Goal: Register for event/course

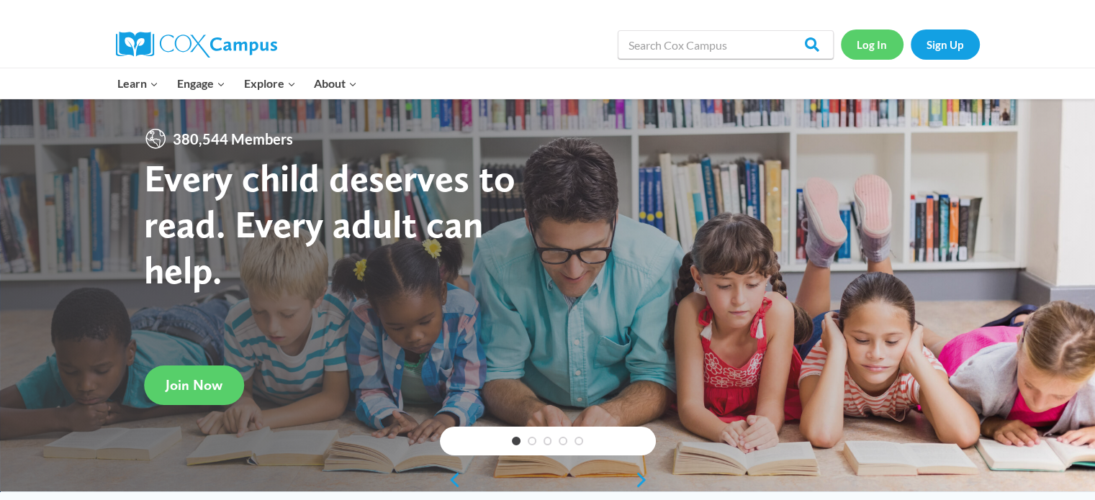
click at [874, 42] on link "Log In" at bounding box center [872, 45] width 63 height 30
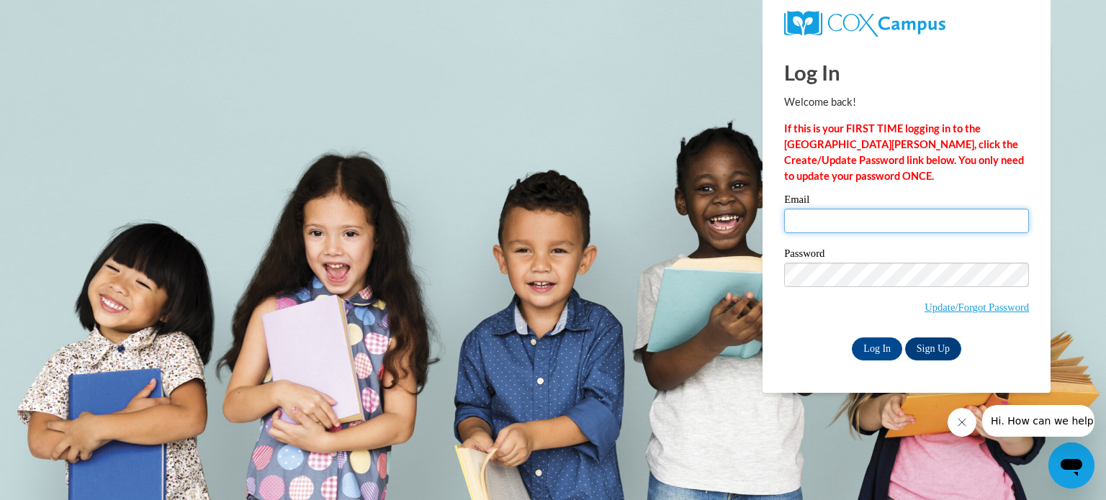
click at [813, 218] on input "Email" at bounding box center [906, 221] width 245 height 24
type input "ptimothy@blrv.org"
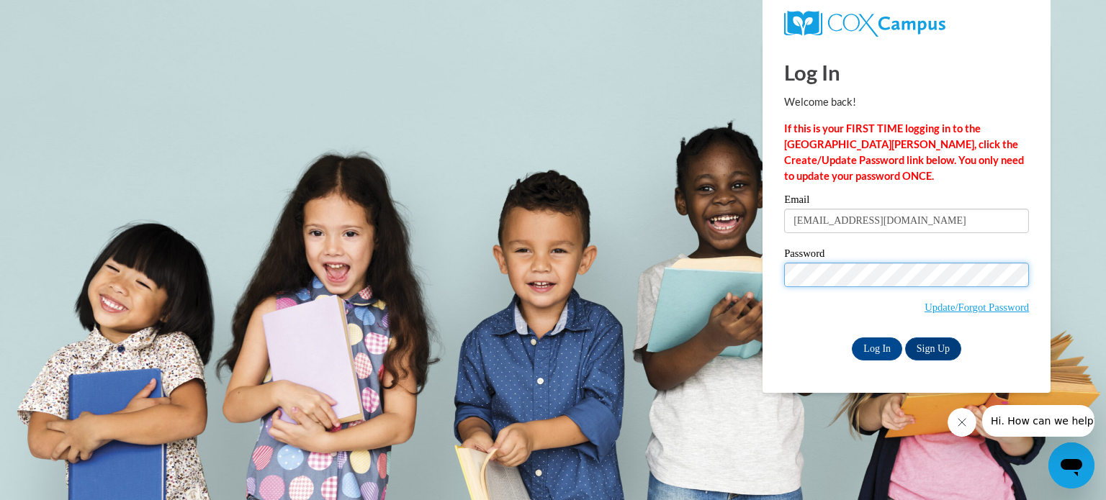
click at [852, 338] on input "Log In" at bounding box center [877, 349] width 50 height 23
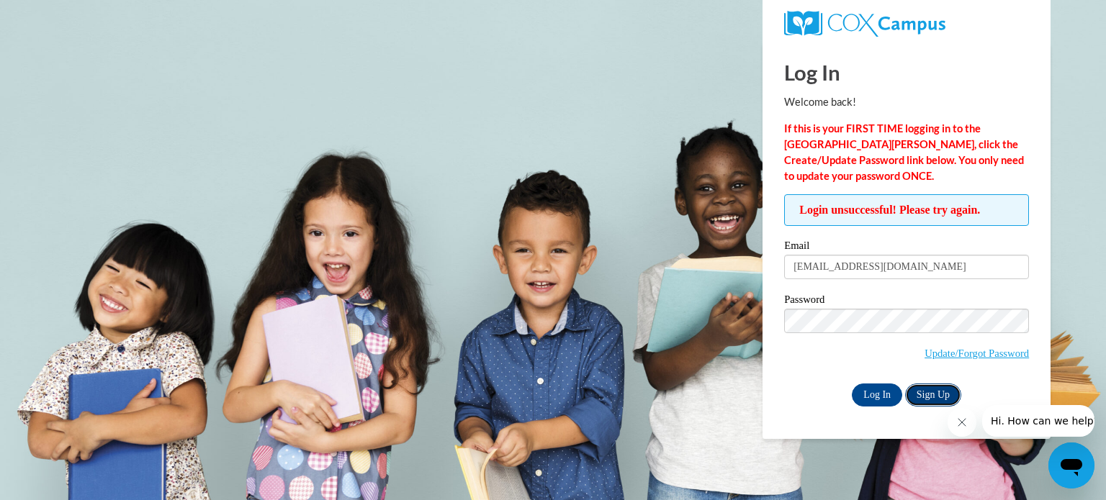
click at [940, 387] on link "Sign Up" at bounding box center [933, 395] width 56 height 23
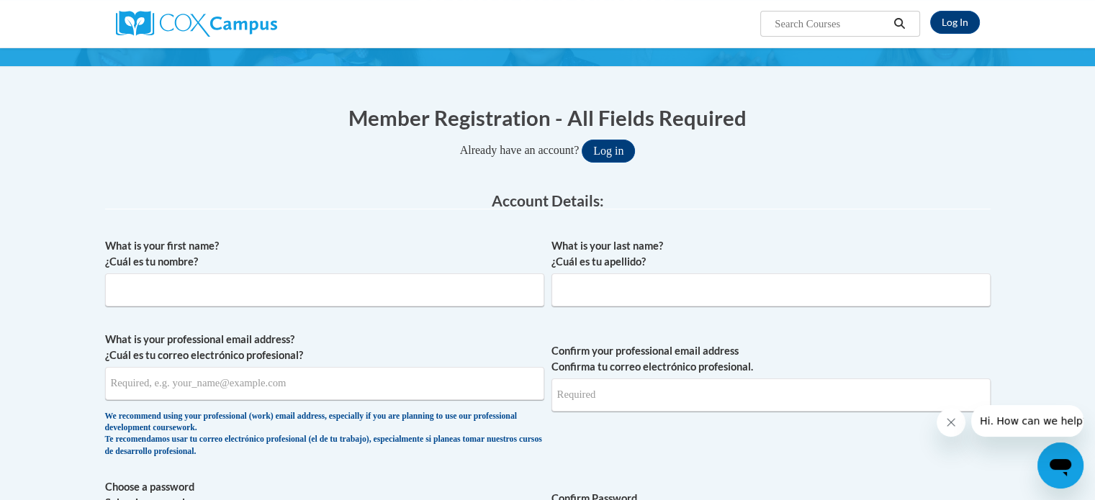
scroll to position [153, 0]
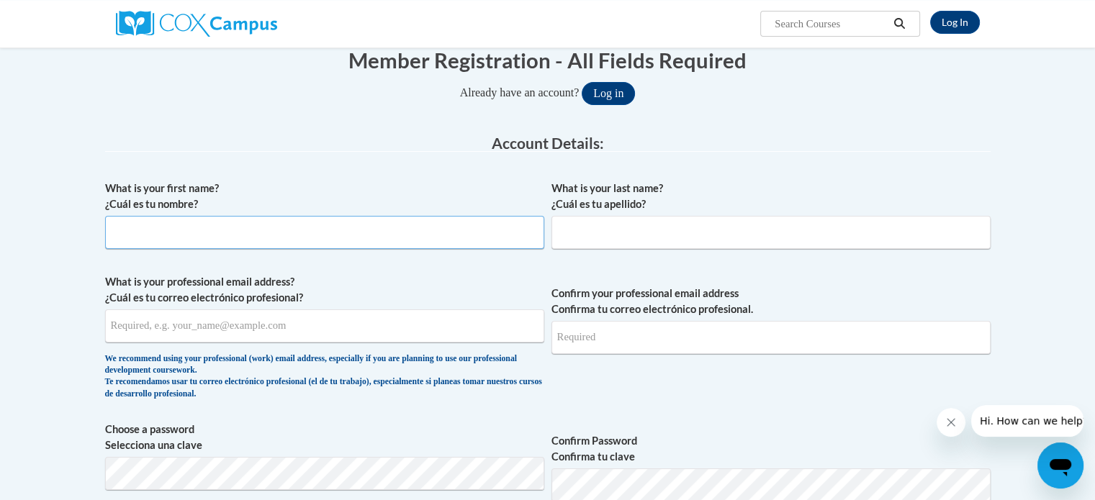
click at [297, 227] on input "What is your first name? ¿Cuál es tu nombre?" at bounding box center [324, 232] width 439 height 33
type input "Patrice"
type input "Timothy"
type input "[EMAIL_ADDRESS][DOMAIN_NAME]"
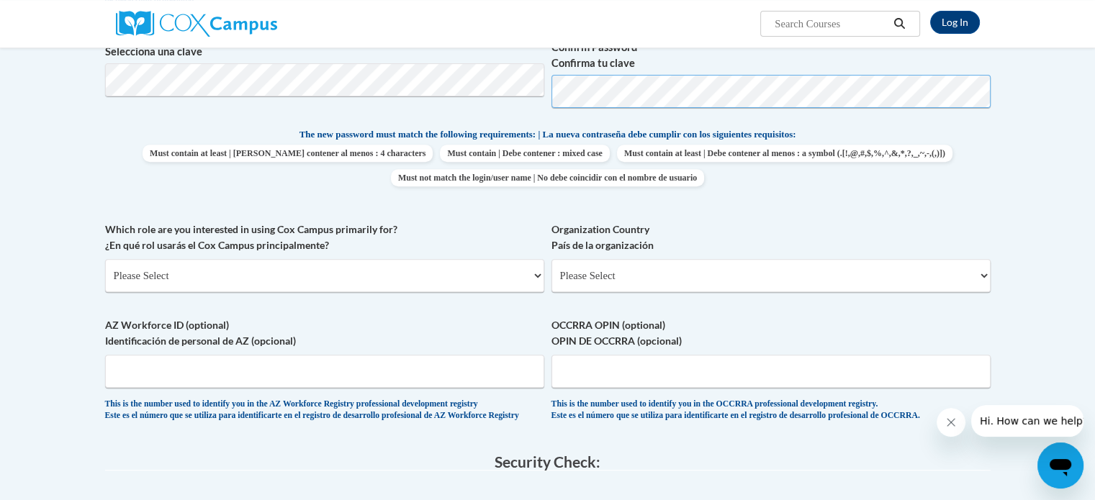
scroll to position [576, 0]
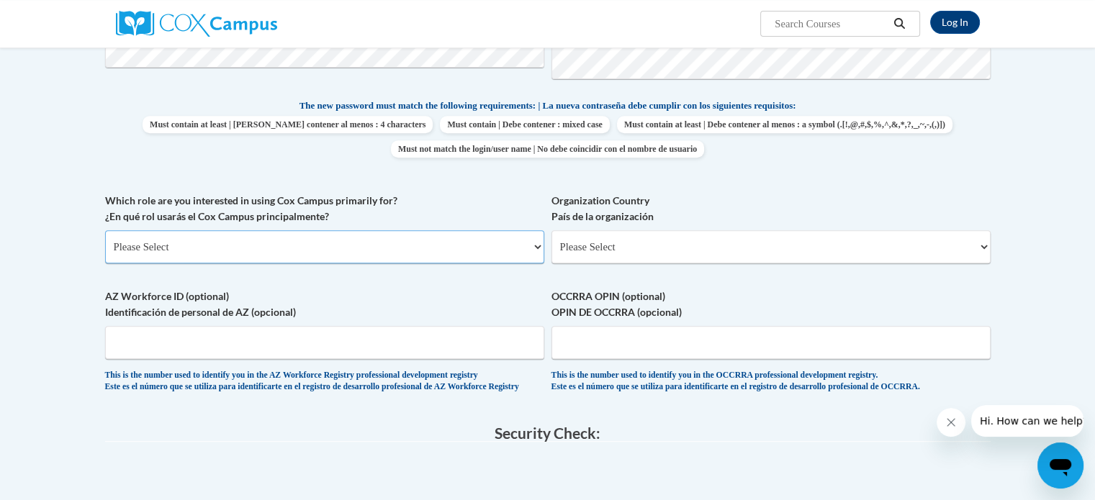
click at [536, 243] on select "Please Select College/University | Colegio/Universidad Community/Nonprofit Part…" at bounding box center [324, 246] width 439 height 33
select select "fbf2d438-af2f-41f8-98f1-81c410e29de3"
click at [105, 230] on select "Please Select College/University | Colegio/Universidad Community/Nonprofit Part…" at bounding box center [324, 246] width 439 height 33
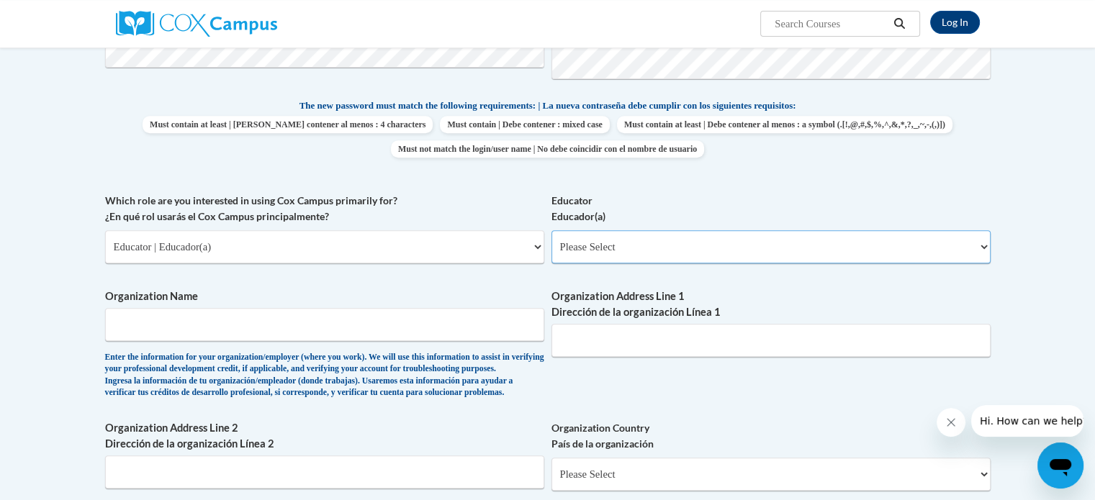
click at [976, 247] on select "Please Select Early Learning/Daycare Teacher/Family Home Care Provider | Maestr…" at bounding box center [770, 246] width 439 height 33
select select "5e2af403-4f2c-4e49-a02f-103e55d7b75b"
click at [551, 230] on select "Please Select Early Learning/Daycare Teacher/Family Home Care Provider | Maestr…" at bounding box center [770, 246] width 439 height 33
click at [490, 333] on input "Organization Name" at bounding box center [324, 324] width 439 height 33
type input "b"
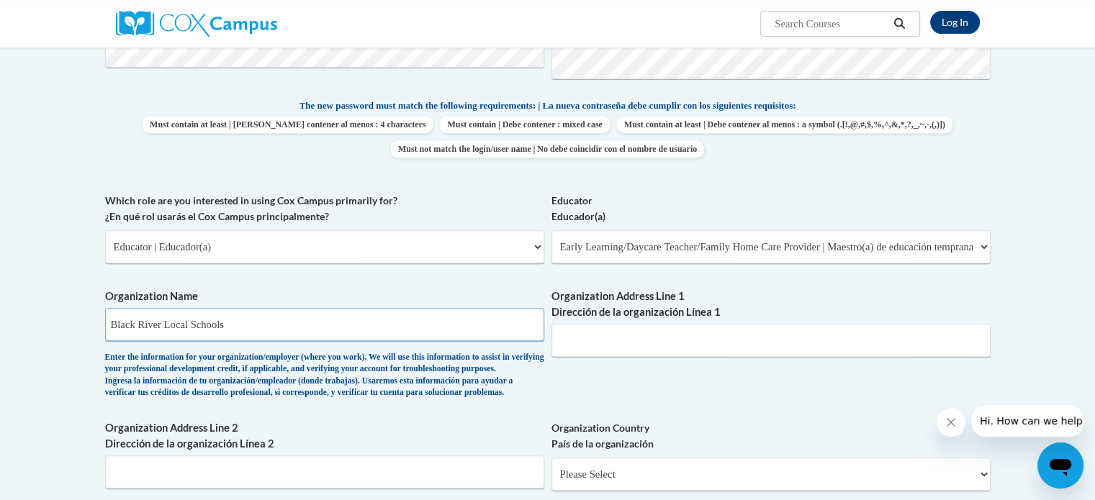
type input "Black River Local Schools"
click at [602, 346] on input "Organization Address Line 1 Dirección de la organización Línea 1" at bounding box center [770, 340] width 439 height 33
type input "257 COUNTY ROAD 40"
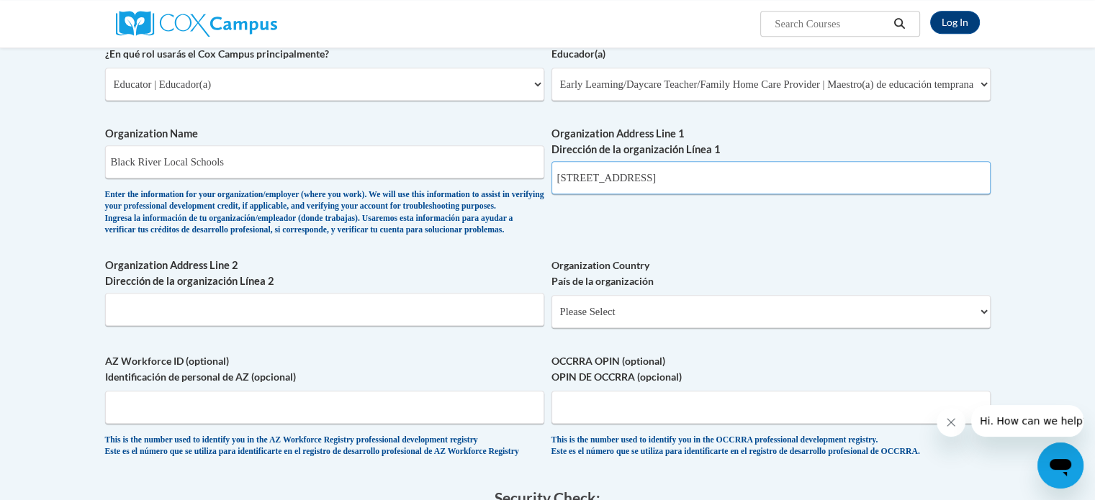
scroll to position [758, 0]
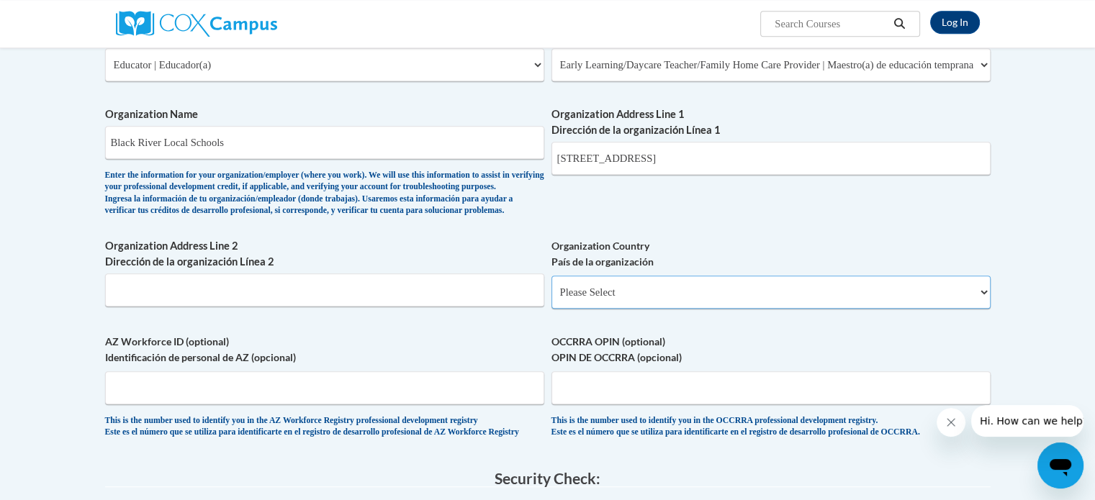
click at [628, 309] on select "Please Select United States | Estados Unidos Outside of the United States | Fue…" at bounding box center [770, 292] width 439 height 33
select select "ad49bcad-a171-4b2e-b99c-48b446064914"
click at [551, 299] on select "Please Select United States | Estados Unidos Outside of the United States | Fue…" at bounding box center [770, 292] width 439 height 33
select select
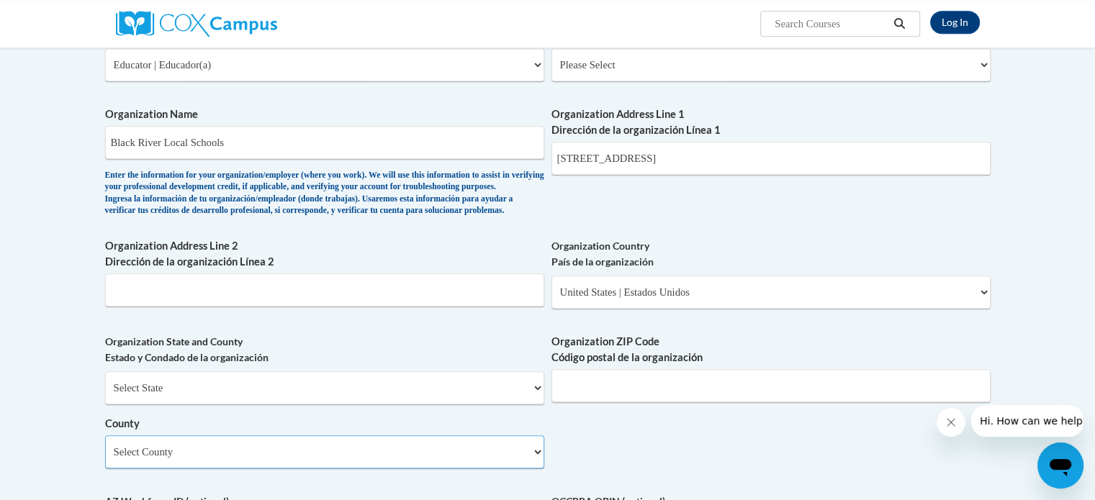
click at [467, 469] on select "Select County Adams Allen Ashland Ashtabula Athens Auglaize Belmont Brown Butle…" at bounding box center [324, 452] width 439 height 33
select select "Ashland"
click at [105, 459] on select "Select County Adams Allen Ashland Ashtabula Athens Auglaize Belmont Brown Butle…" at bounding box center [324, 452] width 439 height 33
click at [680, 402] on input "Organization ZIP Code Código postal de la organización" at bounding box center [770, 385] width 439 height 33
type input "44880"
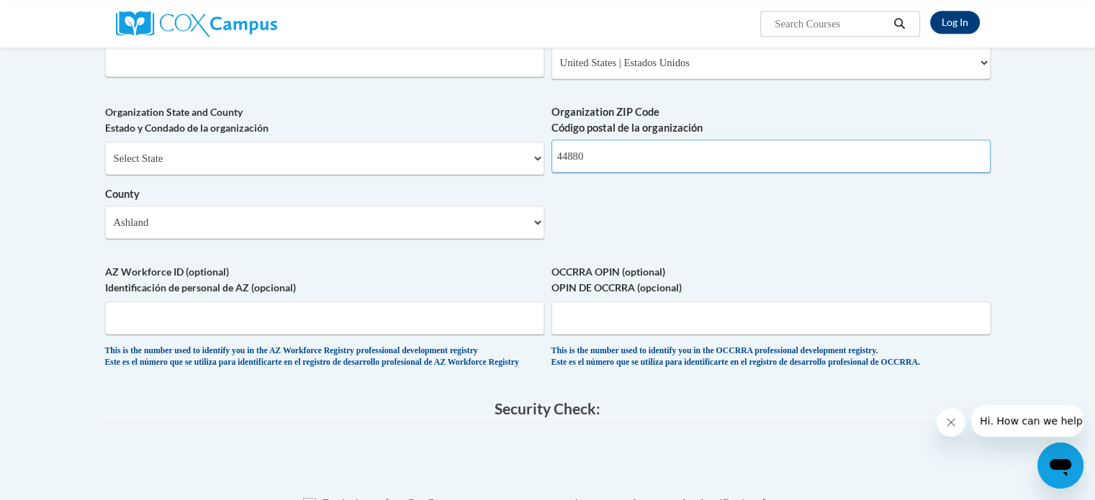
scroll to position [1017, 0]
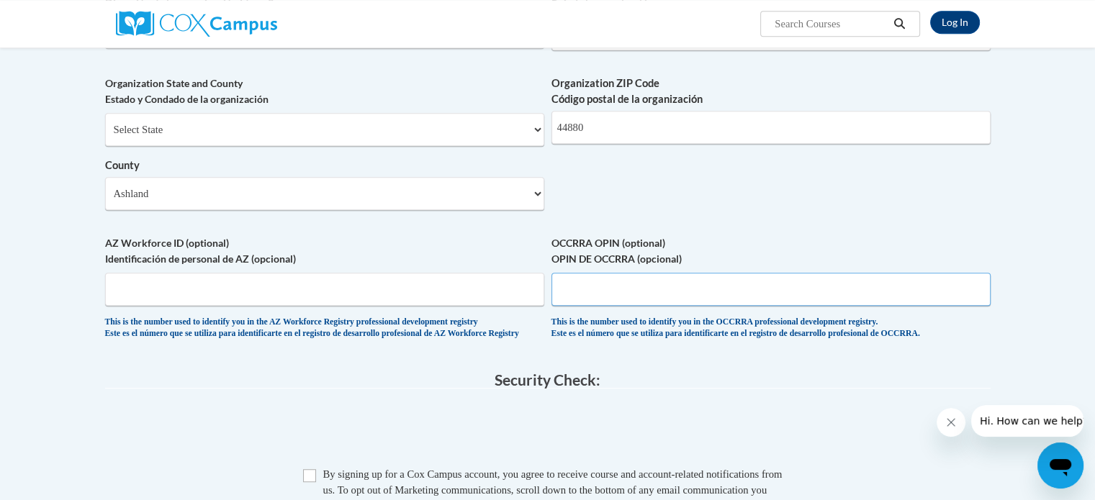
click at [592, 306] on input "OCCRRA OPIN (optional) OPIN DE OCCRRA (opcional)" at bounding box center [770, 289] width 439 height 33
type input "1126-6469"
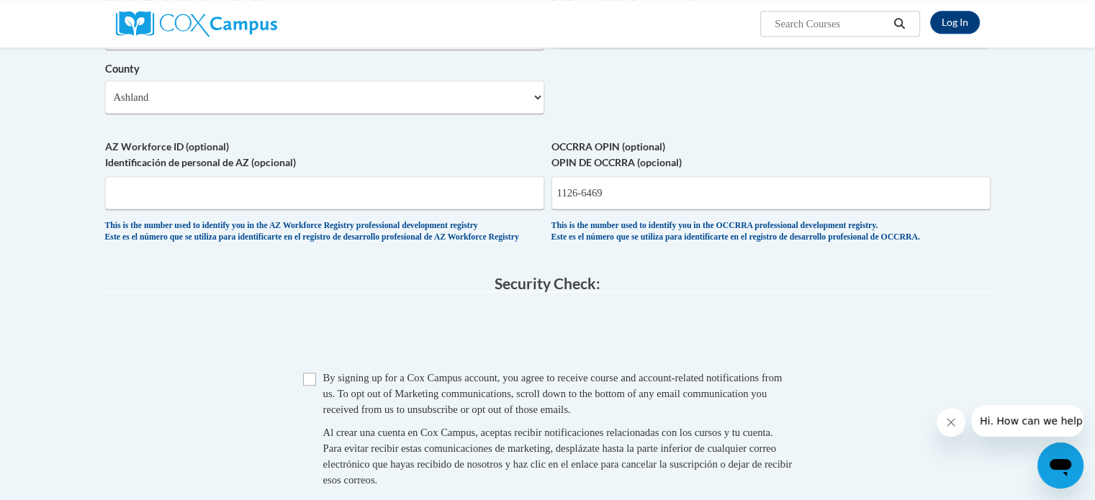
scroll to position [1189, 0]
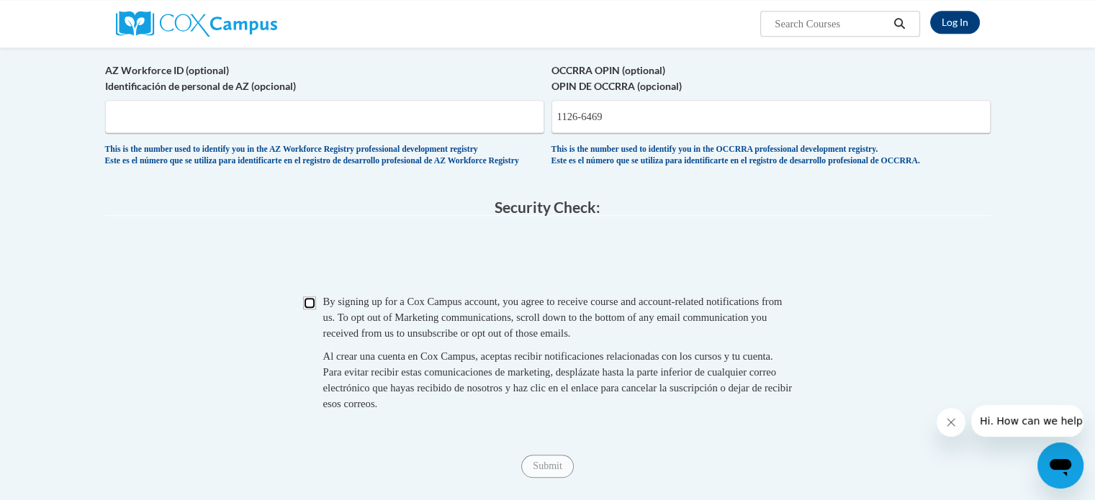
click at [309, 310] on input "Checkbox" at bounding box center [309, 303] width 13 height 13
checkbox input "true"
click at [544, 471] on span "Submit" at bounding box center [547, 465] width 52 height 12
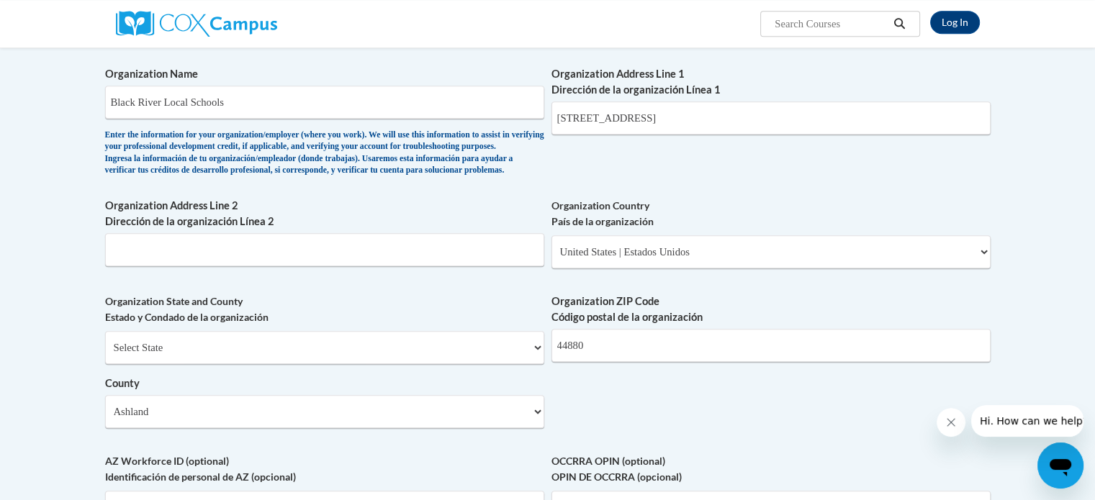
scroll to position [759, 0]
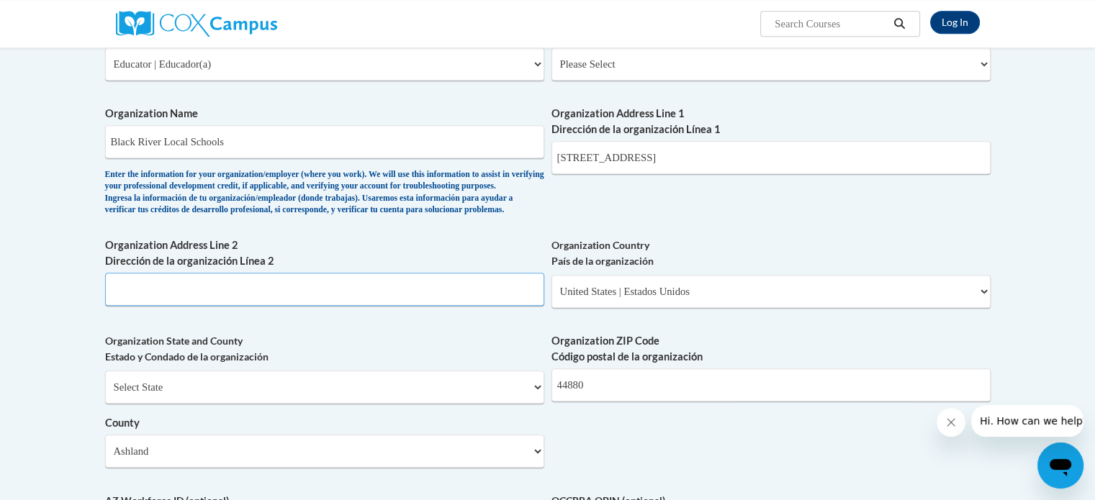
click at [275, 306] on input "Organization Address Line 2 Dirección de la organización Línea 2" at bounding box center [324, 289] width 439 height 33
type input "A"
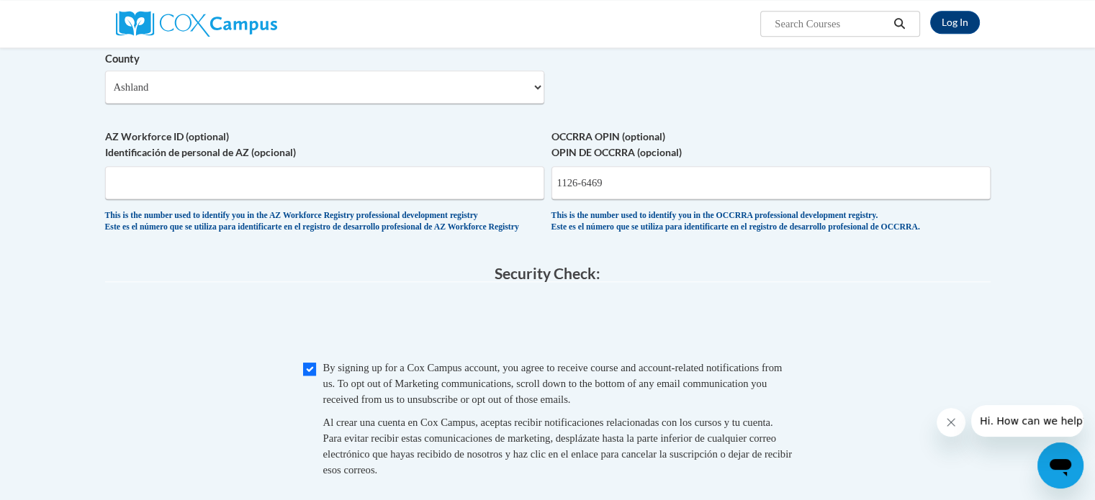
scroll to position [1238, 0]
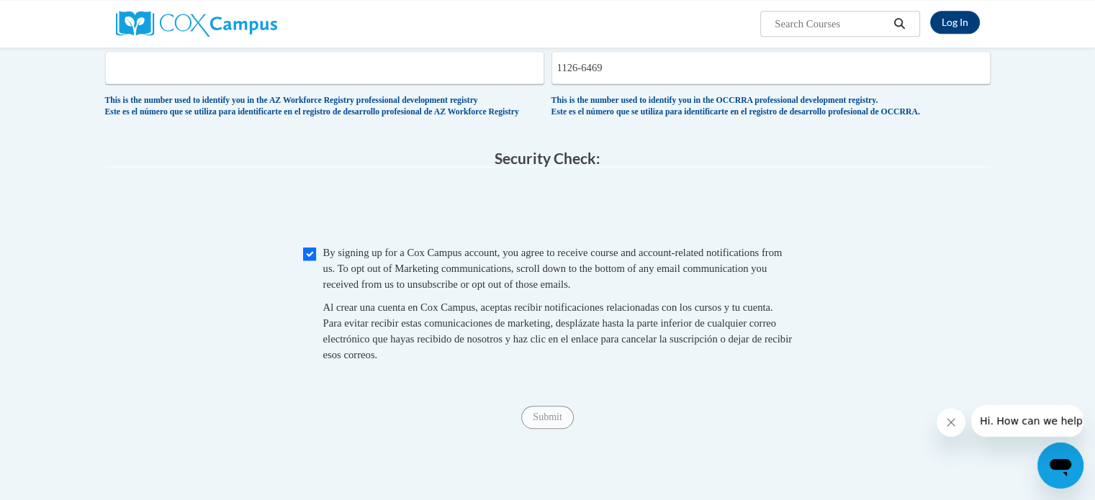
type input "Sullivan"
click at [551, 422] on span "Submit" at bounding box center [547, 416] width 52 height 12
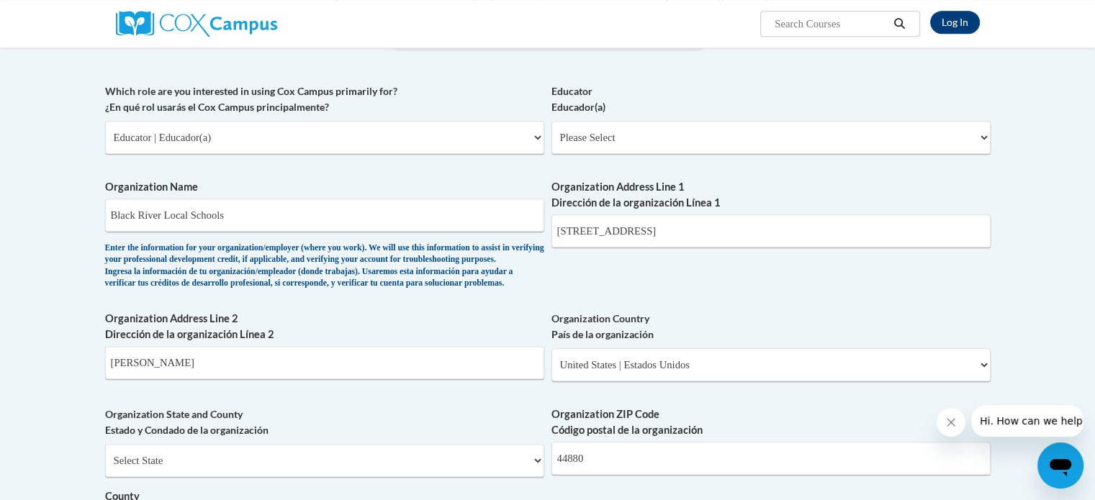
scroll to position [593, 0]
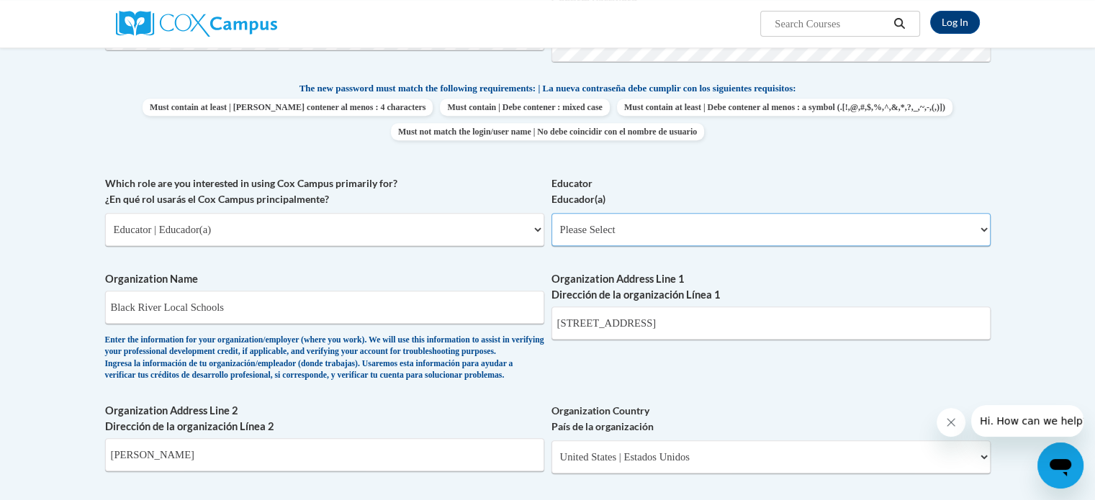
click at [977, 226] on select "Please Select Early Learning/Daycare Teacher/Family Home Care Provider | Maestr…" at bounding box center [770, 229] width 439 height 33
select select "5e2af403-4f2c-4e49-a02f-103e55d7b75b"
click at [551, 213] on select "Please Select Early Learning/Daycare Teacher/Family Home Care Provider | Maestr…" at bounding box center [770, 229] width 439 height 33
select select "null"
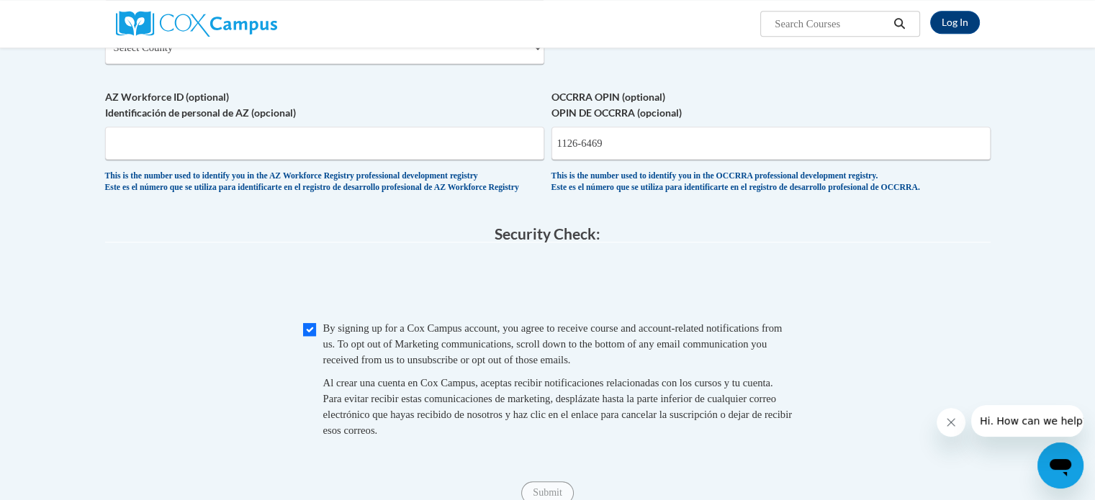
scroll to position [1328, 0]
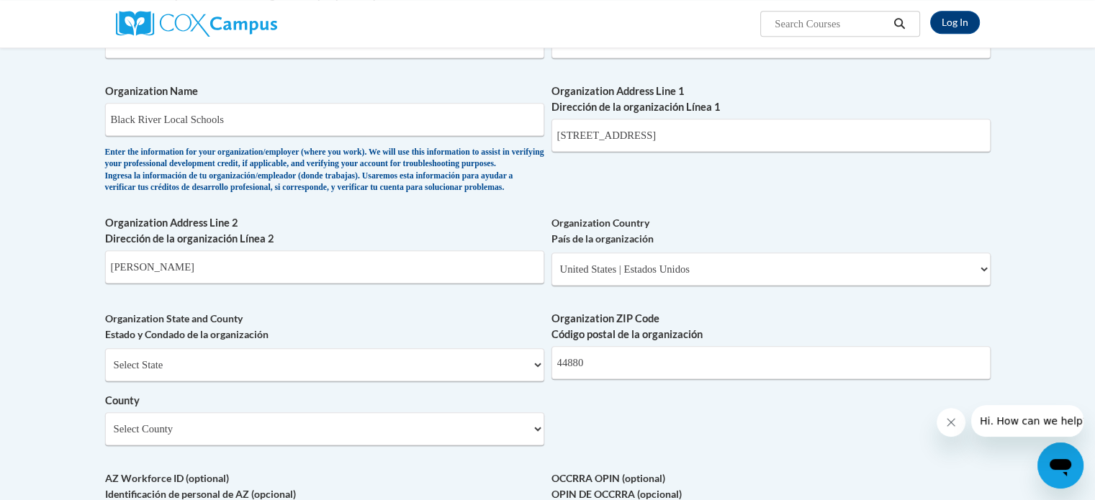
scroll to position [806, 0]
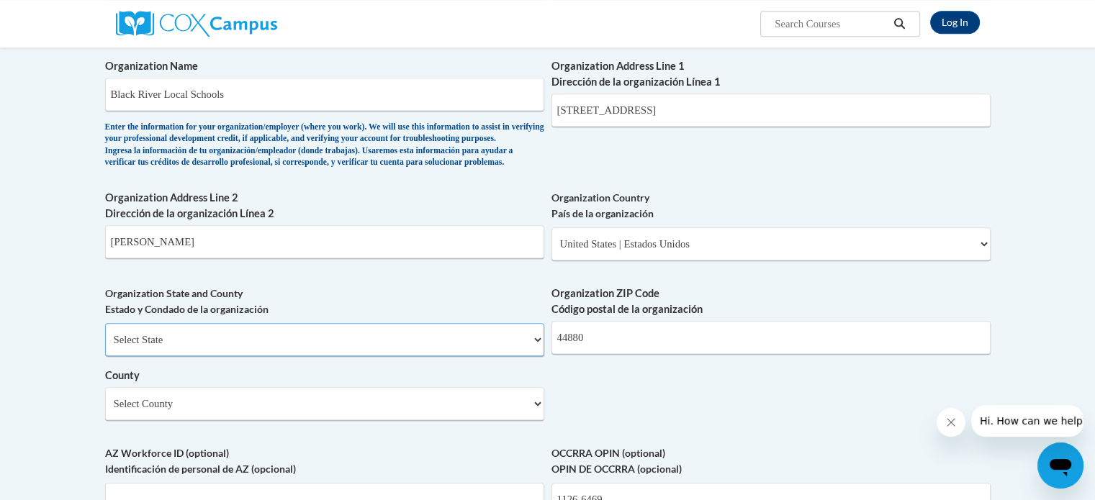
click at [536, 356] on select "Select State Alabama Alaska Arizona Arkansas California Colorado Connecticut De…" at bounding box center [324, 339] width 439 height 33
click at [105, 347] on select "Select State Alabama Alaska Arizona Arkansas California Colorado Connecticut De…" at bounding box center [324, 339] width 439 height 33
click at [536, 356] on select "Select State Alabama Alaska Arizona Arkansas California Colorado Connecticut De…" at bounding box center [324, 339] width 439 height 33
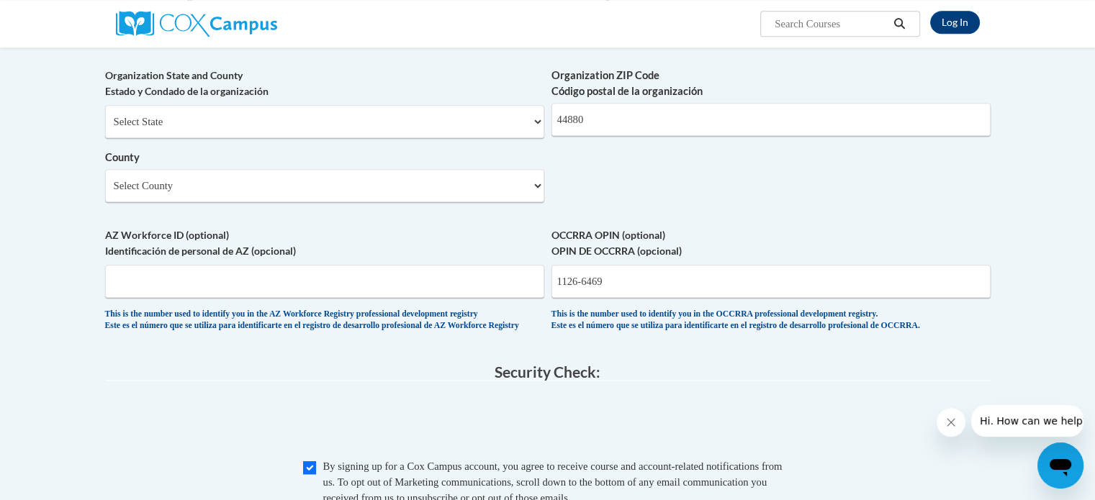
scroll to position [1007, 0]
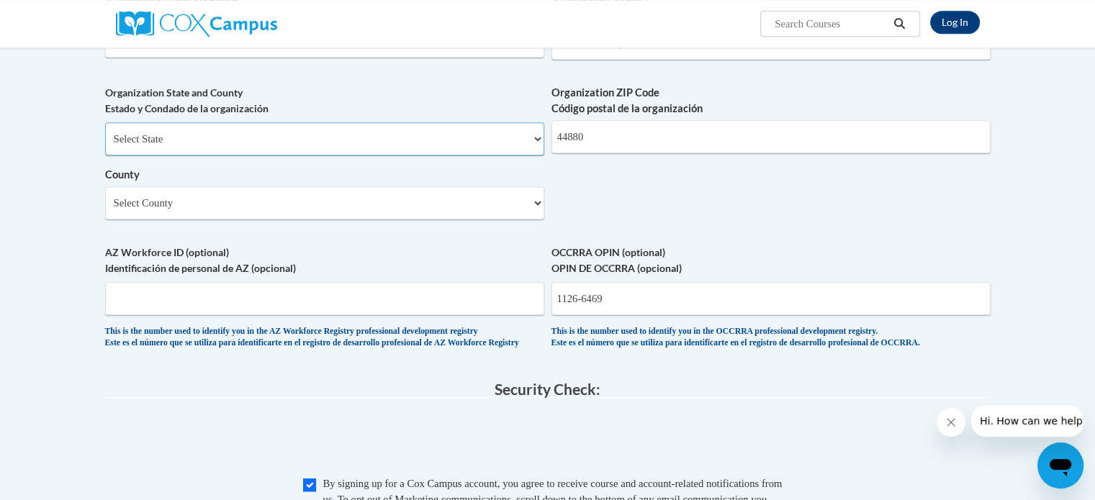
click at [392, 156] on select "Select State Alabama Alaska Arizona Arkansas California Colorado Connecticut De…" at bounding box center [324, 138] width 439 height 33
select select "Ohio"
click at [105, 145] on select "Select State Alabama Alaska Arizona Arkansas California Colorado Connecticut De…" at bounding box center [324, 138] width 439 height 33
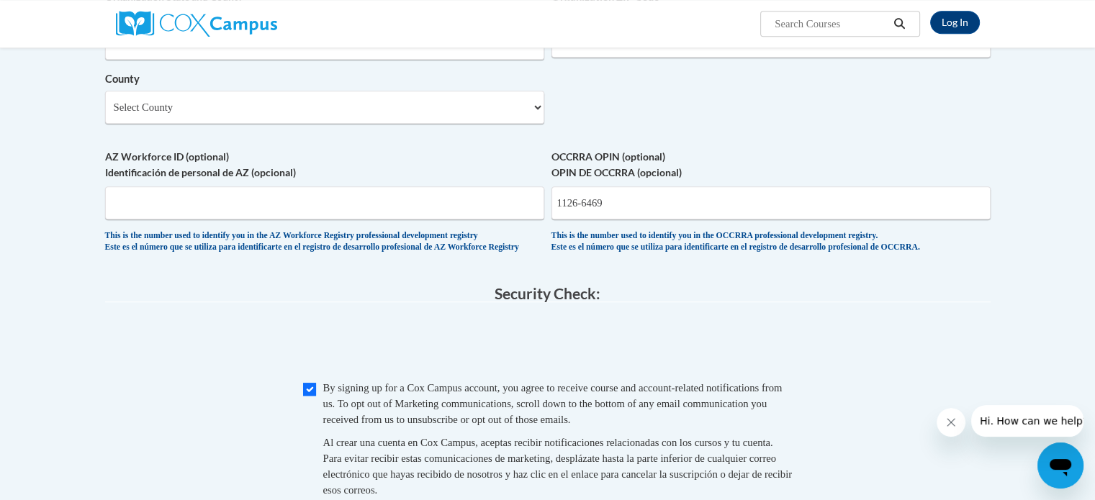
scroll to position [1141, 0]
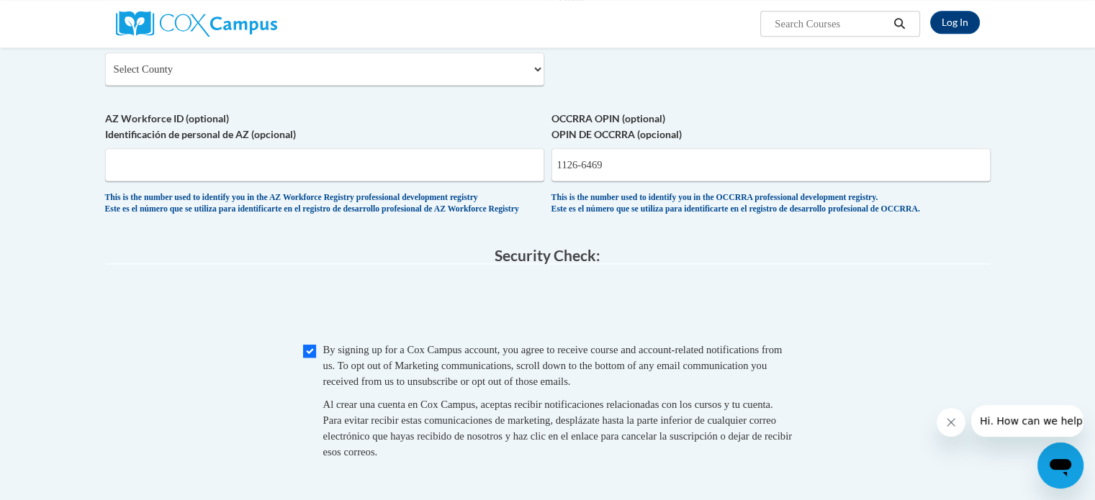
drag, startPoint x: 1102, startPoint y: 495, endPoint x: 820, endPoint y: 470, distance: 283.3
click at [820, 470] on div "Checkbox By signing up for a Cox Campus account, you agree to receive course an…" at bounding box center [548, 408] width 886 height 132
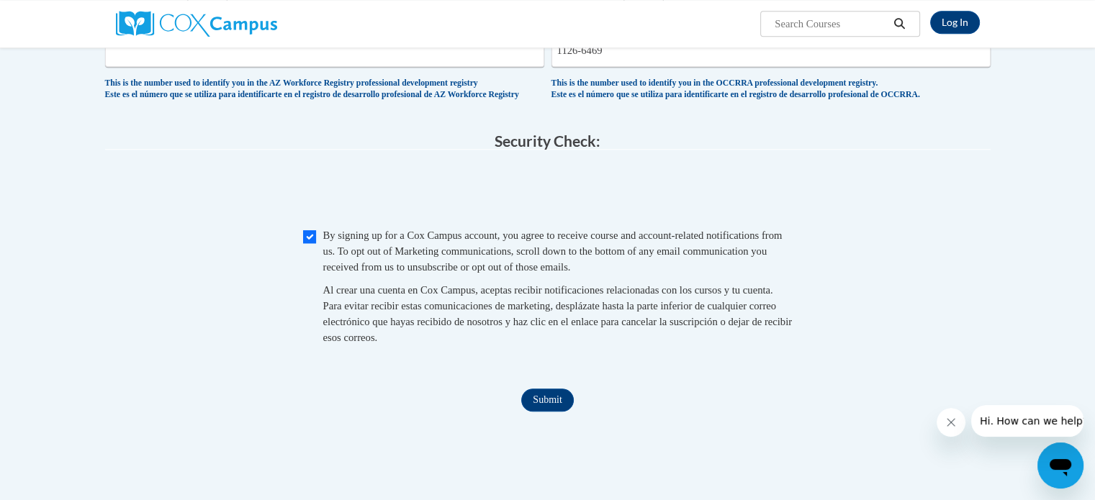
scroll to position [1351, 0]
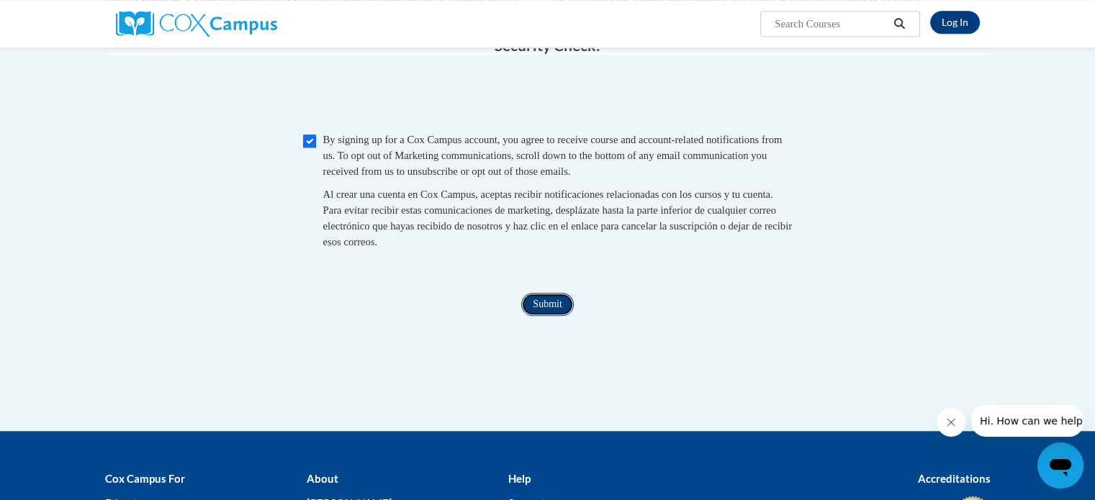
click at [557, 316] on input "Submit" at bounding box center [547, 304] width 52 height 23
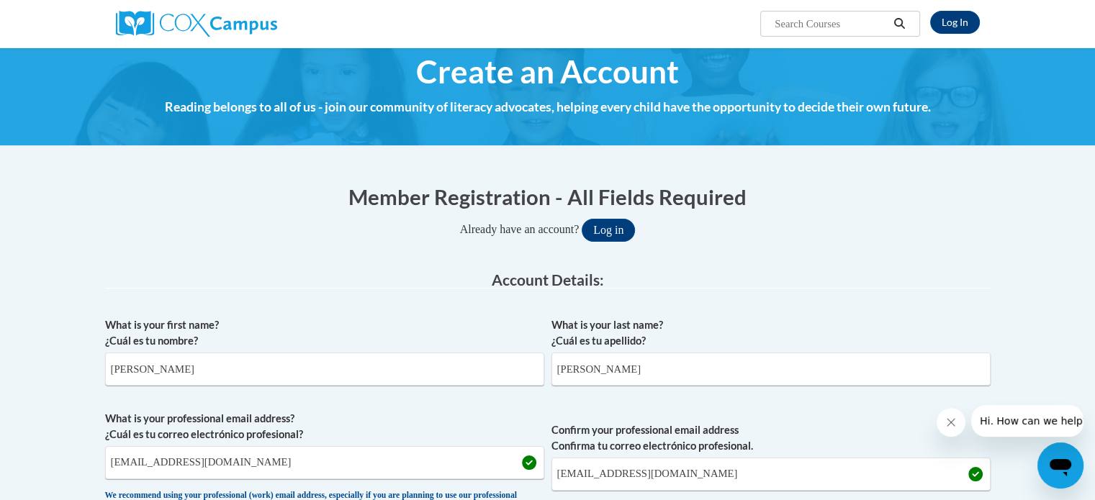
scroll to position [1238, 0]
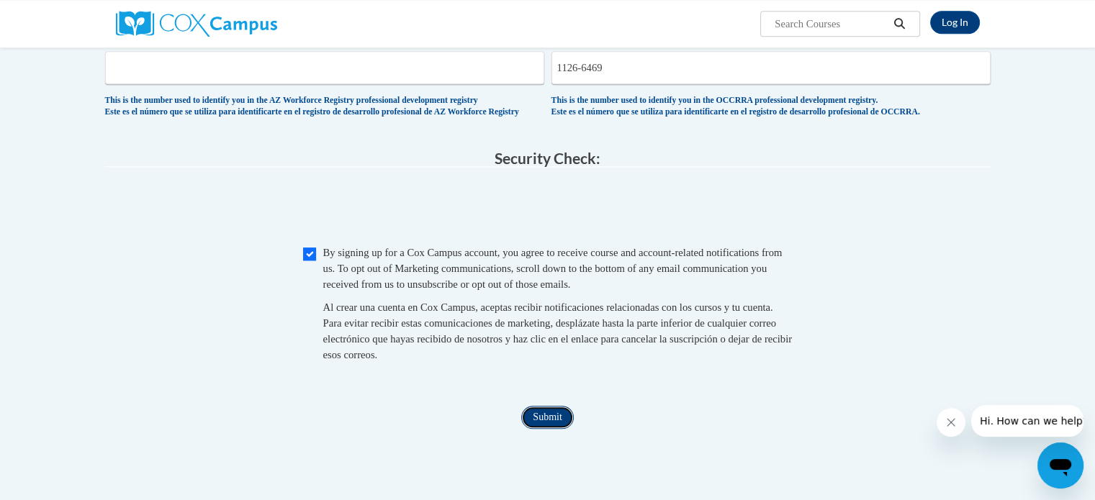
click at [548, 429] on input "Submit" at bounding box center [547, 417] width 52 height 23
type input "11266469"
click at [546, 429] on input "Submit" at bounding box center [547, 417] width 52 height 23
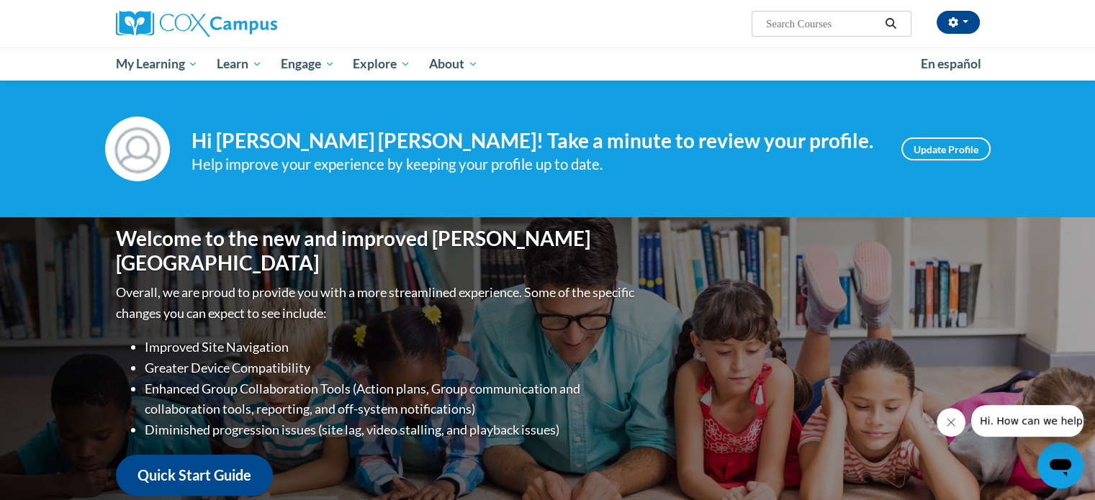
click at [784, 21] on input "Search..." at bounding box center [822, 23] width 115 height 17
type input "Early literacy"
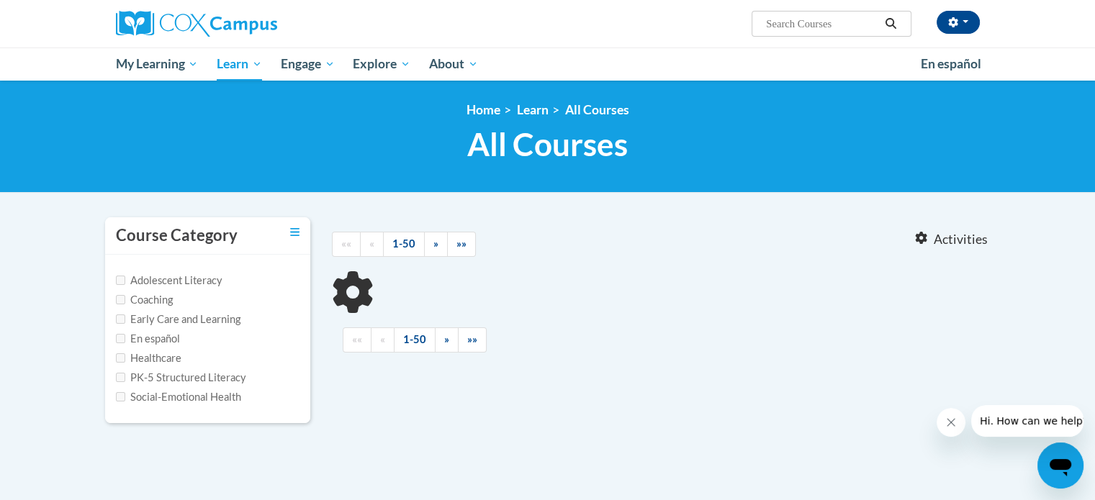
type input "Early literacy"
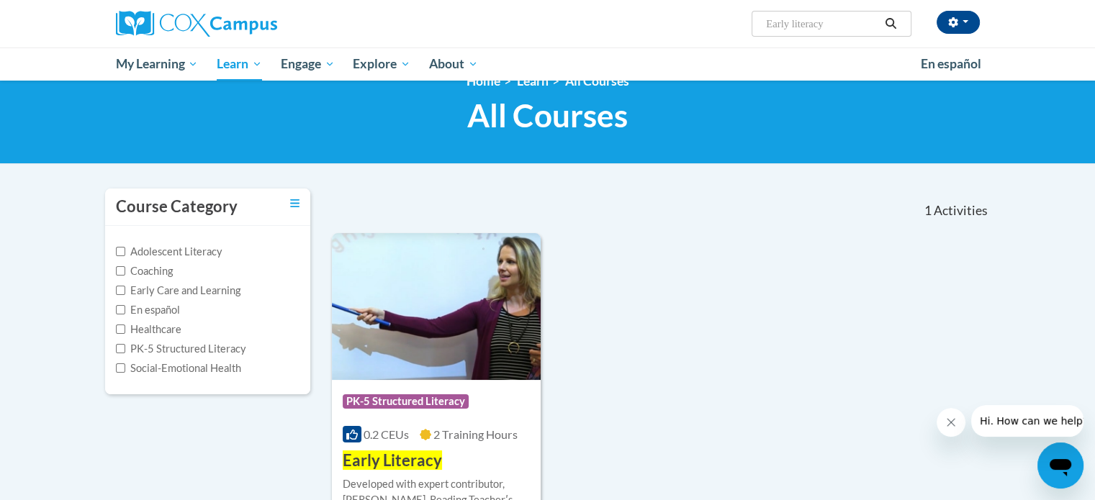
scroll to position [153, 0]
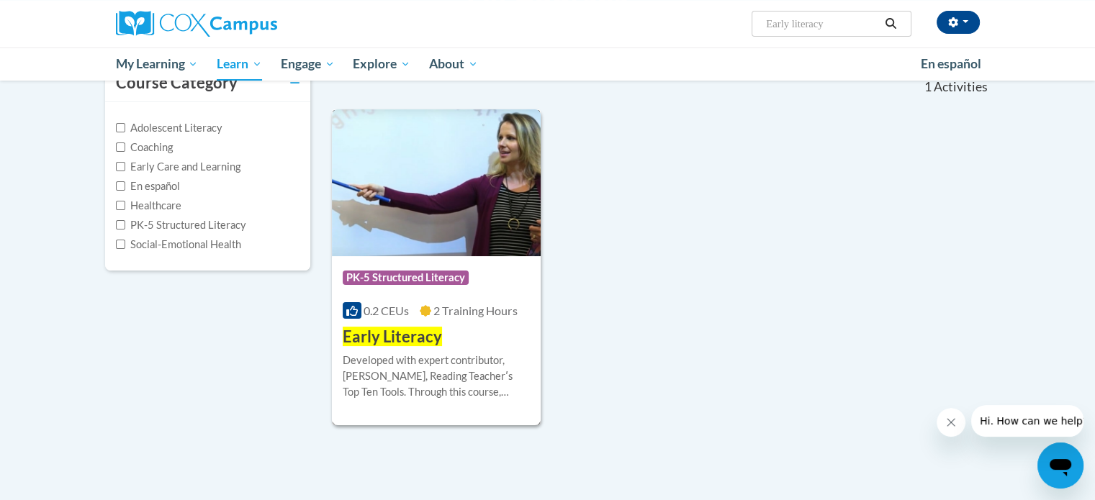
click at [447, 204] on img at bounding box center [436, 182] width 209 height 147
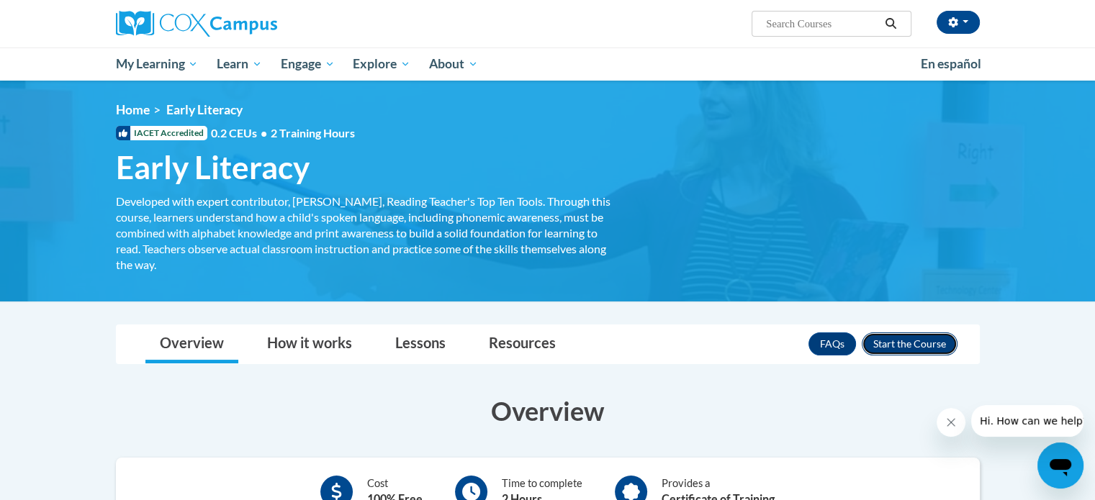
click at [909, 339] on button "Enroll" at bounding box center [910, 344] width 96 height 23
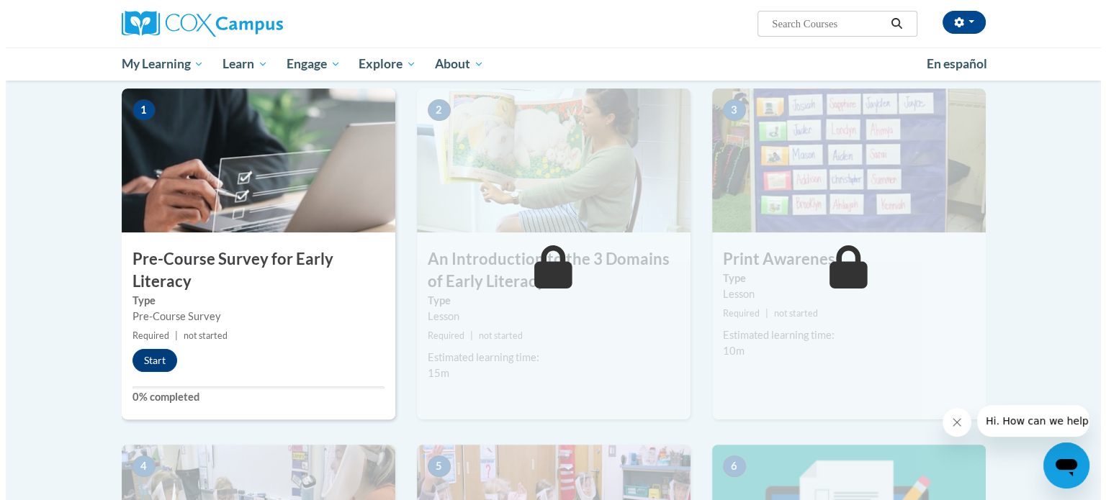
scroll to position [297, 0]
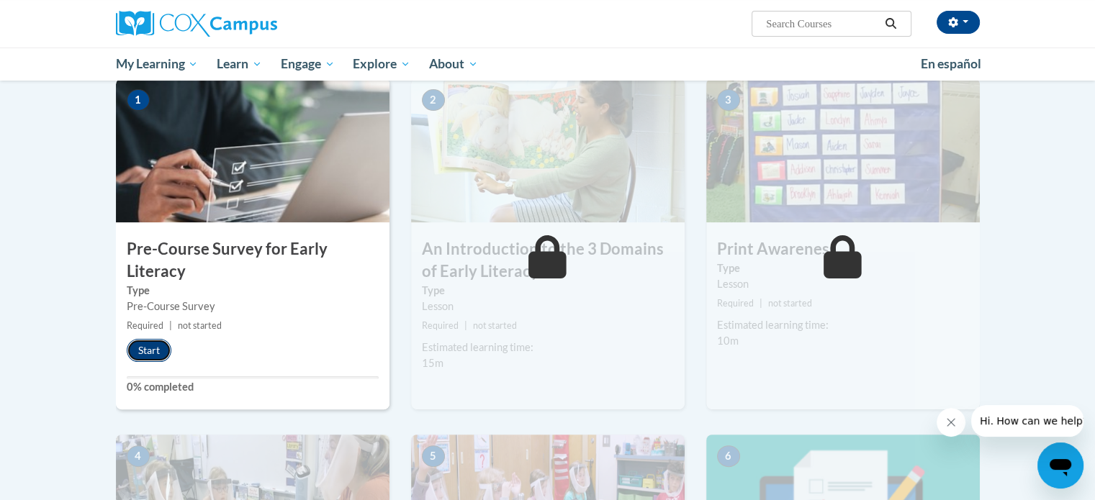
click at [140, 353] on button "Start" at bounding box center [149, 350] width 45 height 23
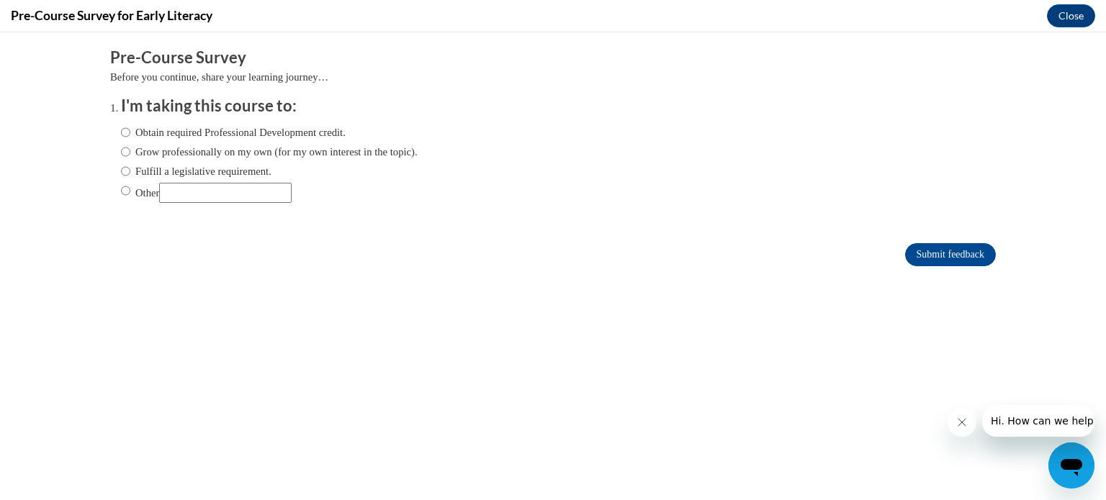
scroll to position [0, 0]
click at [121, 132] on input "Obtain required Professional Development credit." at bounding box center [125, 133] width 9 height 16
radio input "true"
click at [908, 253] on input "Submit feedback" at bounding box center [950, 254] width 91 height 23
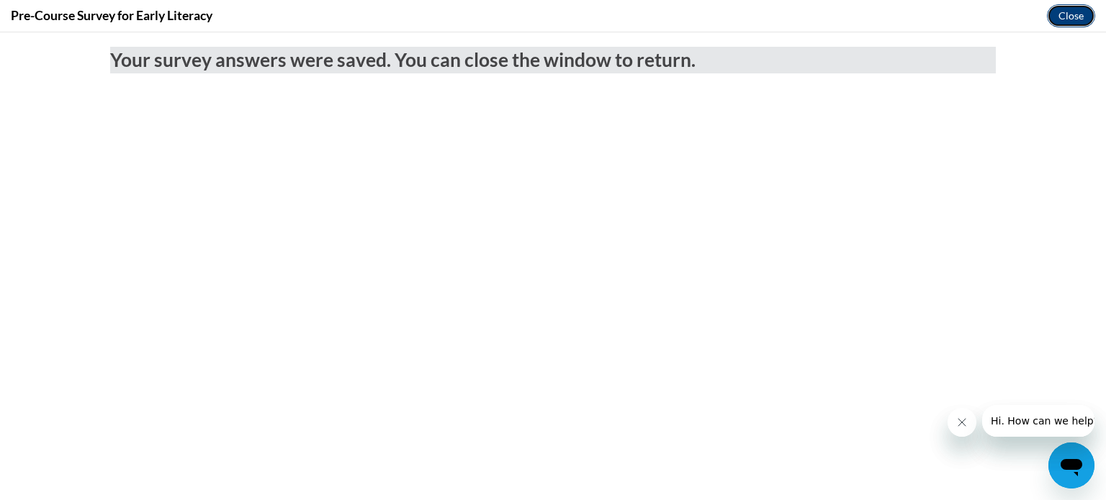
click at [1068, 14] on button "Close" at bounding box center [1071, 15] width 48 height 23
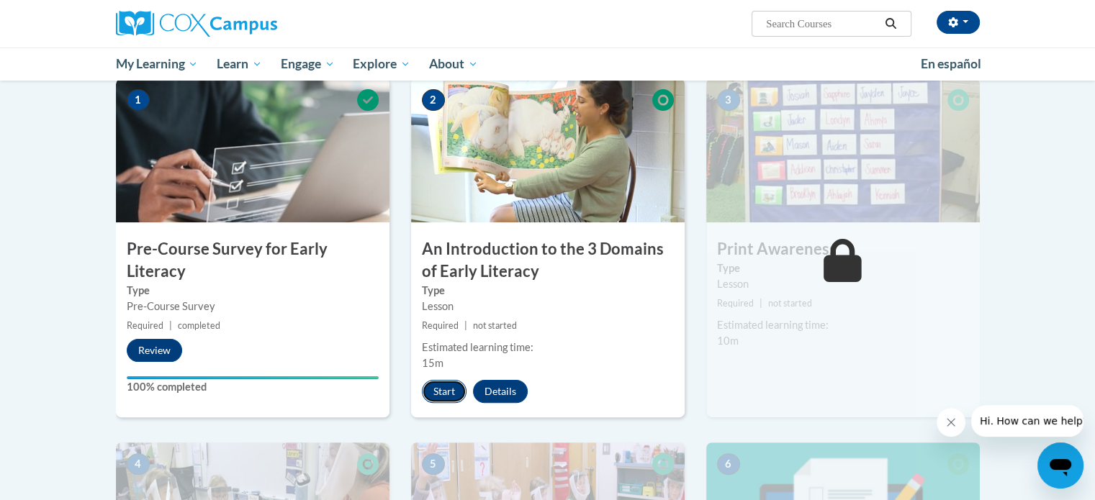
click at [455, 394] on button "Start" at bounding box center [444, 391] width 45 height 23
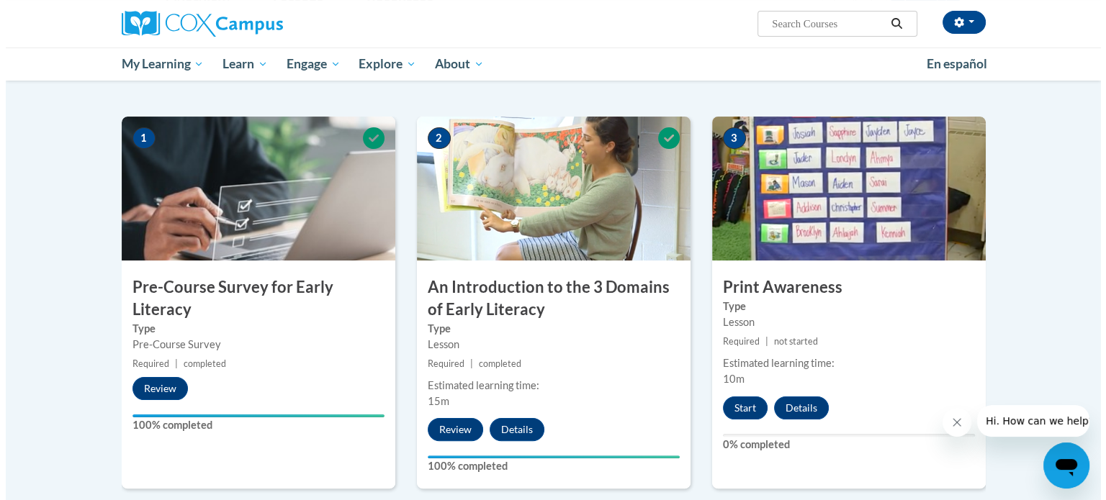
scroll to position [393, 0]
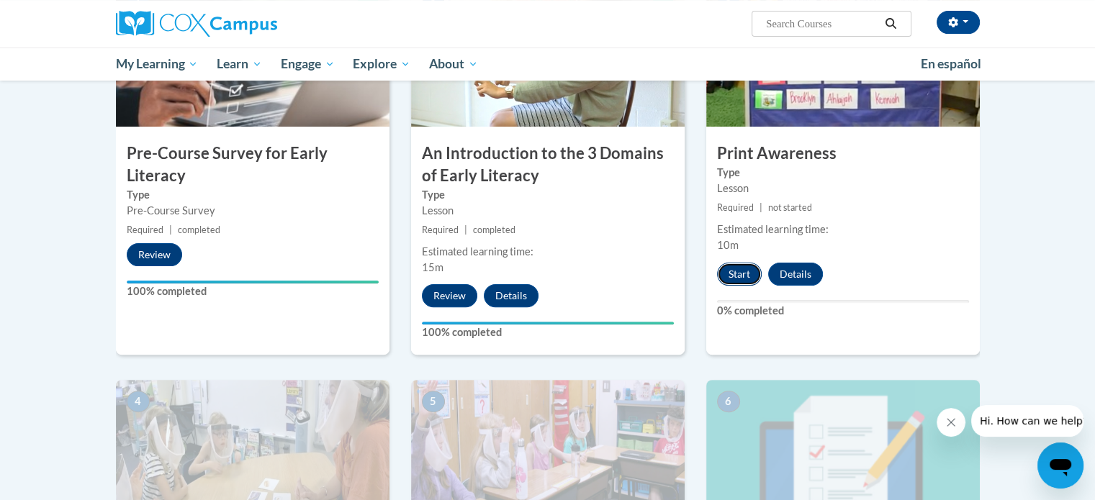
click at [743, 276] on button "Start" at bounding box center [739, 274] width 45 height 23
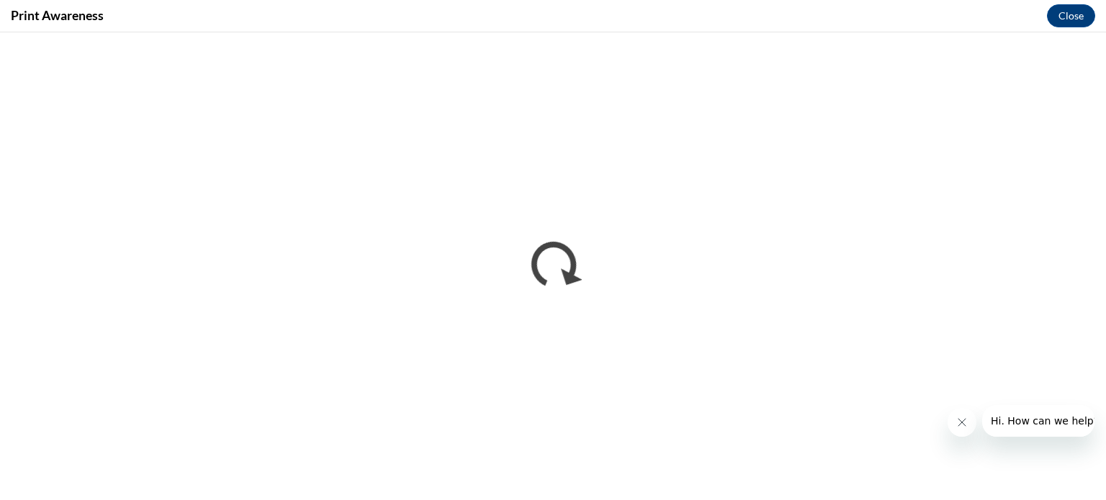
scroll to position [0, 0]
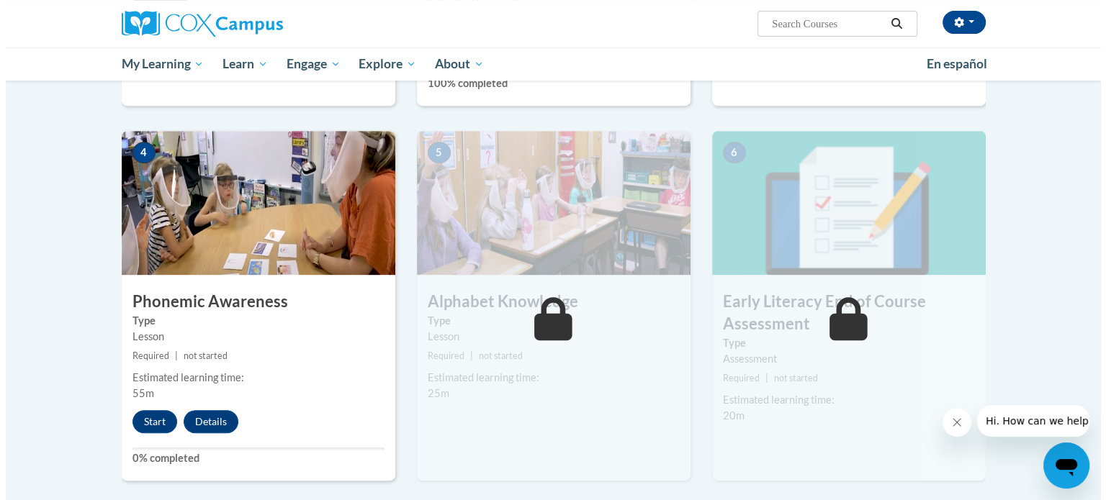
scroll to position [681, 0]
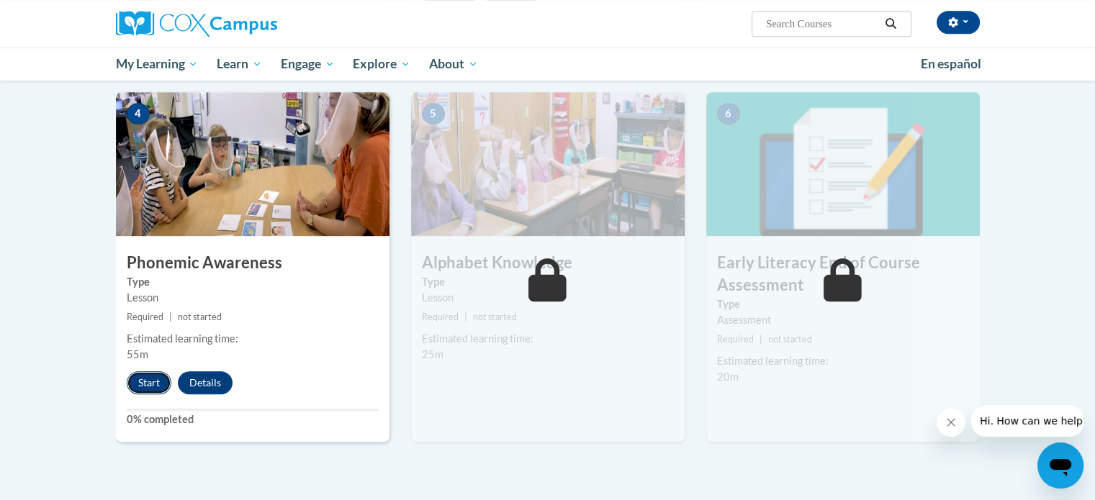
click at [138, 379] on button "Start" at bounding box center [149, 382] width 45 height 23
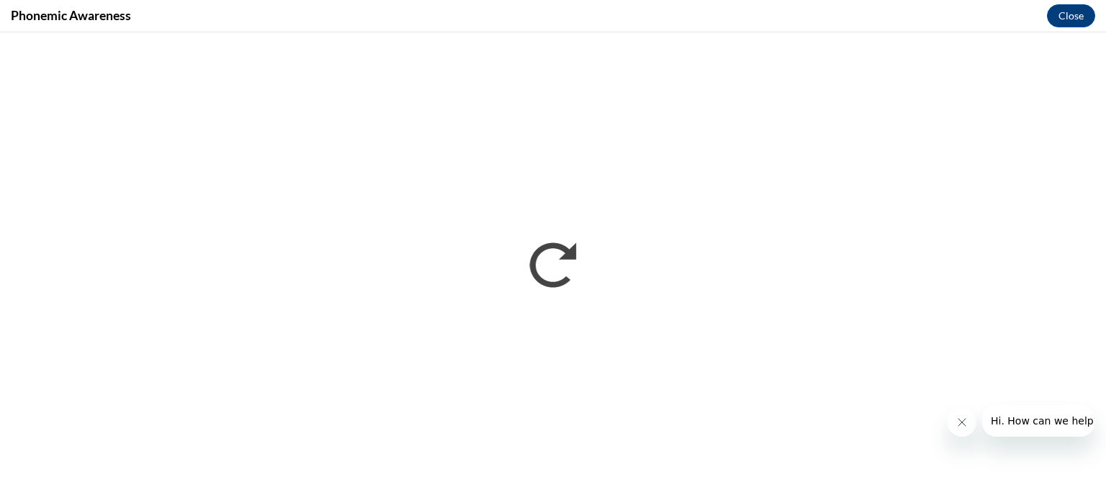
scroll to position [0, 0]
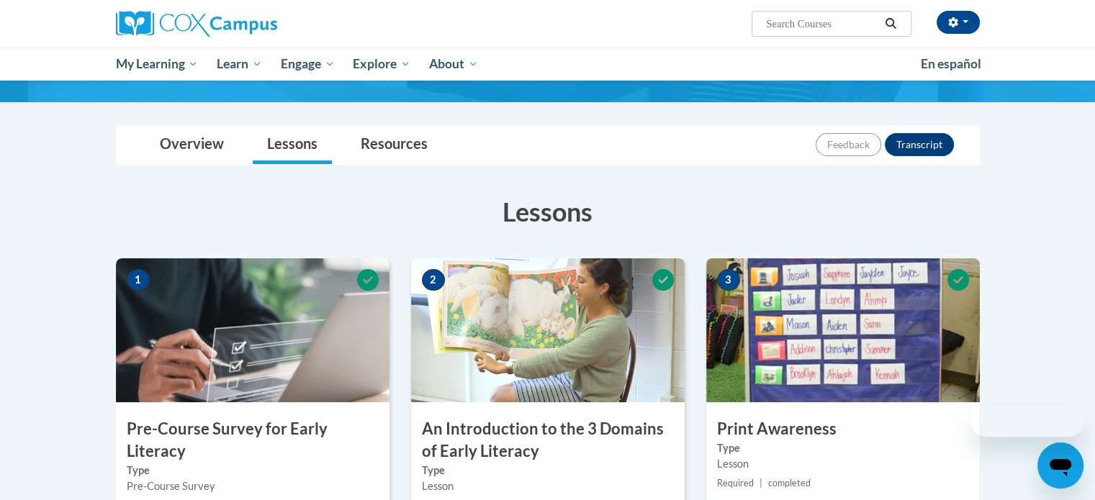
scroll to position [681, 0]
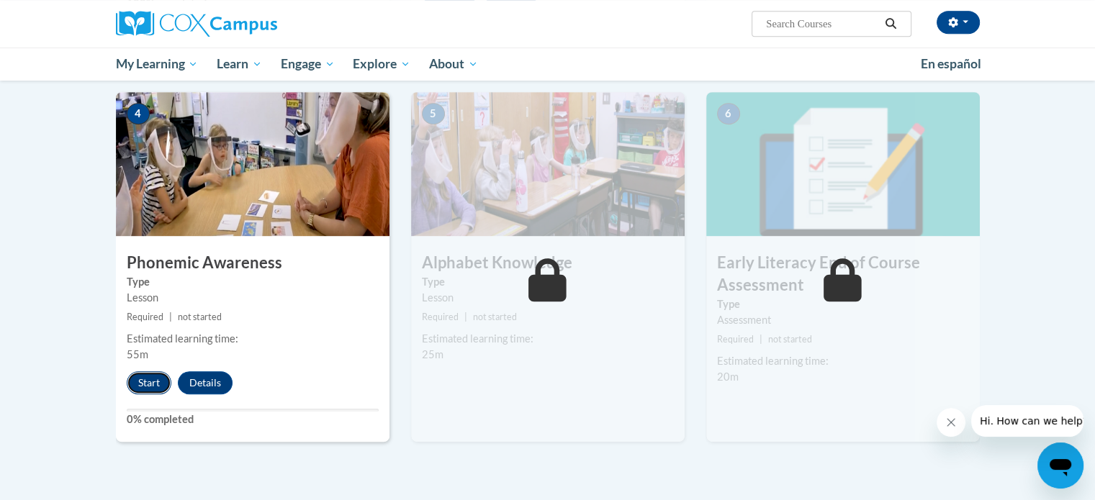
click at [150, 386] on button "Start" at bounding box center [149, 382] width 45 height 23
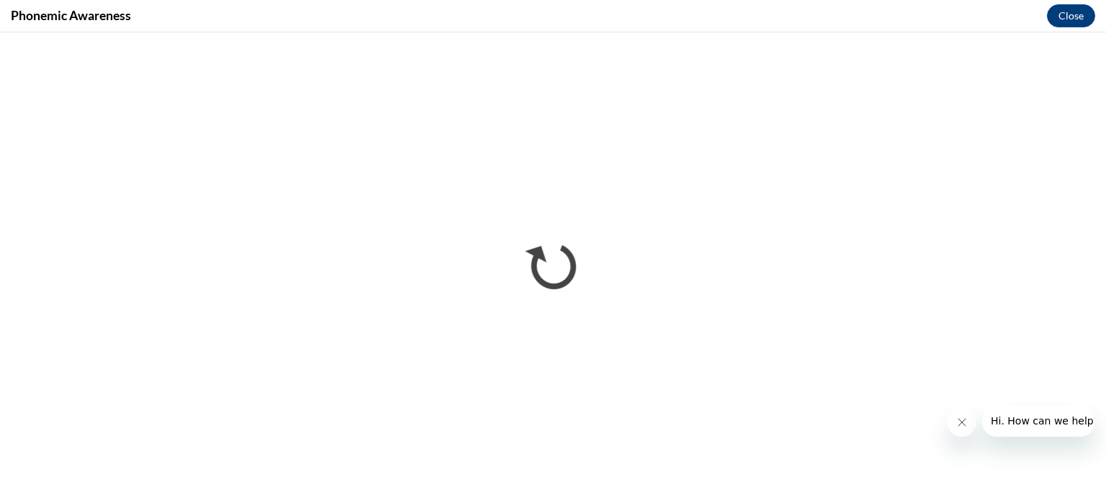
scroll to position [0, 0]
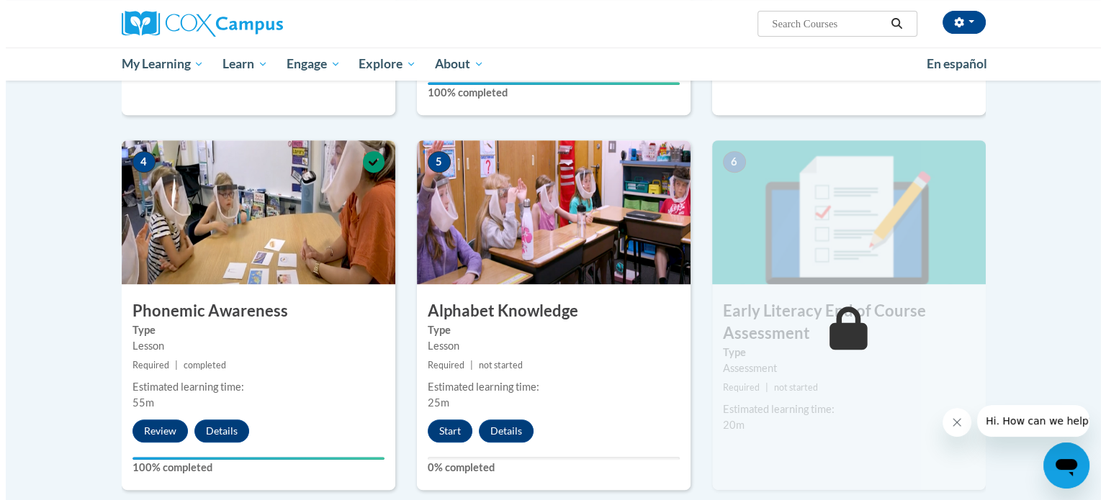
scroll to position [757, 0]
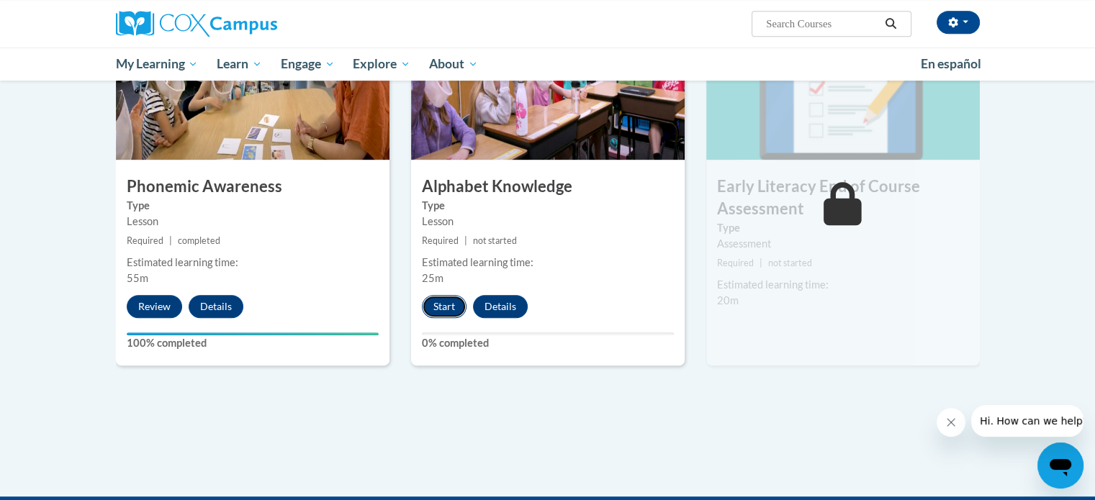
click at [443, 307] on button "Start" at bounding box center [444, 306] width 45 height 23
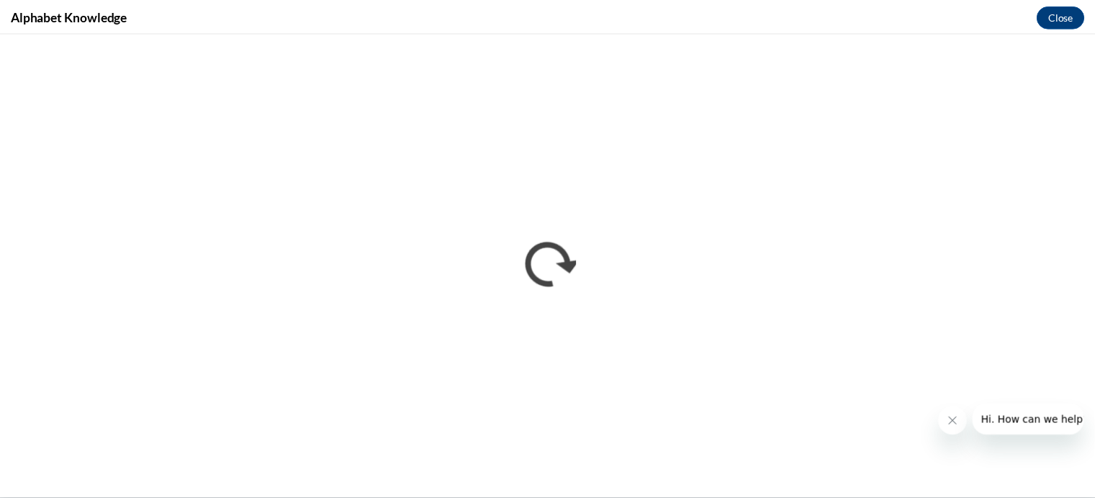
scroll to position [0, 0]
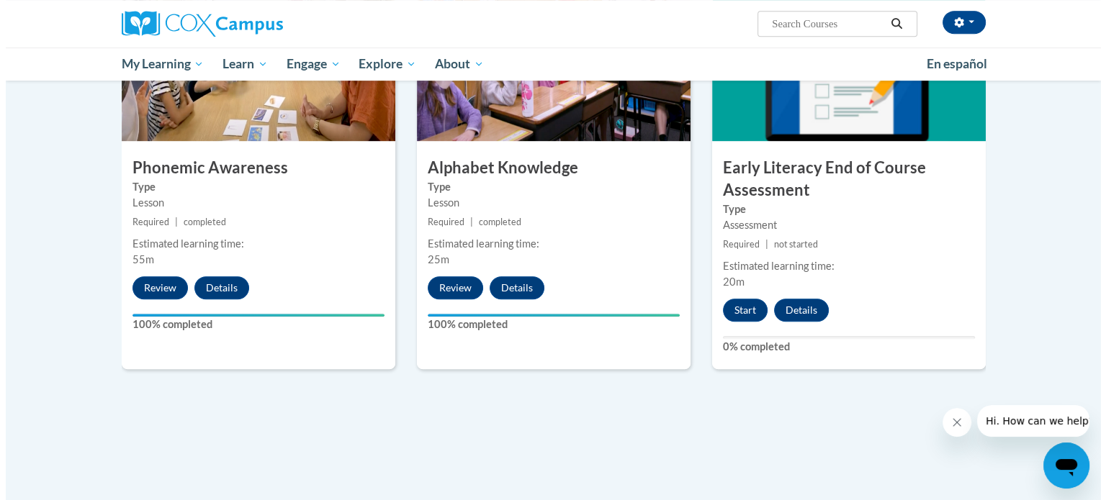
scroll to position [786, 0]
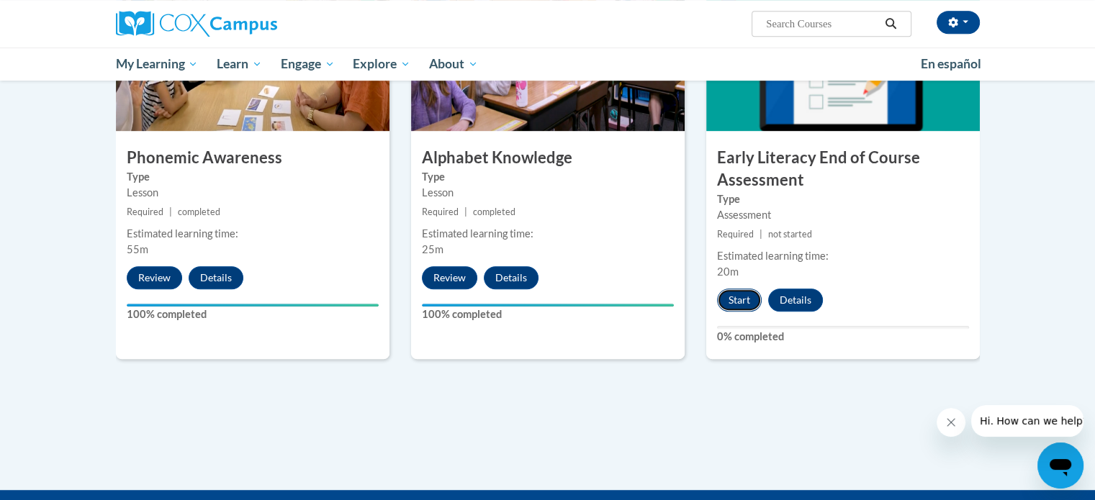
click at [739, 302] on button "Start" at bounding box center [739, 300] width 45 height 23
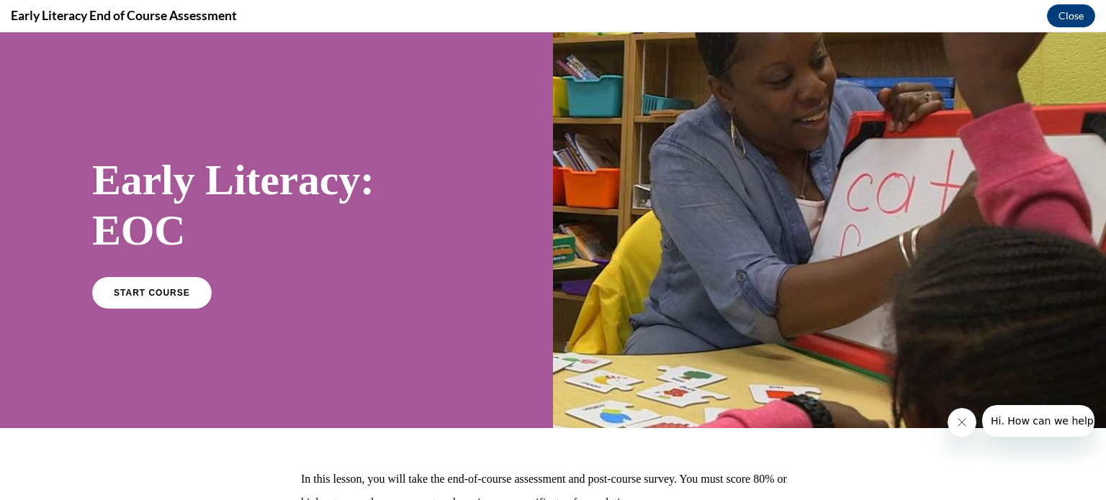
scroll to position [0, 0]
click at [167, 292] on span "START COURSE" at bounding box center [152, 292] width 80 height 11
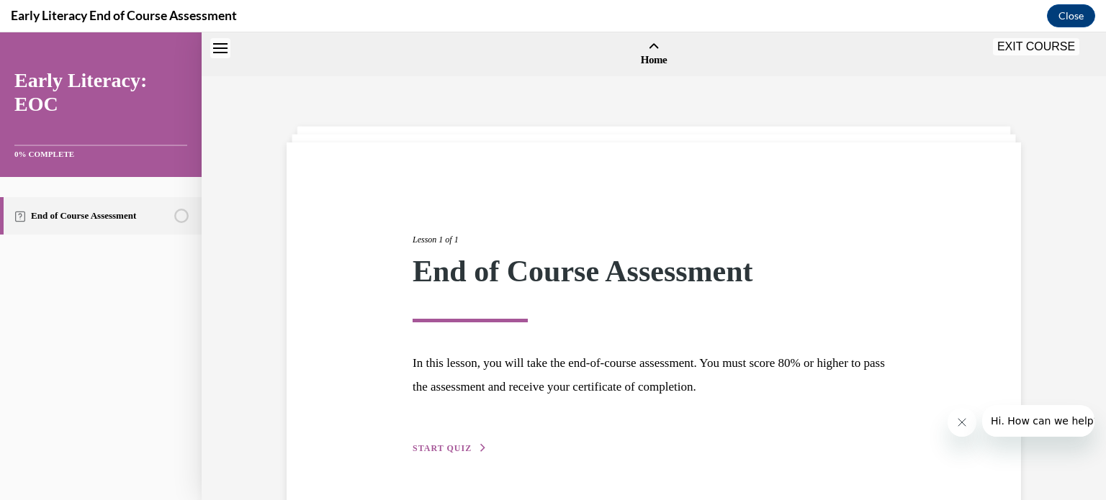
scroll to position [45, 0]
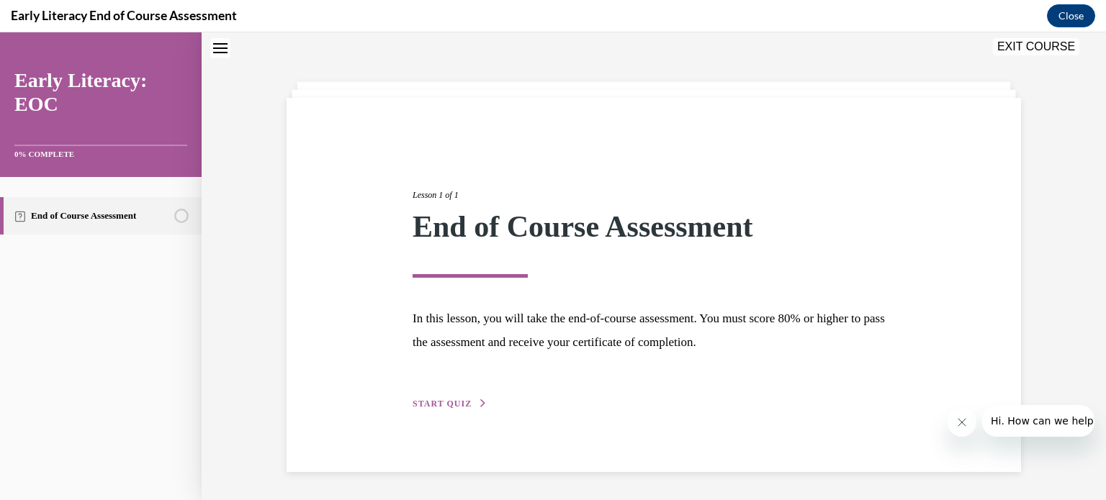
click at [447, 397] on button "START QUIZ" at bounding box center [450, 403] width 75 height 13
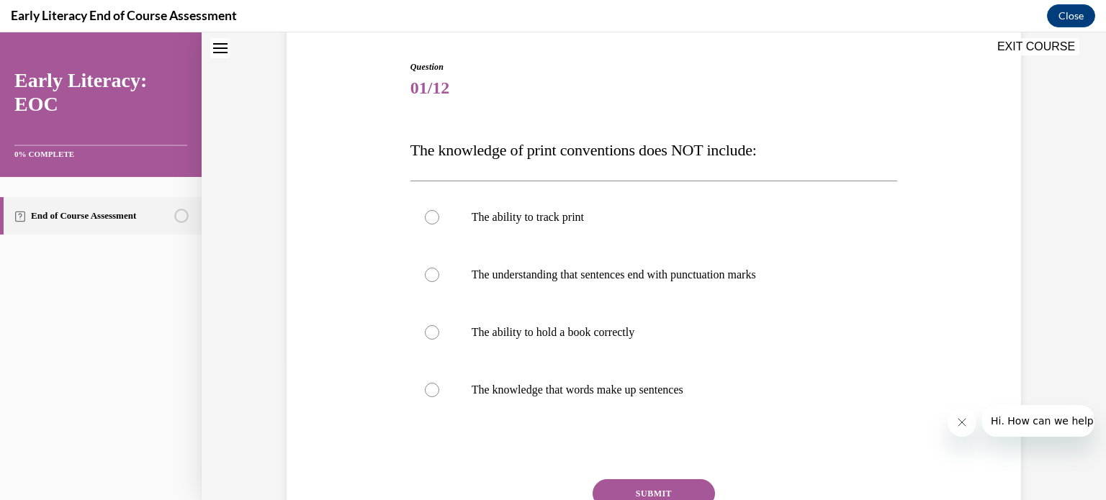
scroll to position [160, 0]
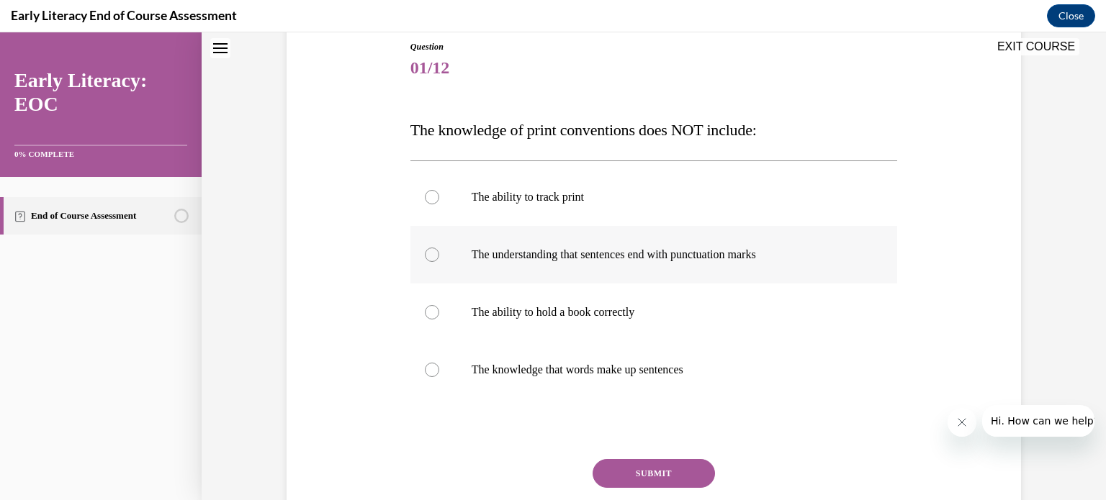
click at [429, 257] on div at bounding box center [432, 255] width 14 height 14
click at [431, 312] on div at bounding box center [432, 312] width 14 height 14
click at [654, 470] on button "SUBMIT" at bounding box center [654, 473] width 122 height 29
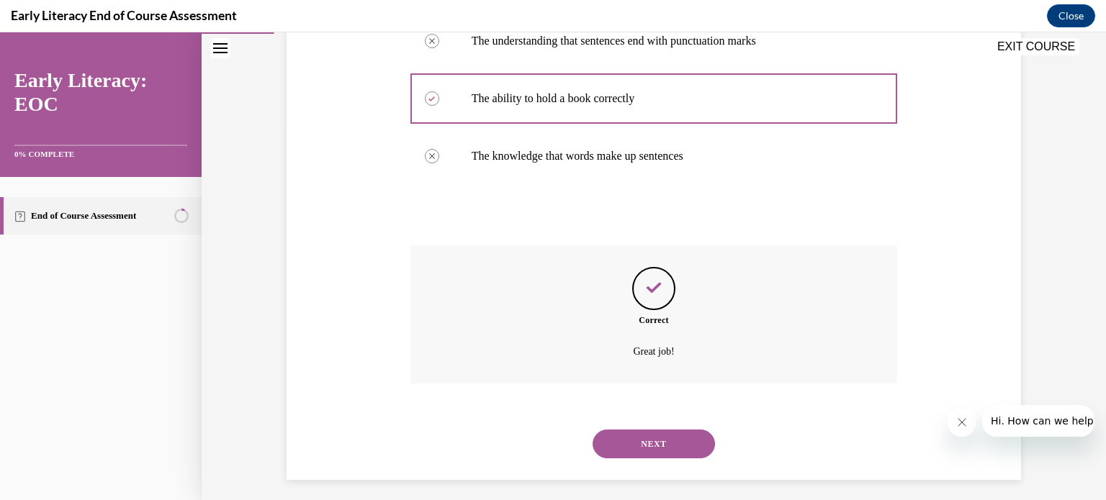
scroll to position [382, 0]
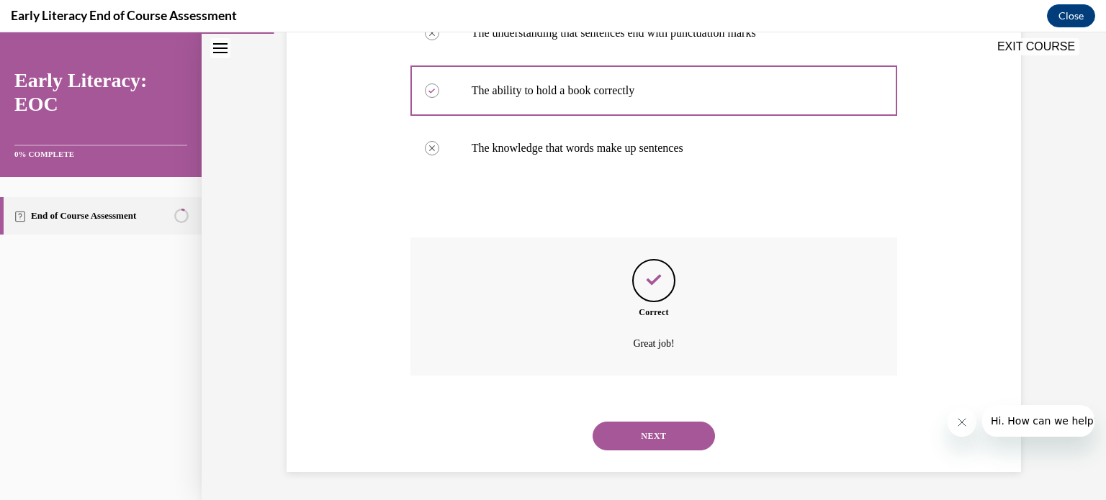
click at [674, 434] on button "NEXT" at bounding box center [654, 436] width 122 height 29
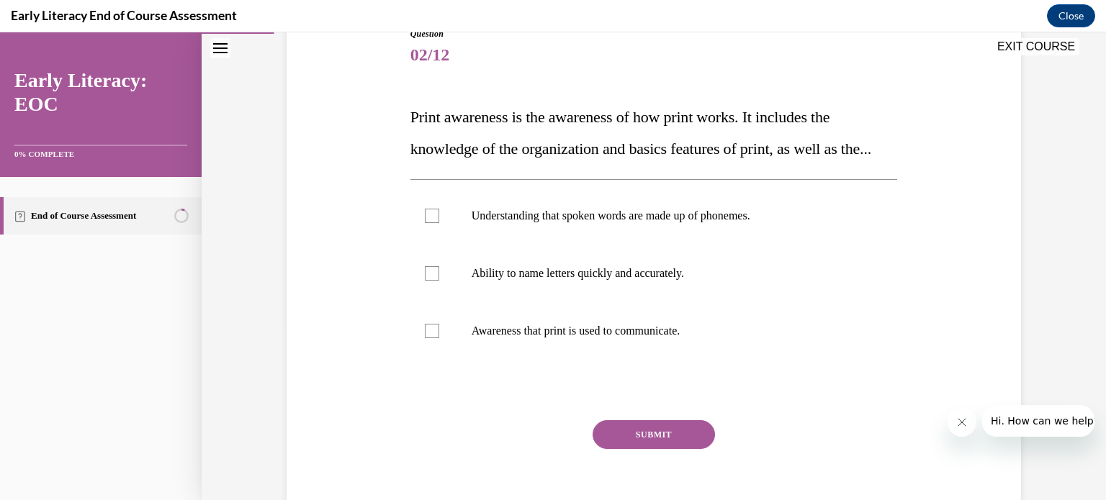
scroll to position [202, 0]
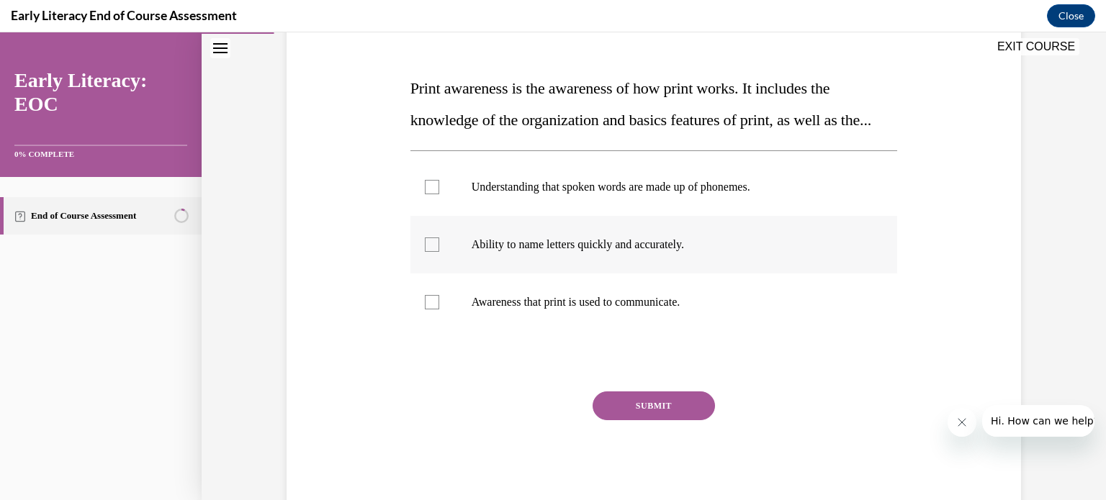
click at [531, 252] on p "Ability to name letters quickly and accurately." at bounding box center [667, 245] width 390 height 14
click at [425, 310] on div at bounding box center [432, 302] width 14 height 14
click at [428, 248] on icon at bounding box center [431, 245] width 6 height 5
click at [631, 420] on button "SUBMIT" at bounding box center [654, 406] width 122 height 29
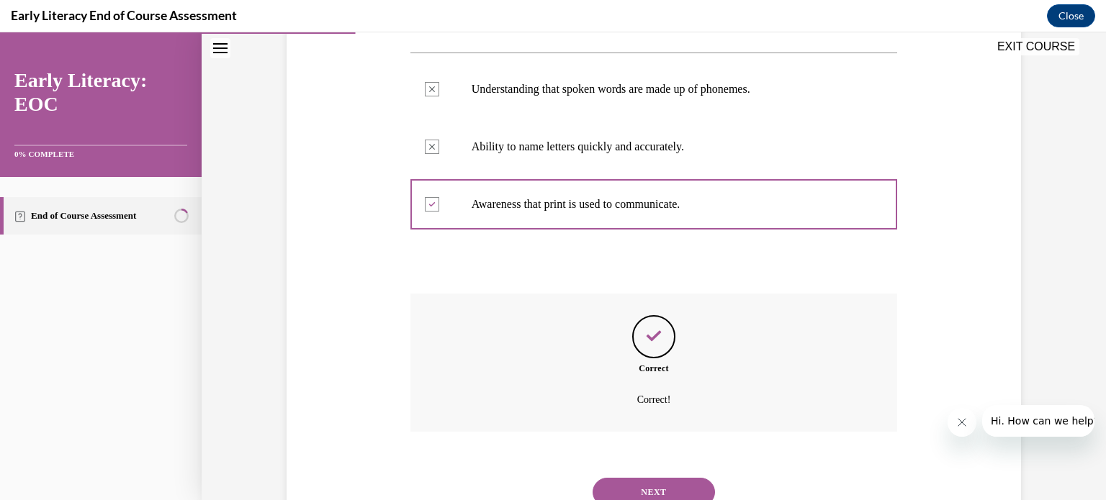
scroll to position [387, 0]
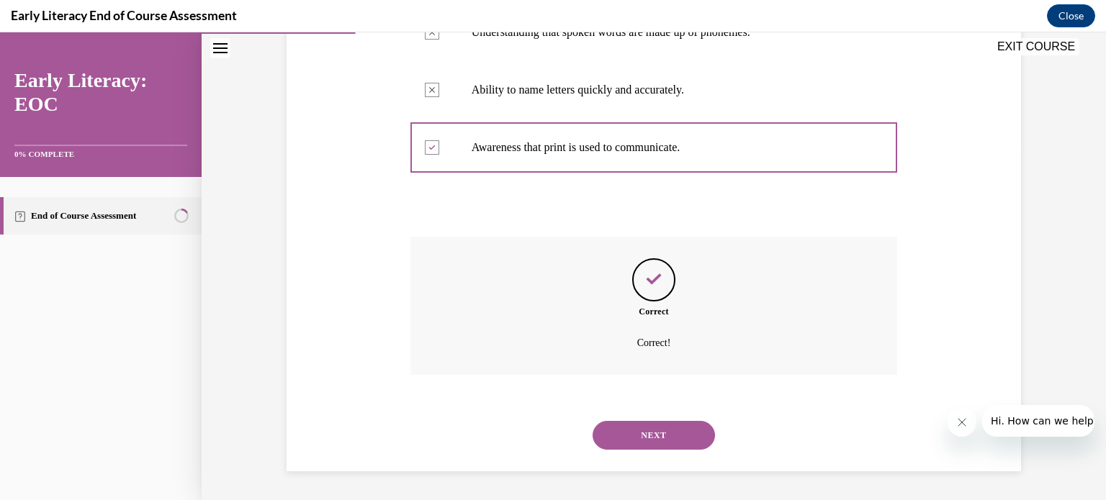
click at [685, 438] on button "NEXT" at bounding box center [654, 435] width 122 height 29
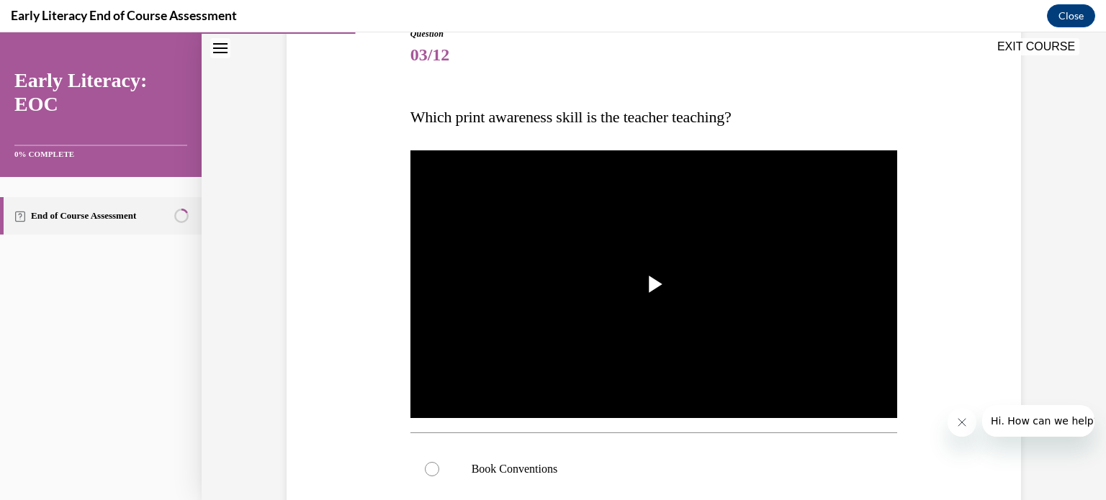
scroll to position [202, 0]
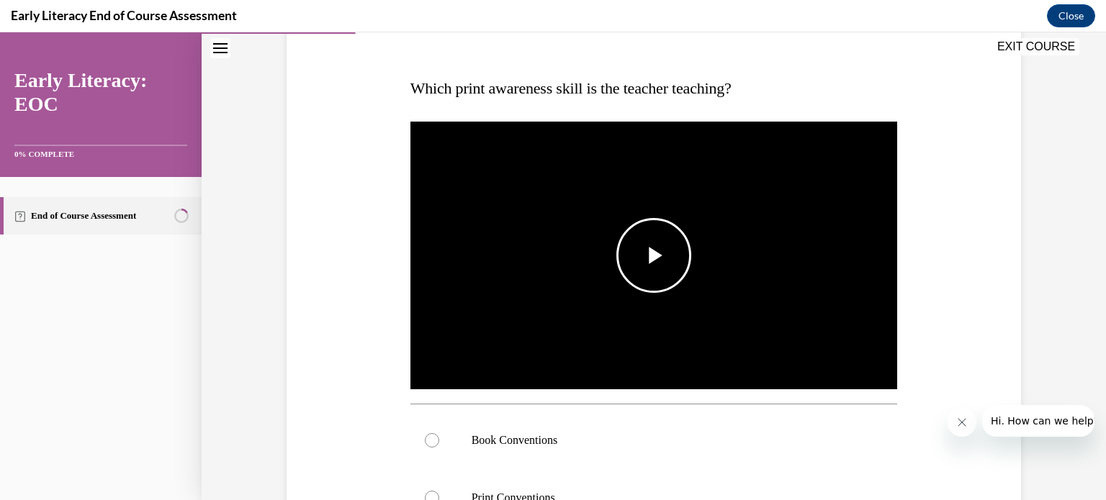
click at [654, 256] on span "Video player" at bounding box center [654, 256] width 0 height 0
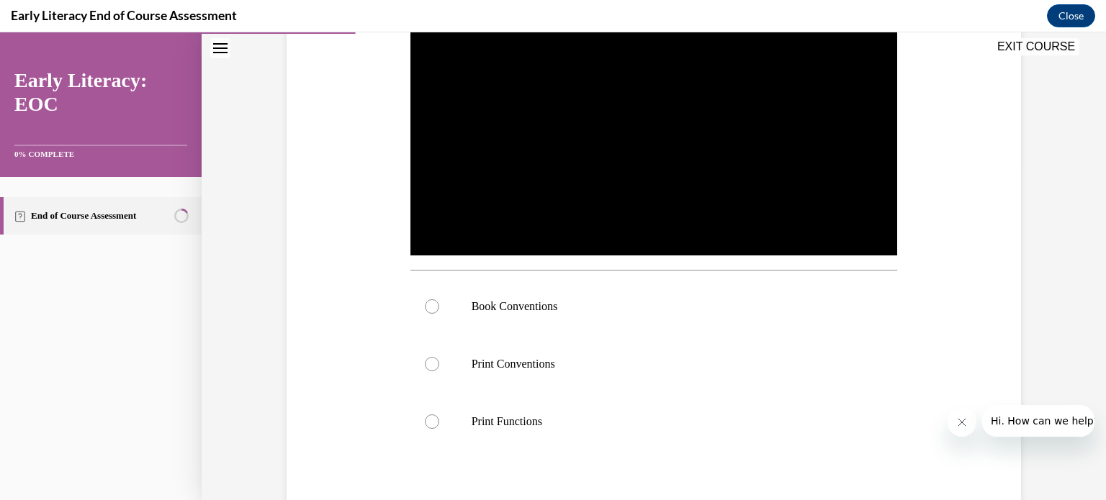
scroll to position [346, 0]
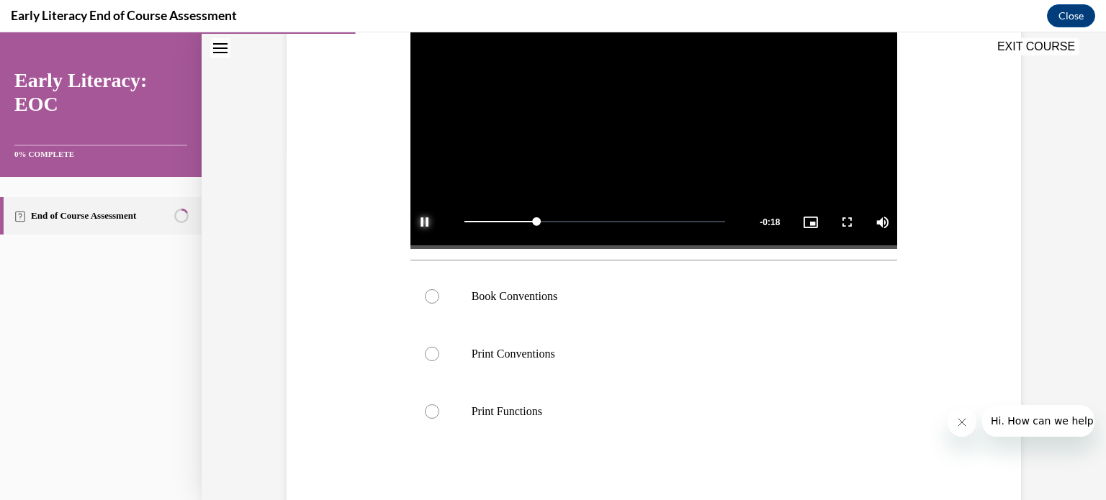
click at [418, 222] on span "Video player" at bounding box center [424, 222] width 29 height 0
click at [427, 296] on div at bounding box center [432, 296] width 14 height 14
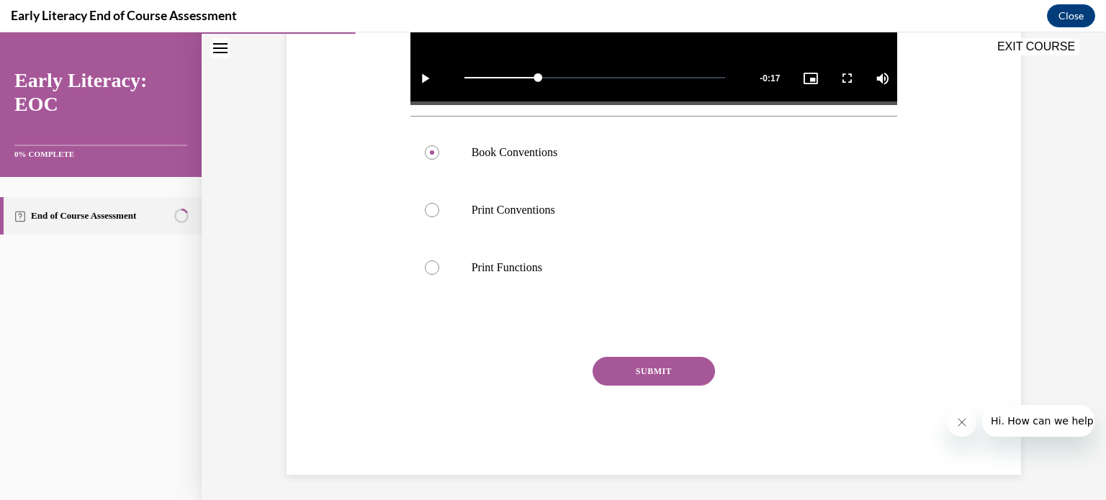
scroll to position [492, 0]
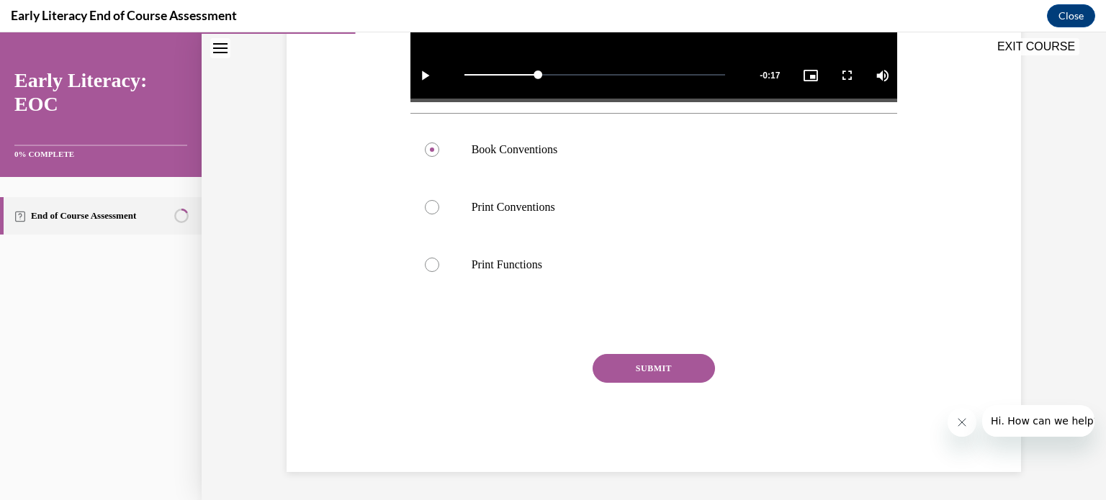
click at [636, 368] on button "SUBMIT" at bounding box center [654, 368] width 122 height 29
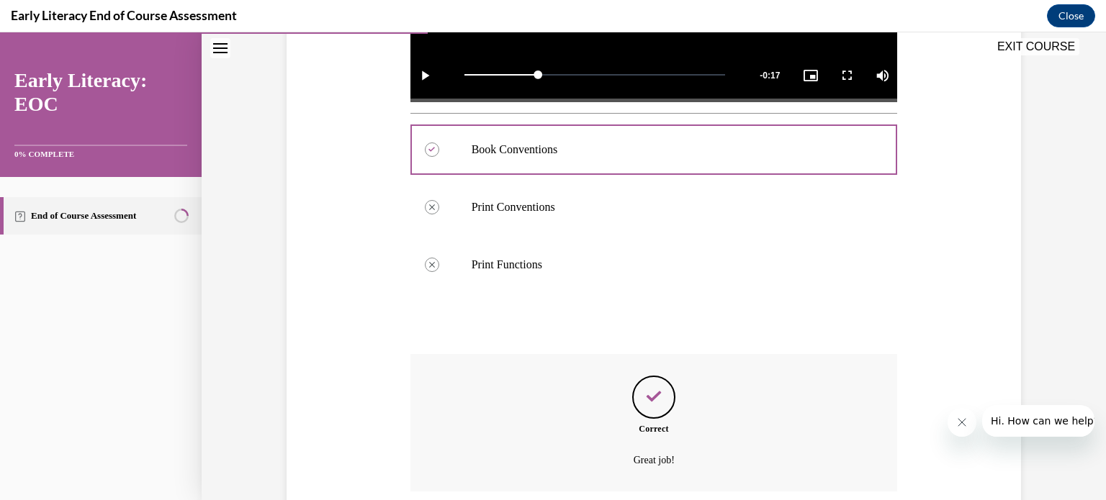
scroll to position [608, 0]
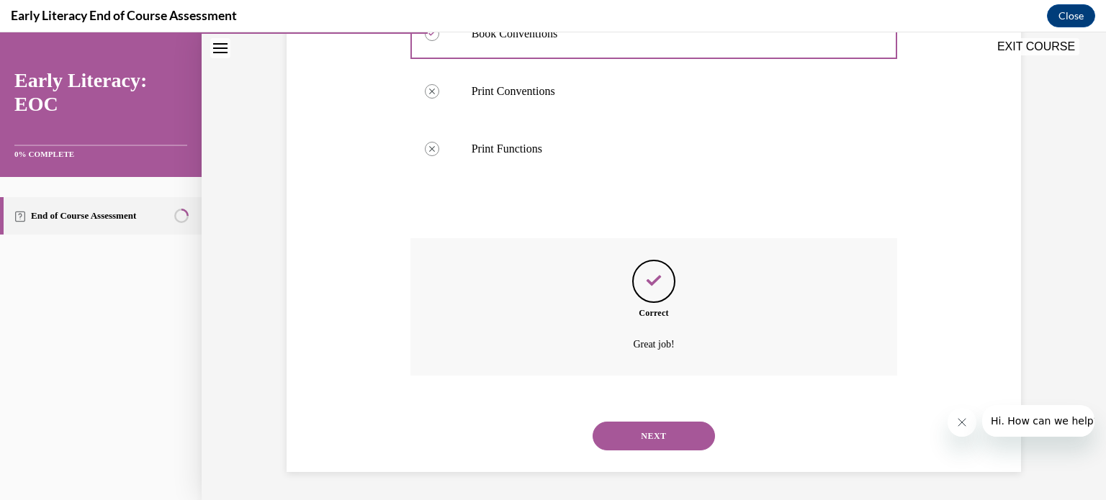
click at [651, 435] on button "NEXT" at bounding box center [654, 436] width 122 height 29
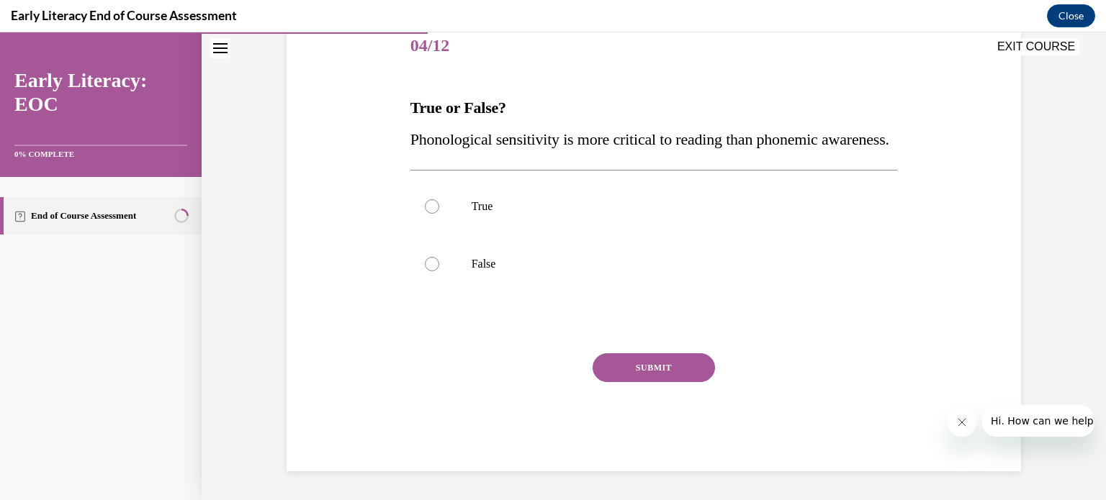
scroll to position [213, 0]
click at [433, 264] on div at bounding box center [432, 264] width 14 height 14
click at [645, 366] on button "SUBMIT" at bounding box center [654, 367] width 122 height 29
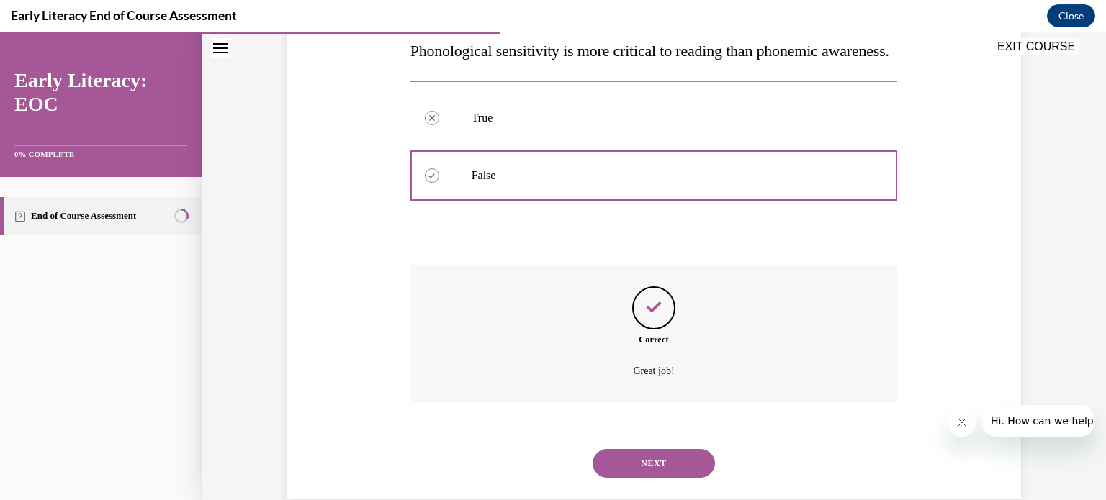
scroll to position [330, 0]
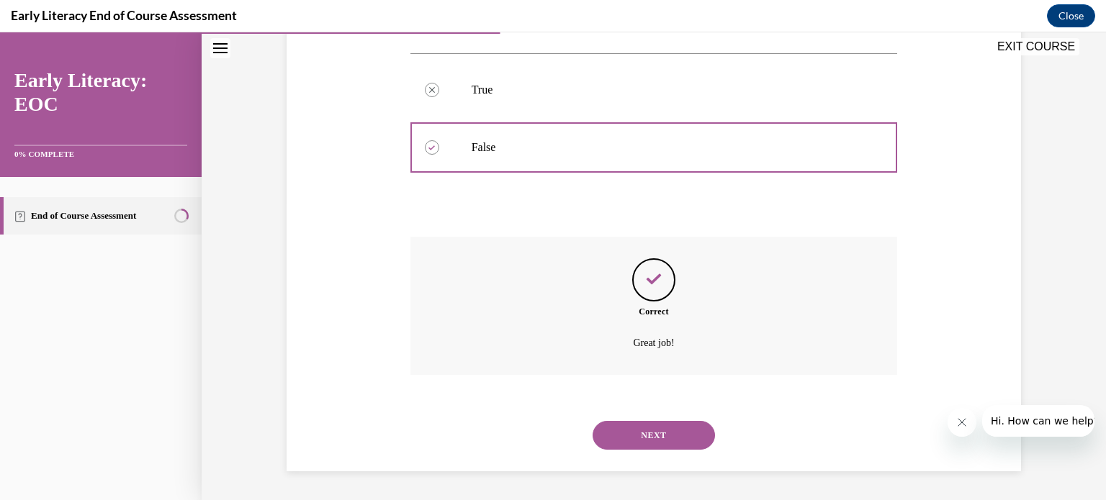
click at [647, 425] on button "NEXT" at bounding box center [654, 435] width 122 height 29
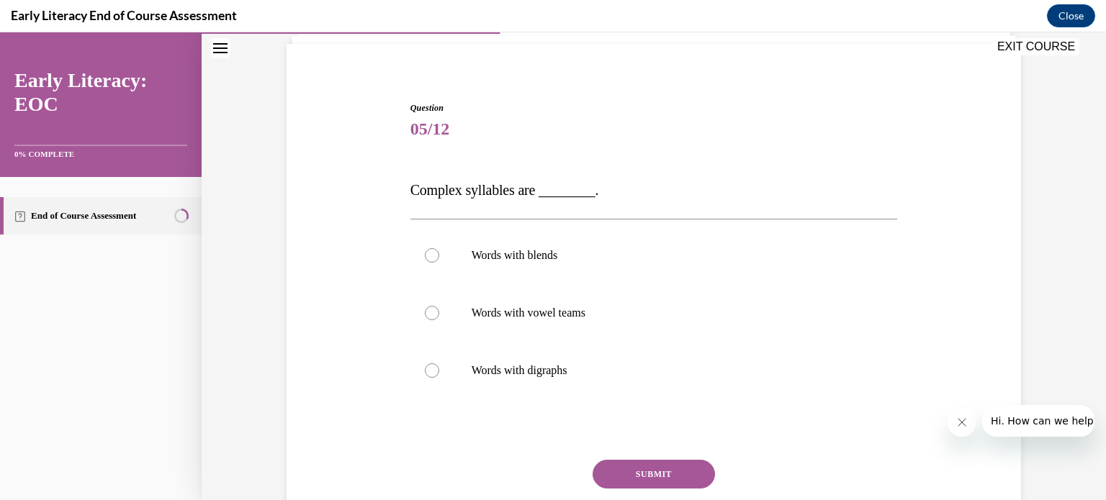
scroll to position [144, 0]
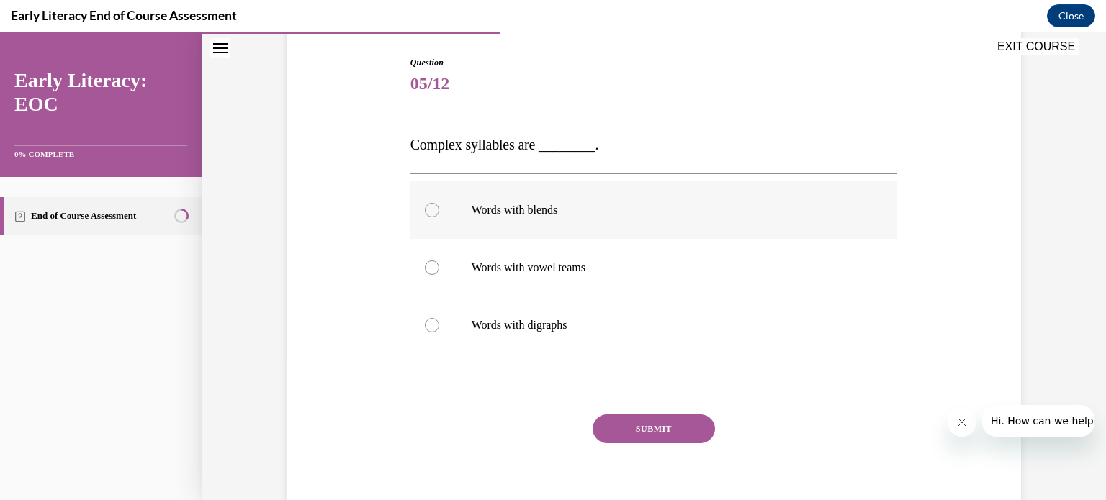
click at [427, 212] on div at bounding box center [432, 210] width 14 height 14
click at [659, 423] on button "SUBMIT" at bounding box center [654, 429] width 122 height 29
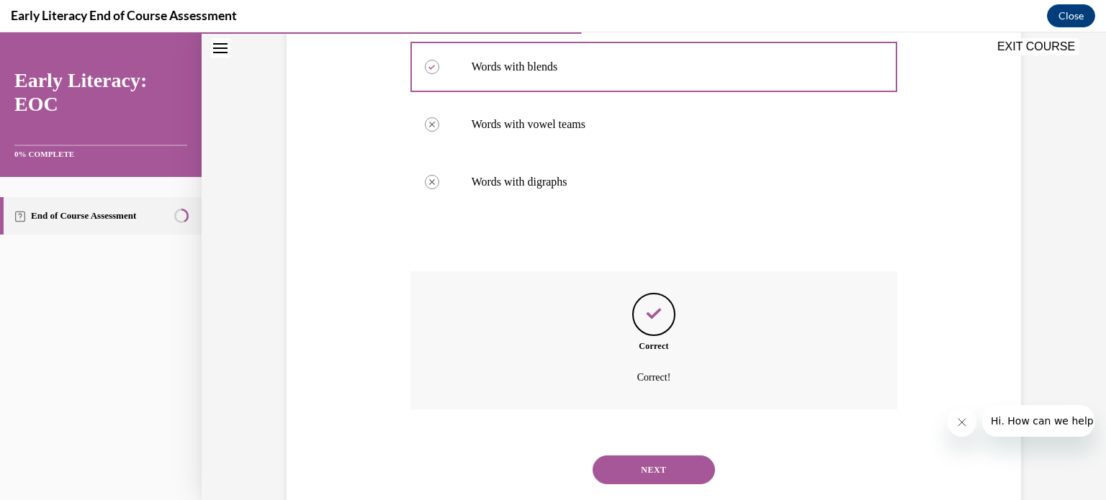
scroll to position [321, 0]
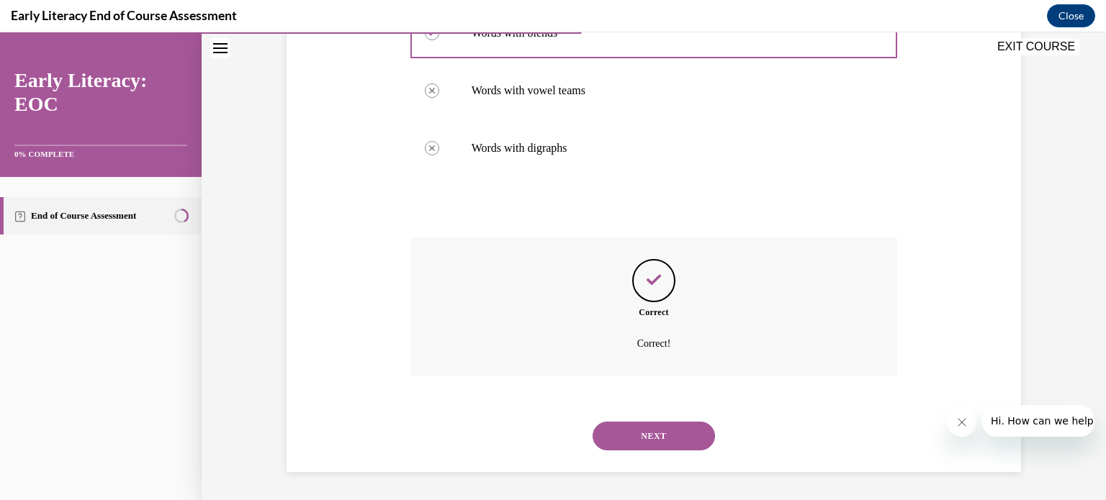
click at [658, 433] on button "NEXT" at bounding box center [654, 436] width 122 height 29
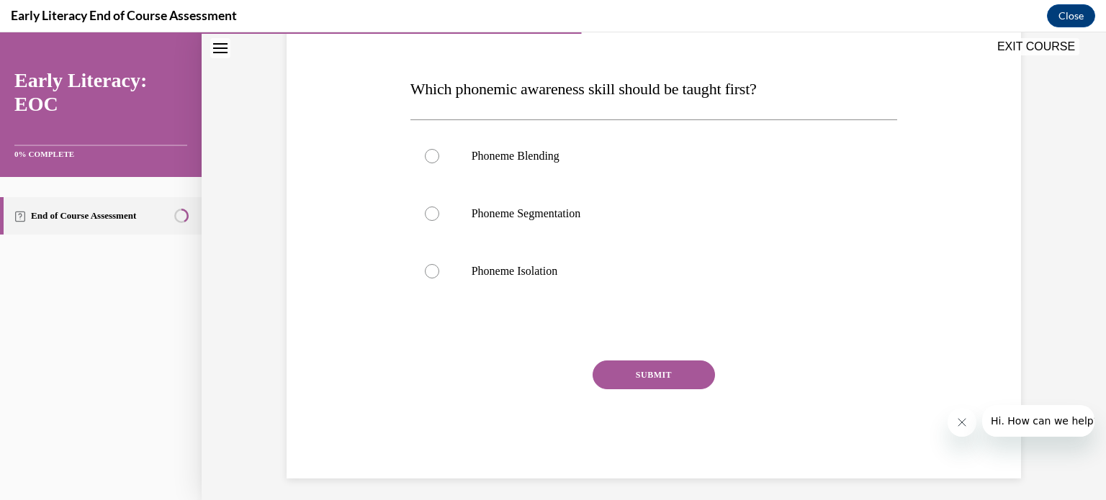
scroll to position [202, 0]
click at [430, 273] on div at bounding box center [432, 270] width 14 height 14
click at [651, 376] on button "SUBMIT" at bounding box center [654, 374] width 122 height 29
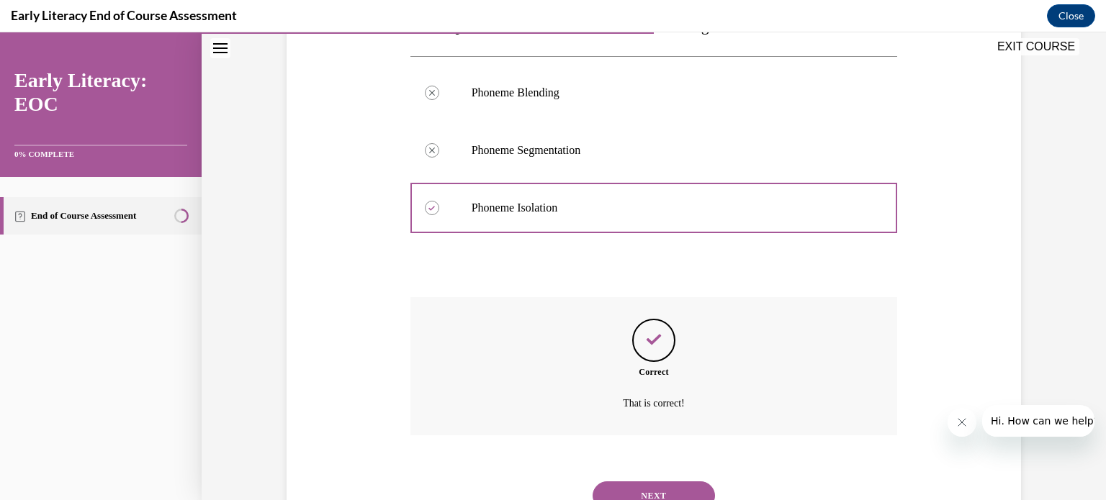
scroll to position [324, 0]
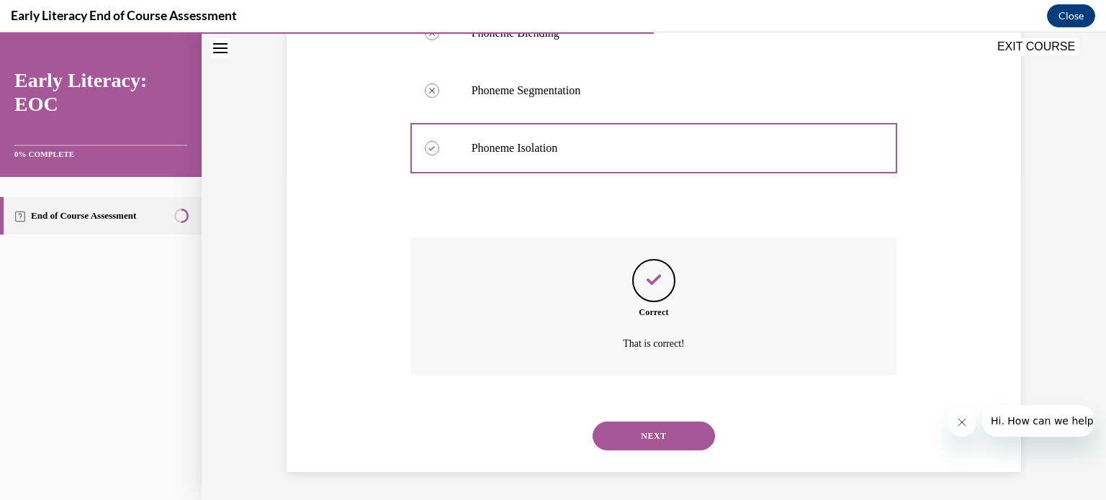
click at [663, 429] on button "NEXT" at bounding box center [654, 436] width 122 height 29
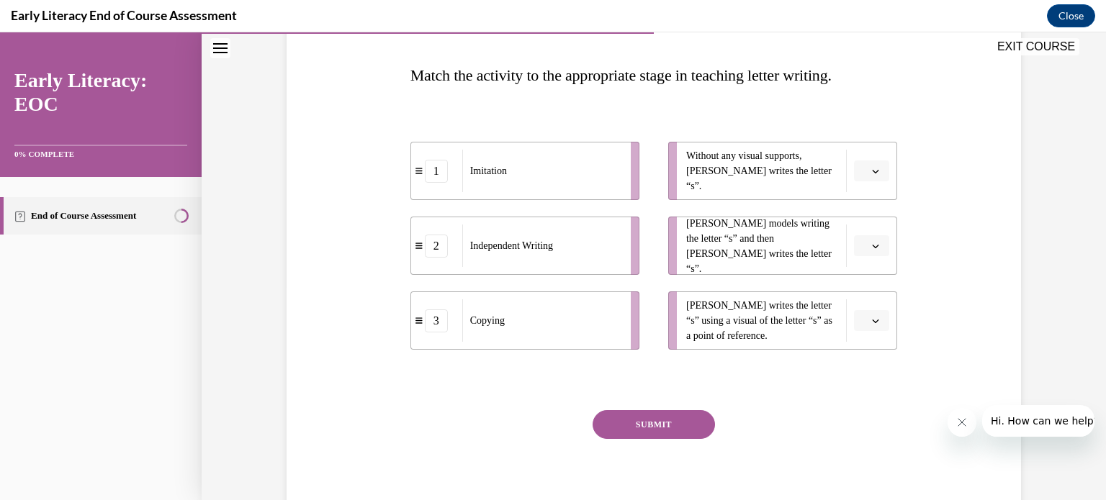
scroll to position [230, 0]
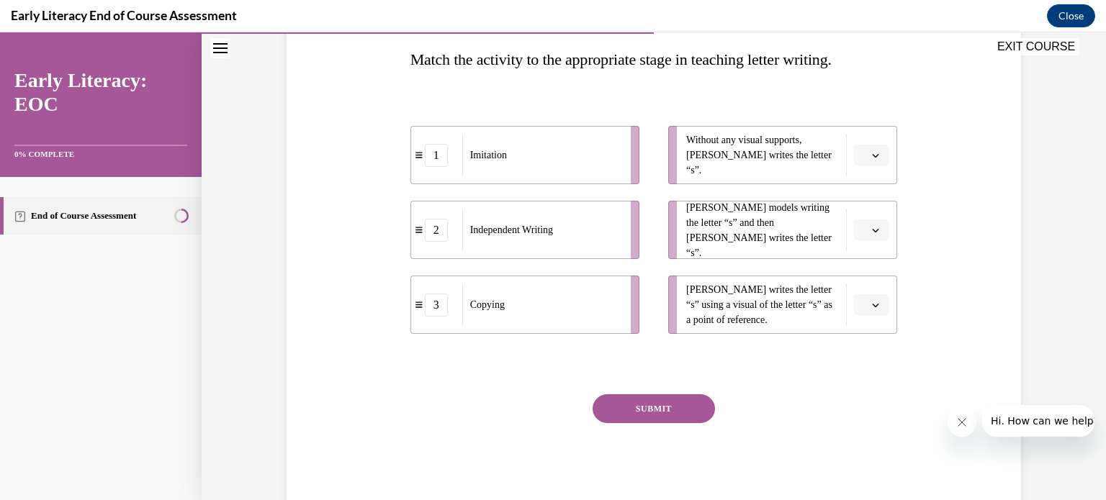
click at [872, 157] on icon "button" at bounding box center [875, 155] width 7 height 7
click at [867, 246] on div "2" at bounding box center [865, 244] width 36 height 29
click at [867, 246] on li "Mr. Brown models writing the letter “s” and then Tina writes the letter “s”." at bounding box center [782, 230] width 229 height 58
click at [665, 405] on button "SUBMIT" at bounding box center [654, 409] width 122 height 29
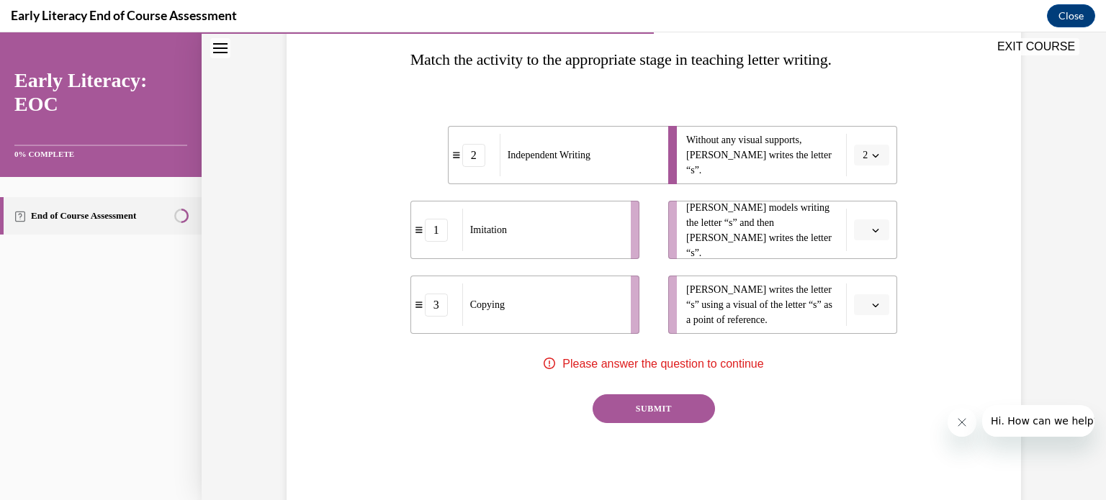
click at [870, 230] on span "button" at bounding box center [875, 230] width 10 height 10
click at [870, 290] on div "1" at bounding box center [865, 290] width 36 height 29
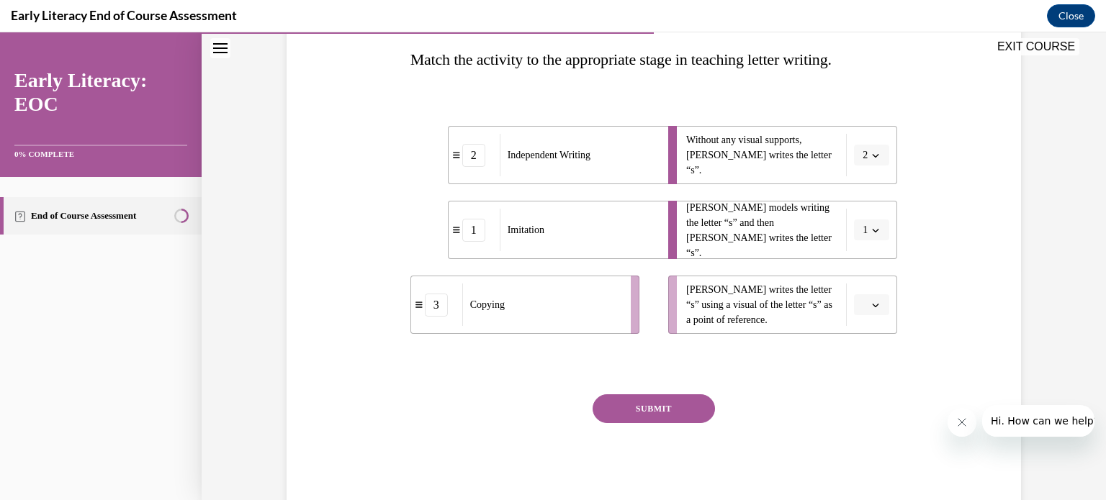
click at [872, 305] on icon "button" at bounding box center [875, 305] width 7 height 7
click at [863, 418] on span "3" at bounding box center [860, 424] width 5 height 12
click at [873, 156] on icon "button" at bounding box center [876, 156] width 6 height 4
click at [861, 271] on div "3" at bounding box center [862, 273] width 36 height 29
click at [870, 222] on button "1" at bounding box center [871, 231] width 35 height 22
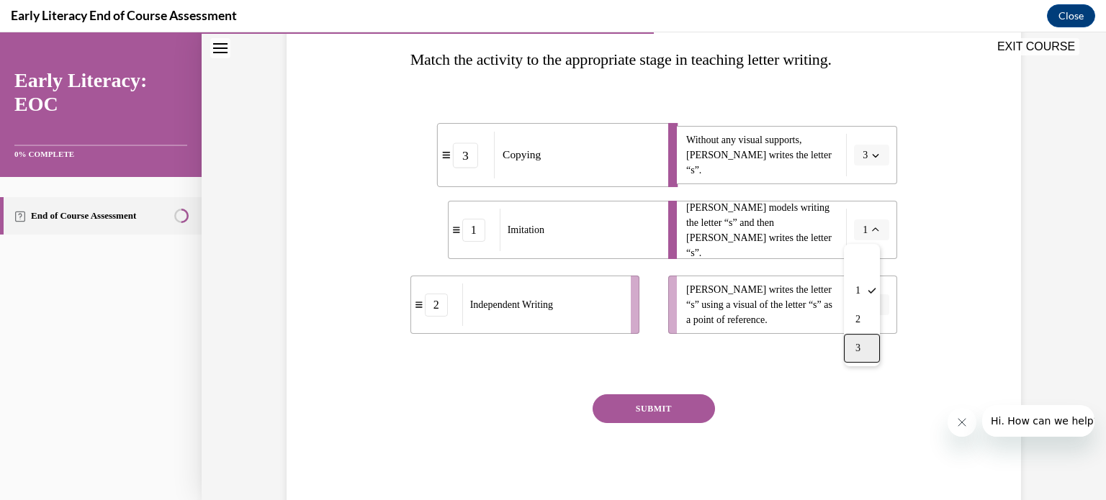
click at [868, 348] on div "3" at bounding box center [862, 348] width 36 height 29
click at [870, 157] on span "button" at bounding box center [875, 155] width 10 height 10
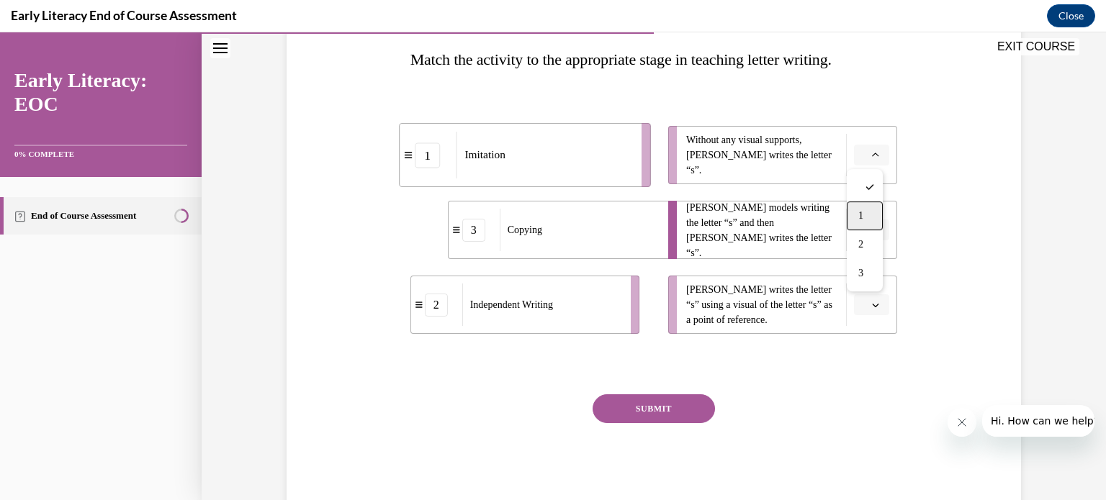
click at [865, 209] on div "1" at bounding box center [865, 216] width 36 height 29
click at [872, 229] on icon "button" at bounding box center [875, 230] width 7 height 7
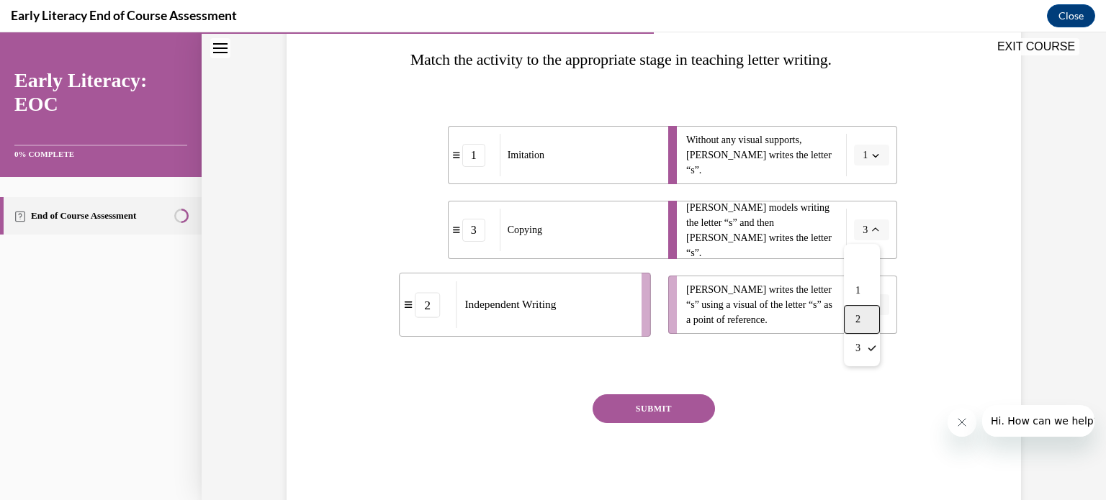
click at [864, 310] on div "2" at bounding box center [862, 319] width 36 height 29
click at [865, 296] on button "button" at bounding box center [871, 305] width 35 height 22
click at [865, 411] on div "3" at bounding box center [865, 423] width 36 height 29
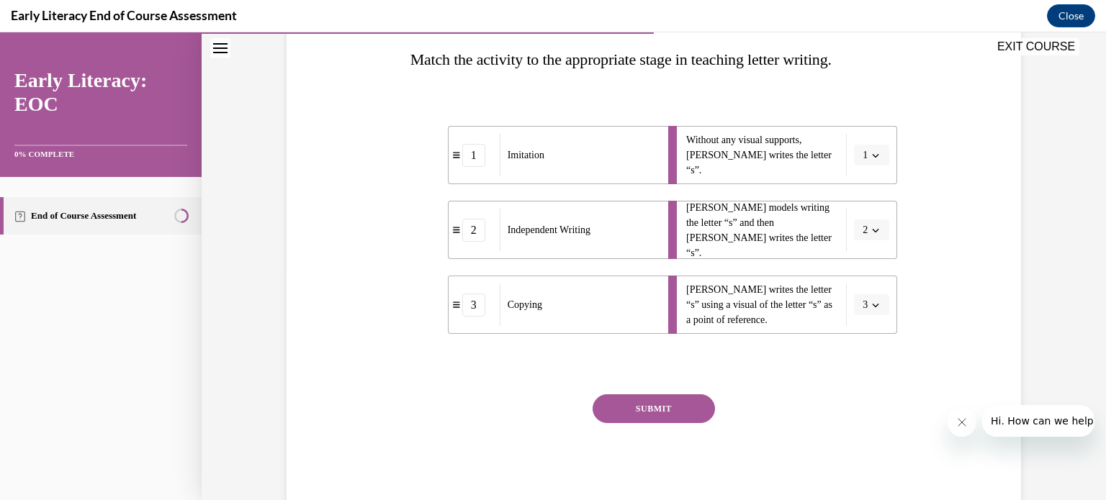
click at [474, 307] on div "3" at bounding box center [473, 305] width 23 height 23
click at [872, 307] on icon "button" at bounding box center [875, 305] width 7 height 7
click at [472, 243] on li "2 Independent Writing" at bounding box center [562, 230] width 229 height 58
click at [452, 239] on div "2" at bounding box center [474, 230] width 51 height 23
click at [453, 229] on icon at bounding box center [456, 230] width 7 height 8
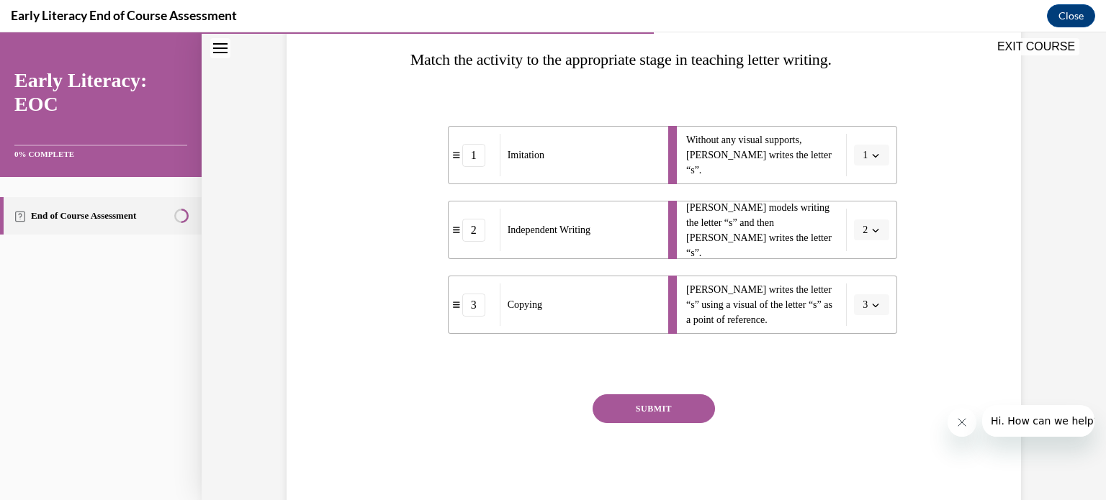
click at [475, 233] on div "2" at bounding box center [473, 230] width 23 height 23
click at [872, 227] on icon "button" at bounding box center [875, 230] width 7 height 7
click at [868, 335] on div "3" at bounding box center [862, 348] width 36 height 29
click at [661, 402] on button "SUBMIT" at bounding box center [654, 409] width 122 height 29
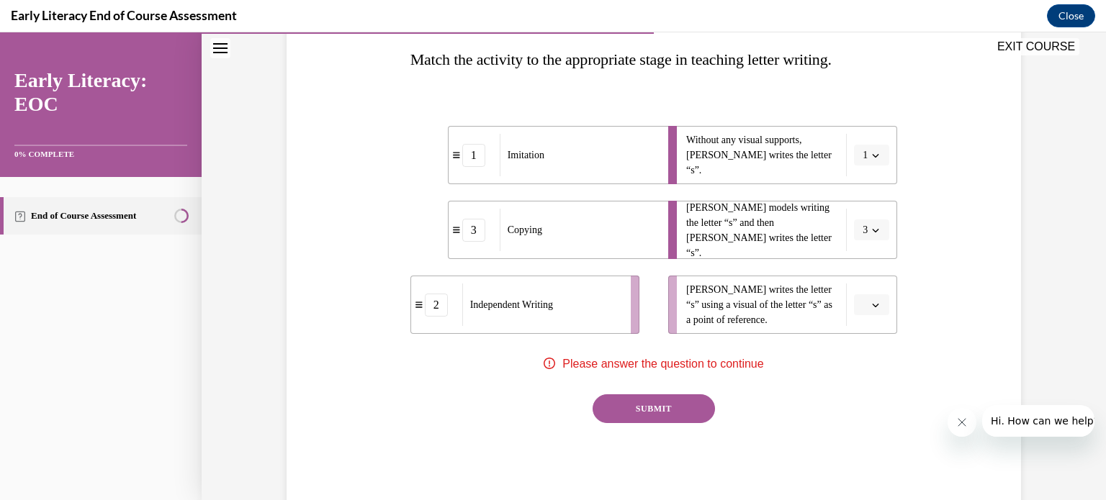
click at [870, 300] on span "button" at bounding box center [875, 305] width 10 height 10
click at [867, 420] on div "3" at bounding box center [865, 423] width 36 height 29
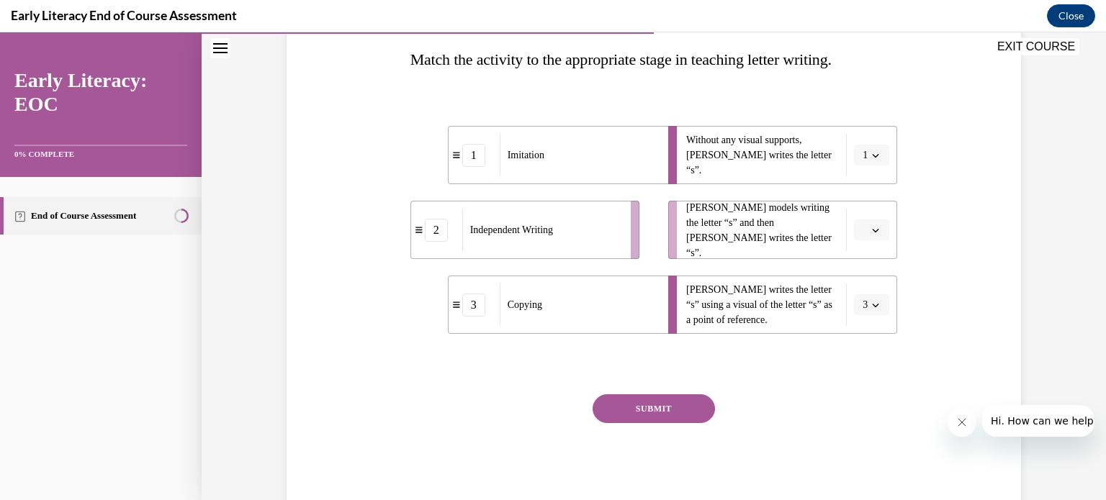
click at [870, 225] on span "button" at bounding box center [875, 230] width 10 height 10
click at [870, 313] on div "2" at bounding box center [865, 319] width 36 height 29
click at [872, 229] on icon "button" at bounding box center [875, 230] width 7 height 7
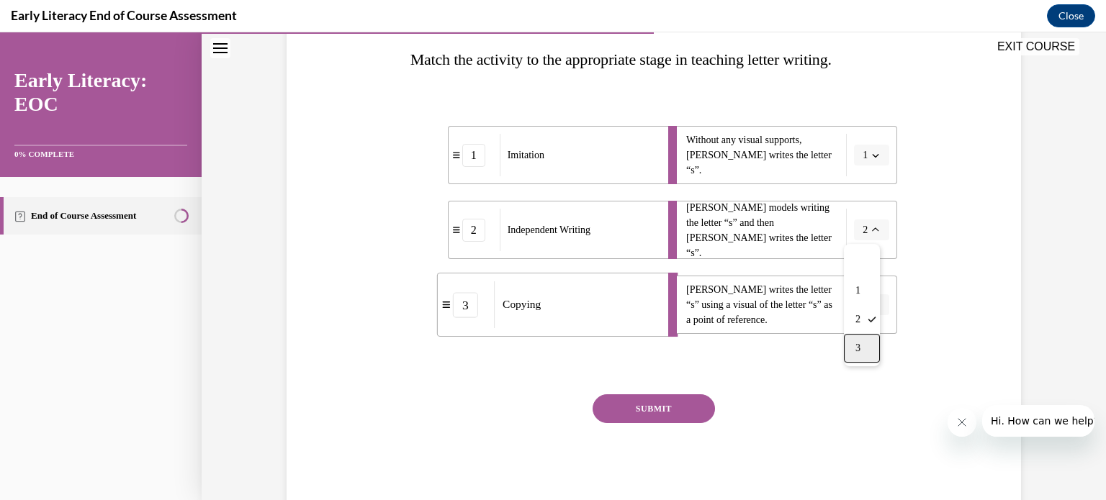
click at [873, 339] on div "3" at bounding box center [862, 348] width 36 height 29
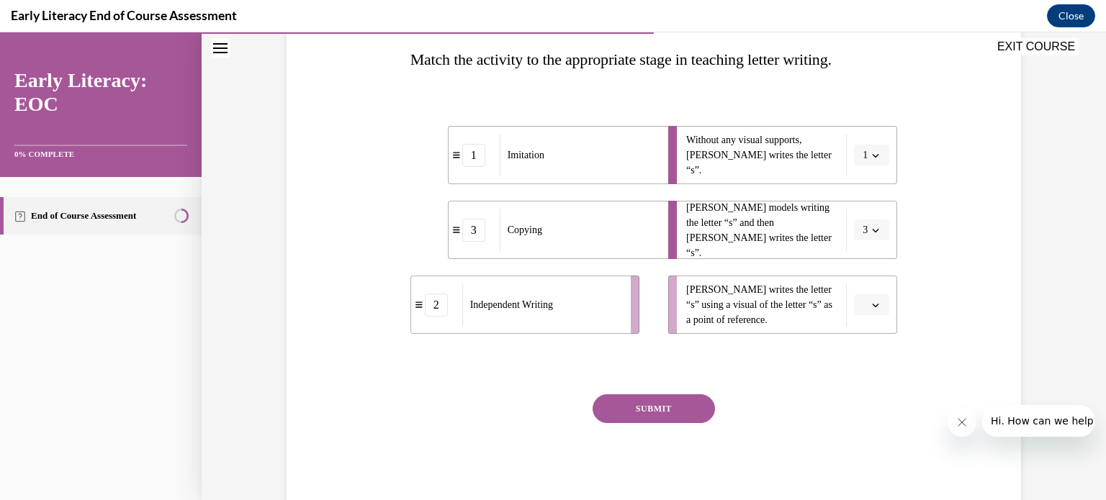
click at [872, 302] on icon "button" at bounding box center [875, 305] width 7 height 7
click at [870, 385] on div "2" at bounding box center [865, 394] width 36 height 29
click at [664, 411] on button "SUBMIT" at bounding box center [654, 409] width 122 height 29
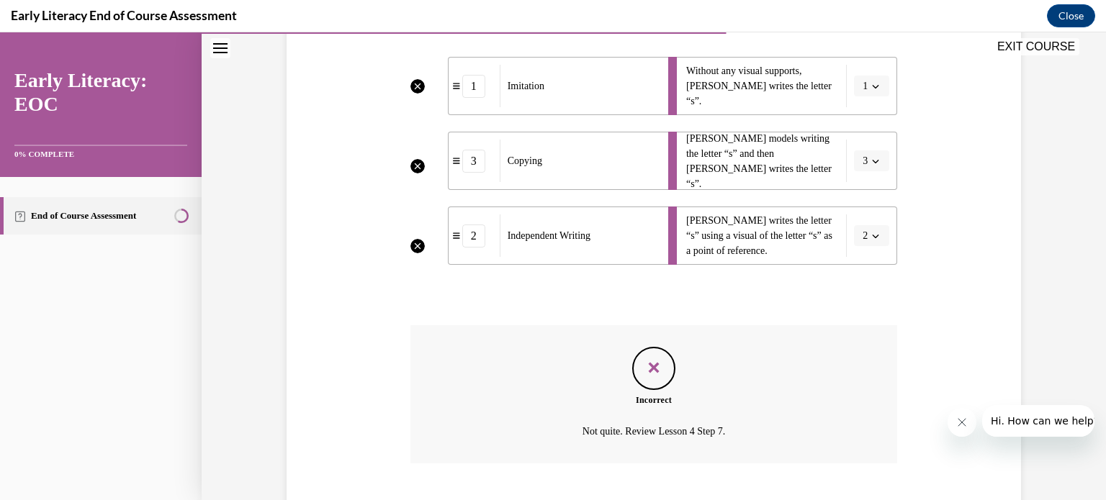
scroll to position [387, 0]
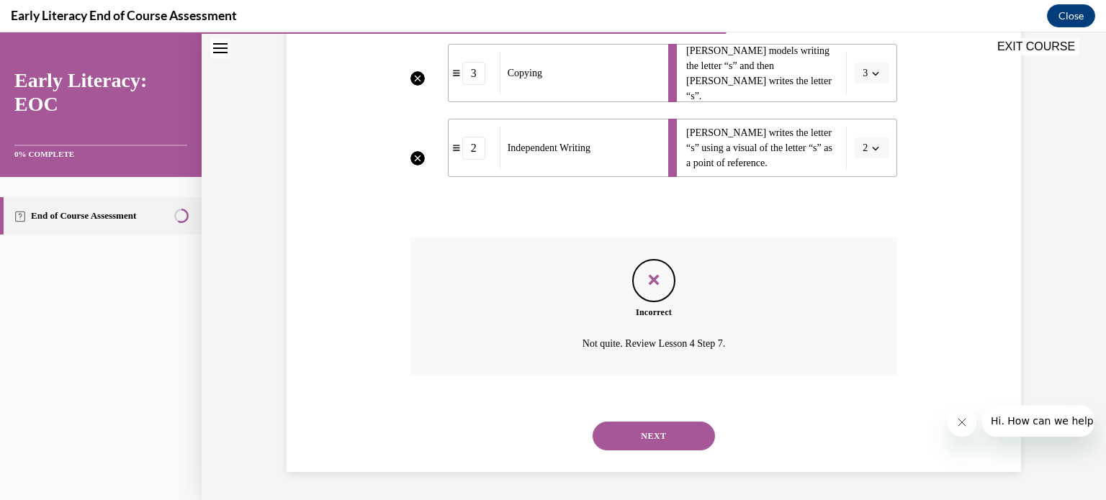
click at [680, 431] on button "NEXT" at bounding box center [654, 436] width 122 height 29
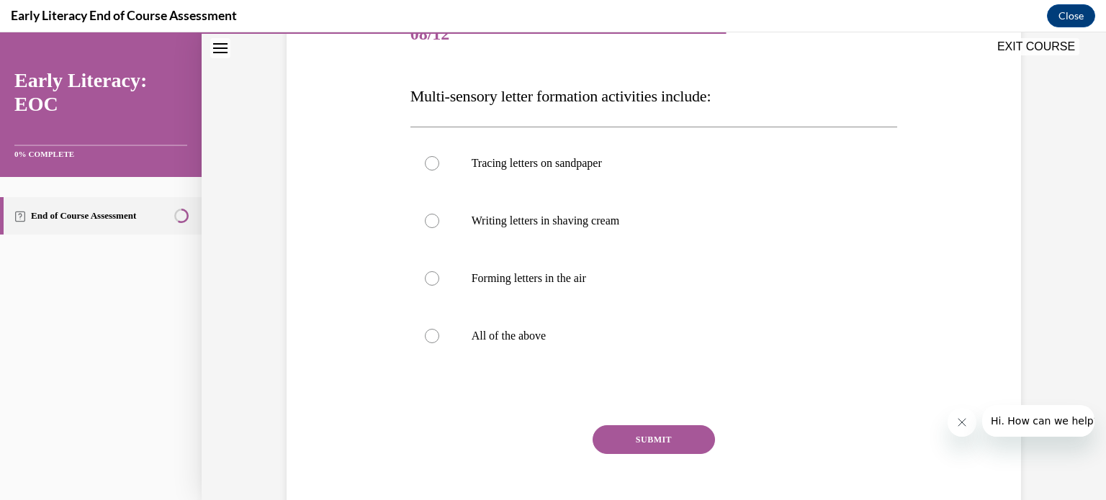
scroll to position [202, 0]
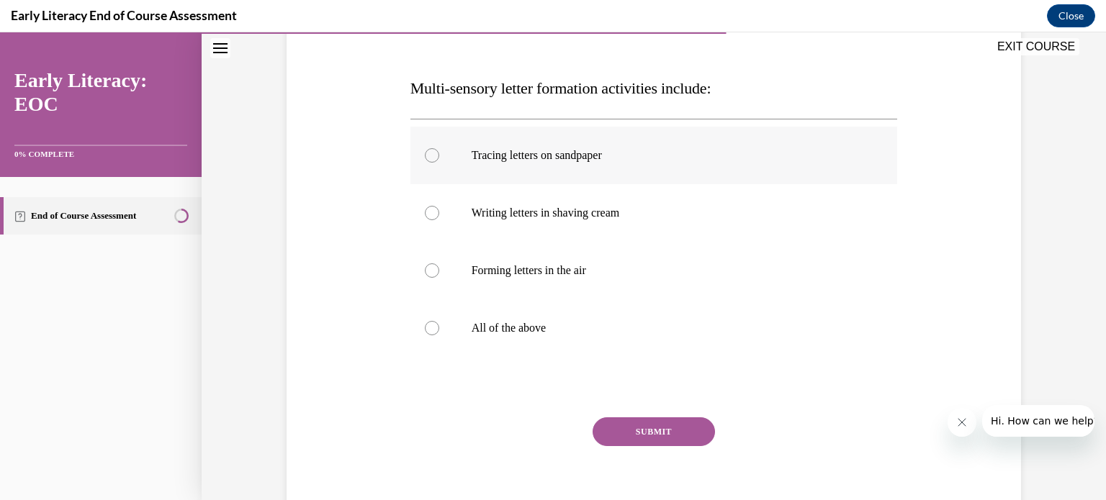
click at [426, 153] on div at bounding box center [432, 155] width 14 height 14
click at [428, 209] on div at bounding box center [432, 213] width 14 height 14
click at [428, 267] on div at bounding box center [432, 270] width 14 height 14
click at [428, 335] on div at bounding box center [653, 328] width 487 height 58
click at [654, 420] on button "SUBMIT" at bounding box center [654, 432] width 122 height 29
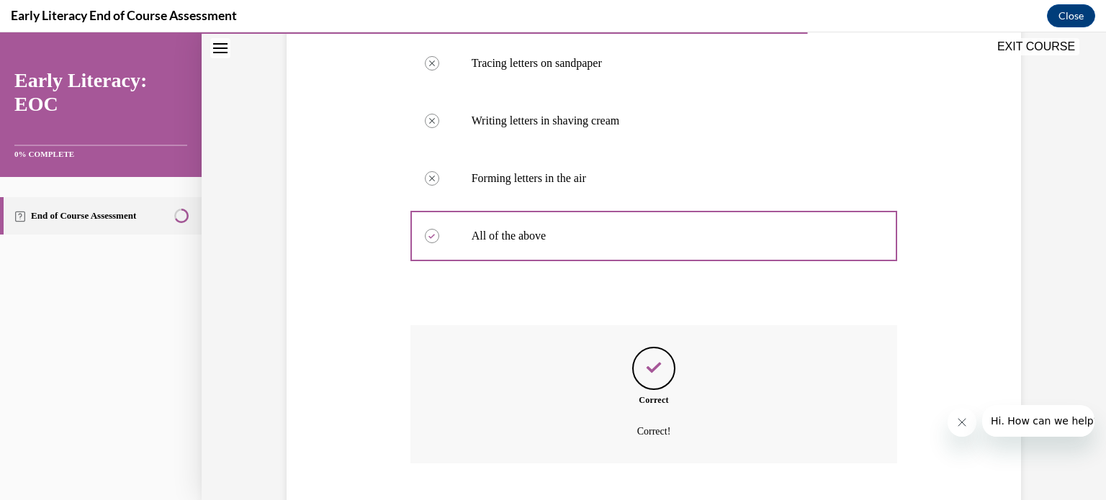
scroll to position [382, 0]
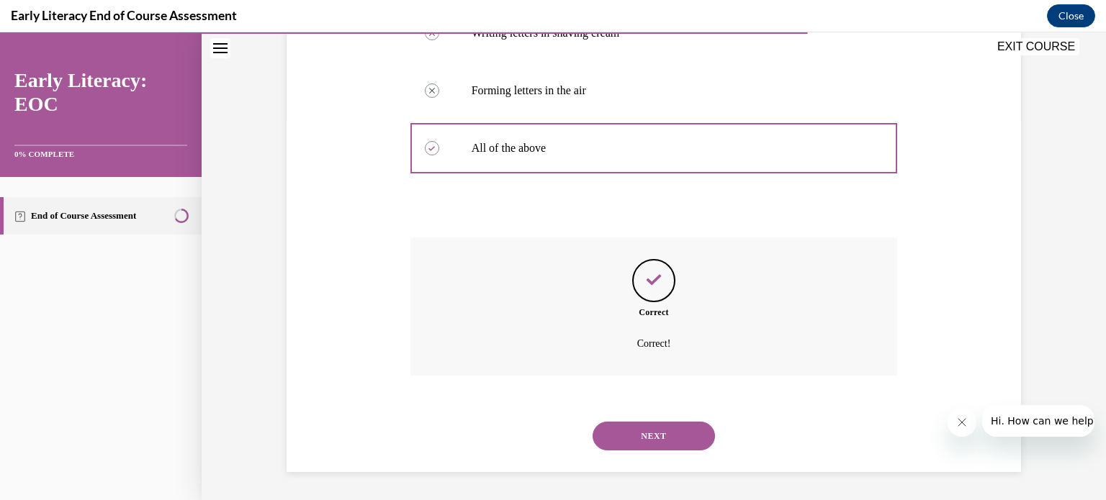
click at [670, 431] on button "NEXT" at bounding box center [654, 436] width 122 height 29
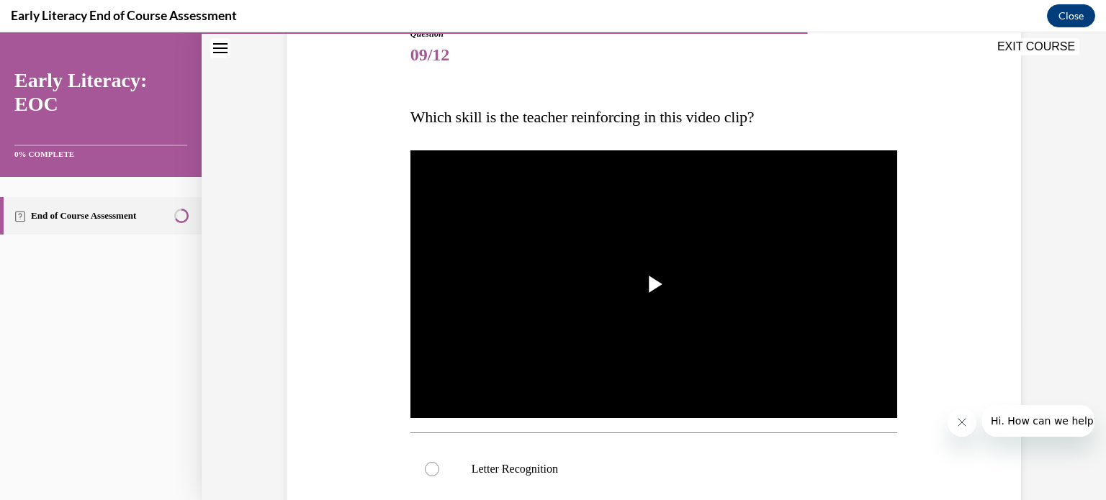
scroll to position [202, 0]
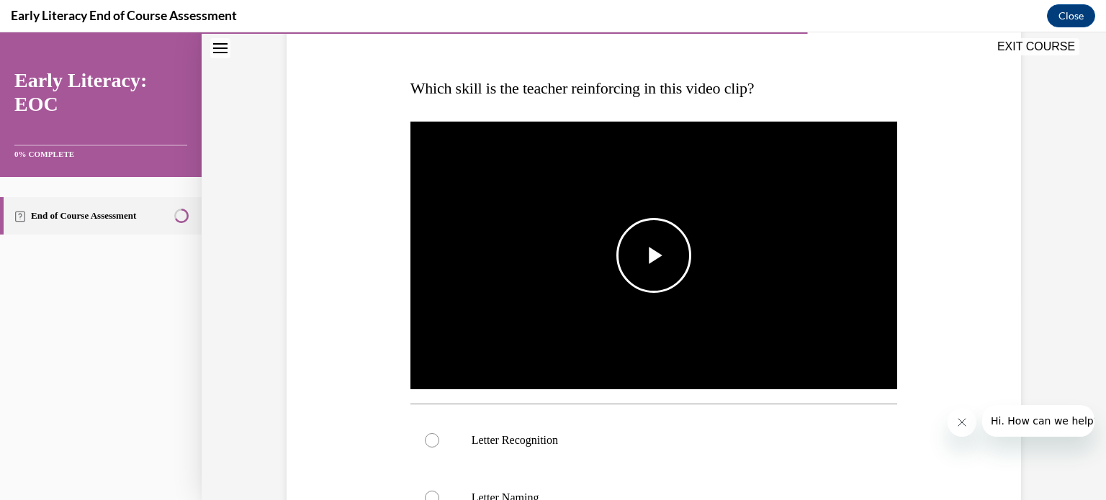
click at [654, 256] on span "Video player" at bounding box center [654, 256] width 0 height 0
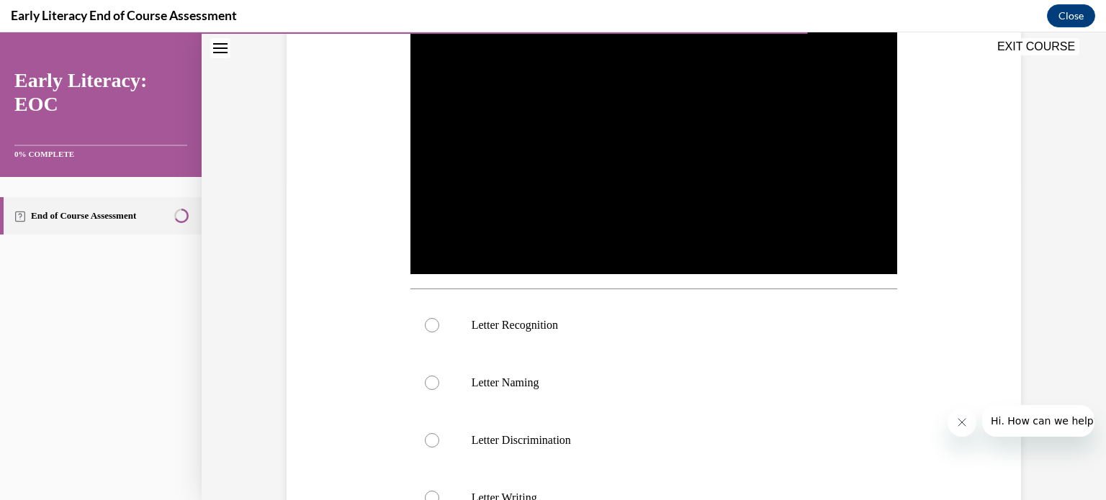
scroll to position [346, 0]
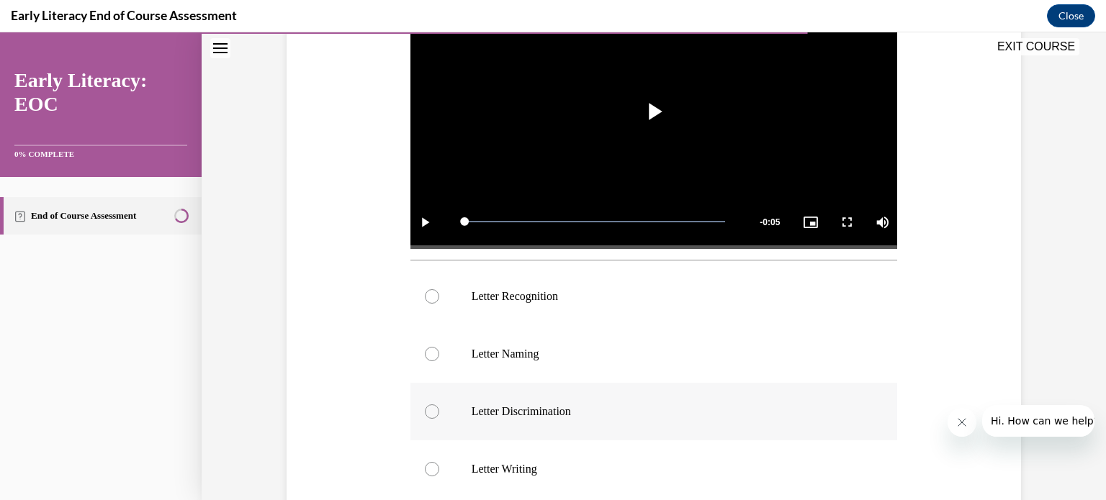
click at [425, 411] on div at bounding box center [432, 412] width 14 height 14
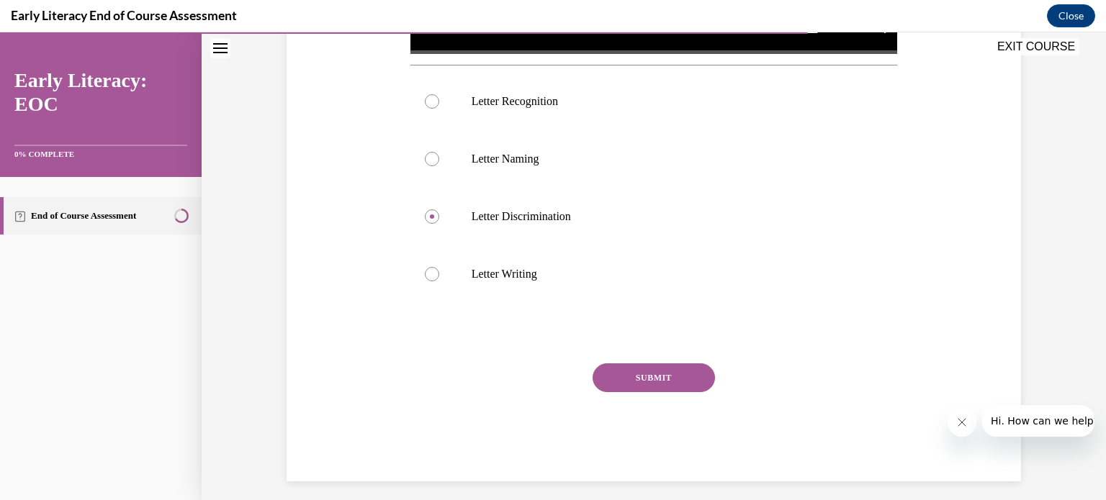
scroll to position [550, 0]
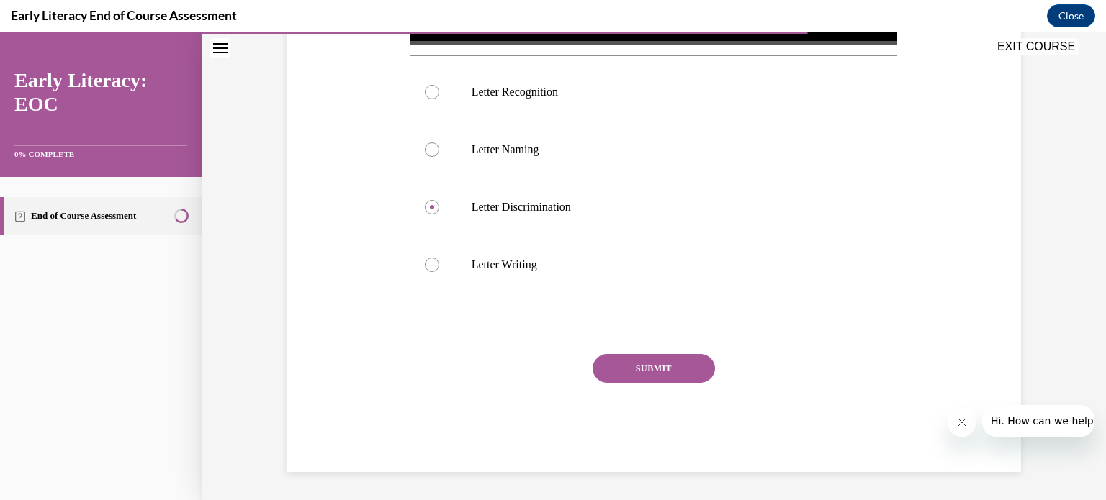
click at [630, 374] on button "SUBMIT" at bounding box center [654, 368] width 122 height 29
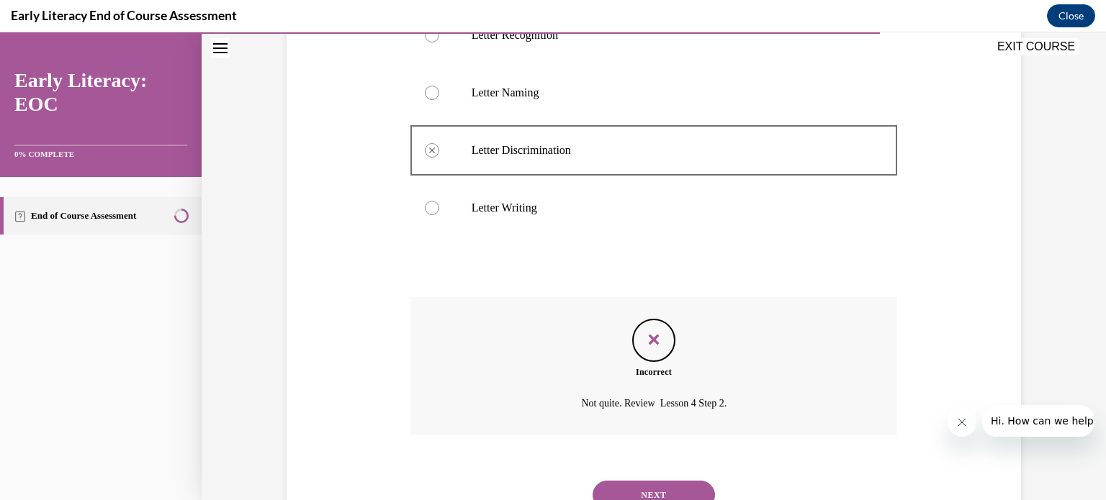
scroll to position [666, 0]
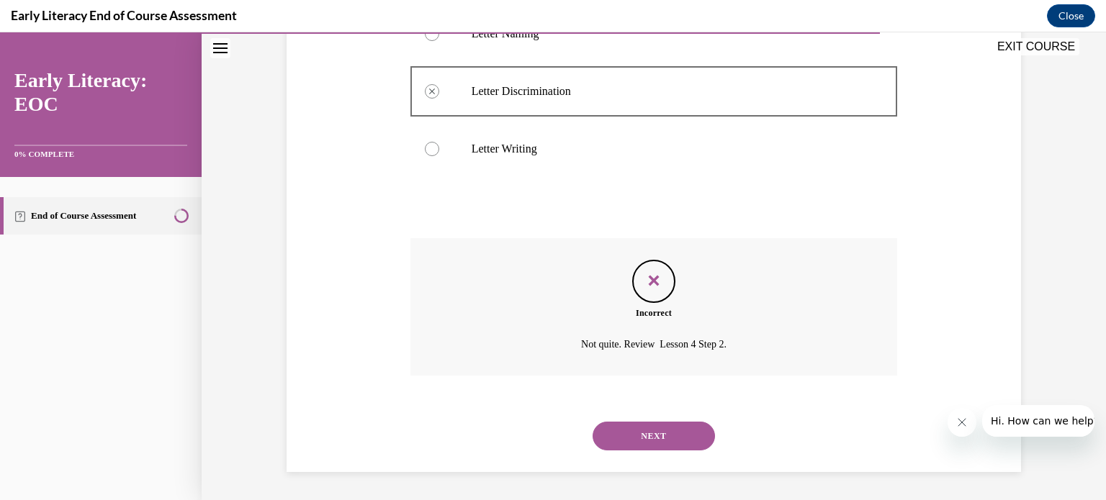
click at [672, 427] on button "NEXT" at bounding box center [654, 436] width 122 height 29
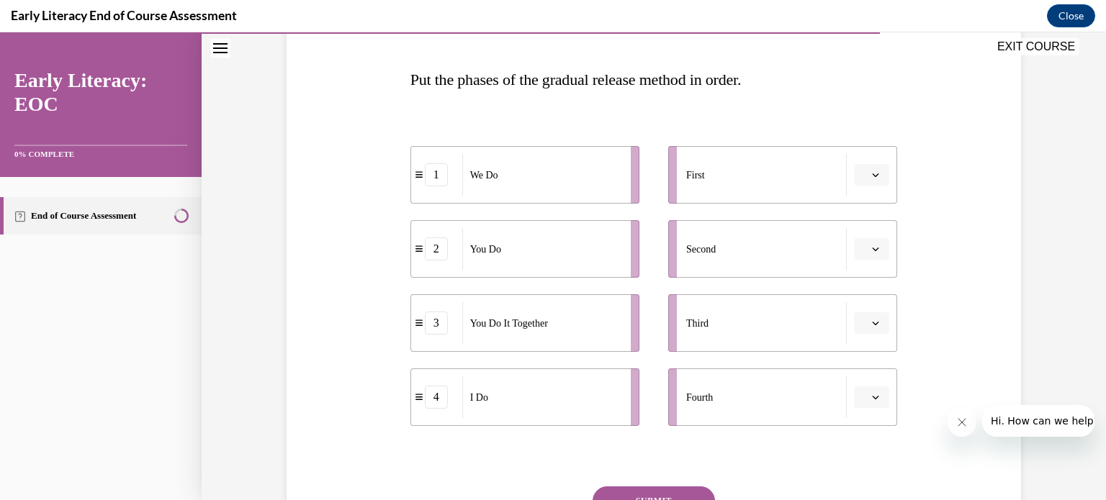
scroll to position [230, 0]
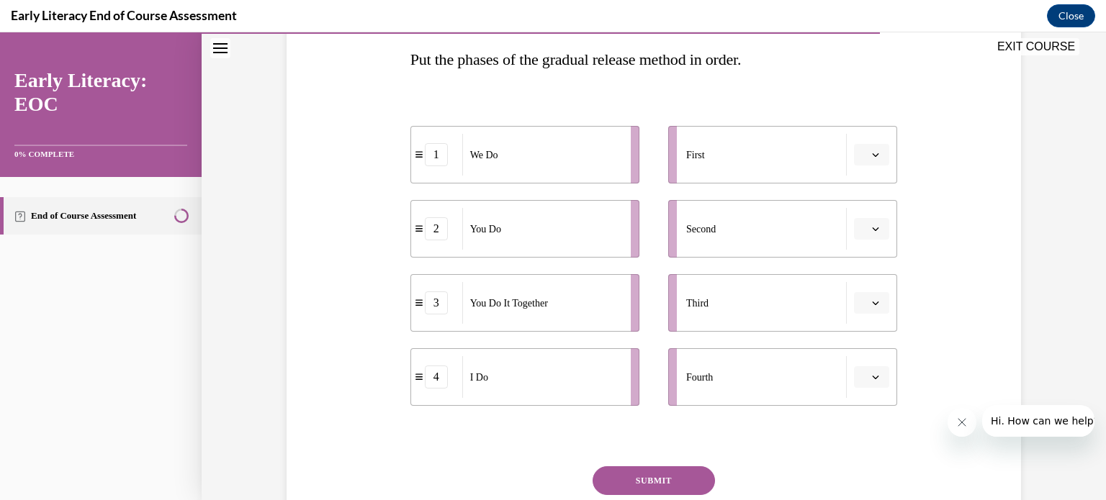
click at [873, 377] on icon "button" at bounding box center [876, 378] width 6 height 4
click at [863, 263] on span "1" at bounding box center [860, 259] width 5 height 12
click at [872, 156] on icon "button" at bounding box center [875, 154] width 7 height 7
click at [870, 209] on div "1" at bounding box center [865, 216] width 36 height 29
click at [872, 377] on icon "button" at bounding box center [875, 377] width 7 height 7
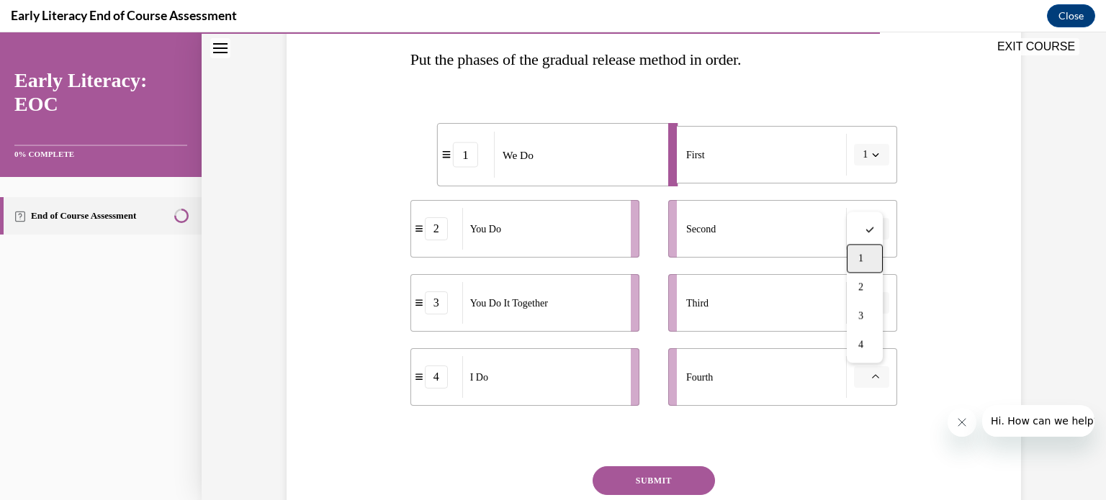
click at [865, 257] on div "1" at bounding box center [865, 258] width 36 height 29
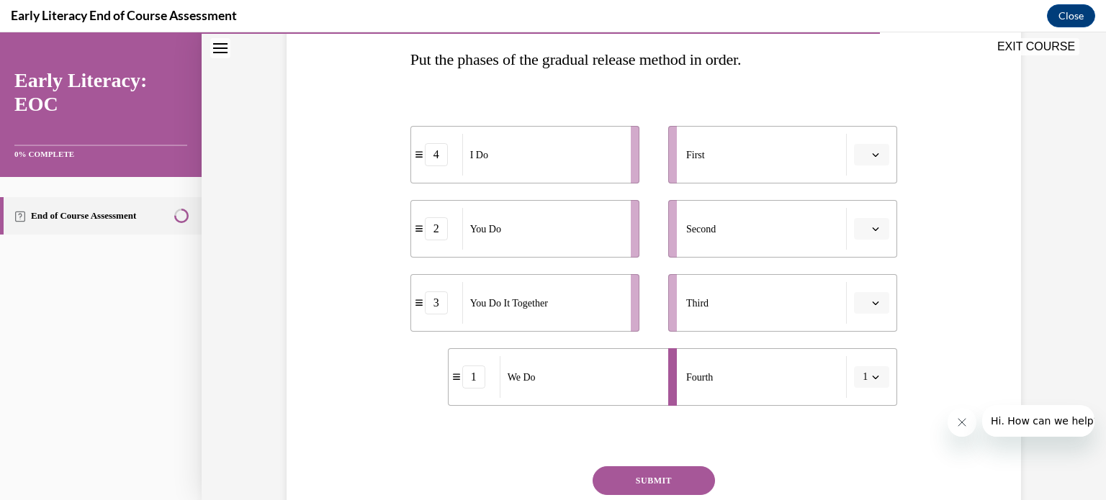
click at [873, 377] on icon "button" at bounding box center [876, 378] width 6 height 4
click at [858, 289] on span "2" at bounding box center [857, 287] width 5 height 12
click at [653, 480] on button "SUBMIT" at bounding box center [654, 481] width 122 height 29
click at [872, 302] on icon "button" at bounding box center [875, 302] width 7 height 7
click at [867, 414] on div "3" at bounding box center [865, 421] width 36 height 29
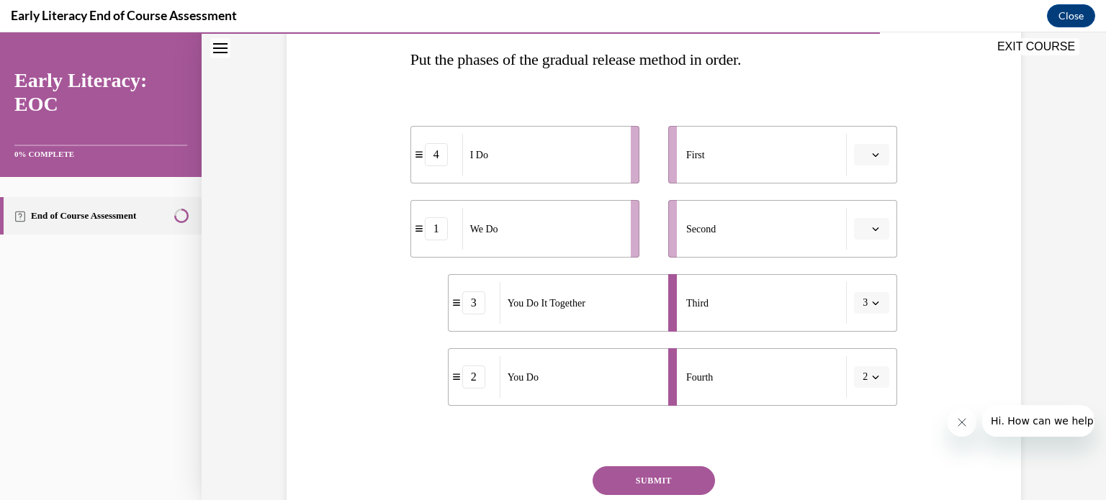
click at [872, 376] on icon "button" at bounding box center [875, 377] width 7 height 7
click at [865, 345] on div "4" at bounding box center [862, 344] width 36 height 29
click at [667, 467] on button "SUBMIT" at bounding box center [654, 481] width 122 height 29
click at [872, 230] on icon "button" at bounding box center [875, 228] width 7 height 7
click at [865, 292] on div "1" at bounding box center [865, 290] width 36 height 29
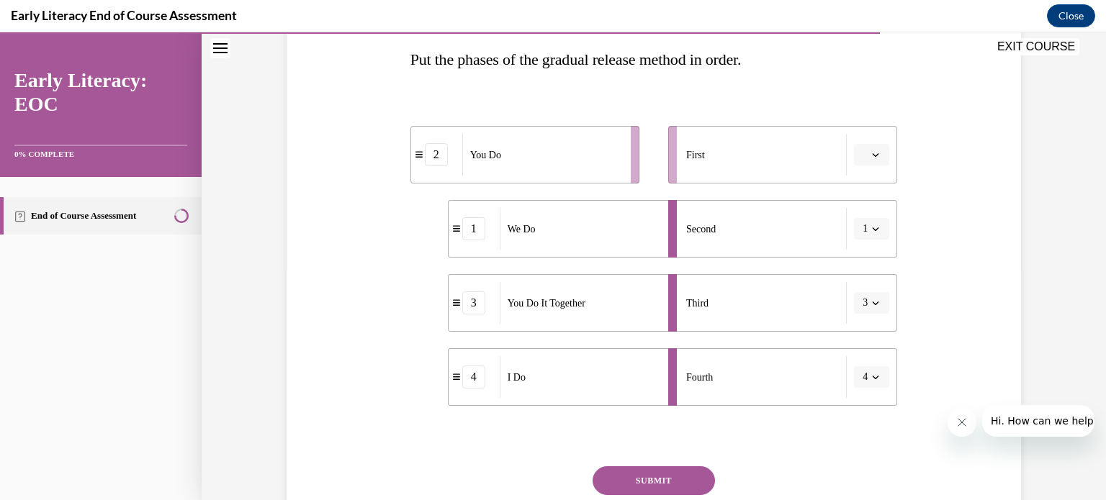
click at [870, 235] on button "1" at bounding box center [871, 229] width 35 height 22
click at [947, 207] on div "Question 10/12 Put the phases of the gradual release method in order. 2 You Do …" at bounding box center [654, 256] width 742 height 658
click at [873, 156] on icon "button" at bounding box center [875, 154] width 7 height 7
click at [866, 290] on div "4" at bounding box center [865, 302] width 36 height 29
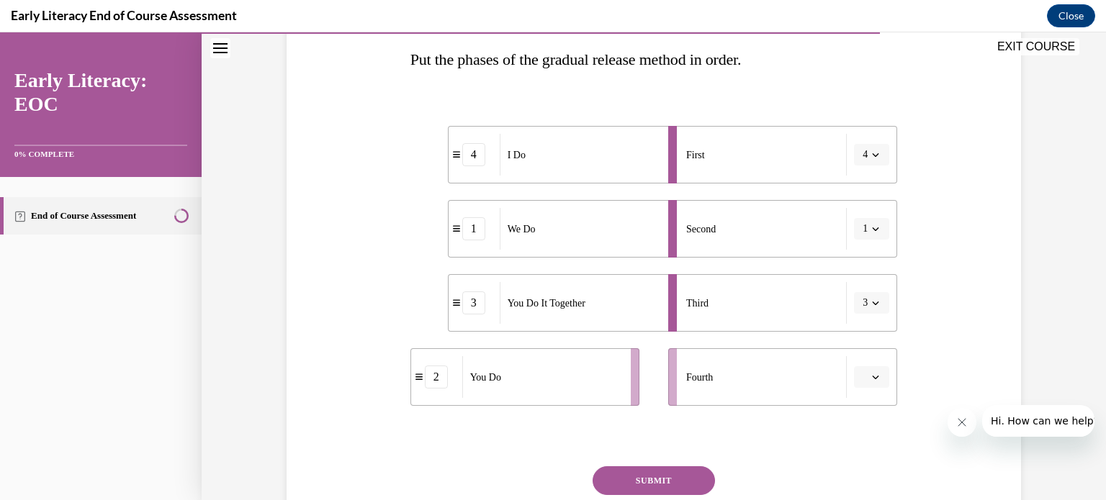
click at [665, 478] on button "SUBMIT" at bounding box center [654, 481] width 122 height 29
click at [872, 374] on icon "button" at bounding box center [875, 377] width 7 height 7
click at [873, 338] on div "4" at bounding box center [865, 344] width 36 height 29
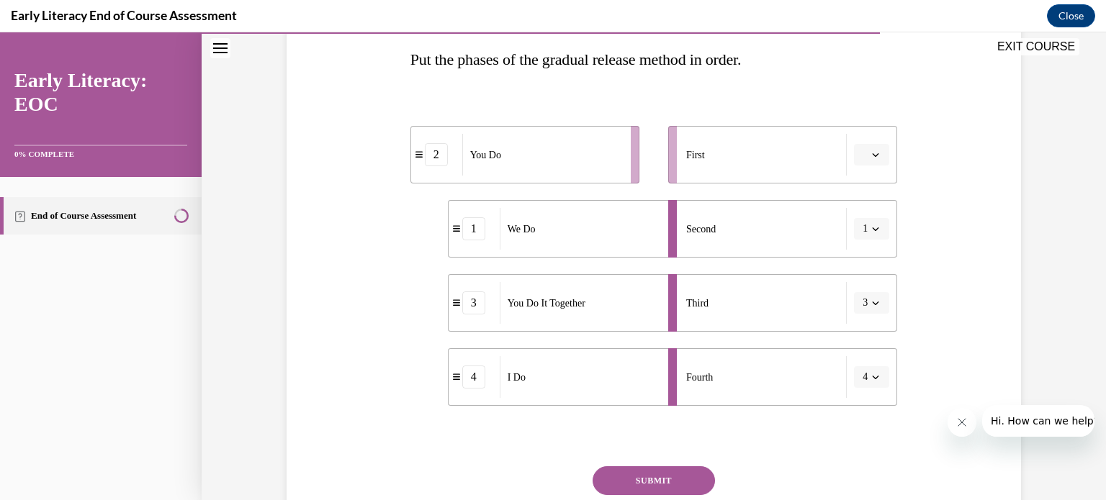
click at [667, 472] on button "SUBMIT" at bounding box center [654, 481] width 122 height 29
click at [873, 149] on button "button" at bounding box center [871, 155] width 35 height 22
click at [863, 299] on span "4" at bounding box center [860, 303] width 5 height 12
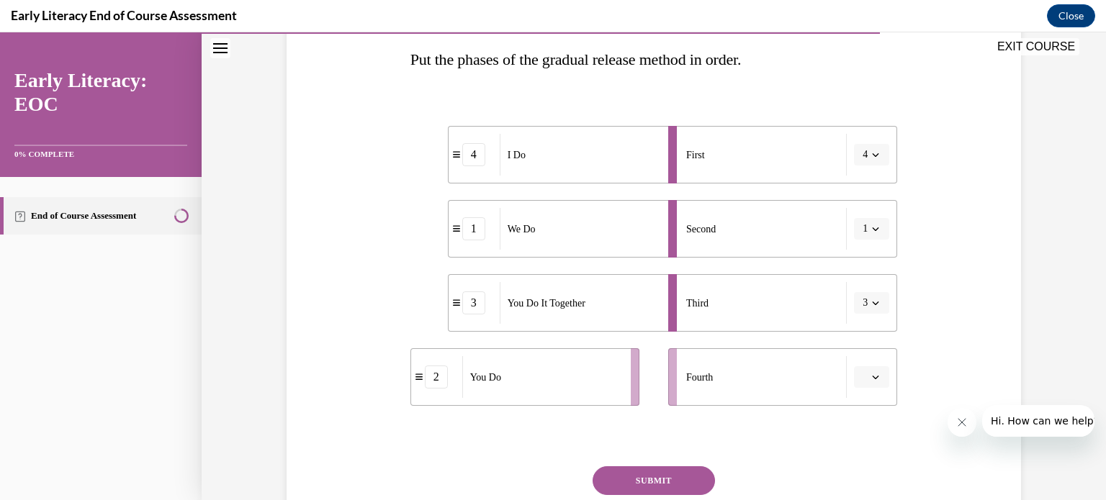
click at [872, 371] on button "button" at bounding box center [871, 377] width 35 height 22
click at [868, 313] on div "3" at bounding box center [865, 316] width 36 height 29
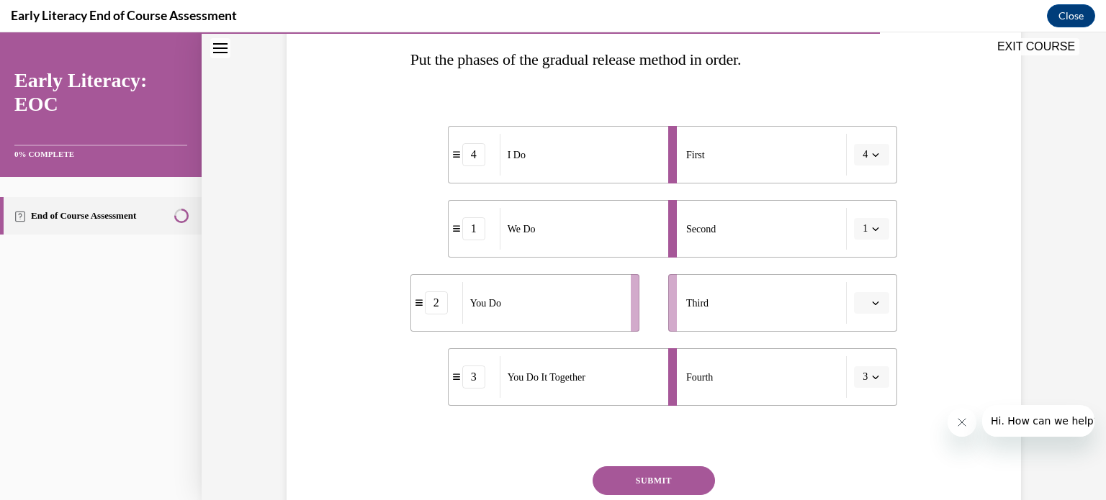
click at [870, 311] on button "button" at bounding box center [871, 303] width 35 height 22
click at [859, 385] on div "2" at bounding box center [865, 393] width 36 height 29
click at [644, 478] on button "SUBMIT" at bounding box center [654, 481] width 122 height 29
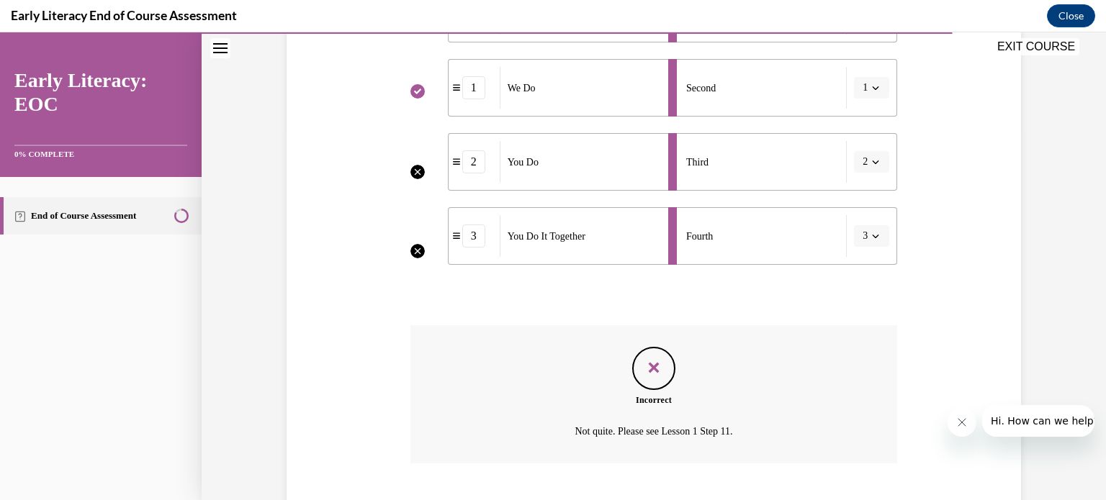
scroll to position [459, 0]
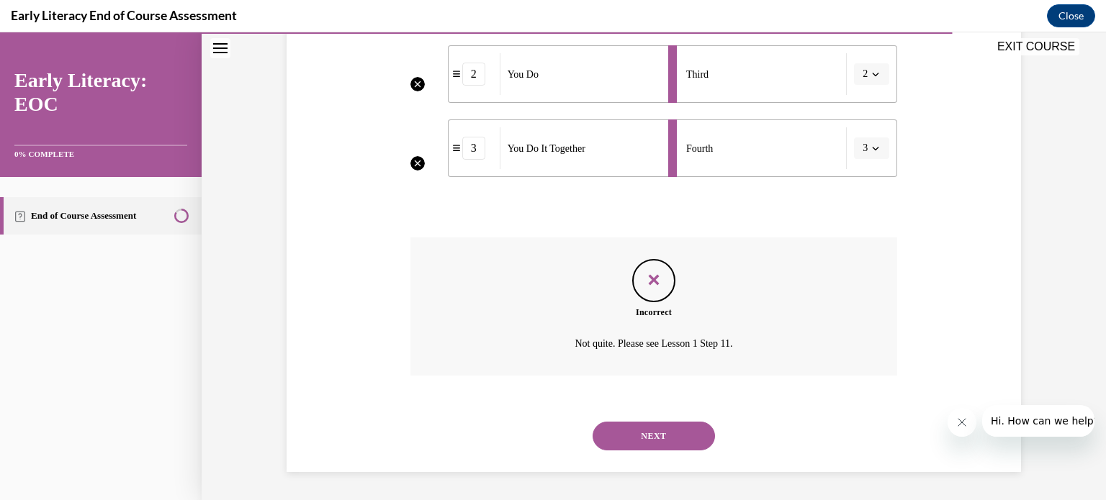
click at [657, 437] on button "NEXT" at bounding box center [654, 436] width 122 height 29
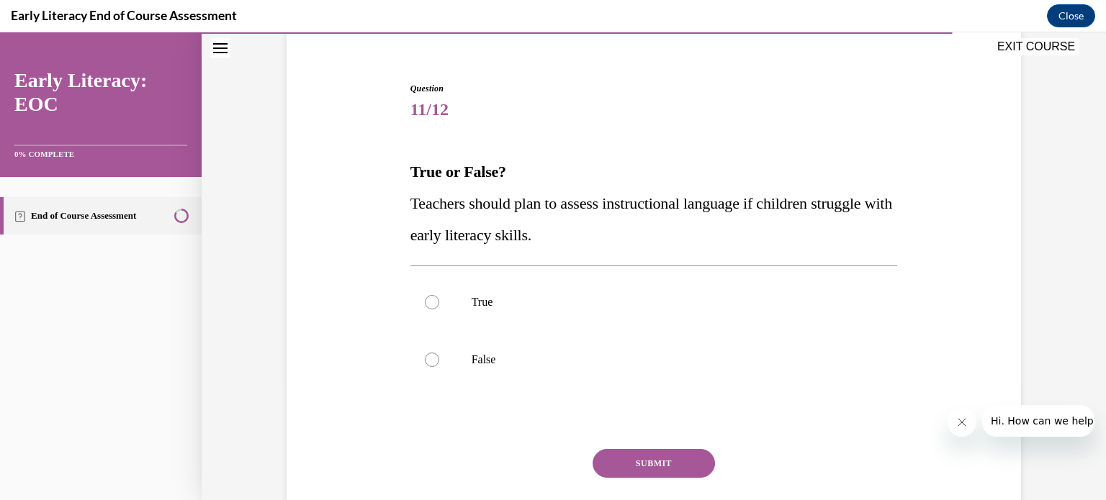
scroll to position [112, 0]
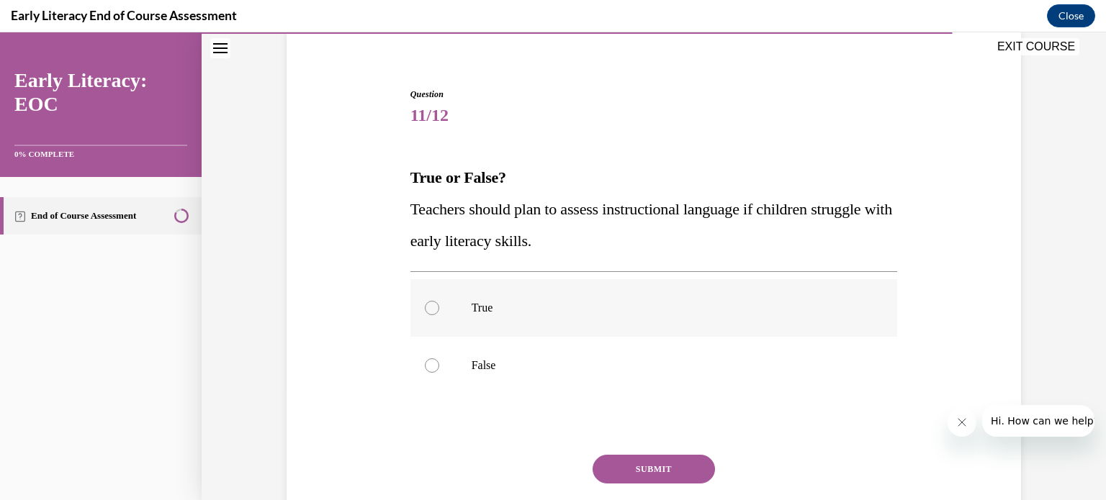
click at [425, 310] on div at bounding box center [432, 308] width 14 height 14
click at [631, 462] on button "SUBMIT" at bounding box center [654, 469] width 122 height 29
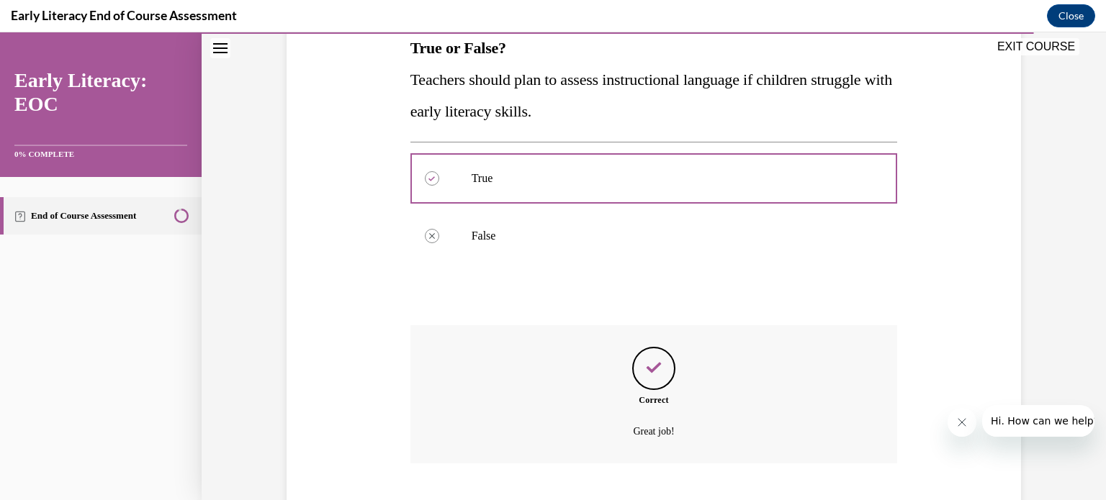
scroll to position [330, 0]
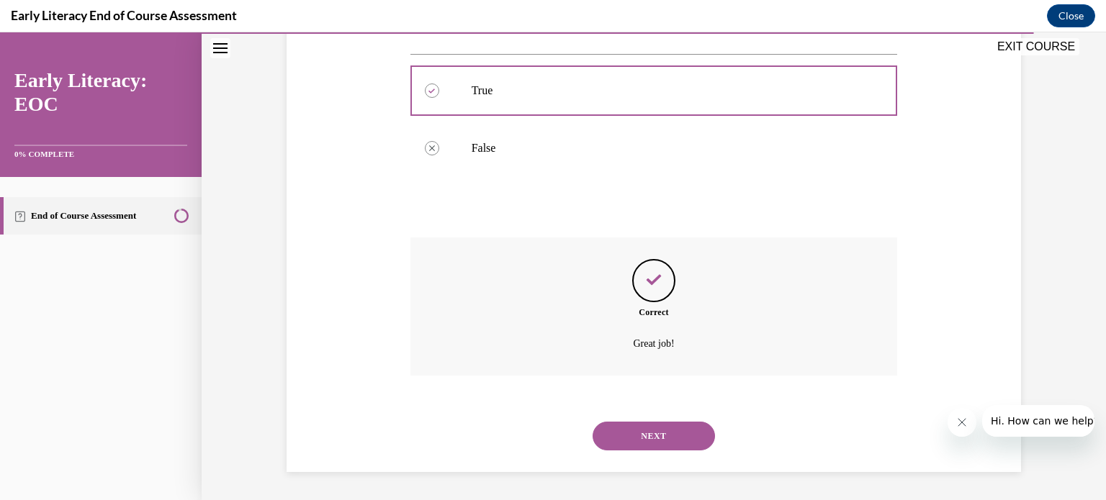
click at [650, 434] on button "NEXT" at bounding box center [654, 436] width 122 height 29
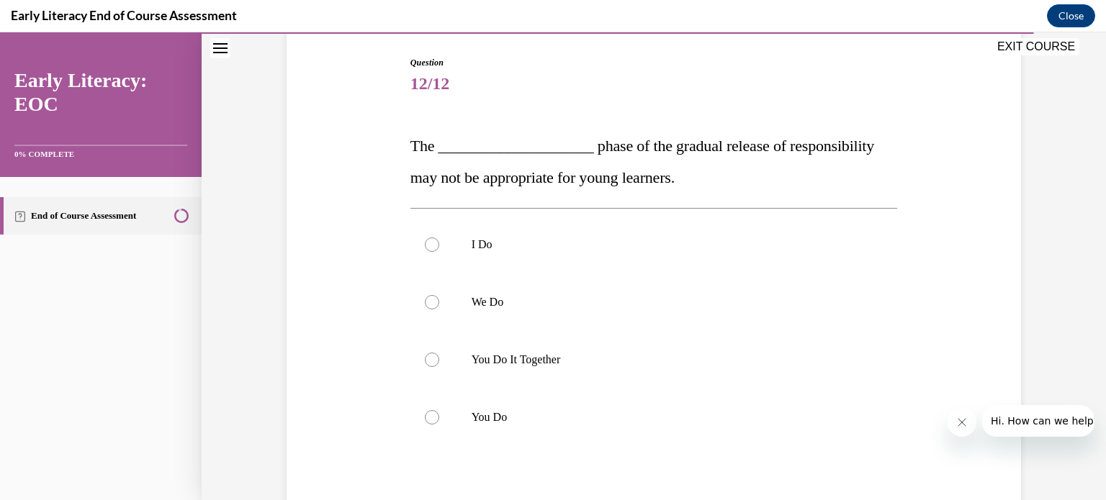
scroll to position [173, 0]
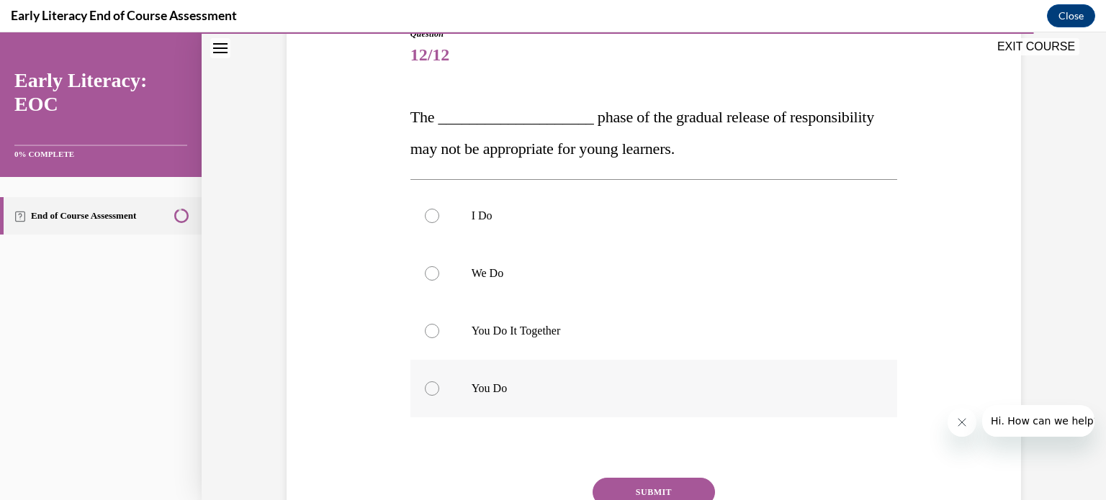
click at [427, 389] on div at bounding box center [432, 389] width 14 height 14
click at [635, 488] on button "SUBMIT" at bounding box center [654, 492] width 122 height 29
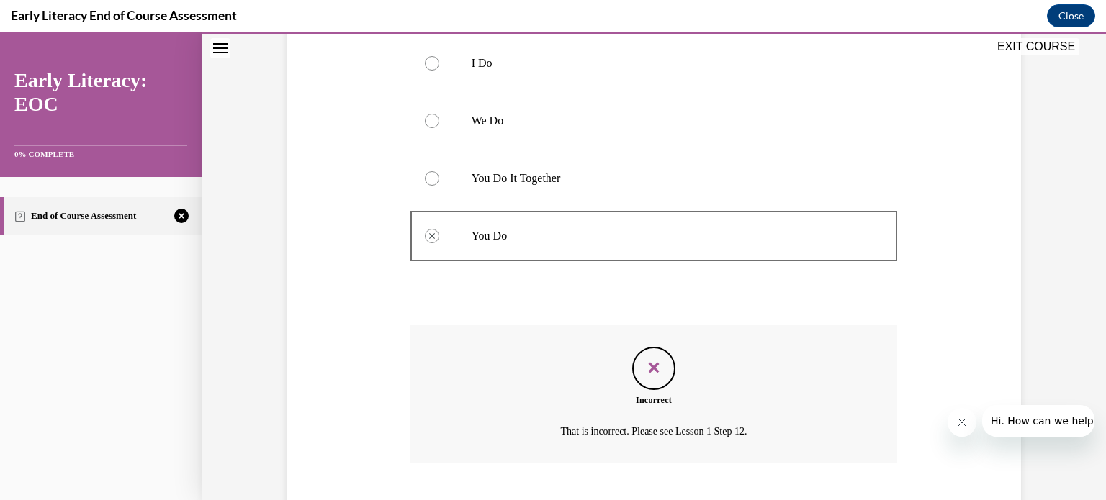
scroll to position [413, 0]
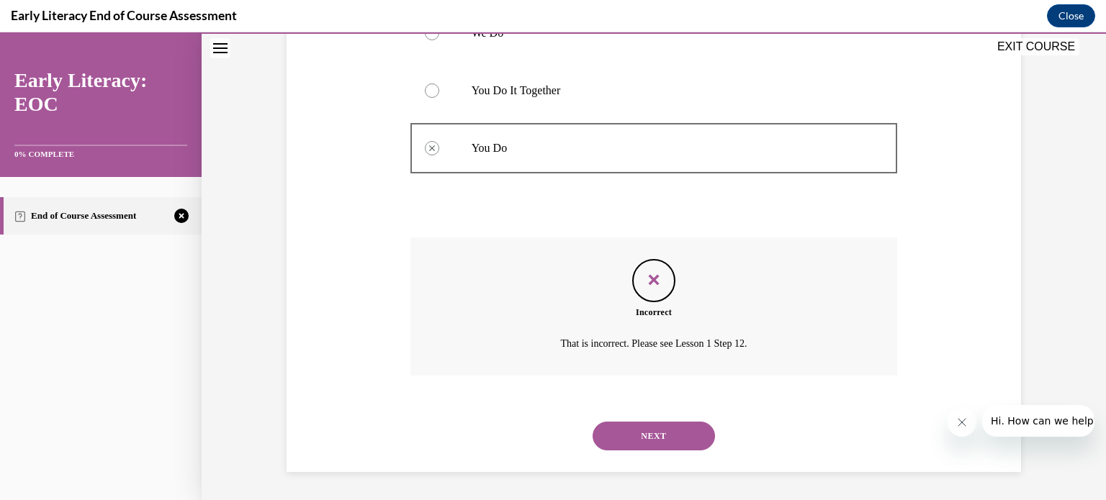
click at [655, 434] on button "NEXT" at bounding box center [654, 436] width 122 height 29
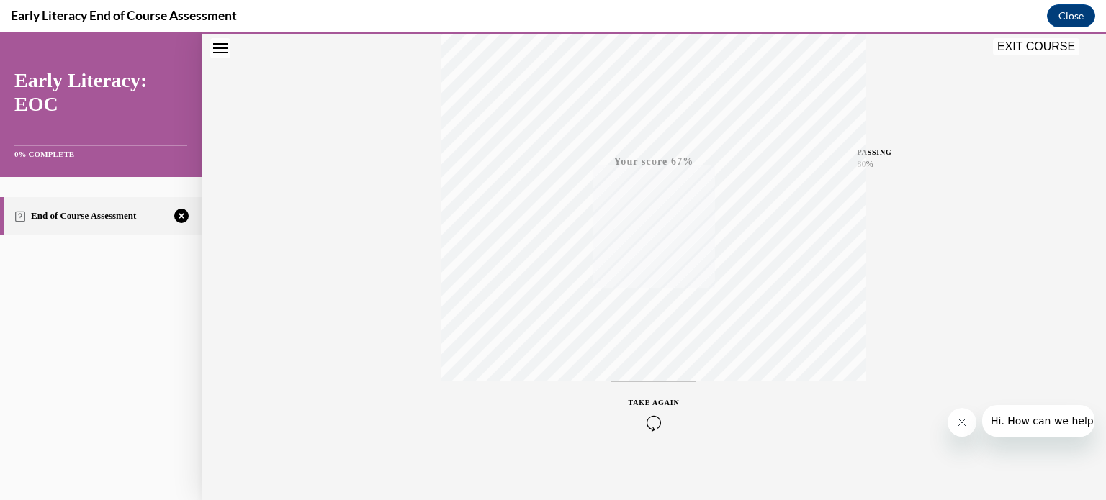
scroll to position [269, 0]
click at [648, 384] on button "TAKE AGAIN" at bounding box center [654, 403] width 86 height 65
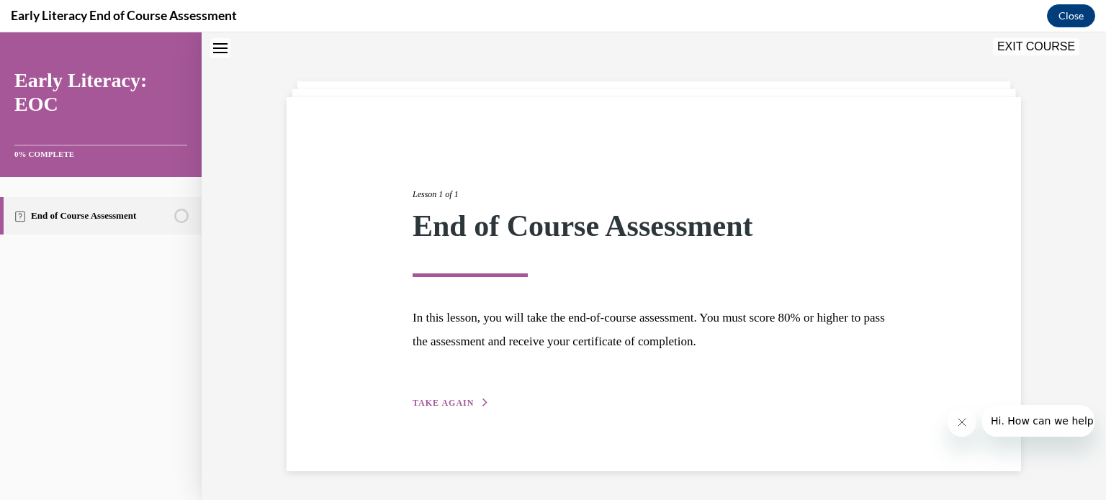
click at [441, 399] on span "TAKE AGAIN" at bounding box center [443, 403] width 61 height 10
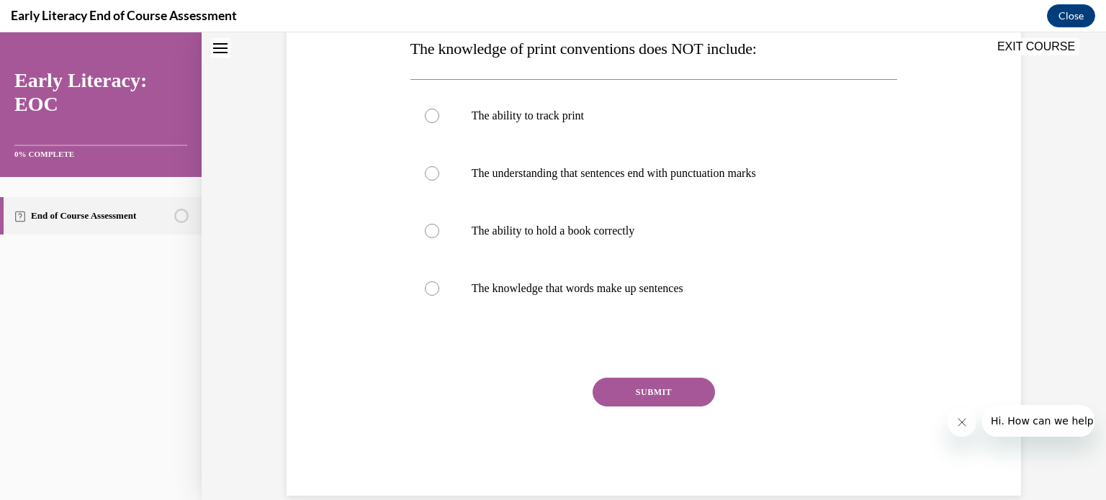
scroll to position [247, 0]
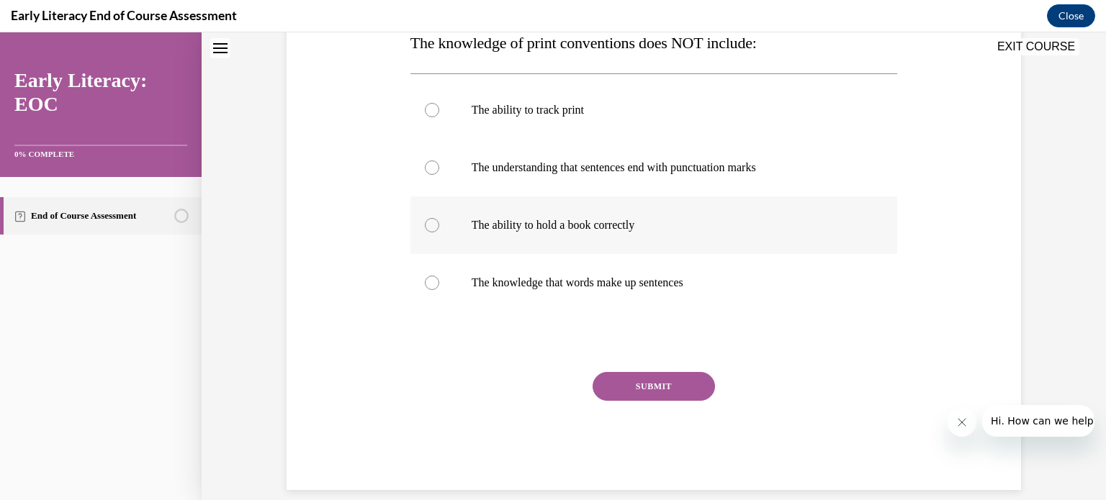
click at [425, 227] on div at bounding box center [432, 225] width 14 height 14
click at [640, 385] on button "SUBMIT" at bounding box center [654, 386] width 122 height 29
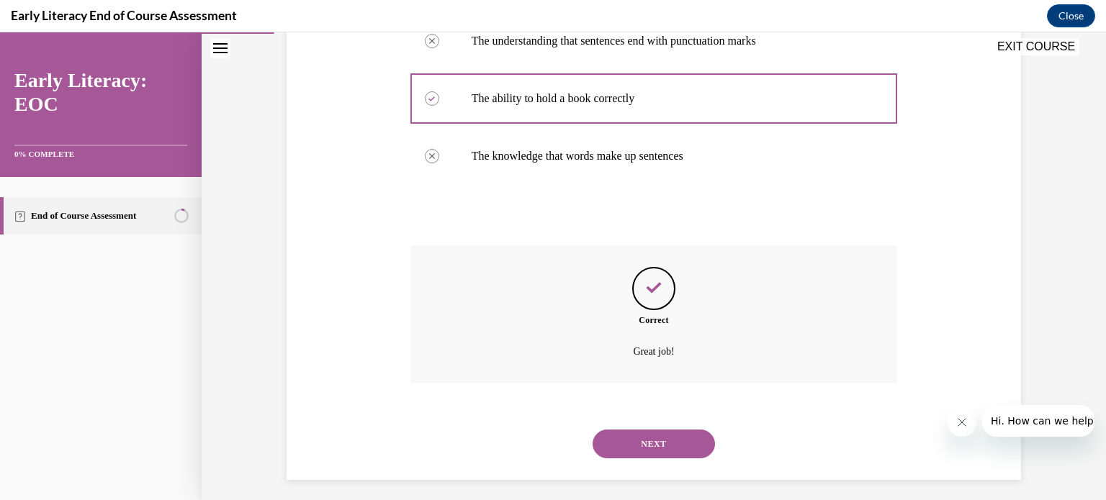
scroll to position [382, 0]
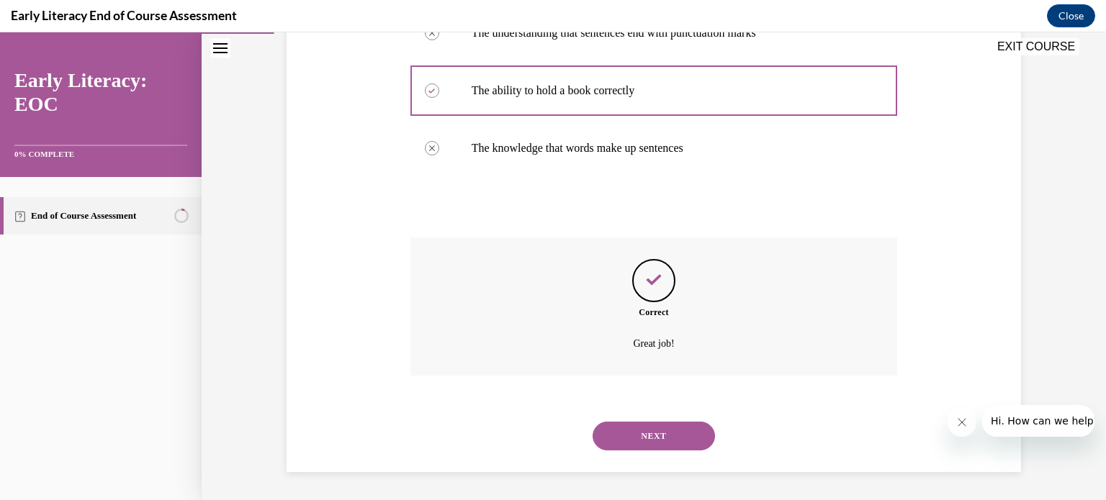
click at [662, 428] on button "NEXT" at bounding box center [654, 436] width 122 height 29
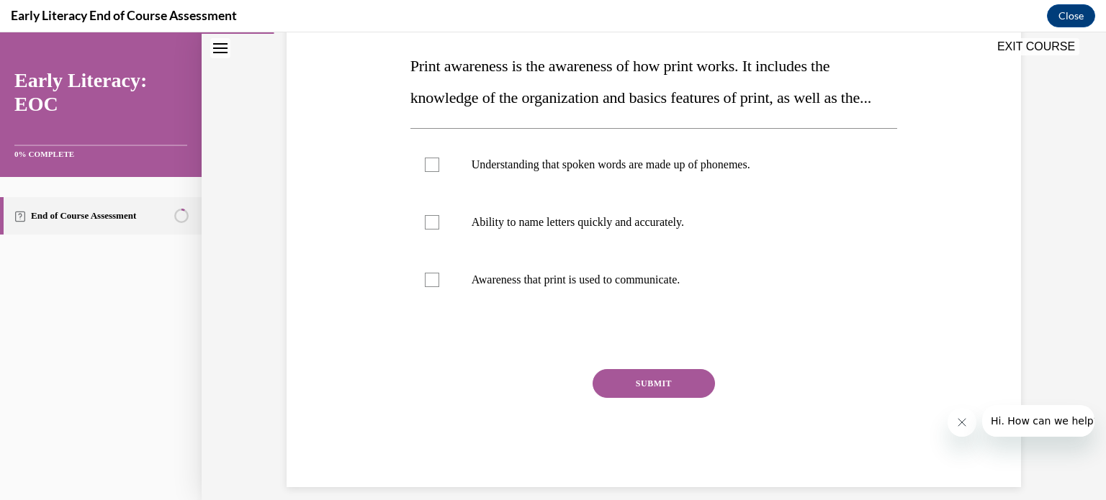
scroll to position [230, 0]
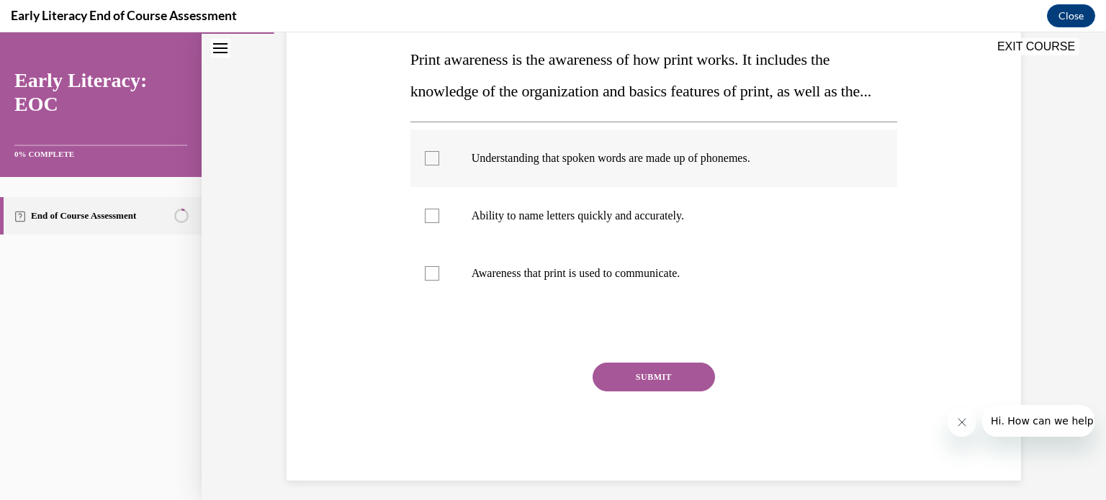
click at [425, 166] on div at bounding box center [432, 158] width 14 height 14
click at [637, 392] on button "SUBMIT" at bounding box center [654, 377] width 122 height 29
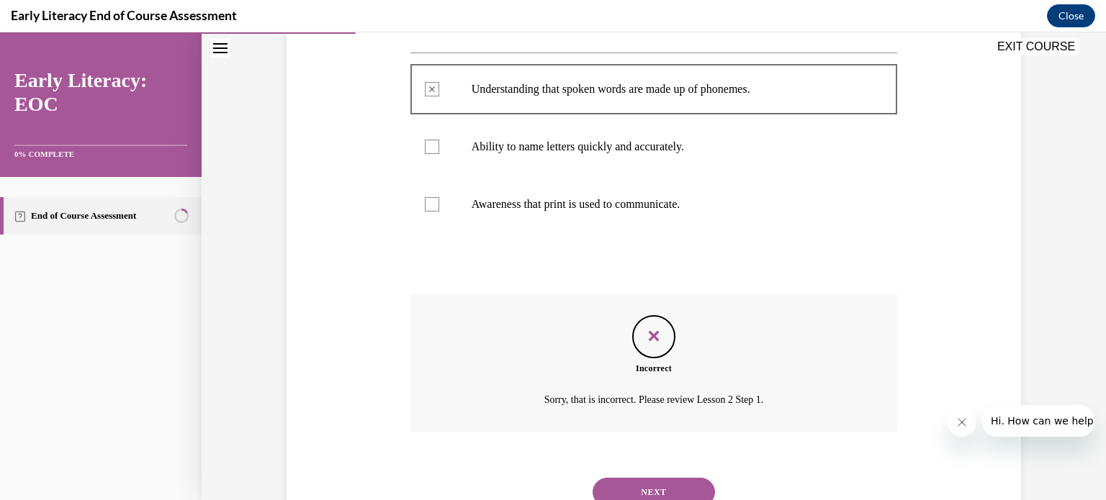
scroll to position [387, 0]
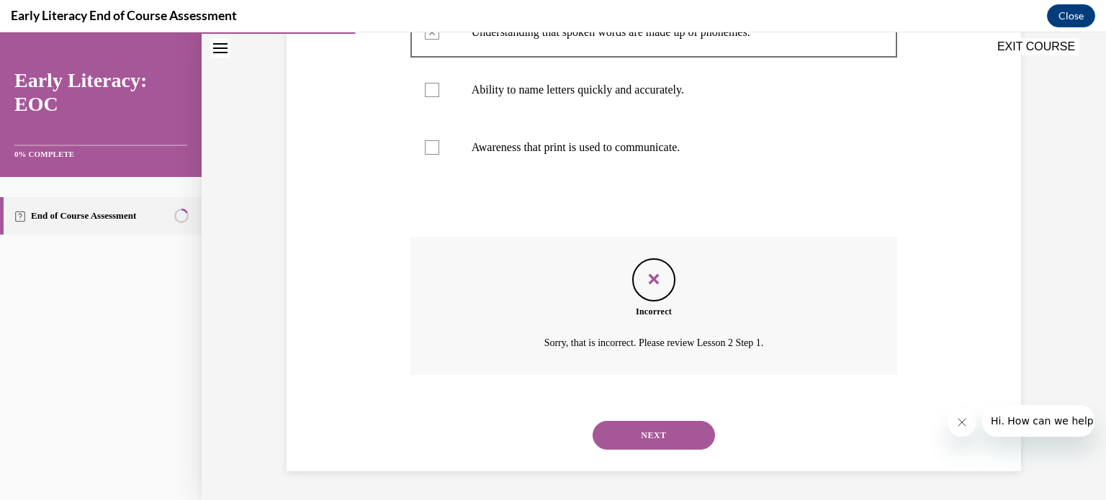
click at [659, 423] on button "NEXT" at bounding box center [654, 435] width 122 height 29
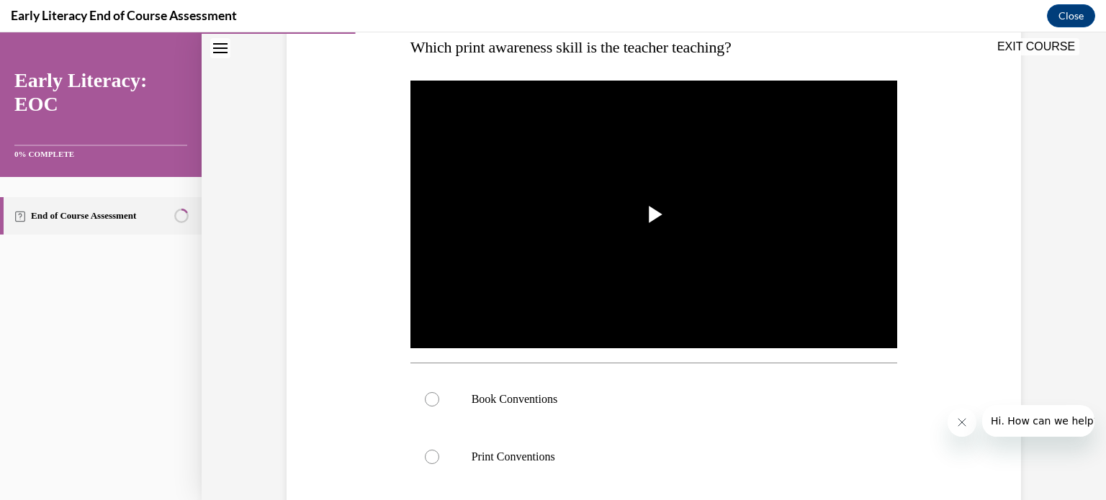
scroll to position [259, 0]
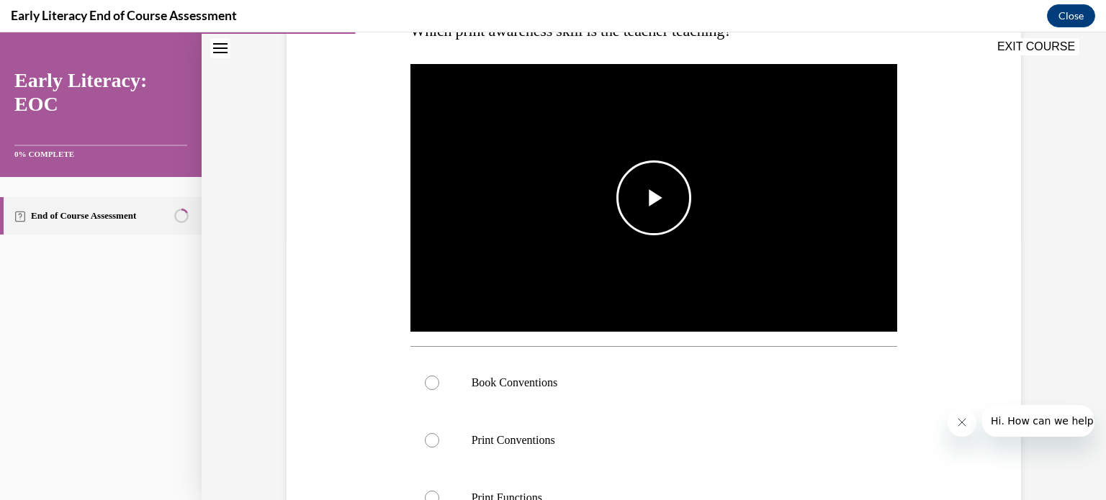
click at [654, 198] on span "Video player" at bounding box center [654, 198] width 0 height 0
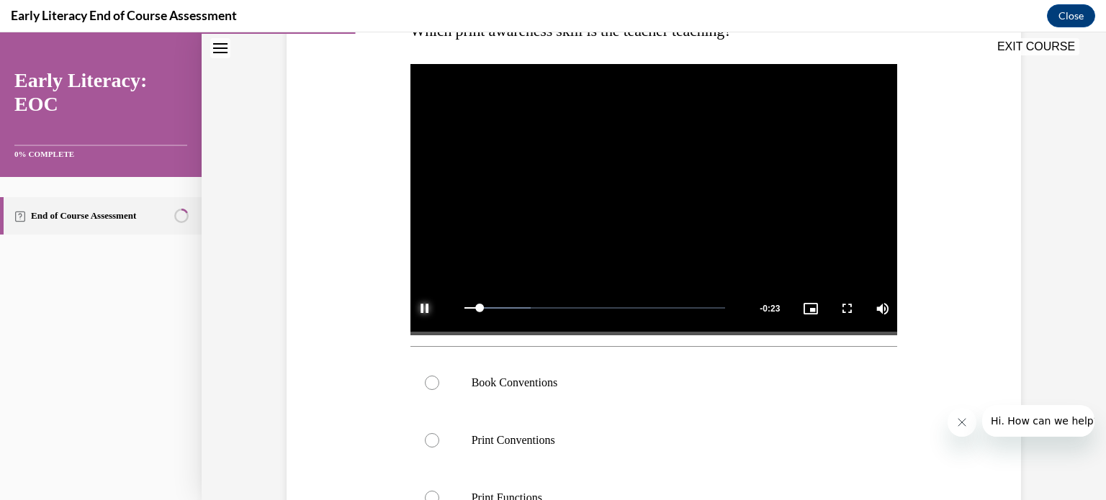
click at [419, 308] on span "Video player" at bounding box center [424, 308] width 29 height 0
click at [431, 391] on div at bounding box center [653, 383] width 487 height 58
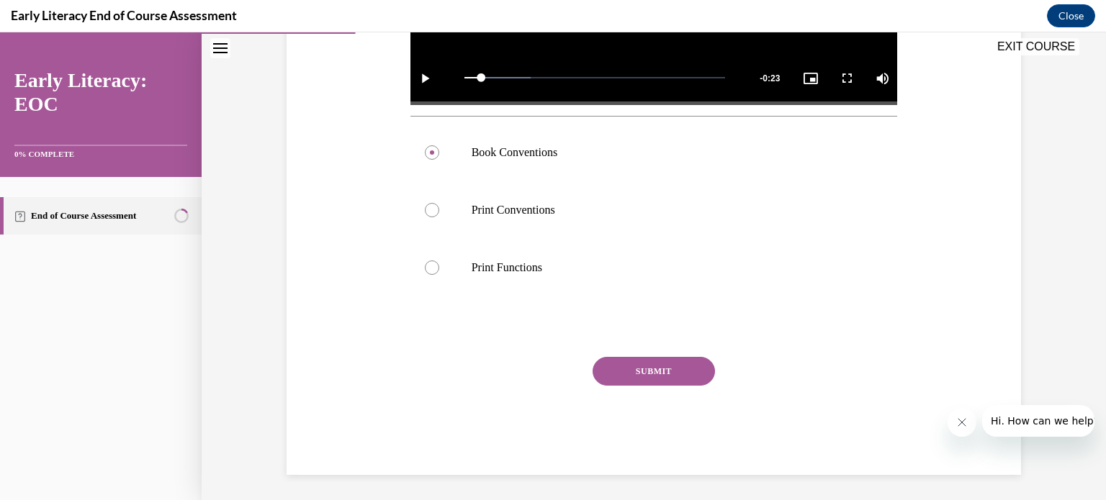
scroll to position [492, 0]
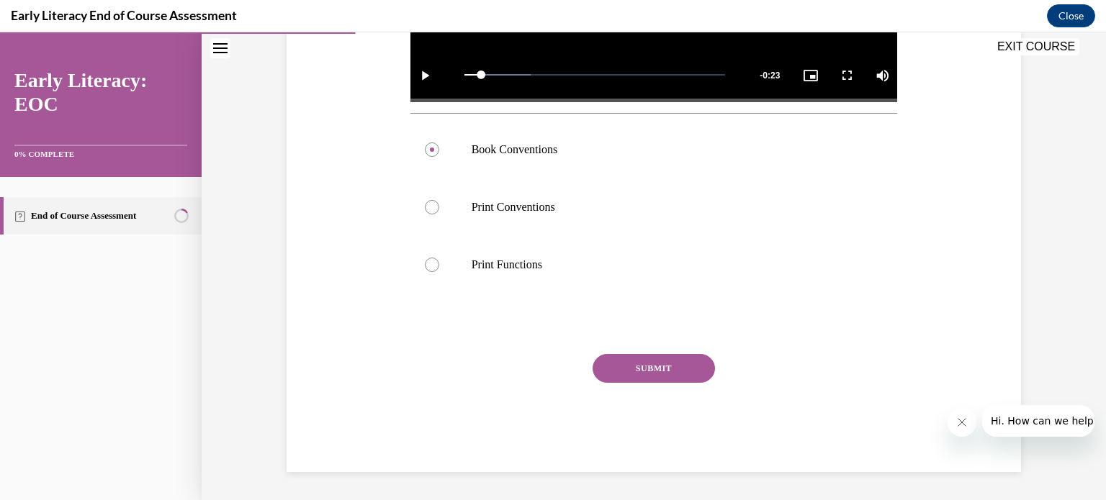
click at [659, 360] on button "SUBMIT" at bounding box center [654, 368] width 122 height 29
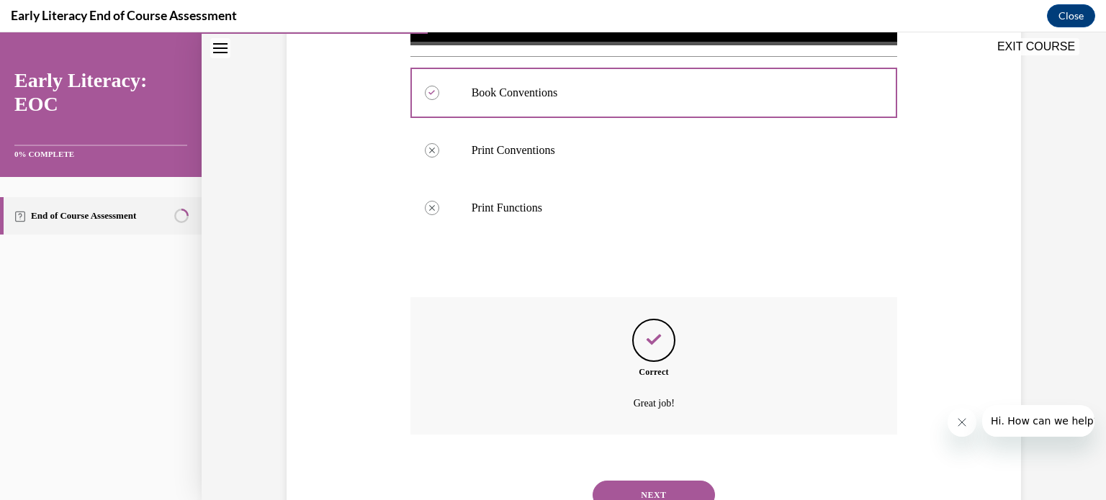
scroll to position [608, 0]
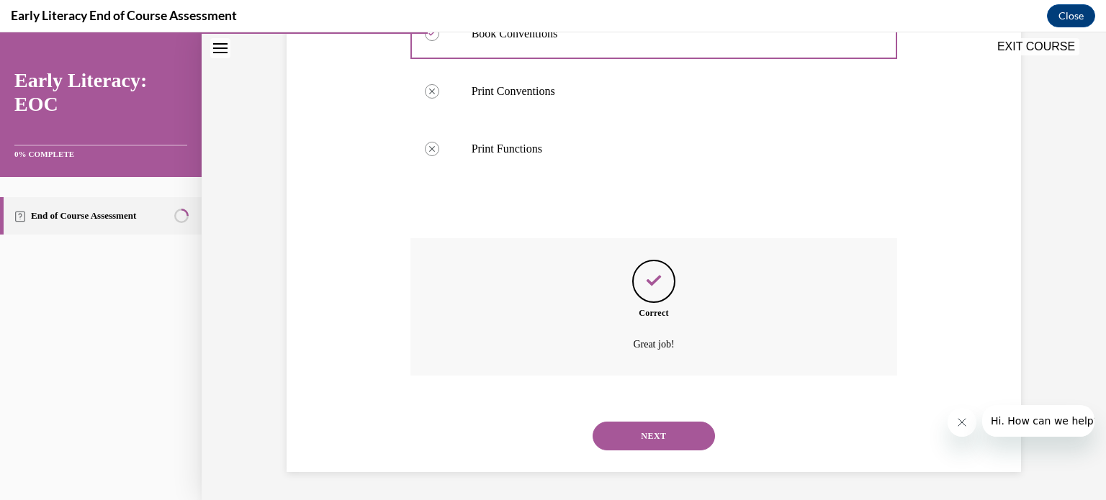
click at [655, 431] on button "NEXT" at bounding box center [654, 436] width 122 height 29
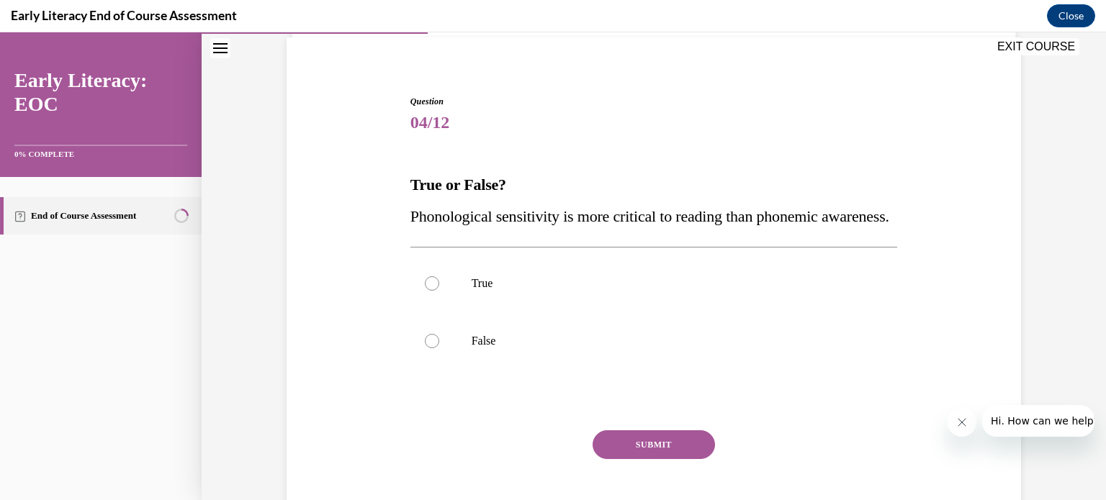
scroll to position [202, 0]
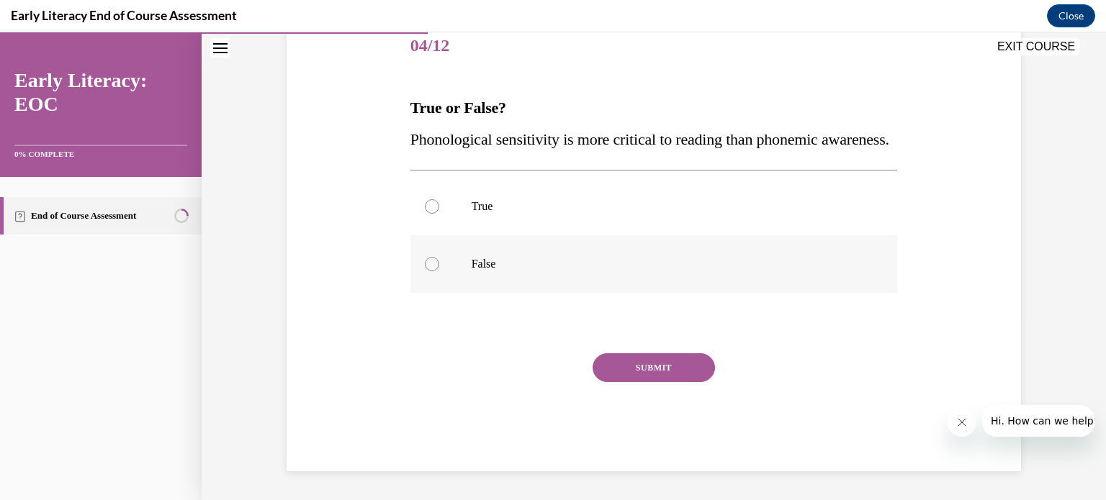
click at [431, 271] on div at bounding box center [432, 264] width 14 height 14
click at [647, 374] on button "SUBMIT" at bounding box center [654, 367] width 122 height 29
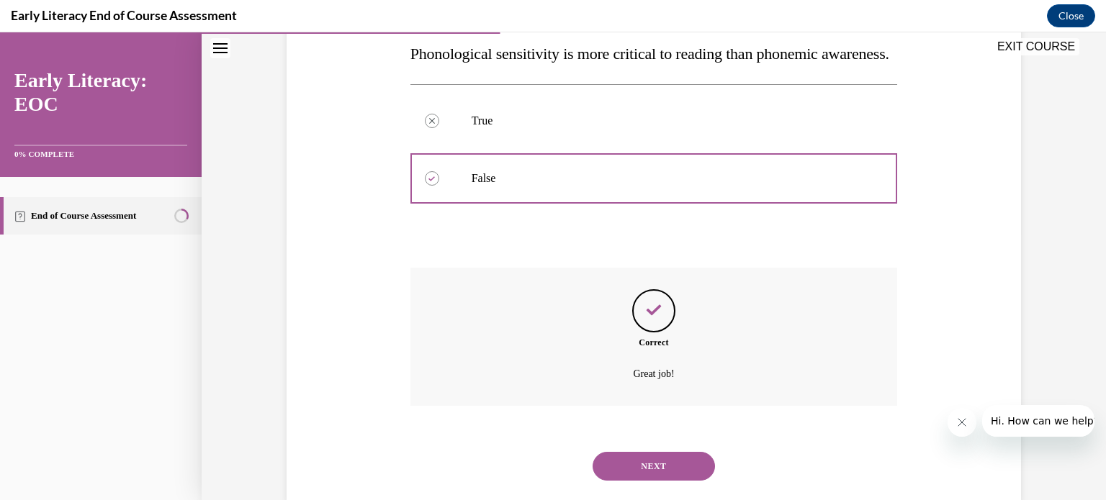
scroll to position [330, 0]
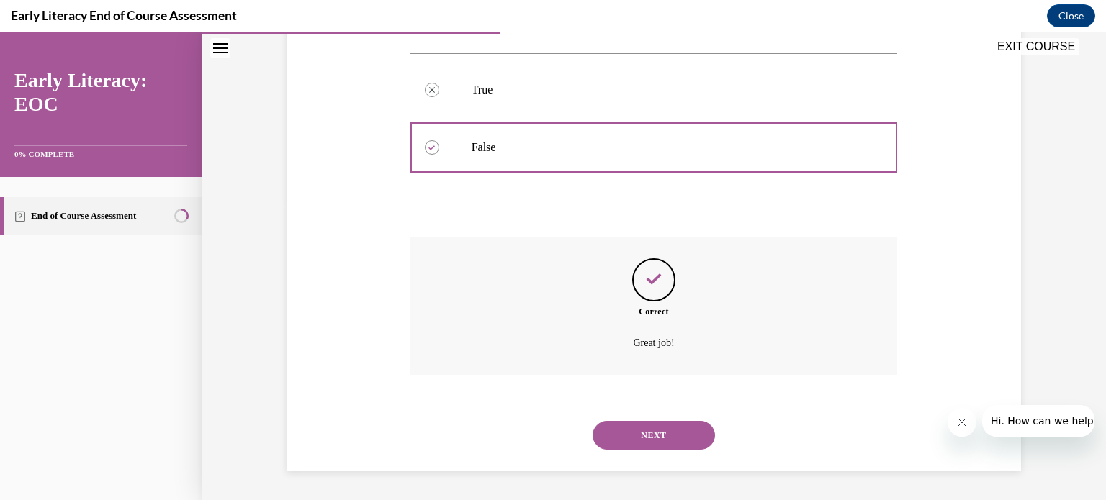
click at [639, 437] on button "NEXT" at bounding box center [654, 435] width 122 height 29
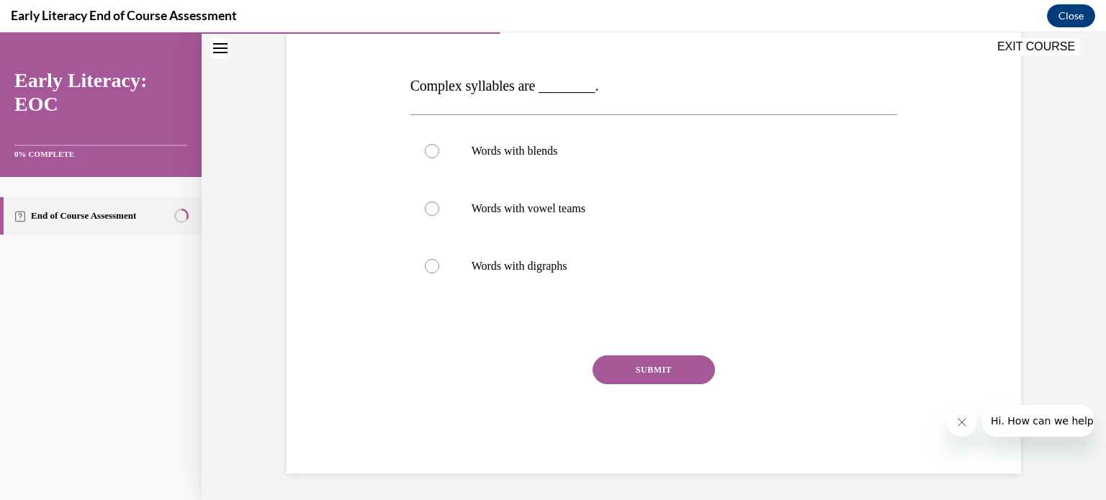
scroll to position [204, 0]
click at [431, 152] on div at bounding box center [432, 150] width 14 height 14
click at [641, 361] on button "SUBMIT" at bounding box center [654, 368] width 122 height 29
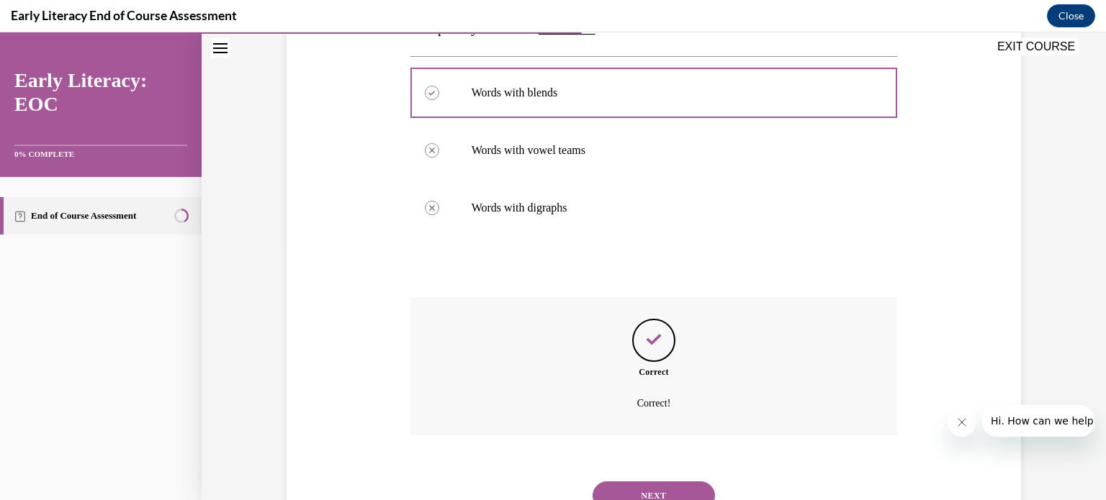
scroll to position [321, 0]
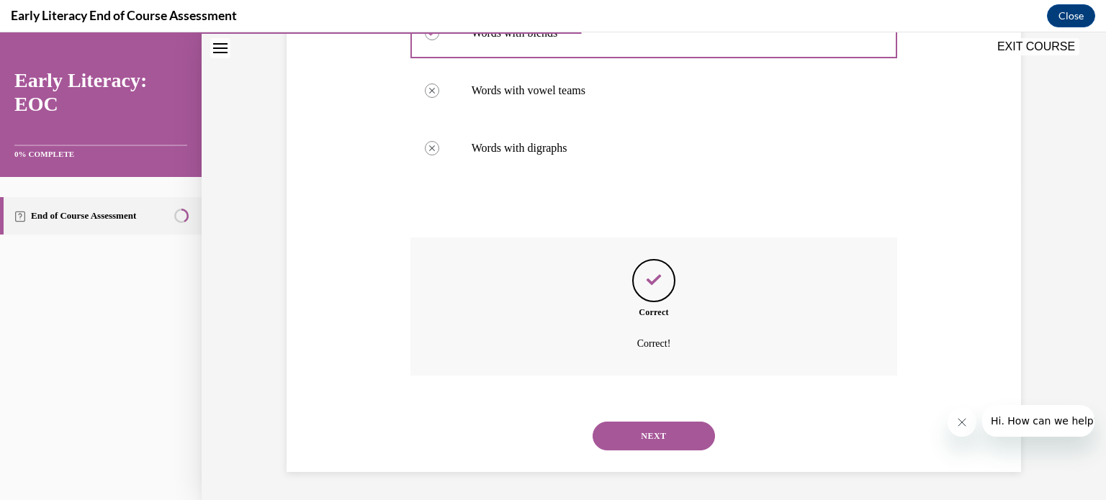
click at [655, 440] on button "NEXT" at bounding box center [654, 436] width 122 height 29
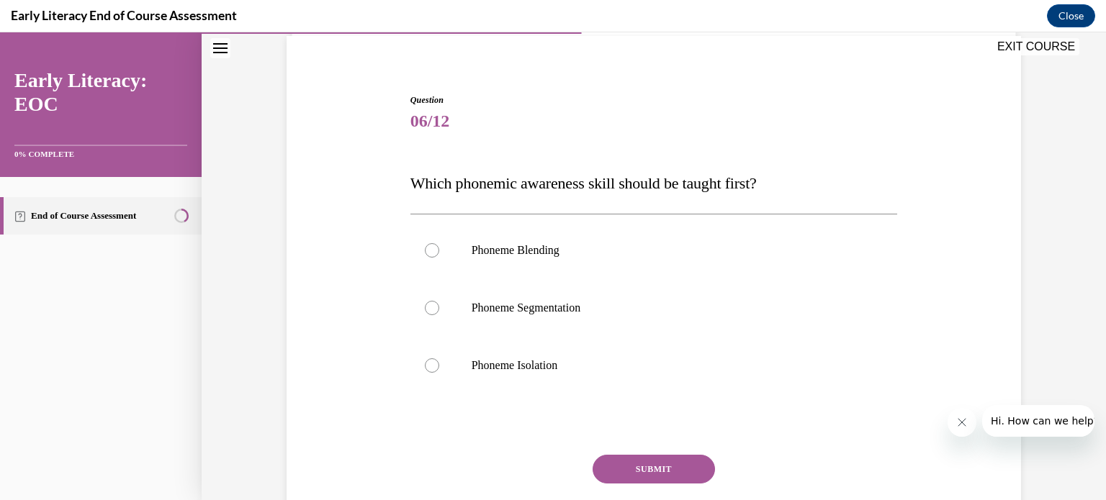
scroll to position [173, 0]
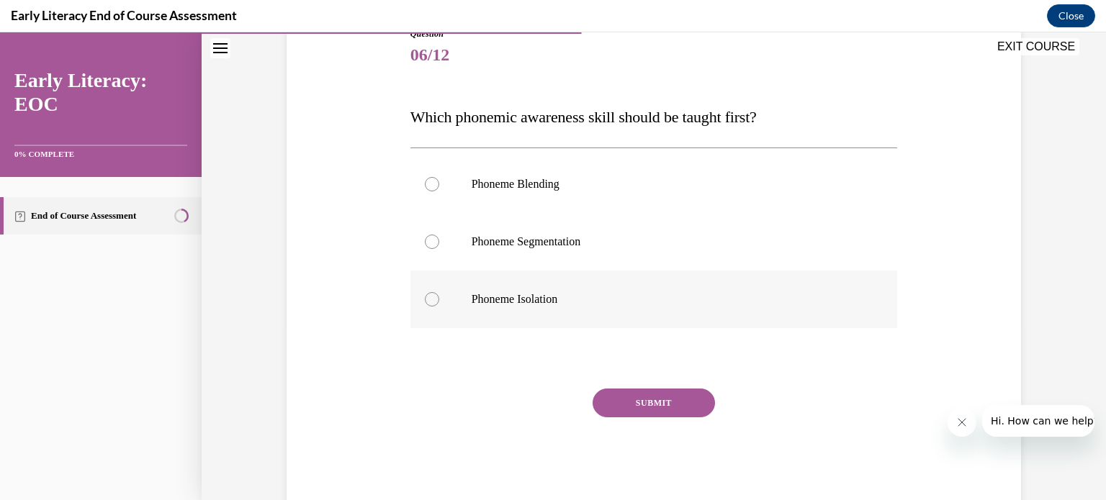
click at [434, 299] on div at bounding box center [653, 300] width 487 height 58
click at [660, 398] on button "SUBMIT" at bounding box center [654, 403] width 122 height 29
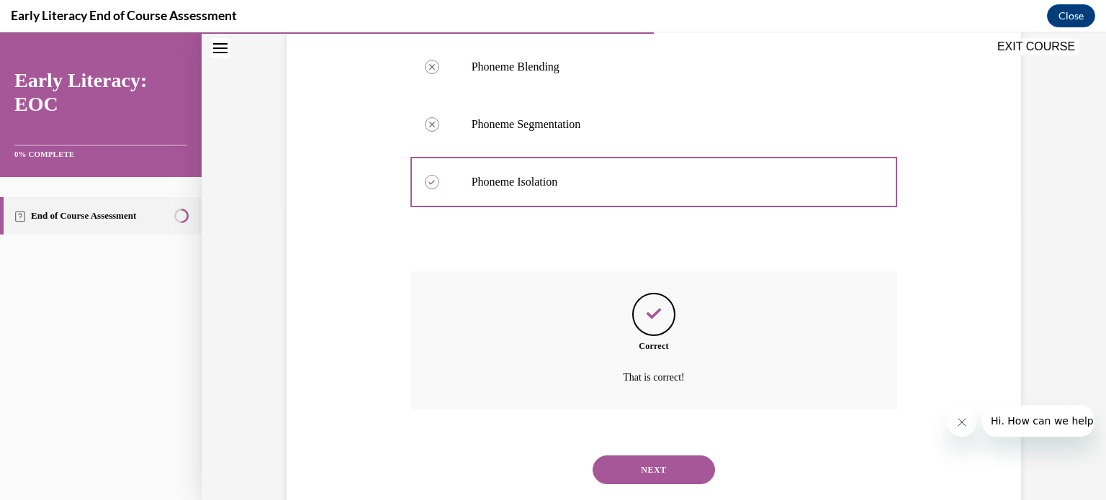
scroll to position [324, 0]
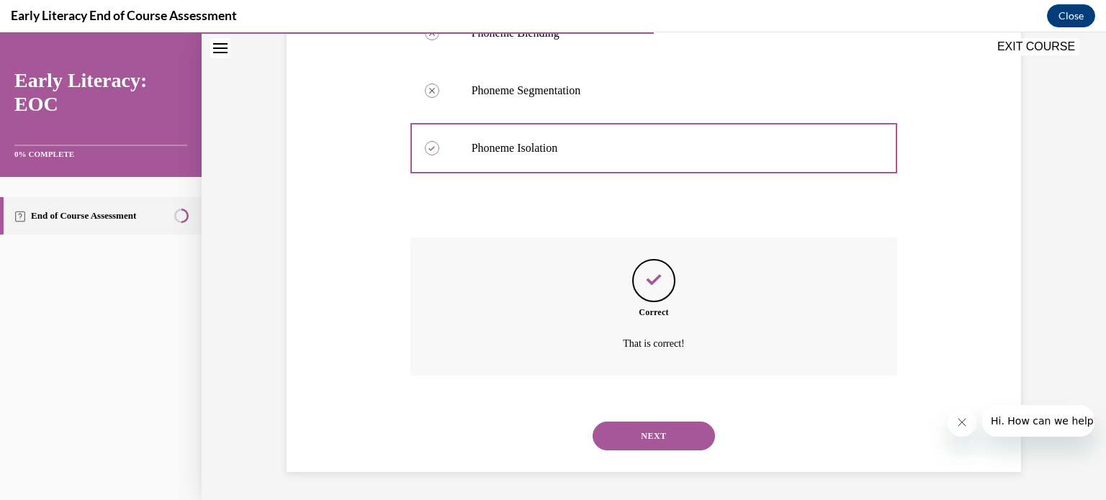
click at [663, 427] on button "NEXT" at bounding box center [654, 436] width 122 height 29
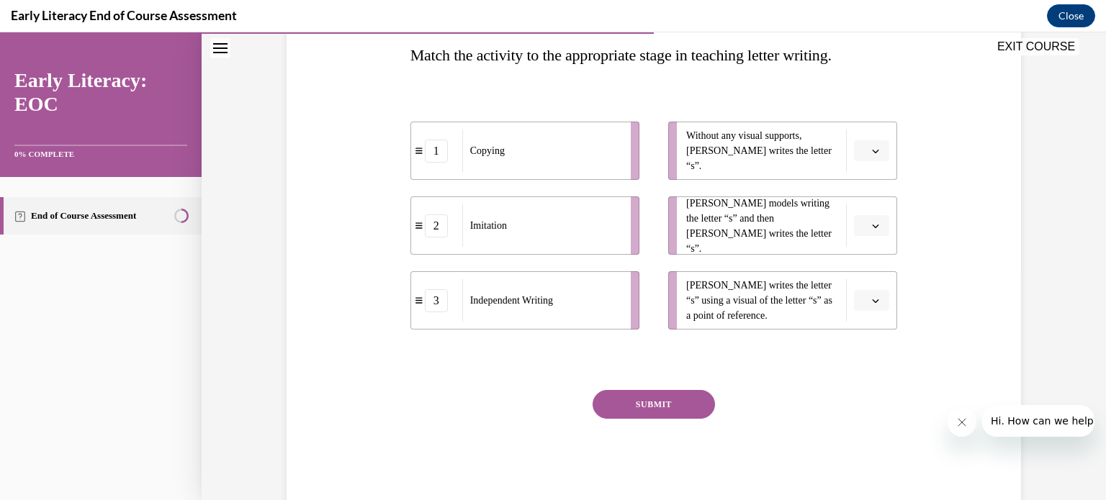
scroll to position [271, 0]
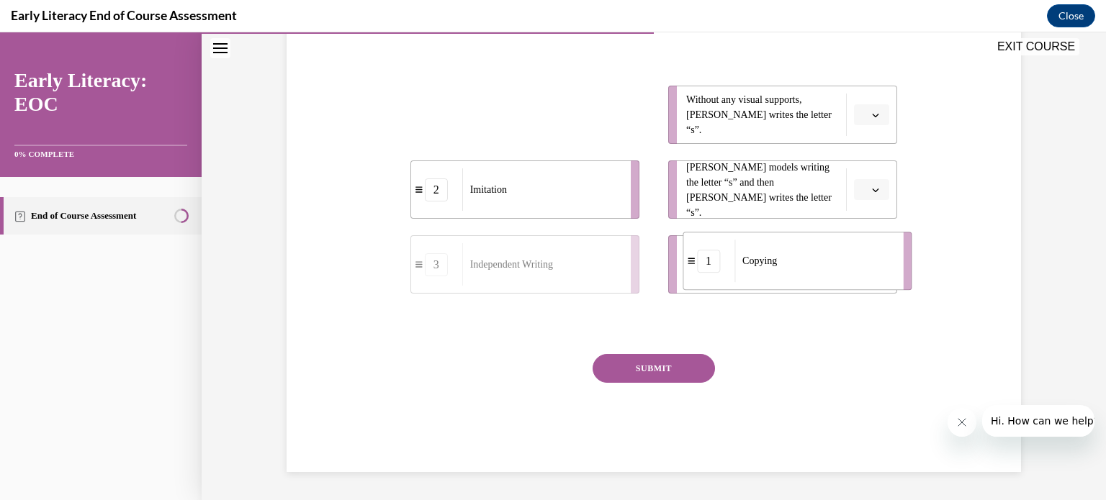
drag, startPoint x: 436, startPoint y: 117, endPoint x: 705, endPoint y: 266, distance: 307.1
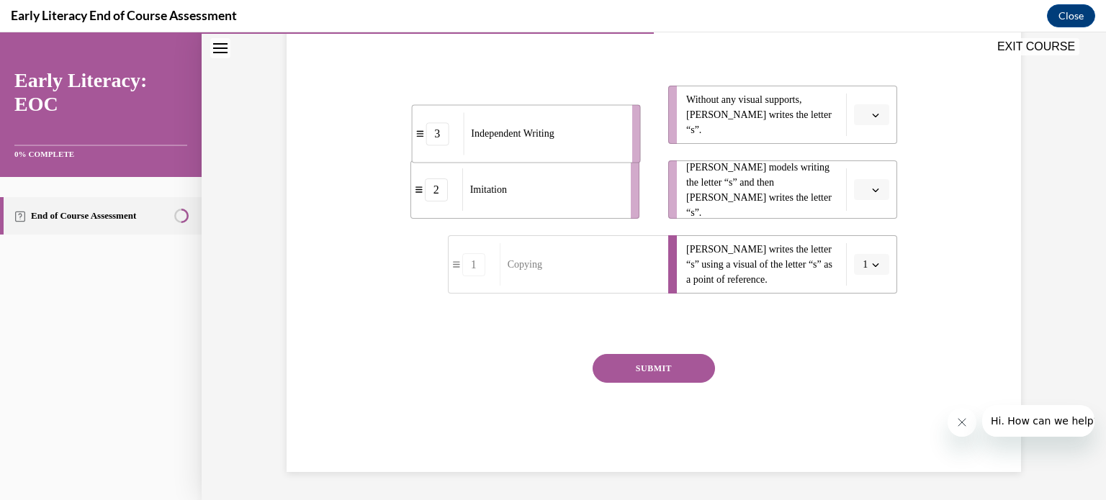
drag, startPoint x: 578, startPoint y: 102, endPoint x: 598, endPoint y: 188, distance: 88.6
click at [598, 155] on div "Independent Writing" at bounding box center [542, 133] width 159 height 42
drag, startPoint x: 503, startPoint y: 100, endPoint x: 550, endPoint y: 261, distance: 167.4
drag, startPoint x: 544, startPoint y: 204, endPoint x: 548, endPoint y: 126, distance: 77.8
click at [548, 126] on div "Imitation" at bounding box center [544, 113] width 159 height 42
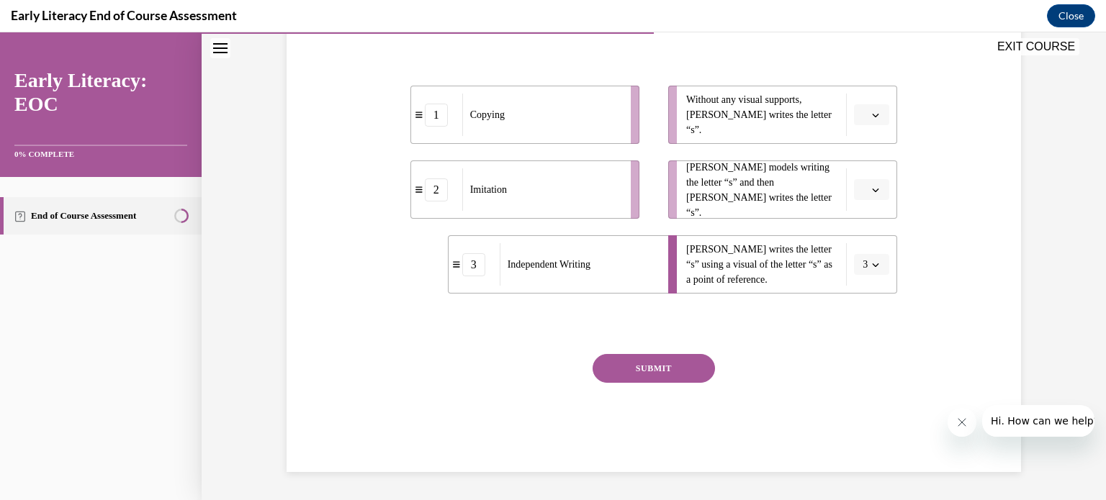
click at [654, 370] on button "SUBMIT" at bounding box center [654, 368] width 122 height 29
click at [870, 194] on button "button" at bounding box center [871, 190] width 35 height 22
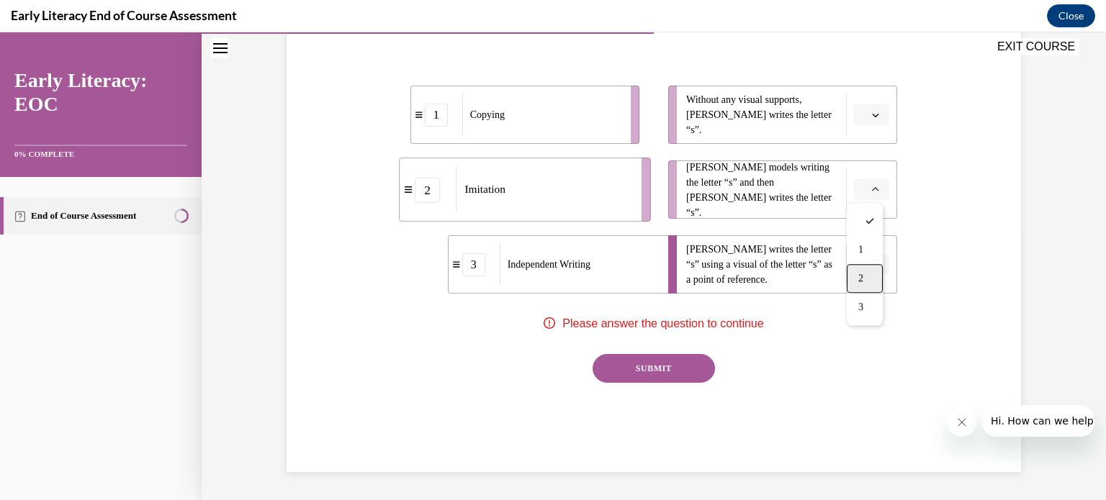
click at [870, 273] on div "2" at bounding box center [865, 278] width 36 height 29
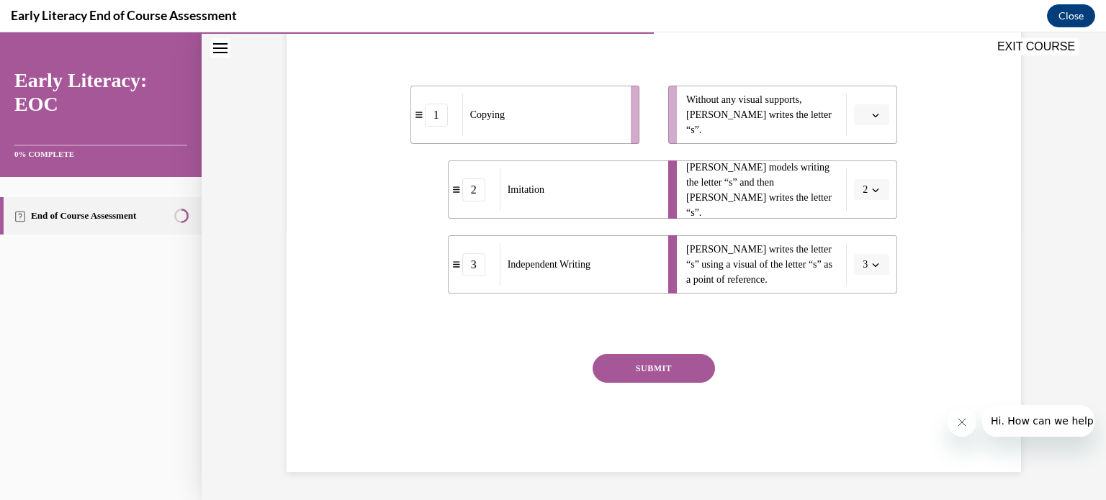
click at [872, 112] on icon "button" at bounding box center [875, 115] width 7 height 7
click at [865, 175] on div "1" at bounding box center [865, 175] width 36 height 29
drag, startPoint x: 539, startPoint y: 199, endPoint x: 551, endPoint y: 129, distance: 70.9
click at [551, 129] on div "Imitation" at bounding box center [589, 119] width 159 height 42
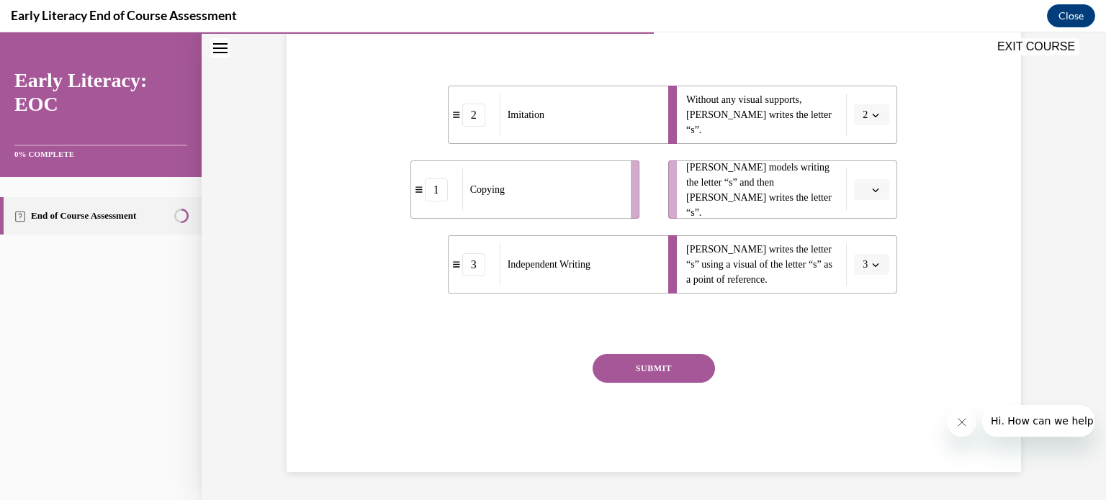
click at [873, 116] on icon "button" at bounding box center [876, 116] width 6 height 4
click at [870, 169] on div "1" at bounding box center [862, 175] width 36 height 29
drag, startPoint x: 568, startPoint y: 212, endPoint x: 596, endPoint y: 132, distance: 85.4
click at [596, 132] on li "2 Imitation" at bounding box center [552, 108] width 229 height 58
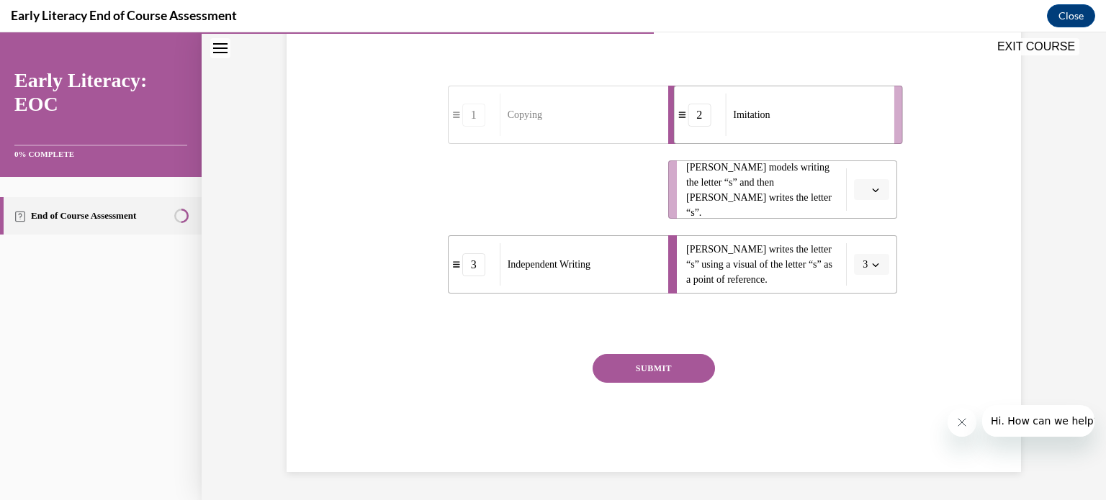
drag, startPoint x: 544, startPoint y: 171, endPoint x: 808, endPoint y: 96, distance: 273.9
click at [808, 96] on div "Imitation" at bounding box center [804, 115] width 159 height 42
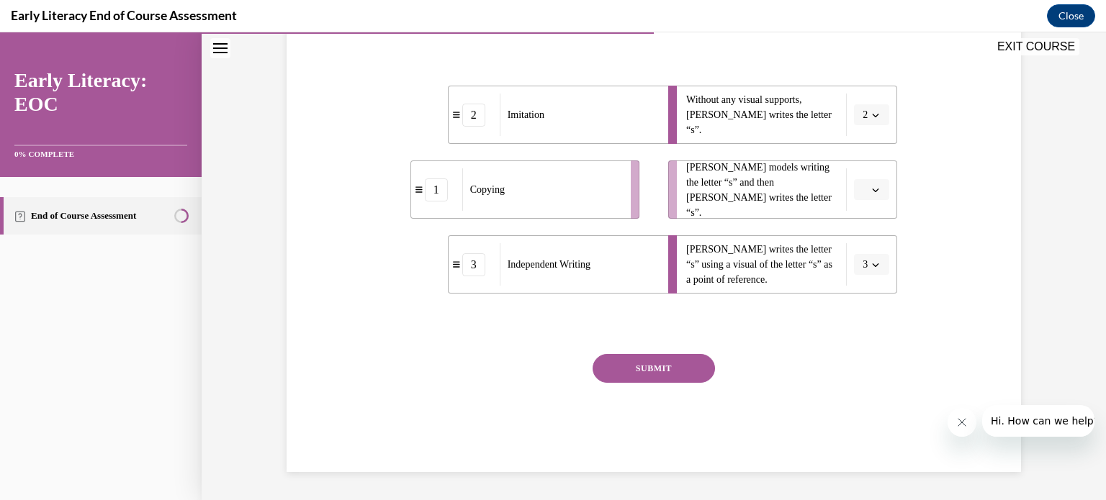
click at [872, 112] on icon "button" at bounding box center [875, 115] width 7 height 7
click at [866, 170] on div "1" at bounding box center [862, 175] width 36 height 29
drag, startPoint x: 586, startPoint y: 198, endPoint x: 615, endPoint y: 183, distance: 32.5
click at [615, 183] on div "Imitation" at bounding box center [566, 177] width 159 height 42
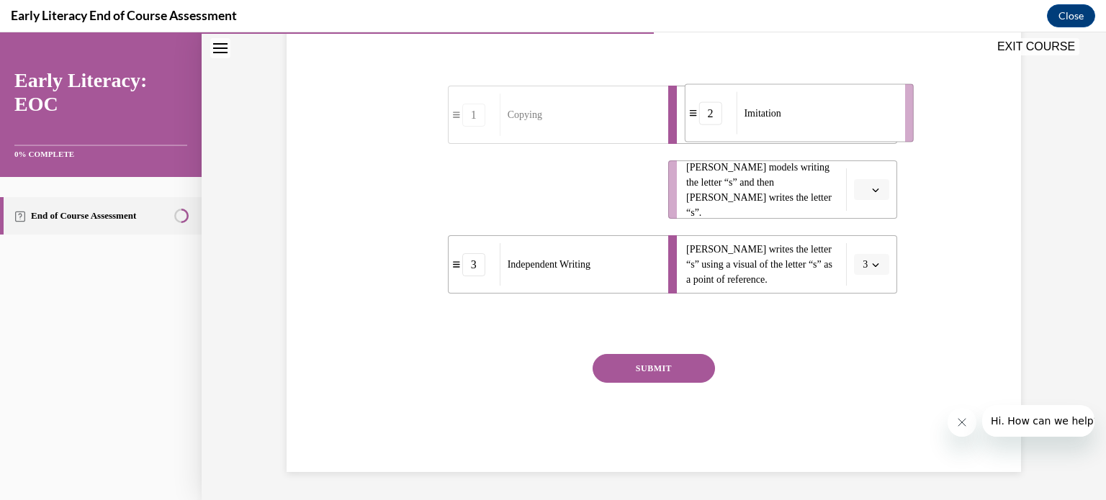
drag, startPoint x: 603, startPoint y: 182, endPoint x: 876, endPoint y: 103, distance: 284.8
click at [876, 103] on div "Imitation" at bounding box center [815, 113] width 159 height 42
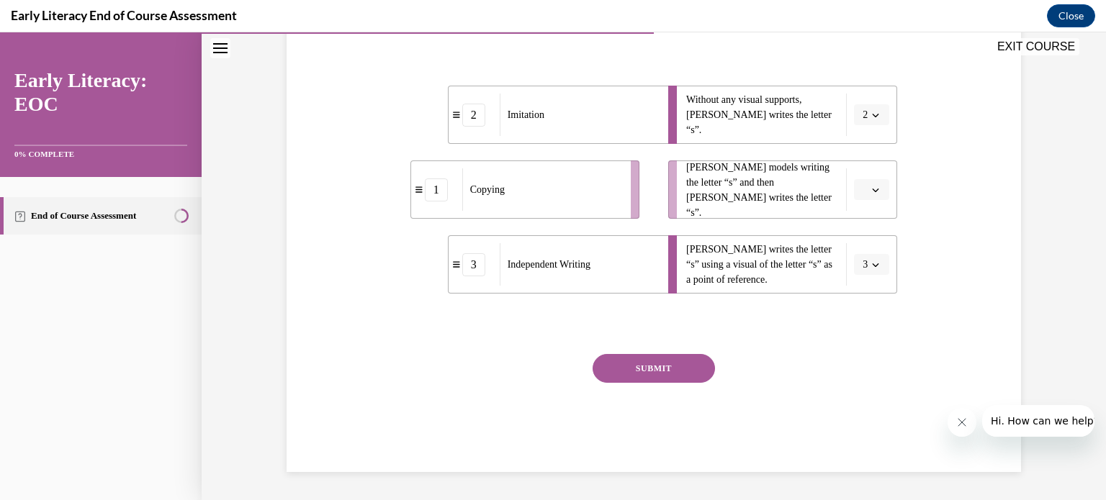
click at [436, 190] on div "1" at bounding box center [436, 190] width 23 height 23
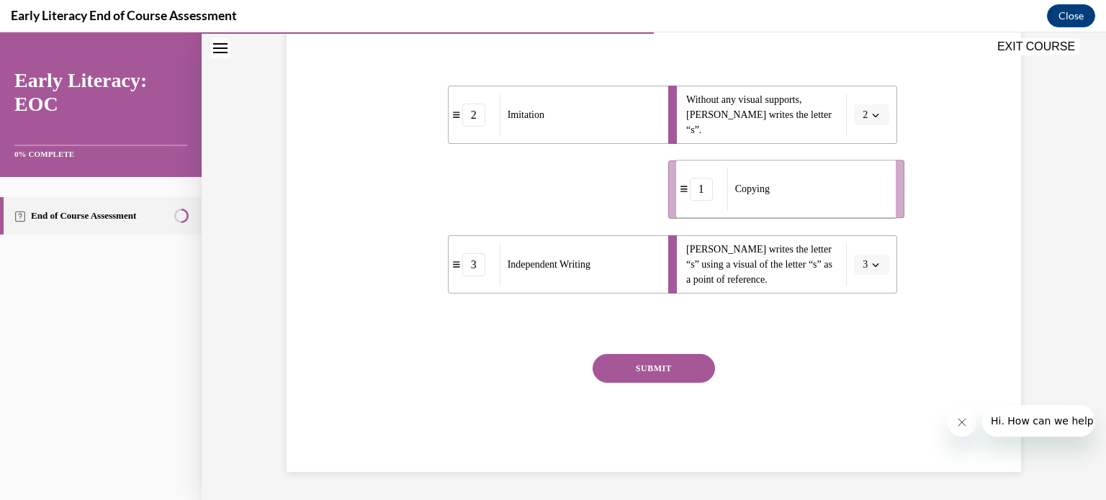
drag, startPoint x: 418, startPoint y: 195, endPoint x: 682, endPoint y: 194, distance: 264.9
click at [682, 194] on div "1" at bounding box center [701, 189] width 51 height 23
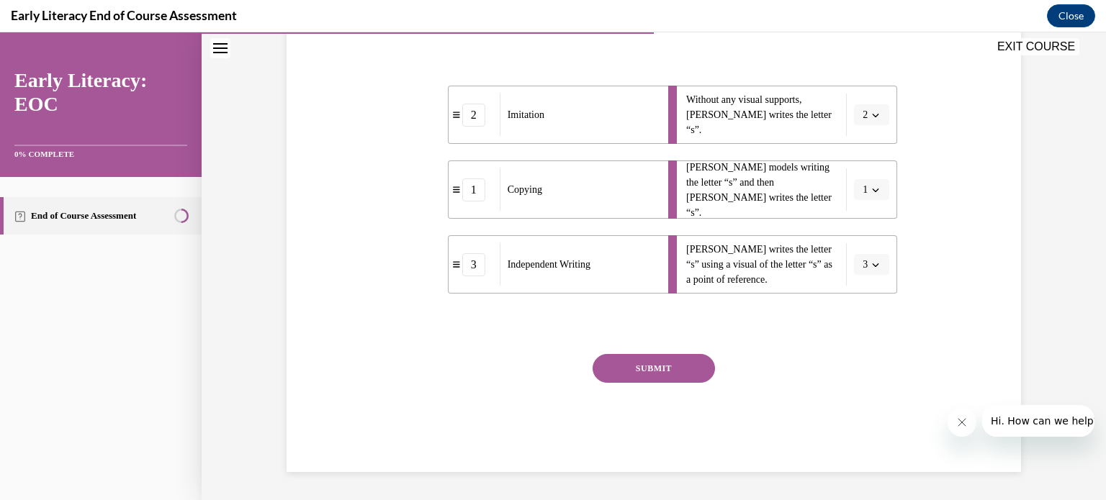
click at [876, 188] on button "1" at bounding box center [871, 190] width 35 height 22
click at [860, 273] on span "2" at bounding box center [857, 279] width 5 height 12
click at [873, 114] on icon "button" at bounding box center [875, 115] width 7 height 7
click at [868, 170] on div "1" at bounding box center [865, 175] width 36 height 29
click at [657, 364] on button "SUBMIT" at bounding box center [654, 368] width 122 height 29
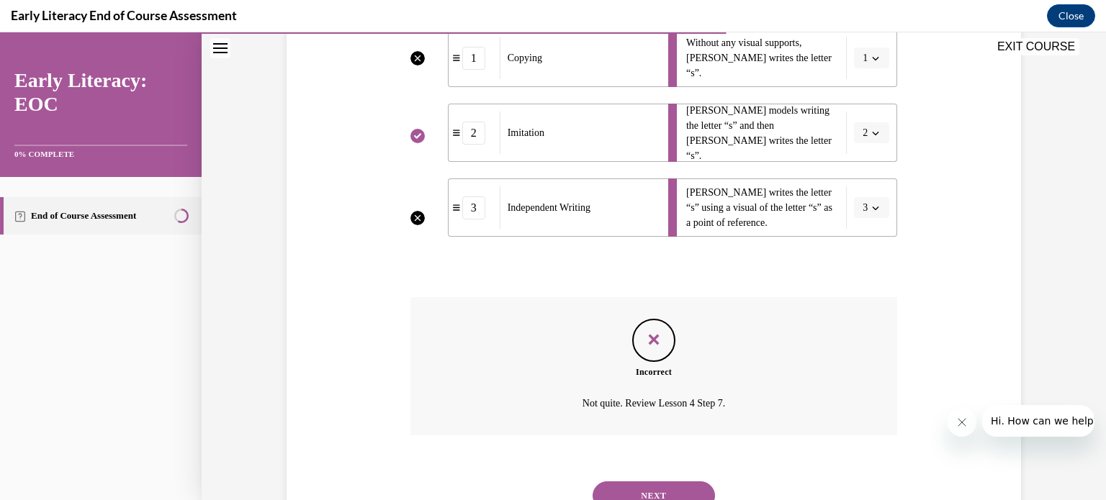
scroll to position [387, 0]
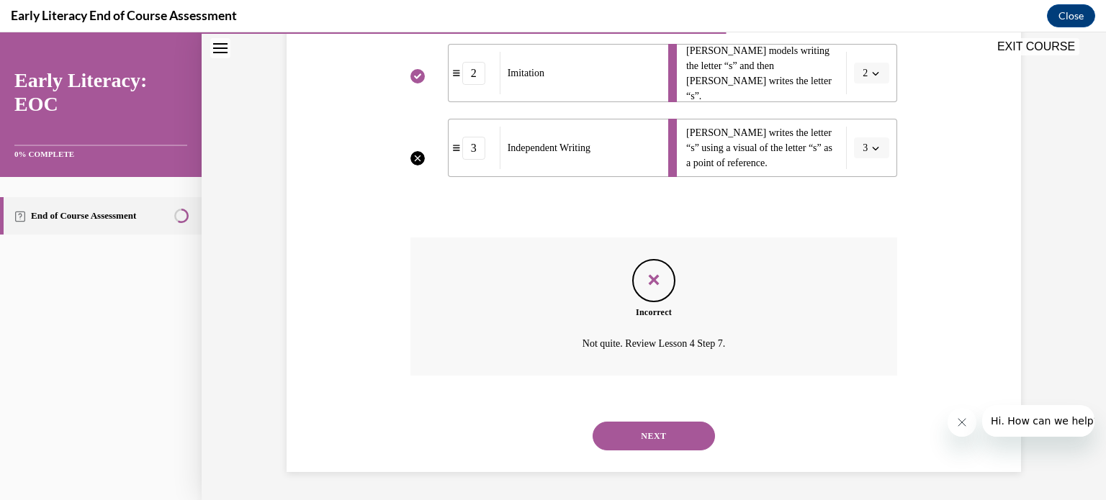
click at [645, 428] on button "NEXT" at bounding box center [654, 436] width 122 height 29
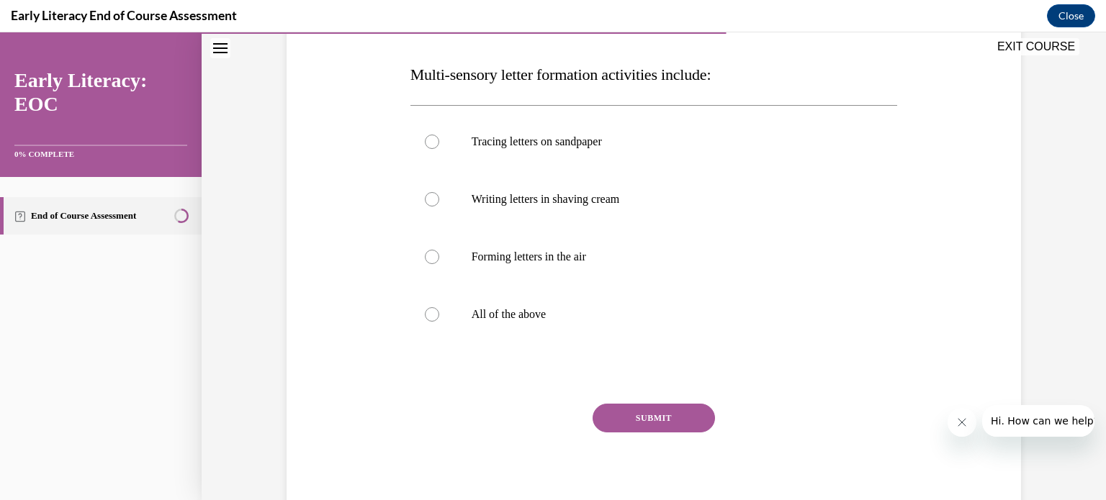
scroll to position [265, 0]
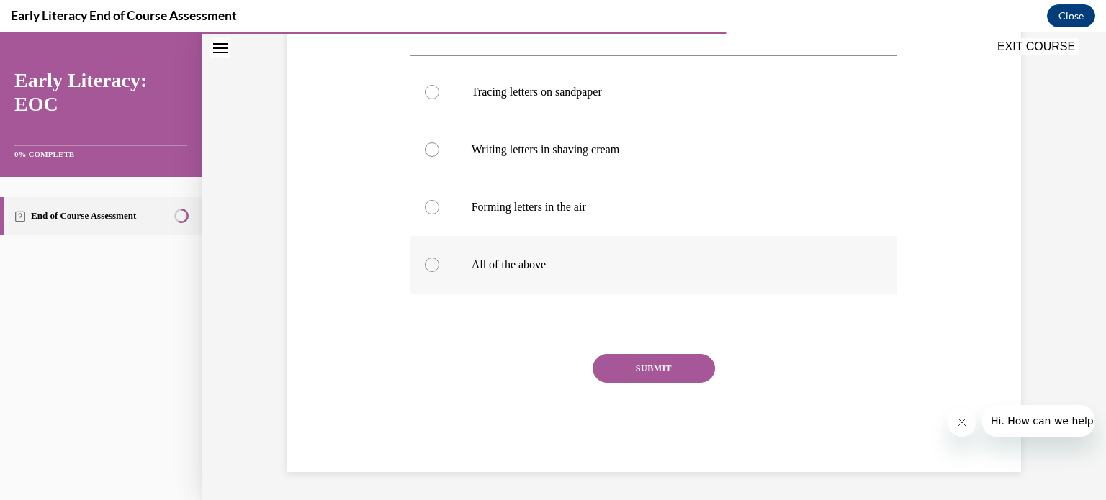
click at [429, 258] on div at bounding box center [432, 265] width 14 height 14
click at [642, 366] on button "SUBMIT" at bounding box center [654, 368] width 122 height 29
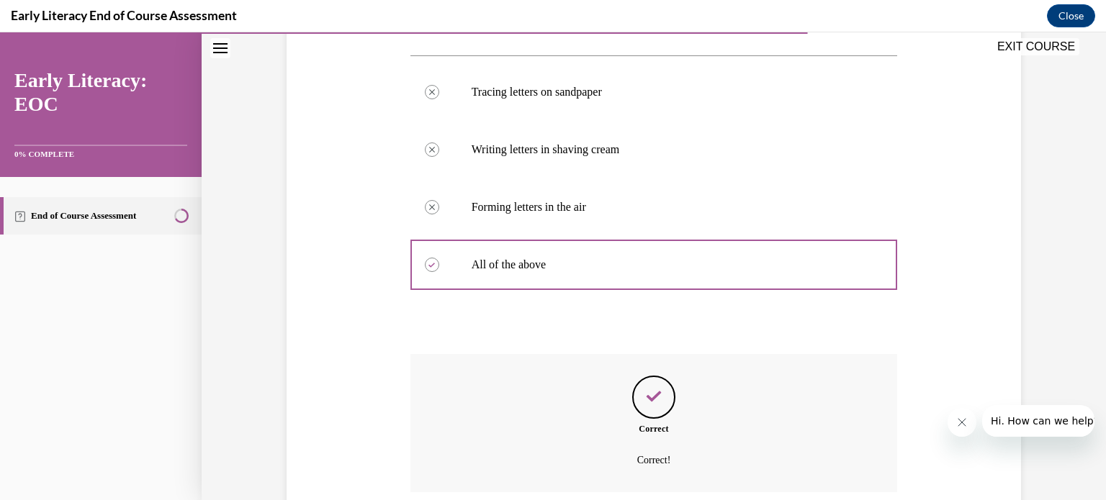
scroll to position [382, 0]
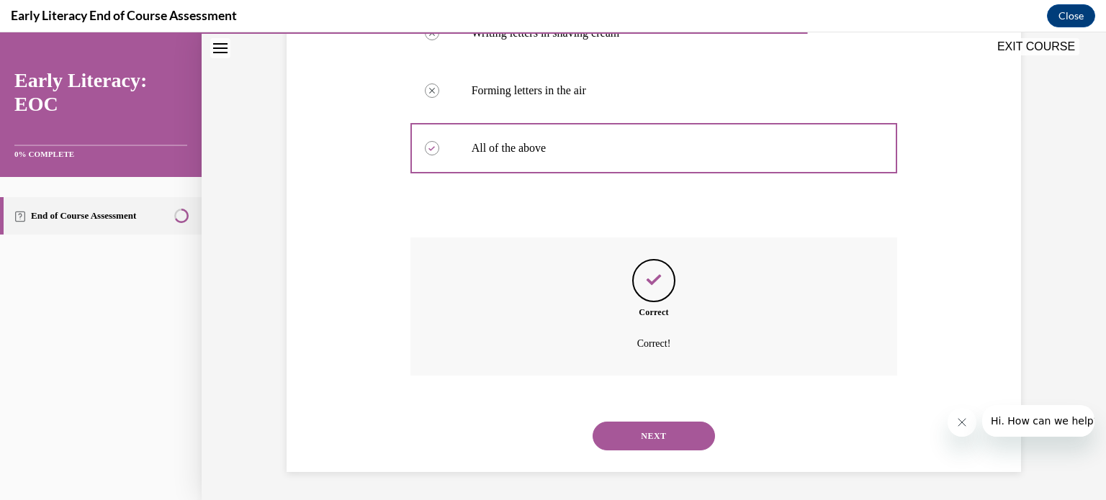
click at [646, 430] on button "NEXT" at bounding box center [654, 436] width 122 height 29
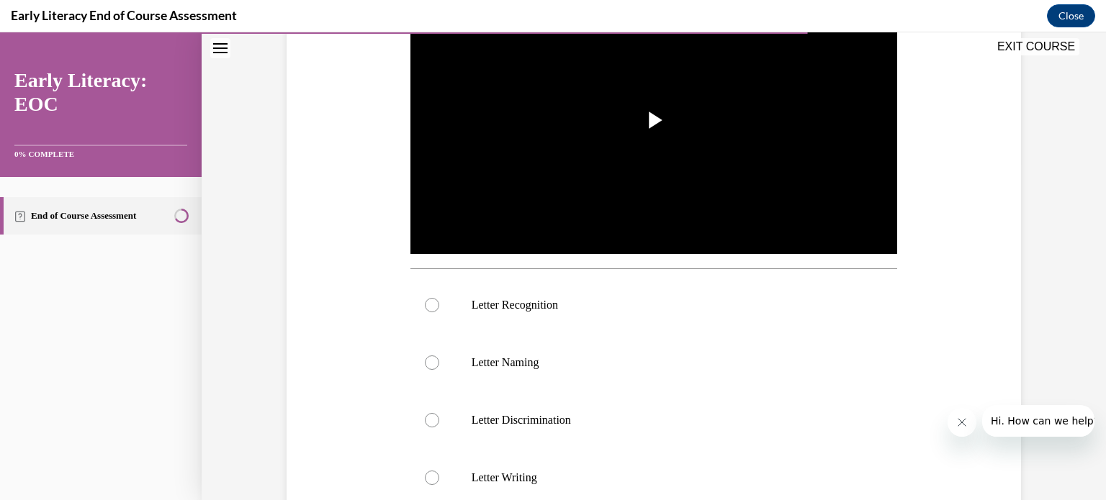
scroll to position [374, 0]
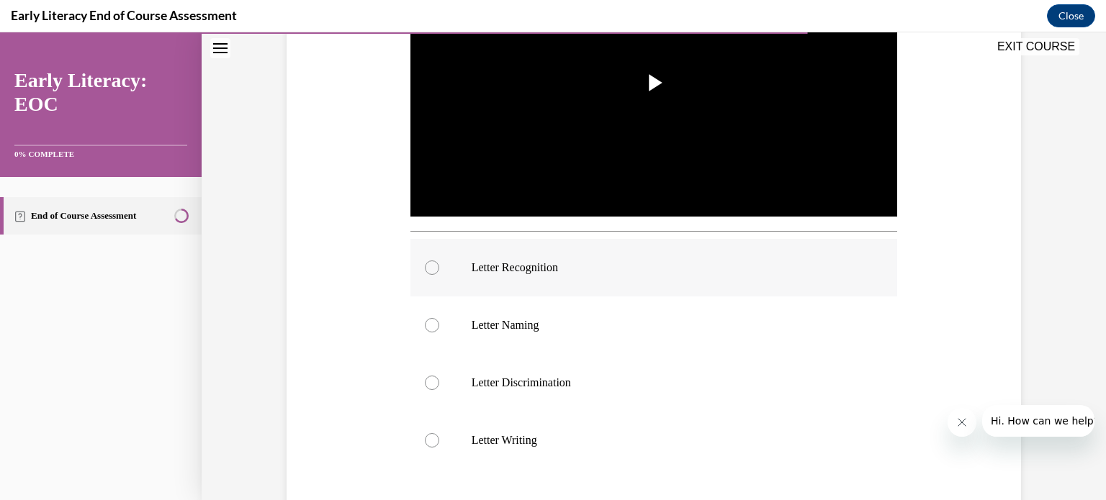
click at [428, 266] on div at bounding box center [432, 268] width 14 height 14
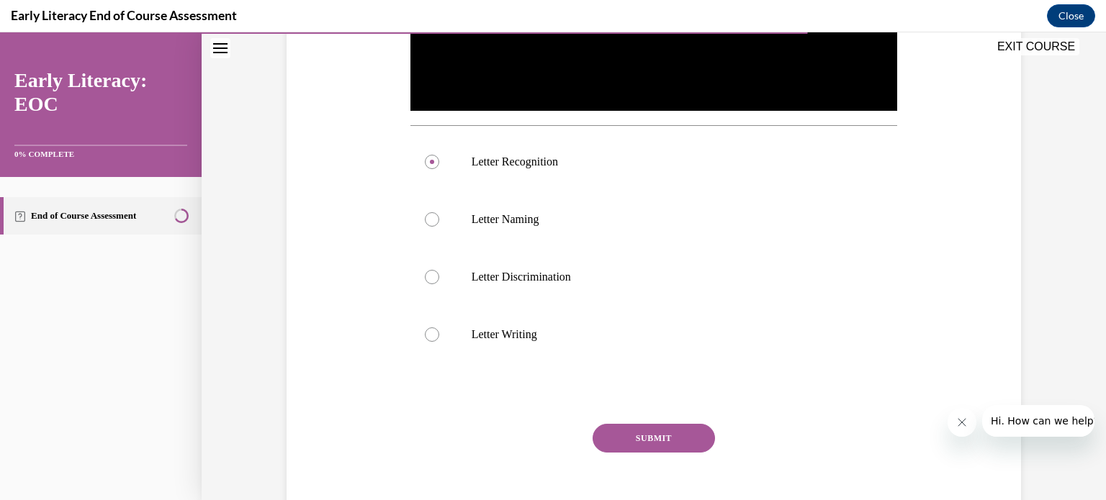
scroll to position [550, 0]
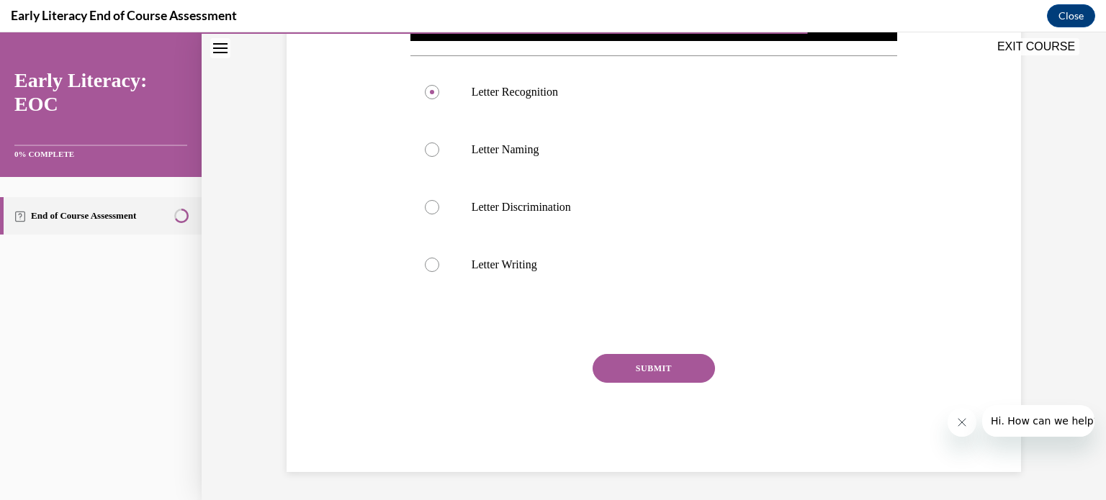
click at [661, 368] on button "SUBMIT" at bounding box center [654, 368] width 122 height 29
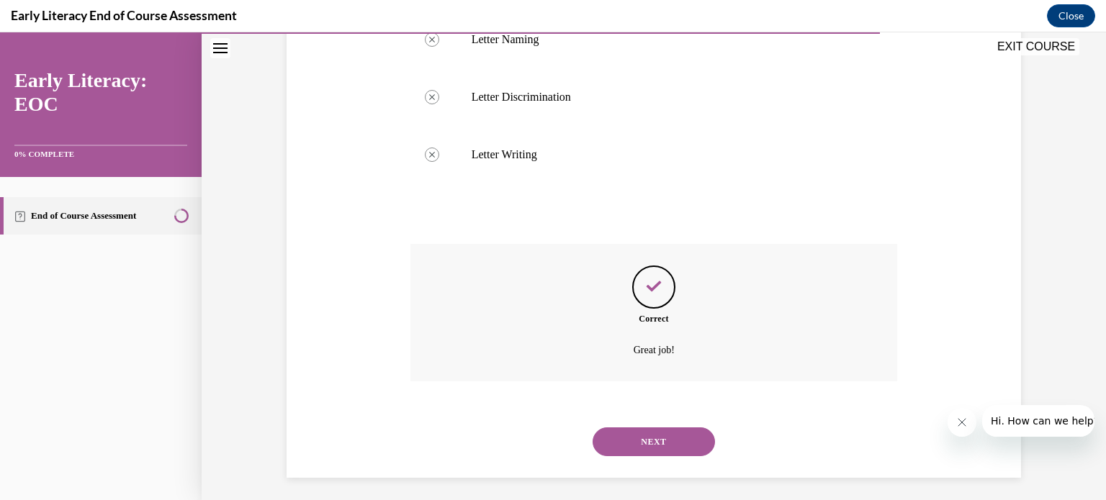
scroll to position [666, 0]
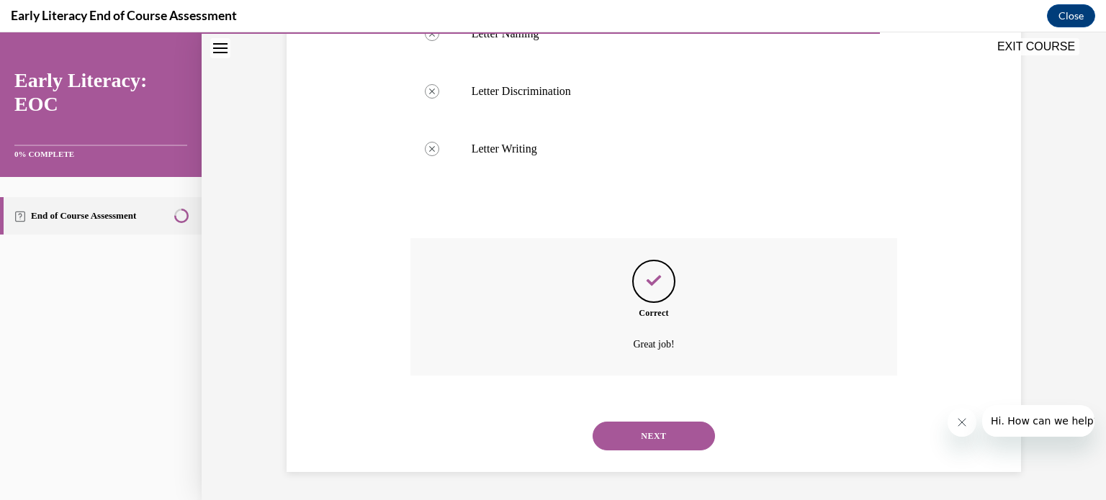
click at [657, 434] on button "NEXT" at bounding box center [654, 436] width 122 height 29
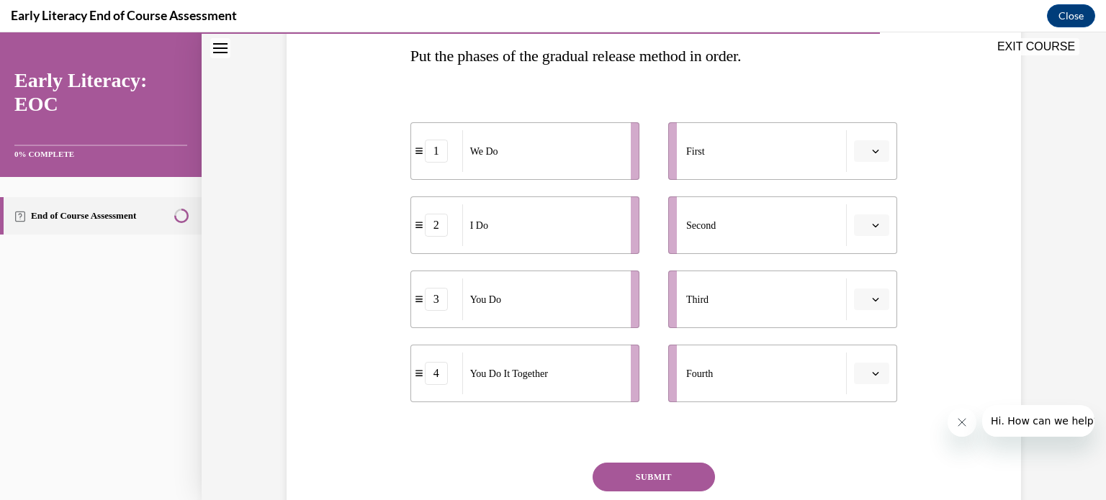
scroll to position [259, 0]
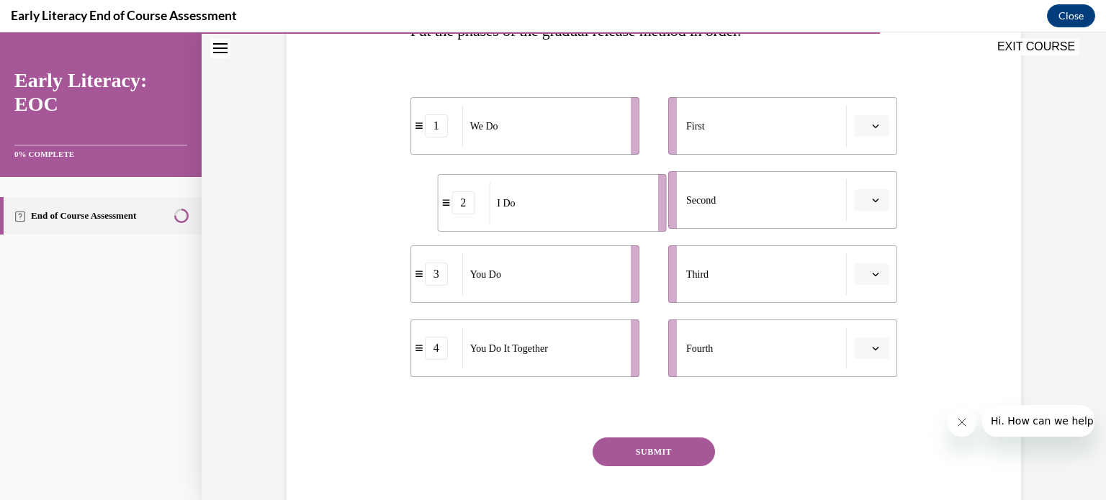
drag, startPoint x: 554, startPoint y: 186, endPoint x: 624, endPoint y: 180, distance: 70.8
click at [624, 182] on div "I Do" at bounding box center [568, 203] width 159 height 42
drag, startPoint x: 624, startPoint y: 180, endPoint x: 862, endPoint y: 103, distance: 249.8
click at [862, 103] on div "I Do" at bounding box center [816, 123] width 159 height 42
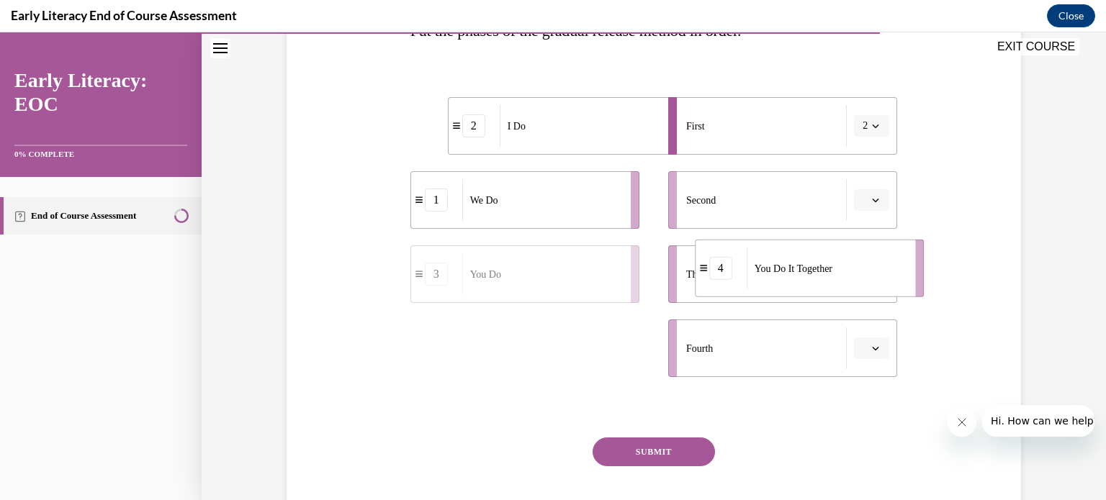
drag, startPoint x: 522, startPoint y: 350, endPoint x: 806, endPoint y: 270, distance: 295.4
click at [806, 270] on span "You Do It Together" at bounding box center [793, 268] width 78 height 15
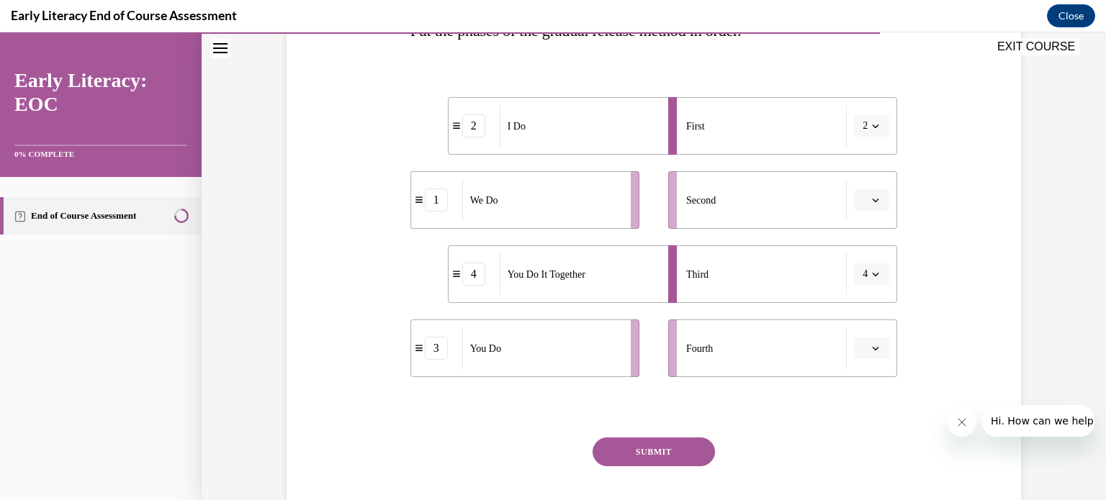
click at [646, 446] on button "SUBMIT" at bounding box center [654, 452] width 122 height 29
click at [870, 204] on span "button" at bounding box center [875, 200] width 10 height 10
click at [862, 285] on span "2" at bounding box center [860, 290] width 5 height 12
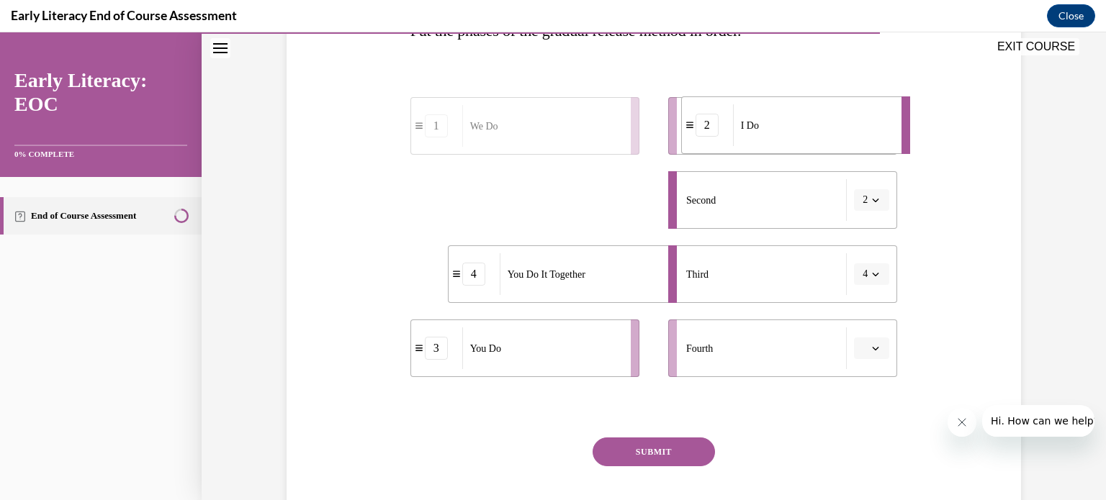
drag, startPoint x: 556, startPoint y: 212, endPoint x: 789, endPoint y: 133, distance: 246.3
click at [789, 133] on div "I Do" at bounding box center [812, 125] width 159 height 42
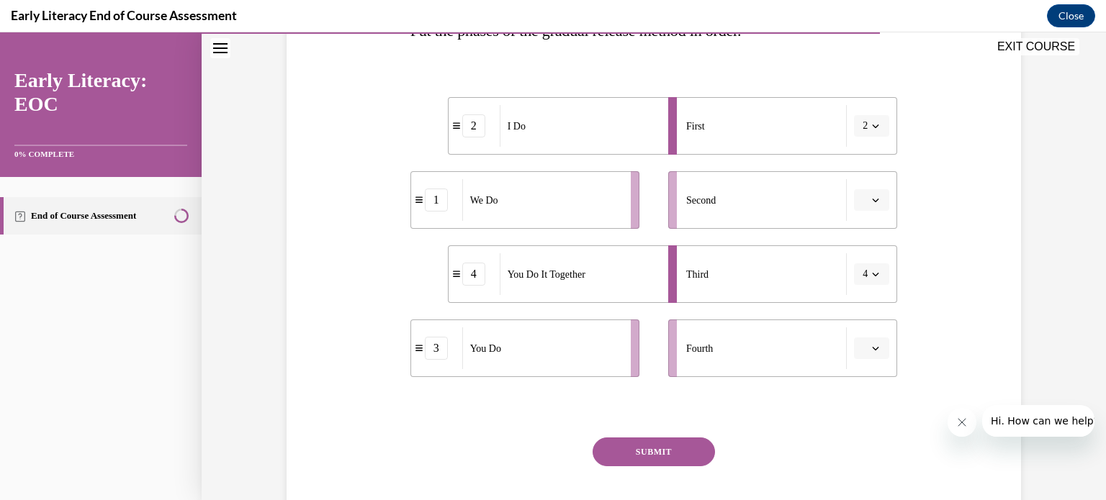
click at [873, 123] on icon "button" at bounding box center [875, 125] width 7 height 7
click at [860, 192] on div "1" at bounding box center [862, 187] width 36 height 29
click at [872, 198] on icon "button" at bounding box center [875, 200] width 7 height 7
click at [863, 291] on span "2" at bounding box center [860, 290] width 5 height 12
click at [666, 451] on button "SUBMIT" at bounding box center [654, 452] width 122 height 29
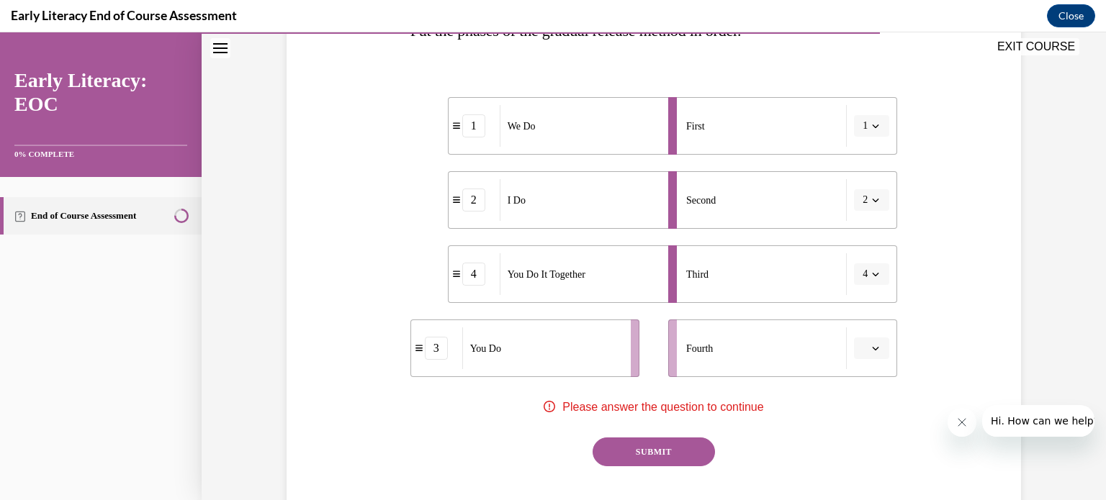
click at [872, 346] on icon "button" at bounding box center [875, 348] width 7 height 7
click at [863, 320] on span "4" at bounding box center [860, 316] width 5 height 12
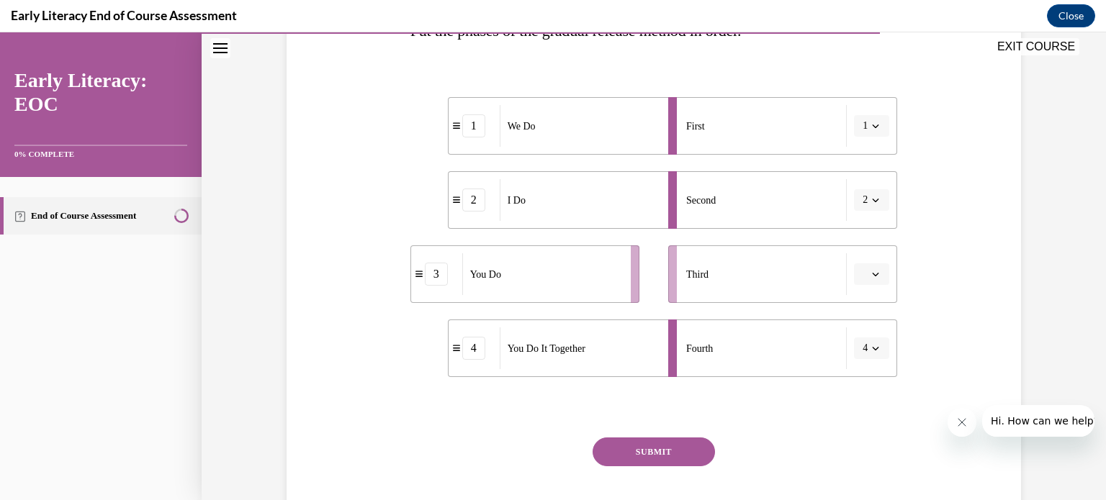
click at [677, 456] on button "SUBMIT" at bounding box center [654, 452] width 122 height 29
click at [873, 276] on icon "button" at bounding box center [876, 275] width 6 height 4
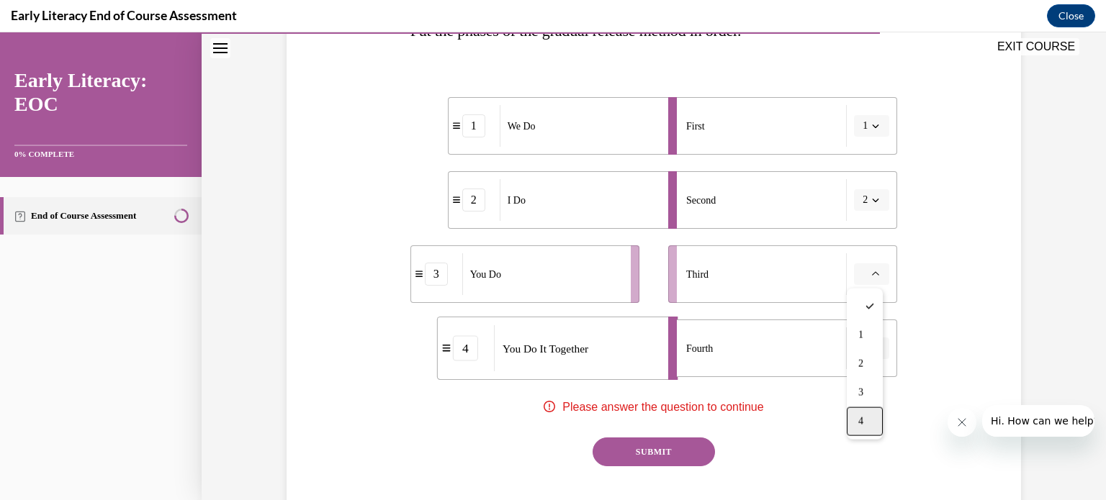
click at [865, 418] on div "4" at bounding box center [865, 421] width 36 height 29
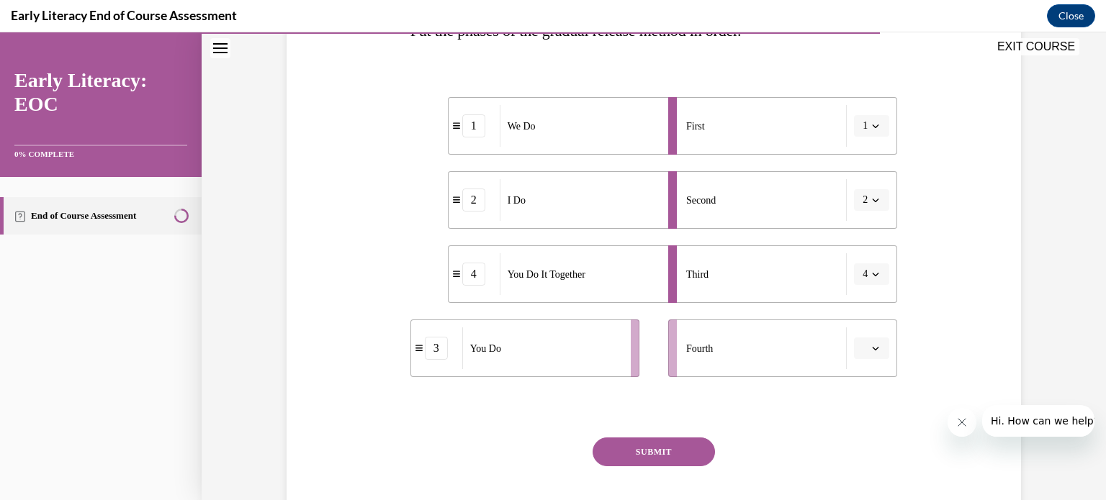
click at [677, 453] on button "SUBMIT" at bounding box center [654, 452] width 122 height 29
click at [872, 345] on icon "button" at bounding box center [875, 348] width 7 height 7
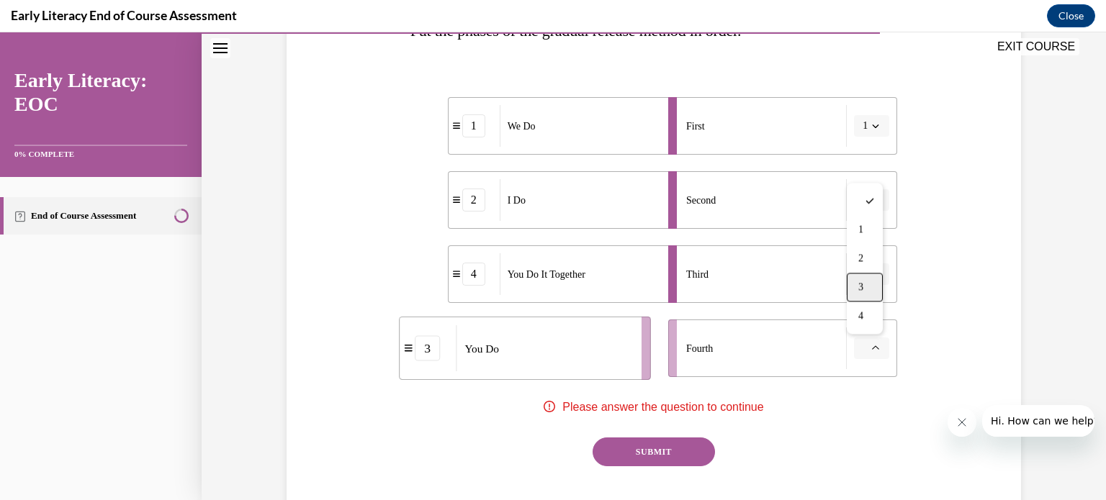
click at [862, 289] on span "3" at bounding box center [860, 287] width 5 height 12
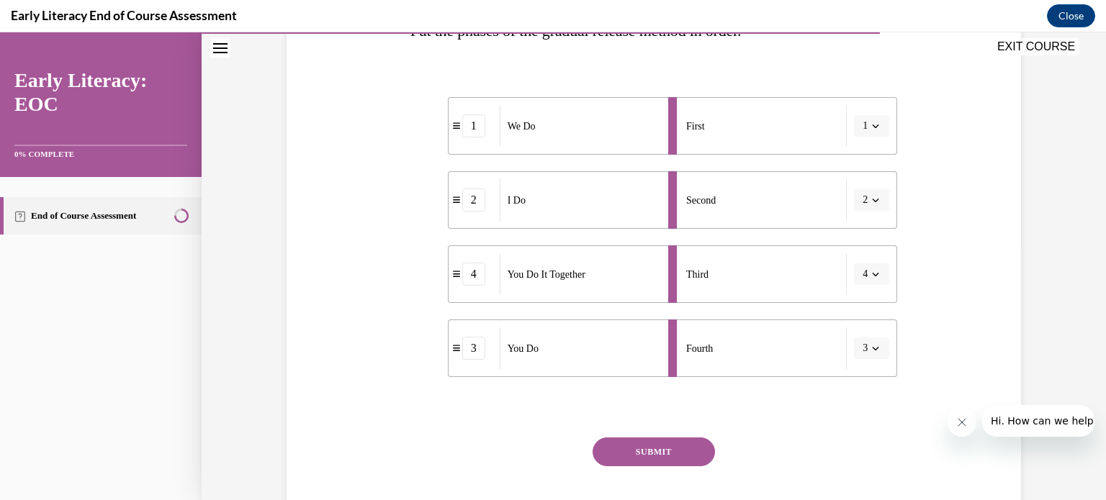
click at [657, 451] on button "SUBMIT" at bounding box center [654, 452] width 122 height 29
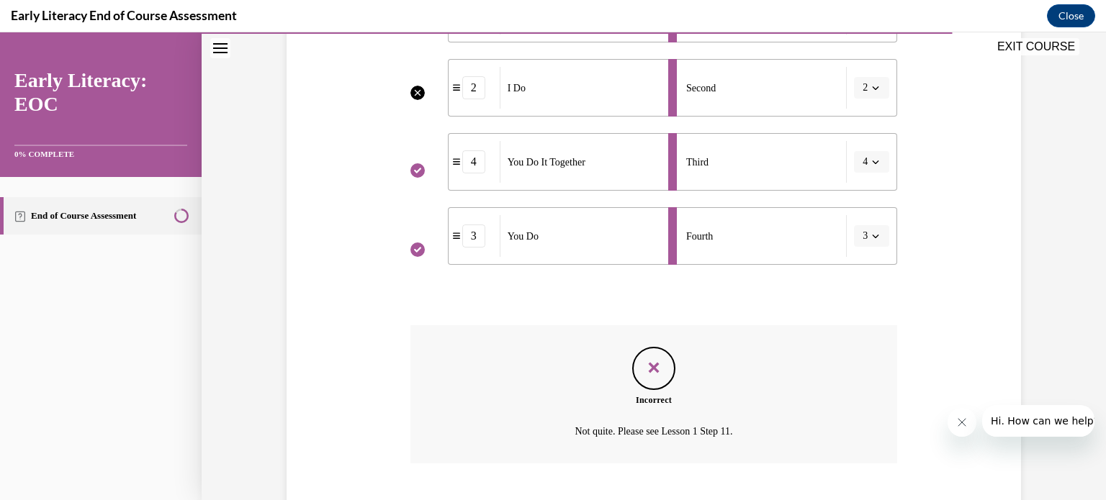
scroll to position [459, 0]
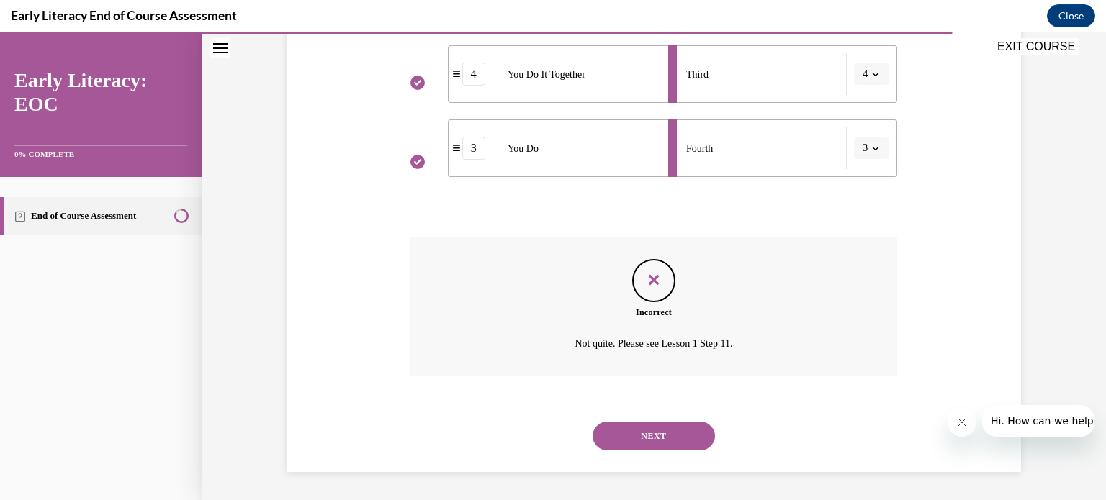
click at [670, 427] on button "NEXT" at bounding box center [654, 436] width 122 height 29
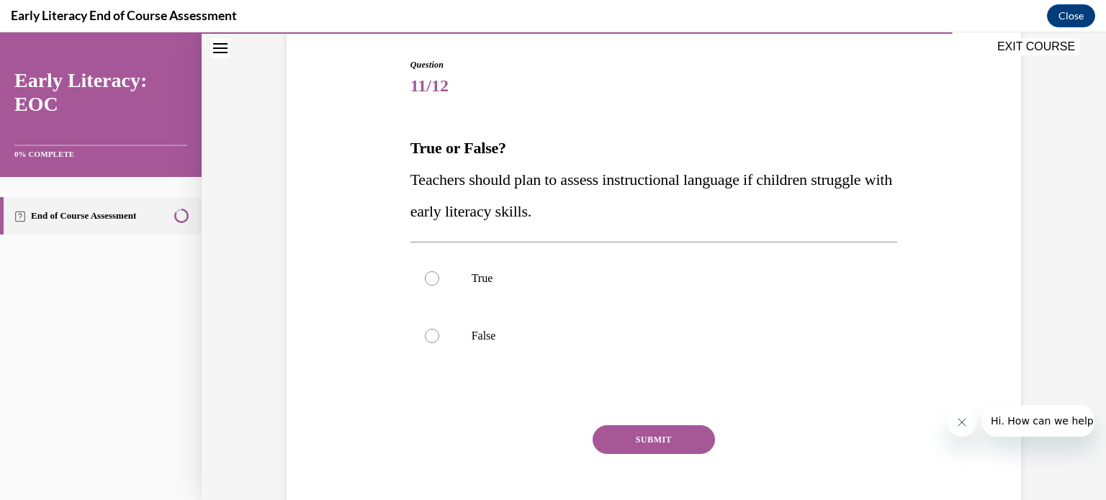
scroll to position [144, 0]
click at [427, 334] on div at bounding box center [432, 334] width 14 height 14
click at [664, 436] on button "SUBMIT" at bounding box center [654, 437] width 122 height 29
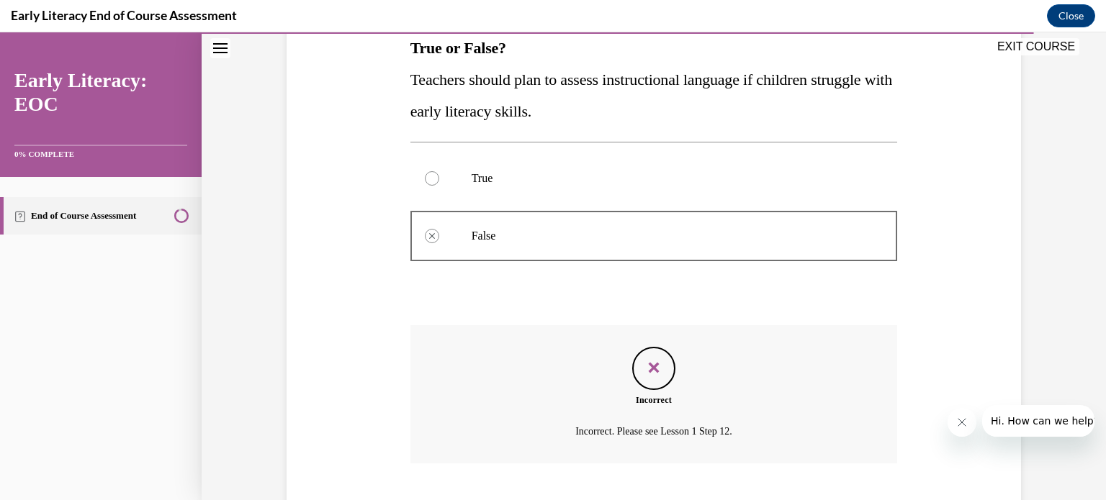
scroll to position [330, 0]
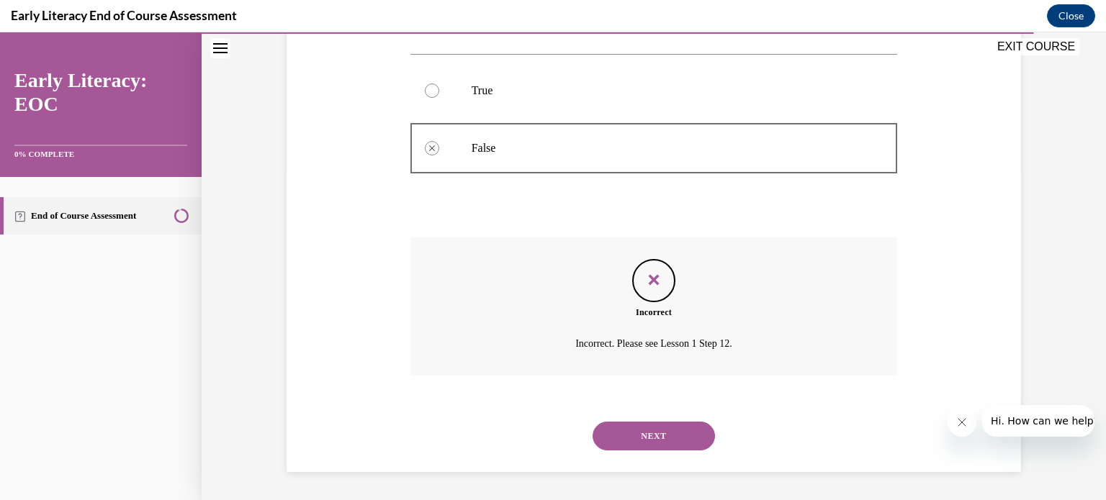
click at [664, 436] on button "NEXT" at bounding box center [654, 436] width 122 height 29
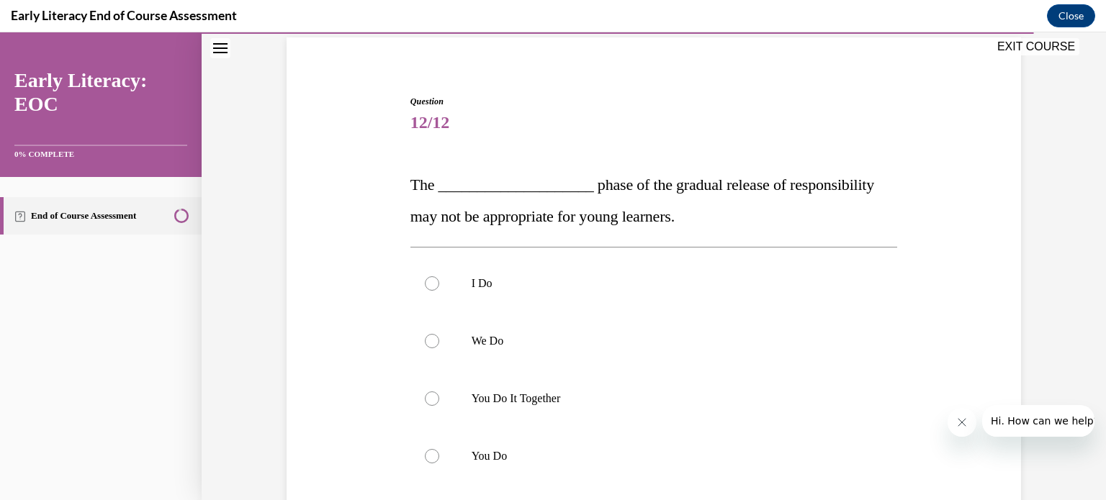
scroll to position [173, 0]
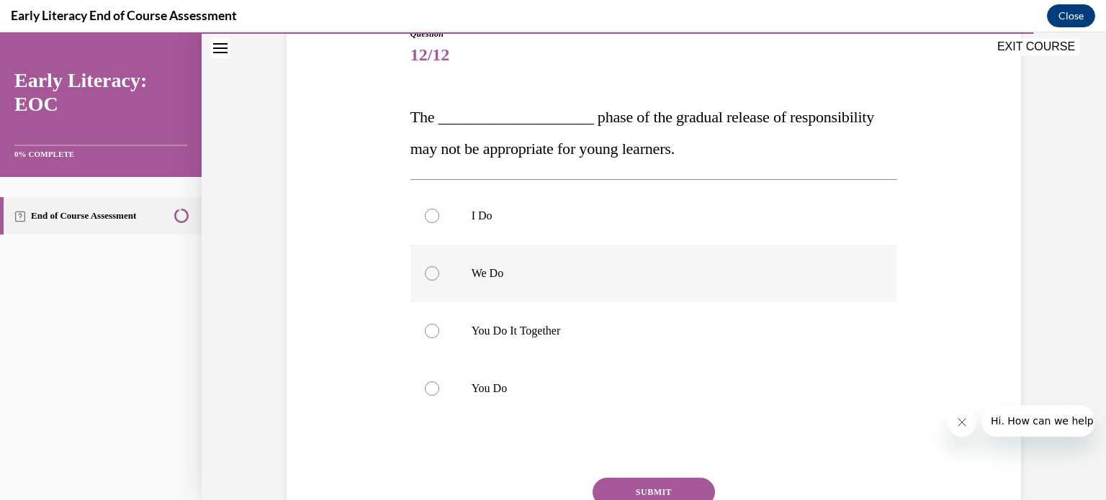
click at [426, 275] on div at bounding box center [432, 273] width 14 height 14
click at [665, 485] on button "SUBMIT" at bounding box center [654, 492] width 122 height 29
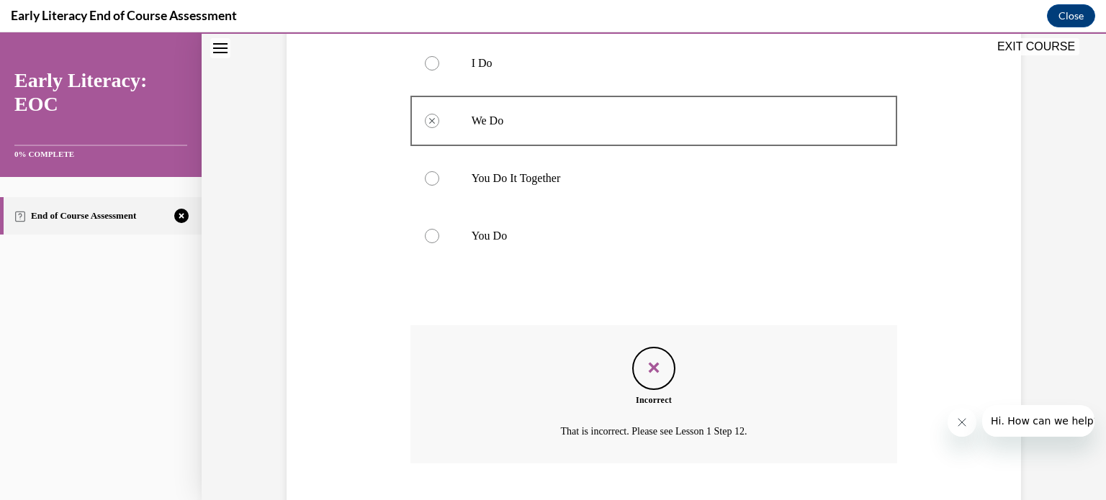
scroll to position [413, 0]
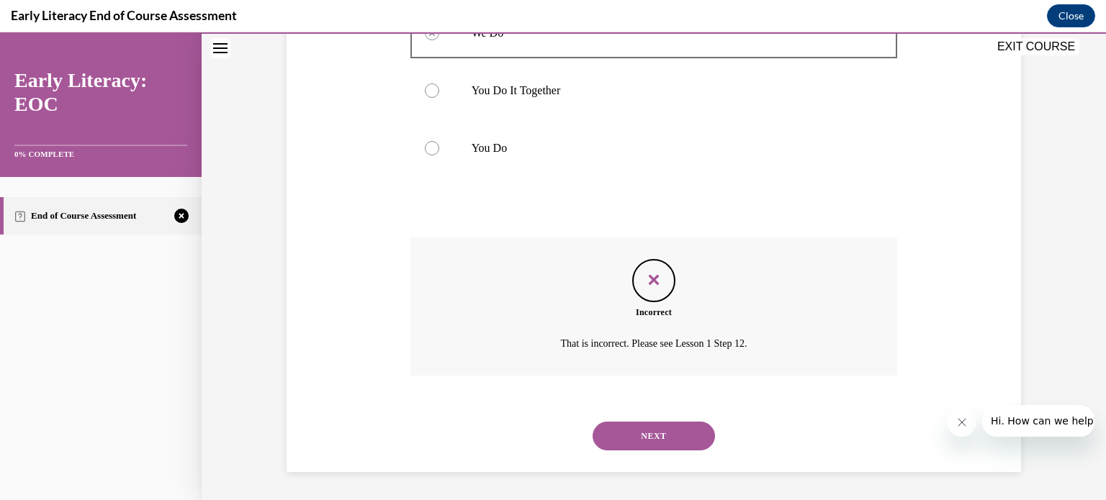
click at [649, 446] on button "NEXT" at bounding box center [654, 436] width 122 height 29
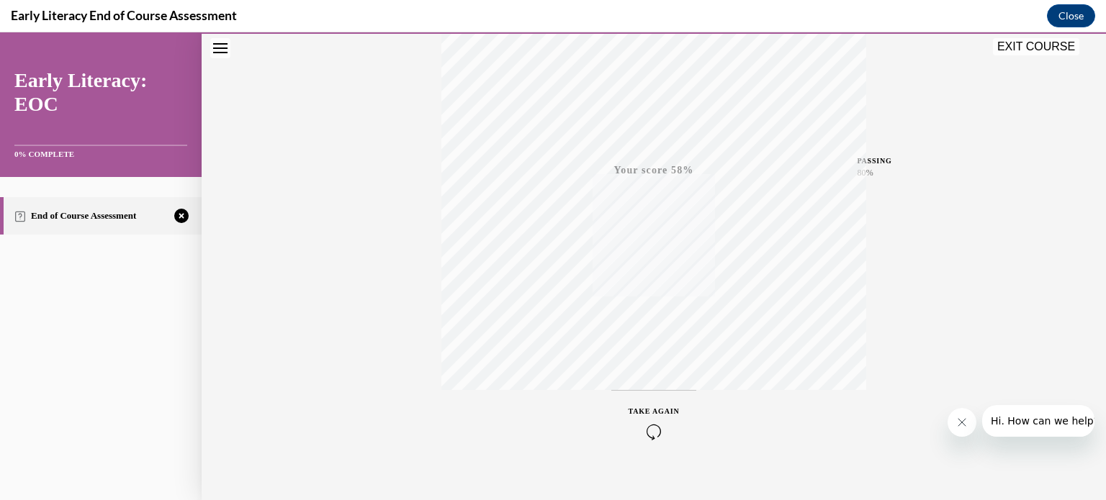
scroll to position [269, 0]
click at [653, 416] on icon "button" at bounding box center [653, 413] width 51 height 16
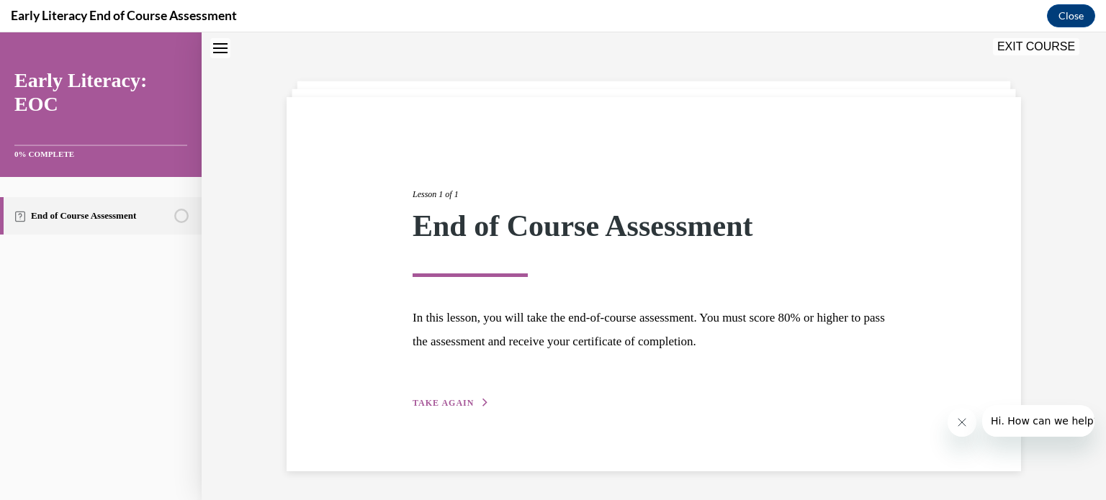
scroll to position [45, 0]
click at [428, 402] on span "TAKE AGAIN" at bounding box center [443, 403] width 61 height 10
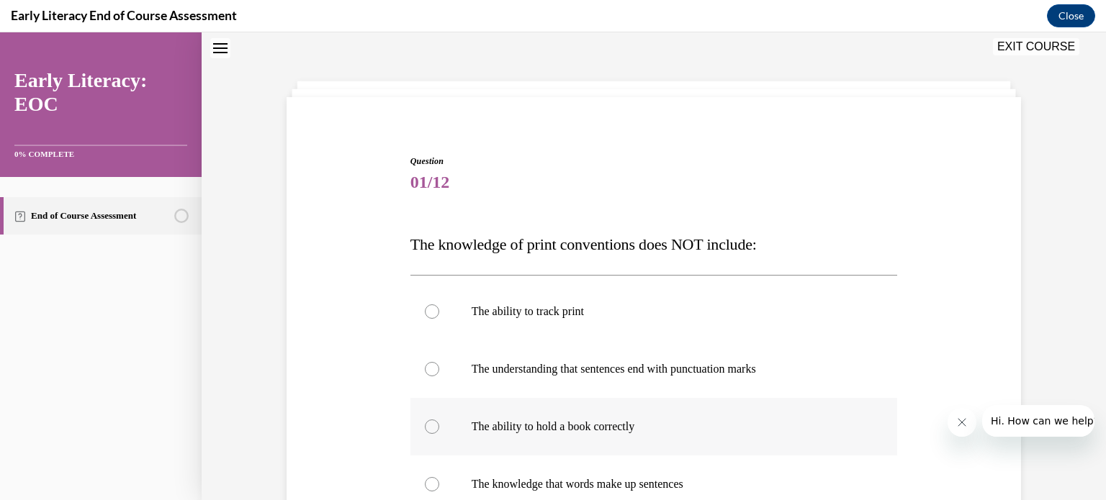
click at [425, 428] on div at bounding box center [432, 427] width 14 height 14
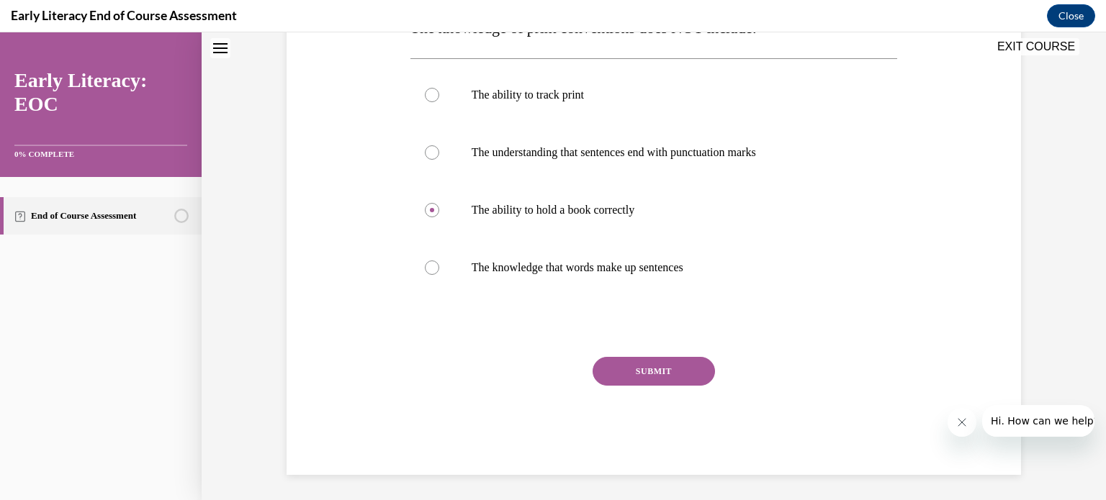
scroll to position [265, 0]
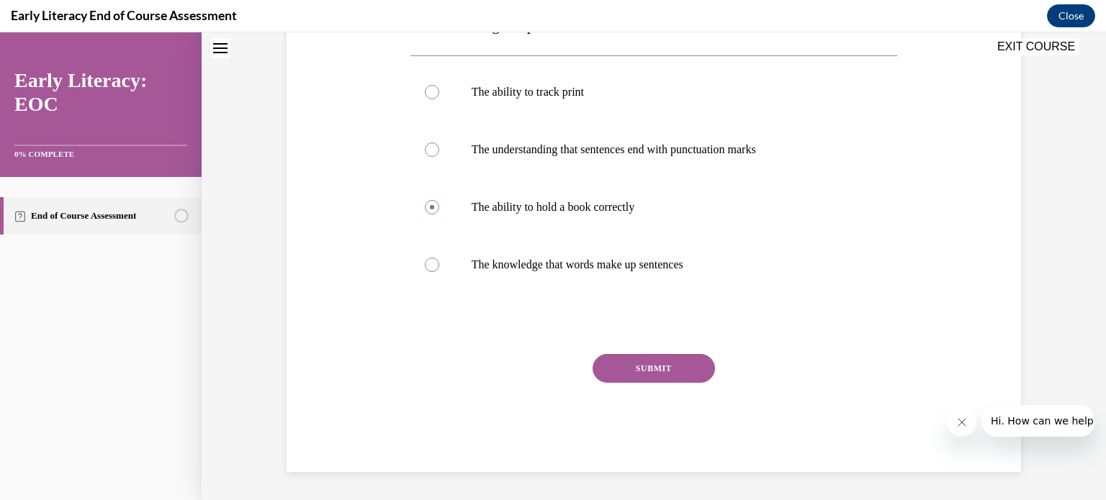
click at [676, 364] on button "SUBMIT" at bounding box center [654, 368] width 122 height 29
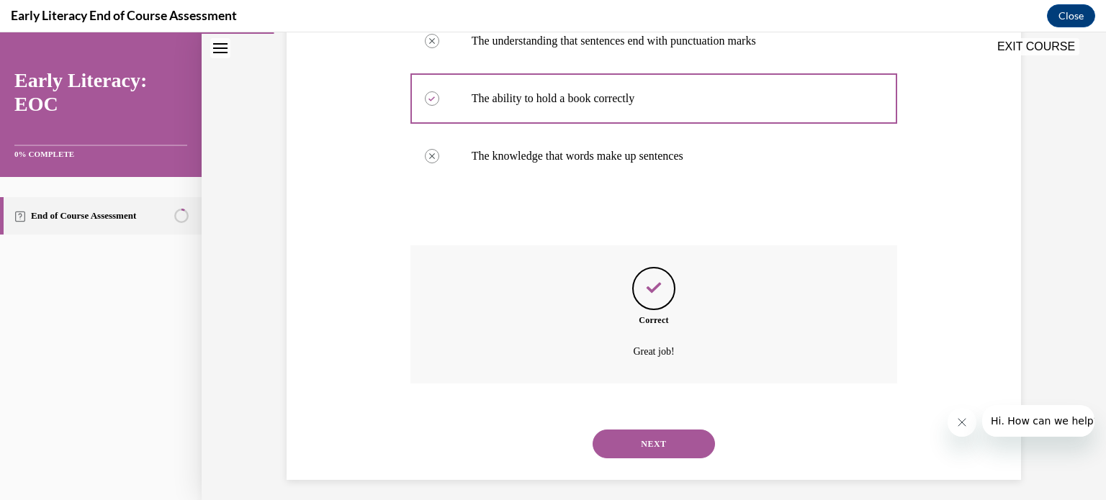
scroll to position [382, 0]
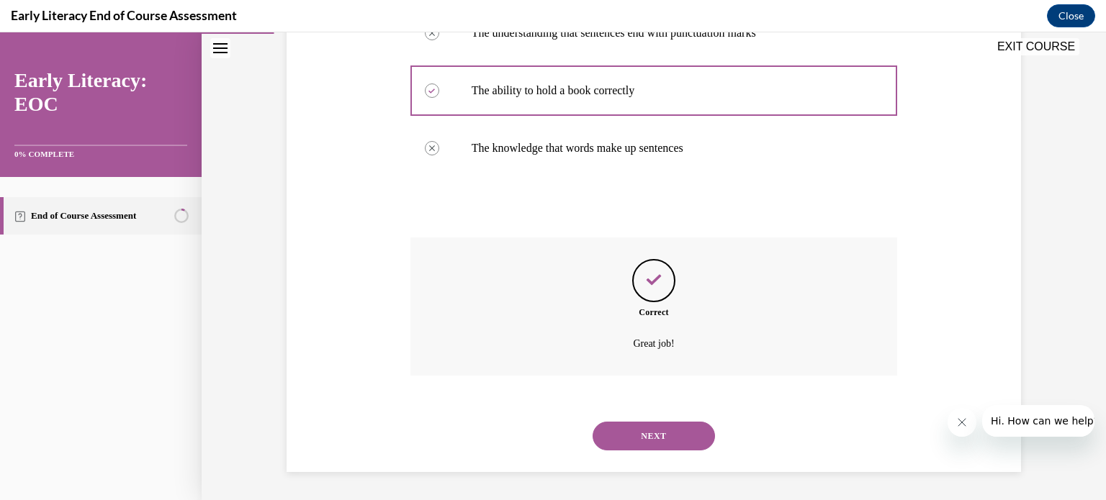
click at [640, 436] on button "NEXT" at bounding box center [654, 436] width 122 height 29
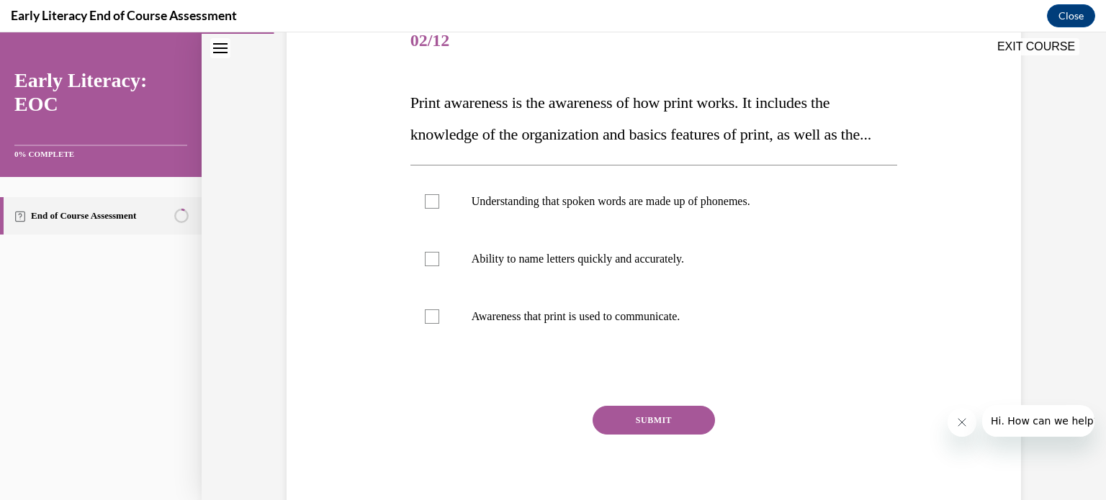
scroll to position [192, 0]
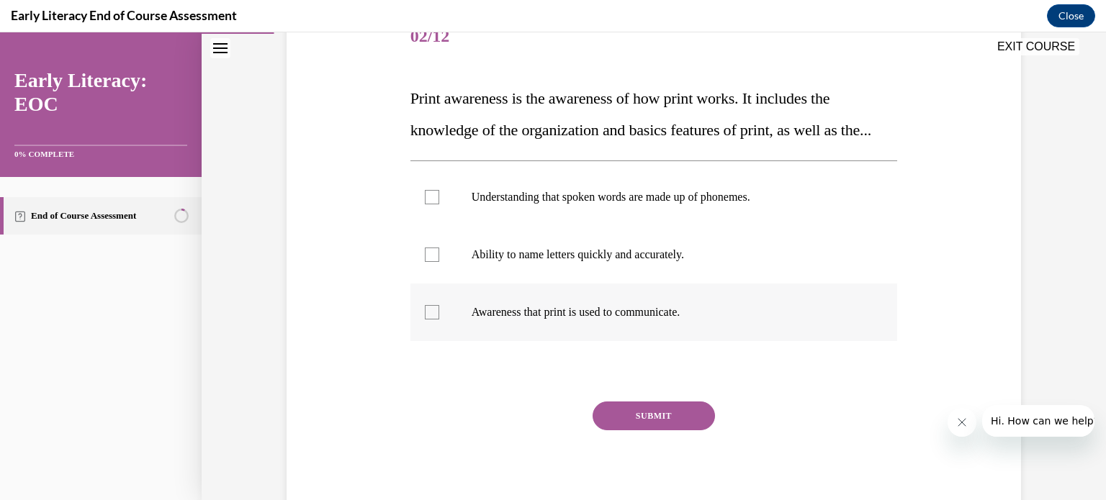
click at [426, 320] on div at bounding box center [432, 312] width 14 height 14
click at [654, 431] on button "SUBMIT" at bounding box center [654, 416] width 122 height 29
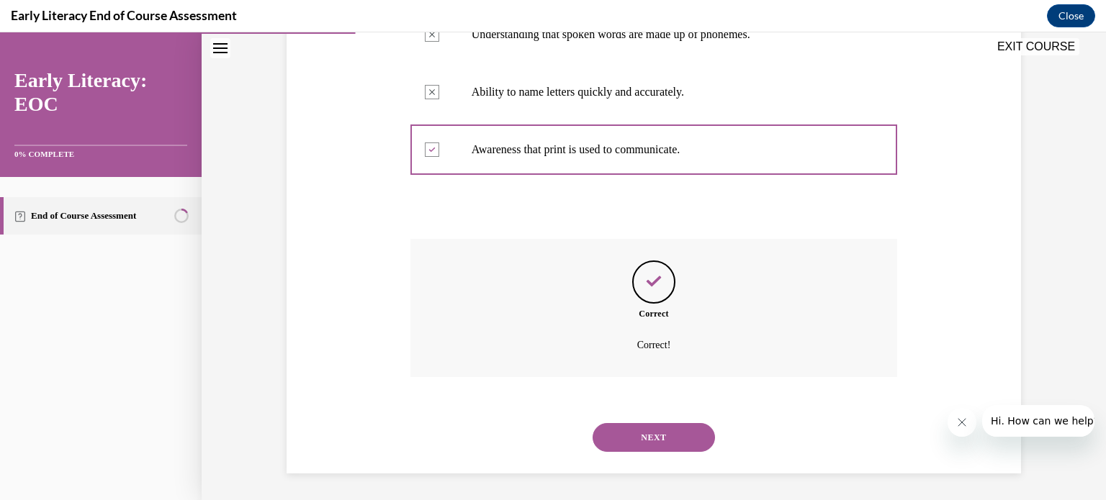
scroll to position [387, 0]
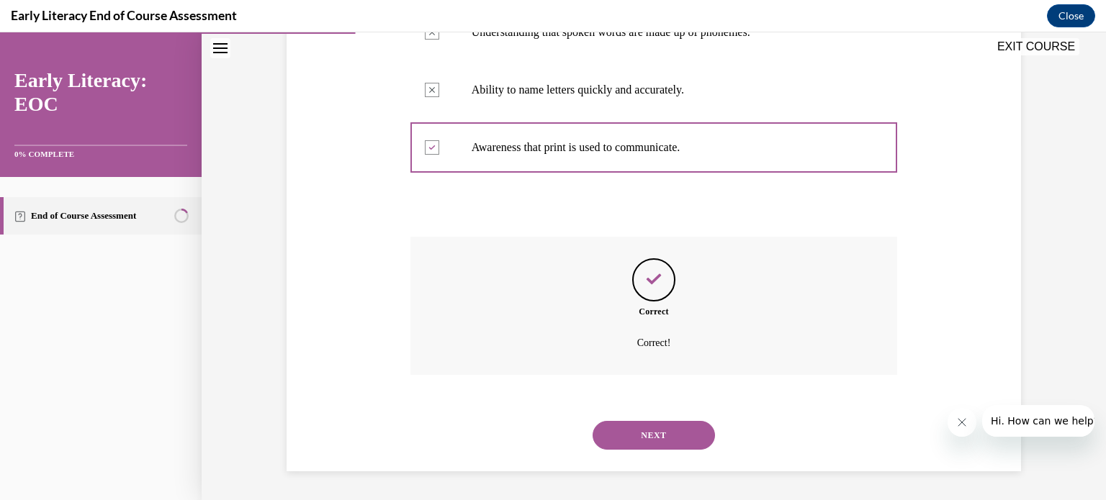
click at [654, 446] on button "NEXT" at bounding box center [654, 435] width 122 height 29
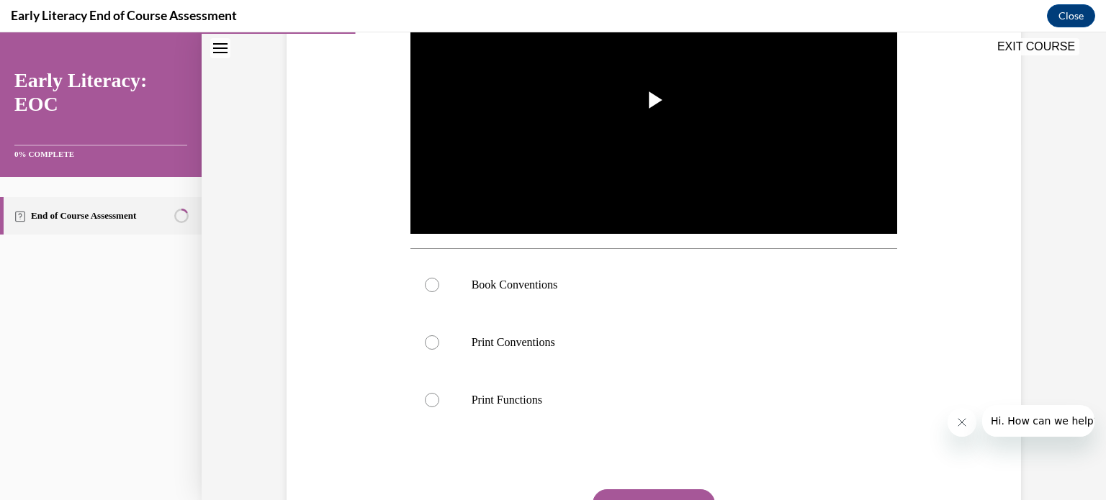
scroll to position [432, 0]
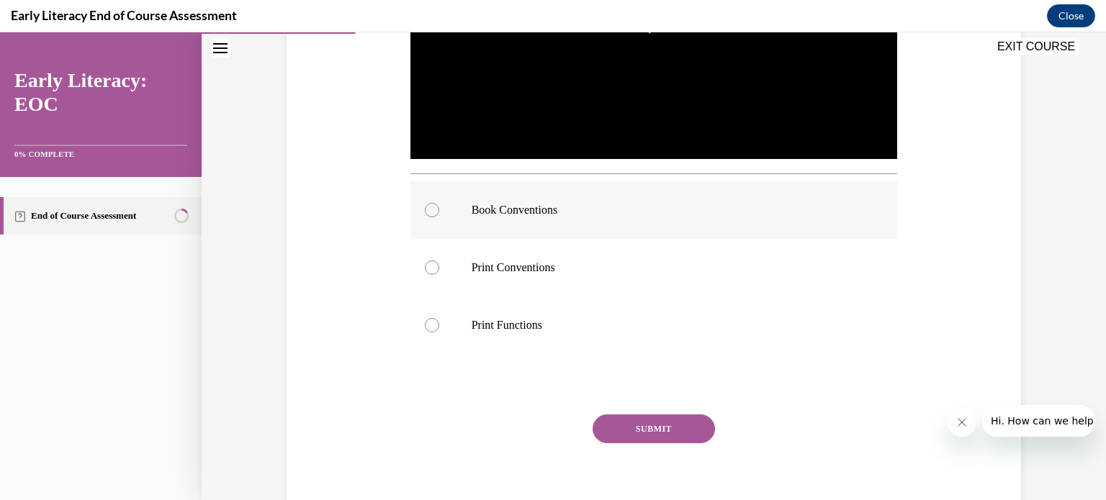
click at [430, 211] on div at bounding box center [432, 210] width 14 height 14
click at [645, 422] on button "SUBMIT" at bounding box center [654, 429] width 122 height 29
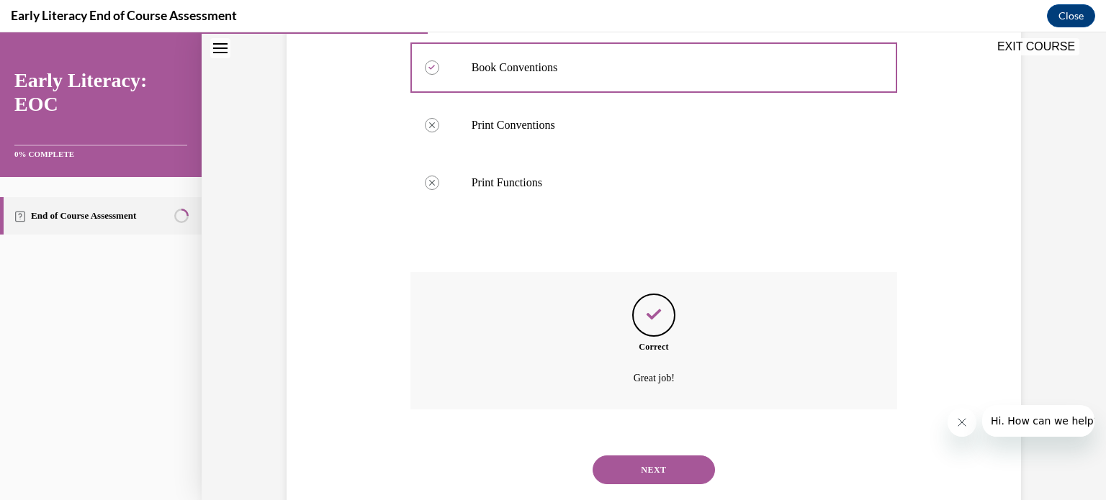
scroll to position [608, 0]
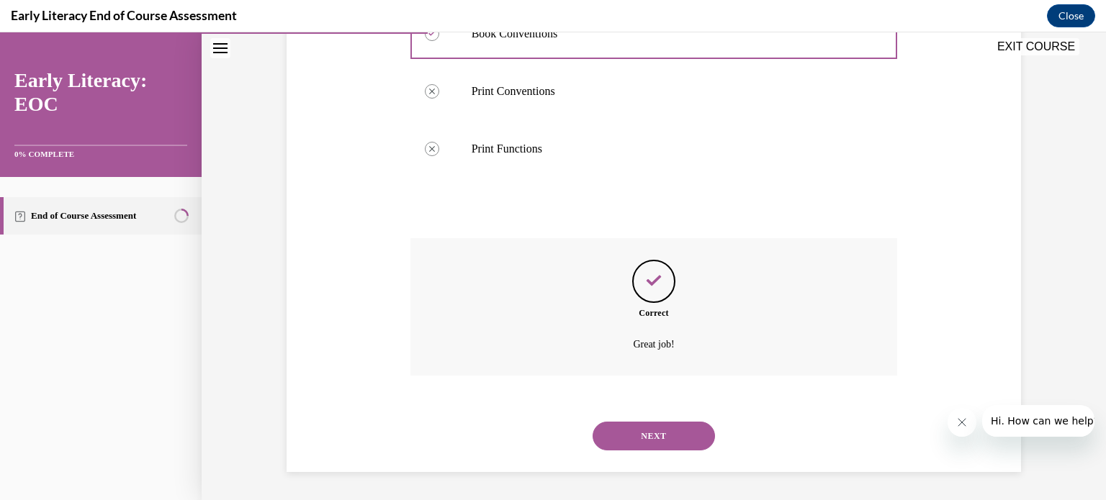
click at [651, 430] on button "NEXT" at bounding box center [654, 436] width 122 height 29
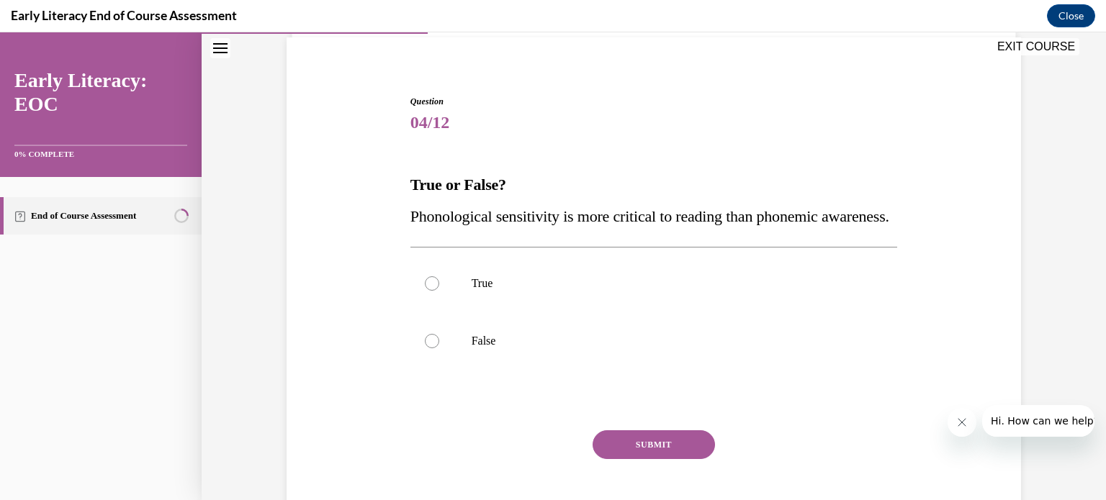
scroll to position [173, 0]
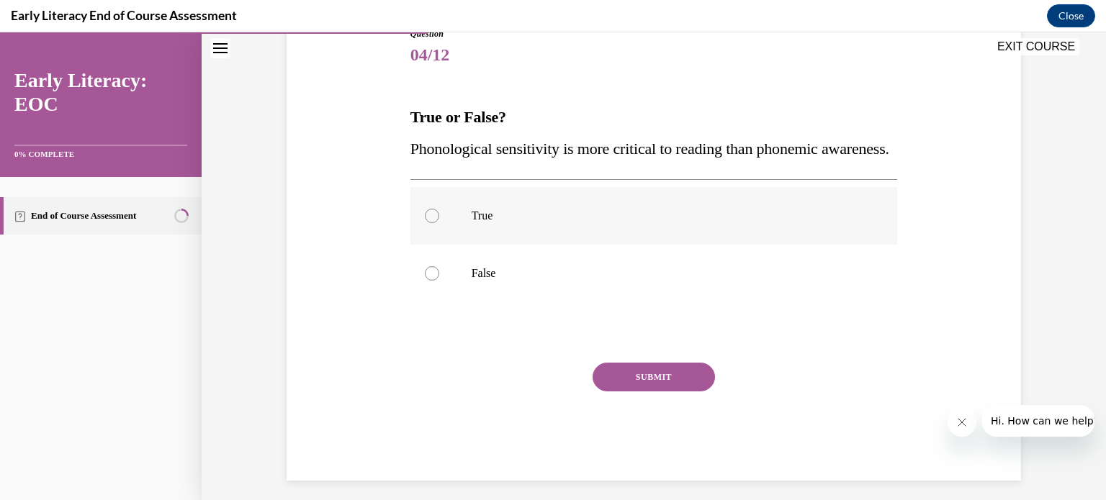
click at [426, 223] on div at bounding box center [432, 216] width 14 height 14
click at [644, 392] on button "SUBMIT" at bounding box center [654, 377] width 122 height 29
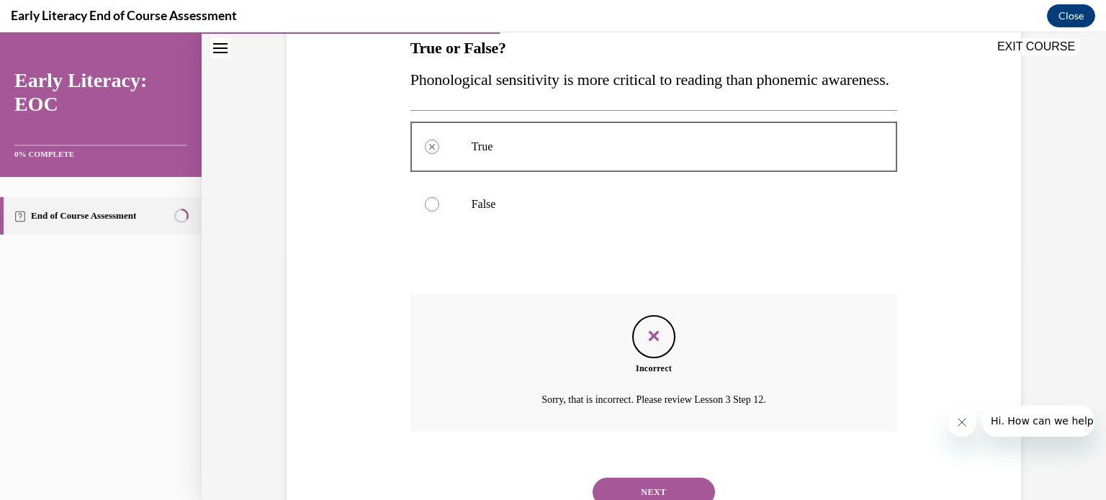
scroll to position [330, 0]
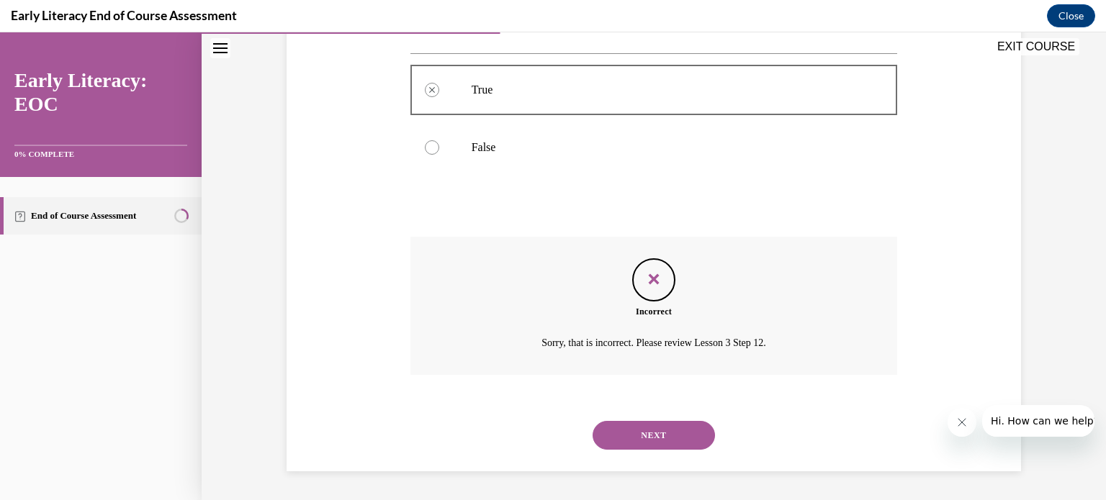
click at [648, 431] on button "NEXT" at bounding box center [654, 435] width 122 height 29
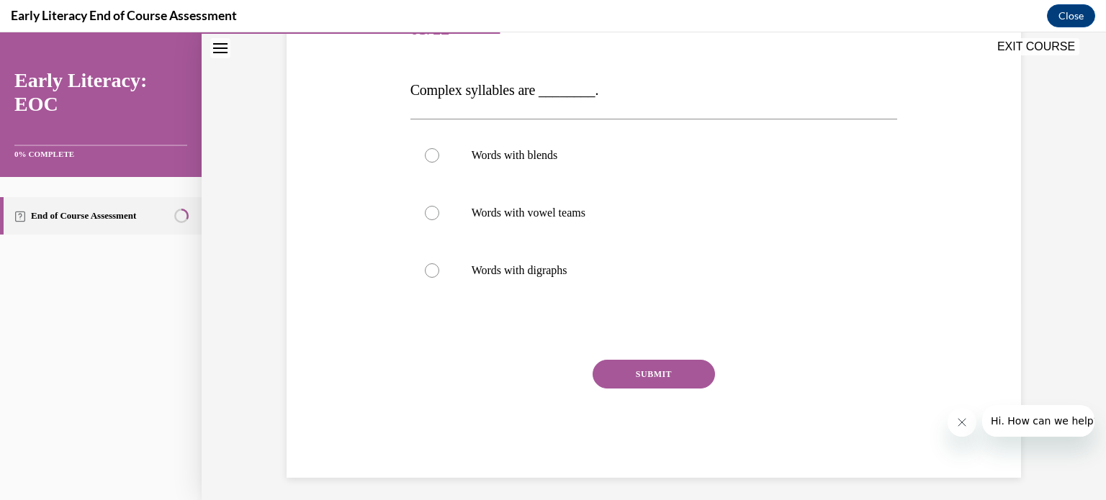
scroll to position [202, 0]
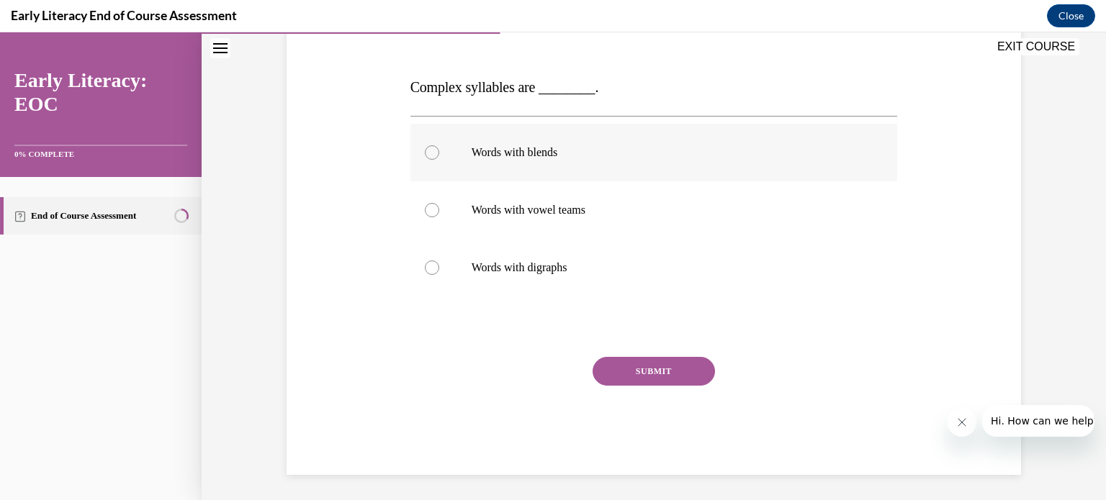
click at [428, 153] on div at bounding box center [432, 152] width 14 height 14
click at [662, 375] on button "SUBMIT" at bounding box center [654, 371] width 122 height 29
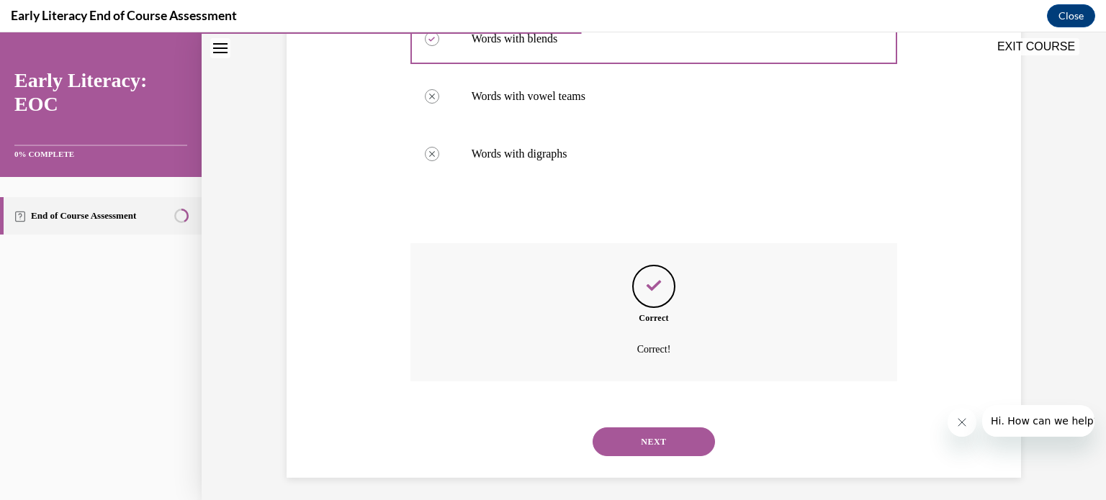
scroll to position [321, 0]
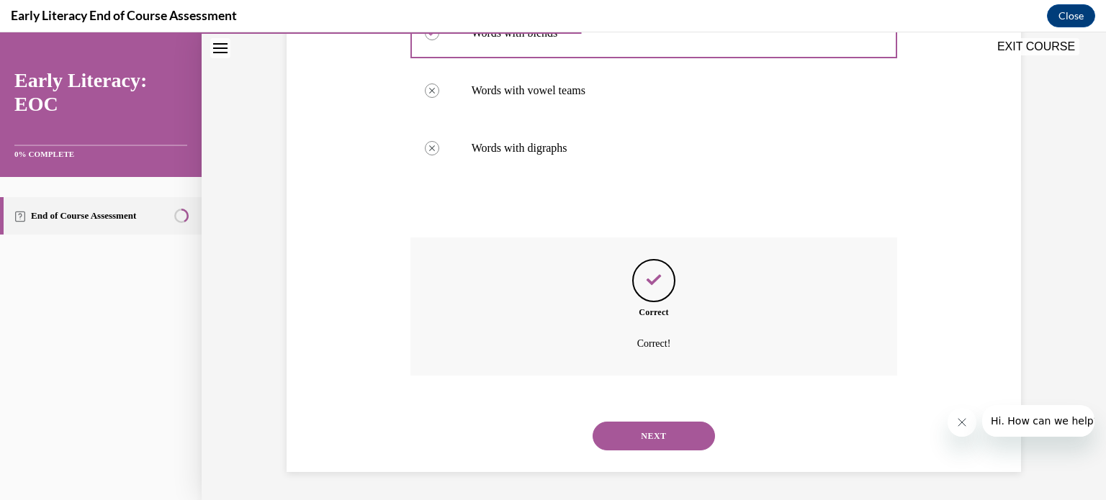
click at [662, 428] on button "NEXT" at bounding box center [654, 436] width 122 height 29
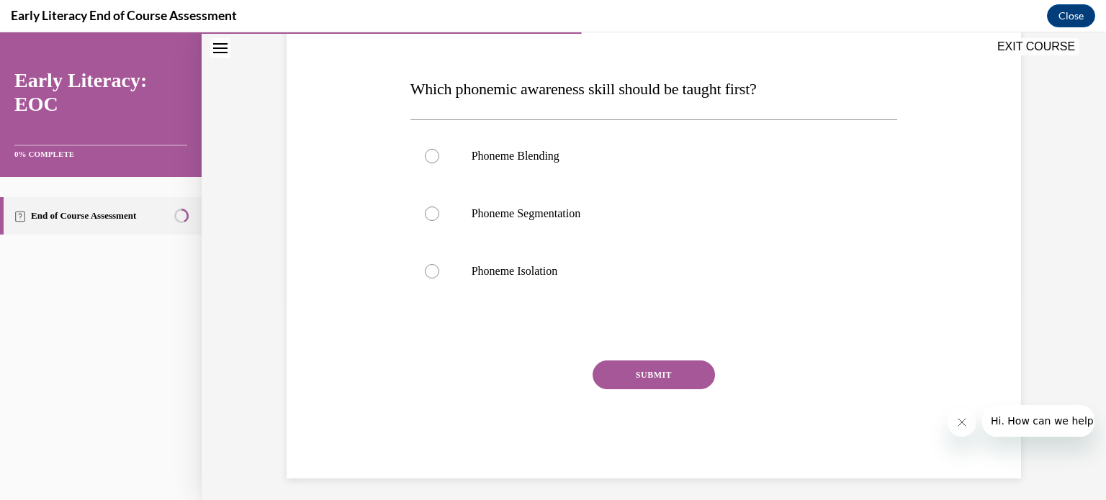
scroll to position [202, 0]
click at [430, 269] on div at bounding box center [432, 270] width 14 height 14
click at [640, 371] on button "SUBMIT" at bounding box center [654, 374] width 122 height 29
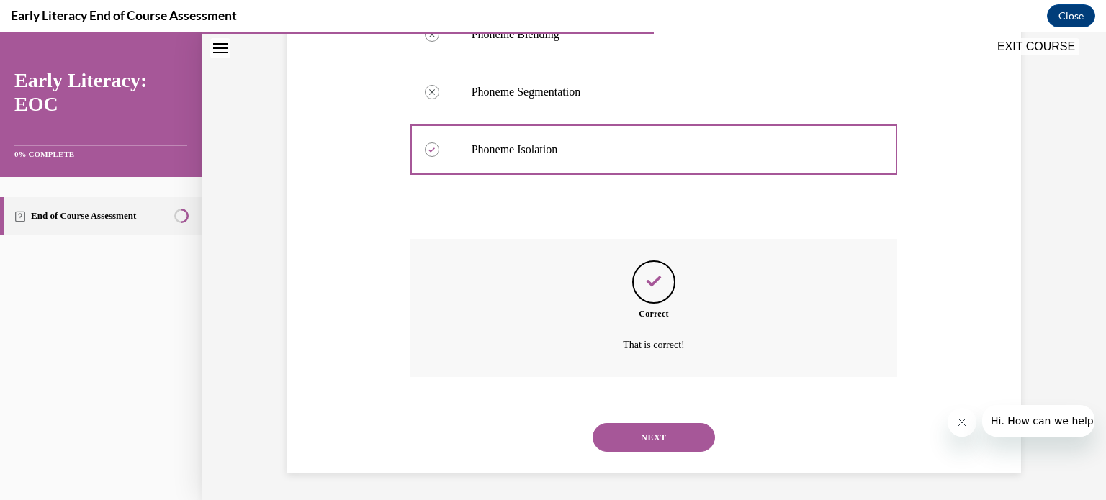
scroll to position [324, 0]
click at [652, 433] on button "NEXT" at bounding box center [654, 436] width 122 height 29
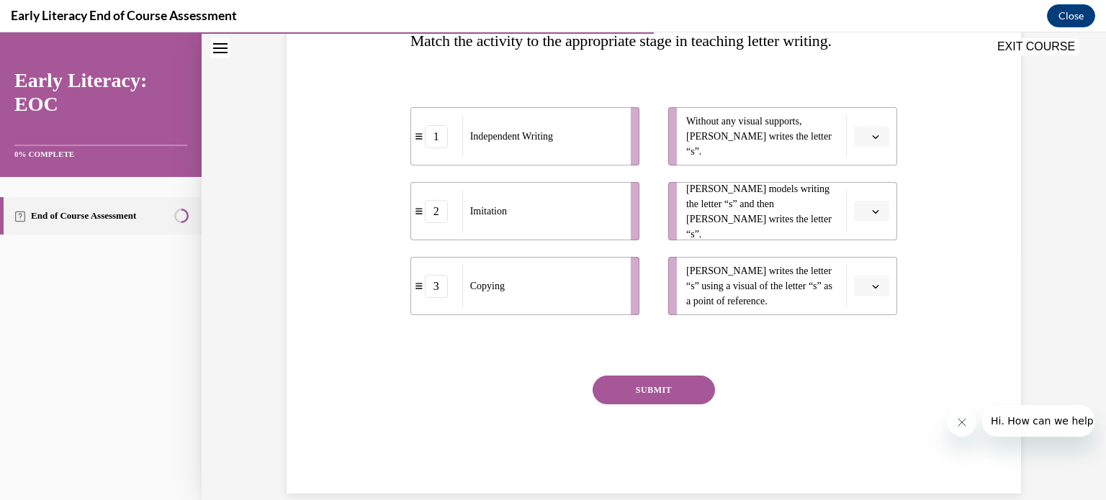
scroll to position [245, 0]
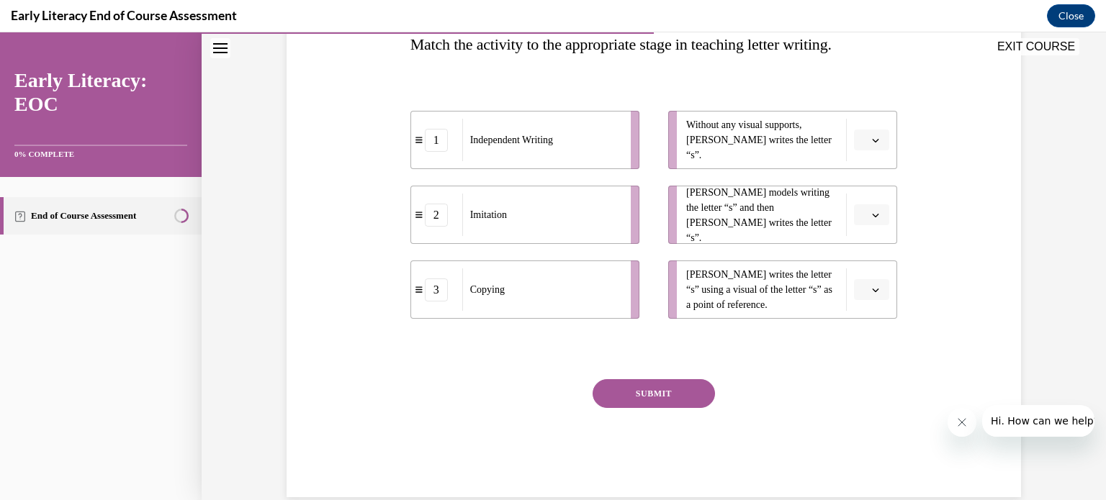
click at [870, 140] on span "button" at bounding box center [875, 140] width 10 height 10
click at [867, 195] on div "1" at bounding box center [865, 200] width 36 height 29
click at [872, 212] on icon "button" at bounding box center [875, 215] width 7 height 7
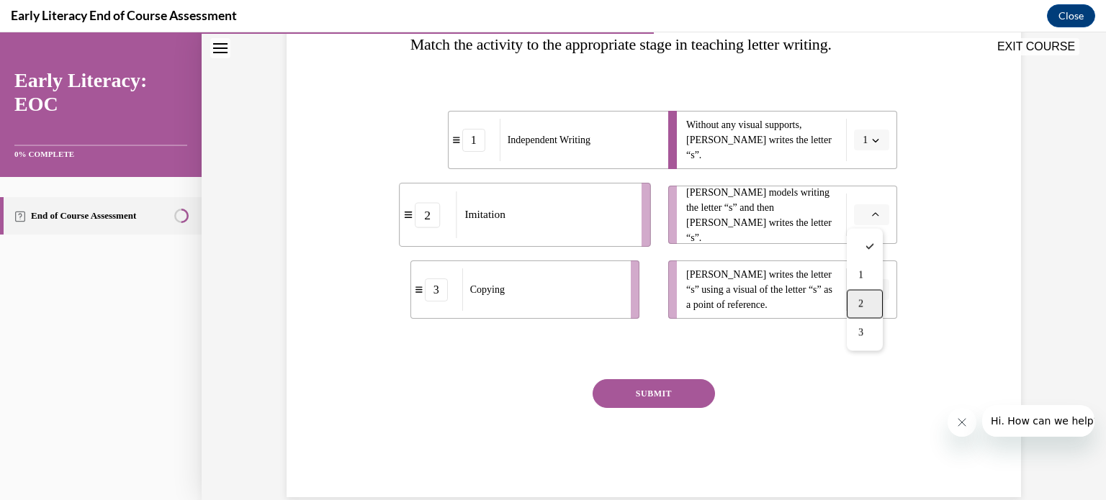
click at [868, 294] on div "2" at bounding box center [865, 304] width 36 height 29
click at [870, 285] on span "button" at bounding box center [875, 290] width 10 height 10
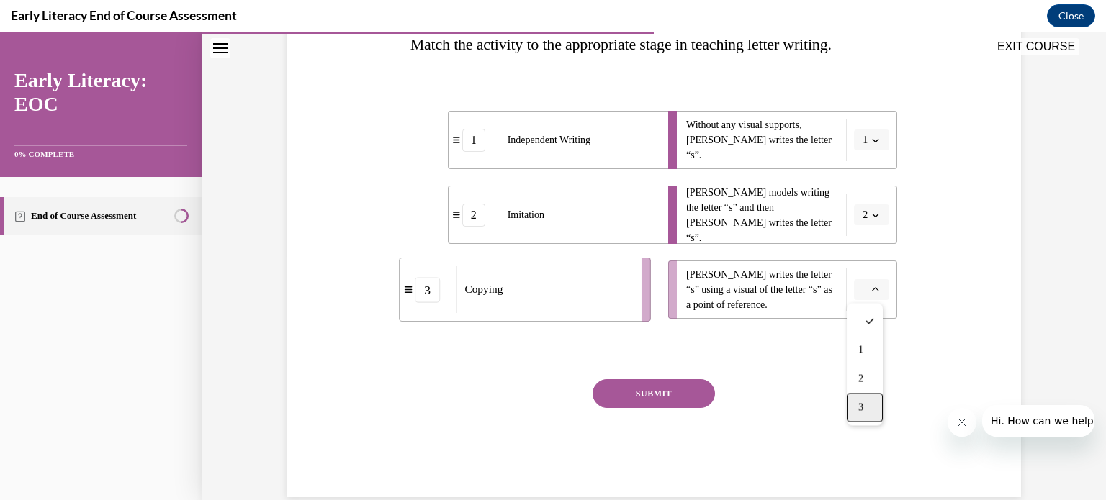
click at [870, 400] on div "3" at bounding box center [865, 408] width 36 height 29
click at [663, 387] on button "SUBMIT" at bounding box center [654, 393] width 122 height 29
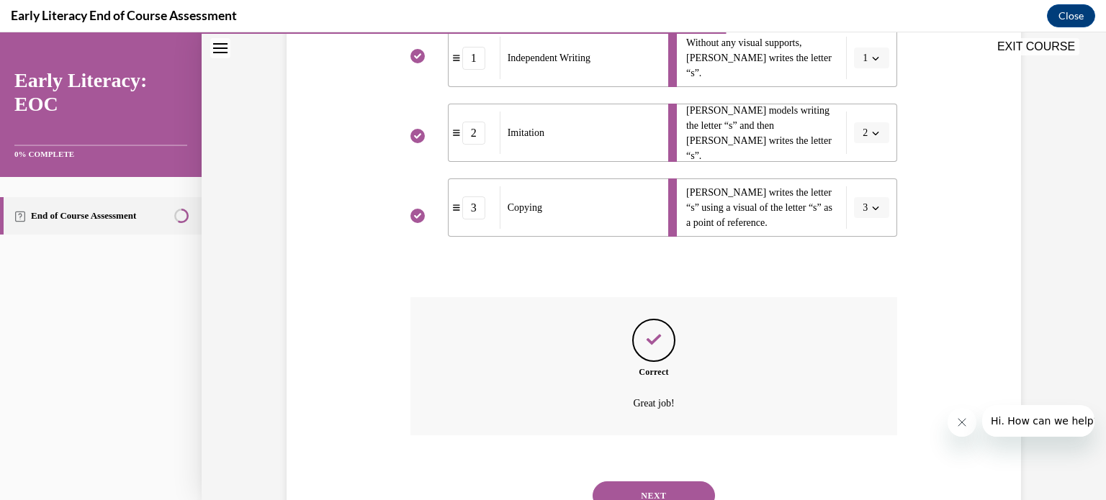
scroll to position [387, 0]
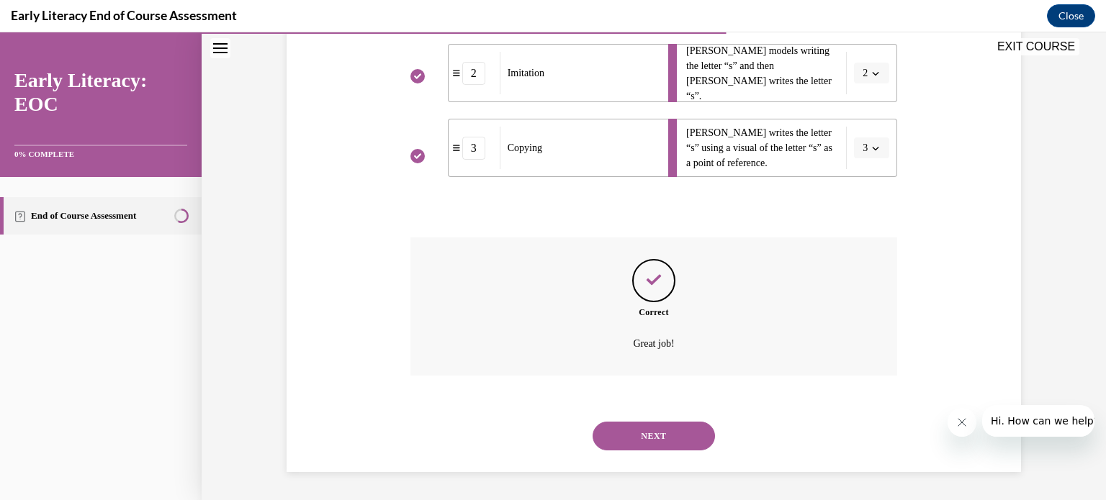
click at [663, 432] on button "NEXT" at bounding box center [654, 436] width 122 height 29
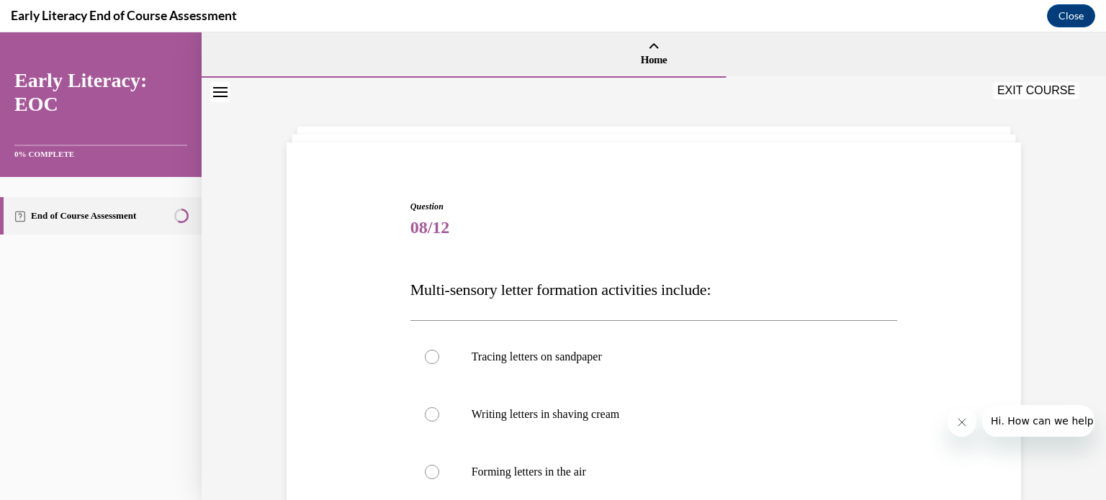
scroll to position [265, 0]
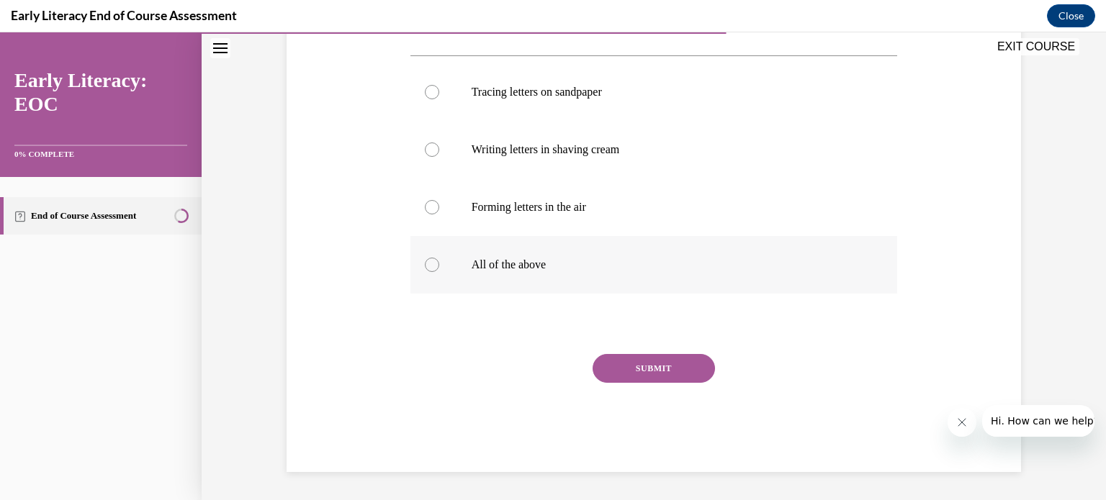
click at [432, 264] on div at bounding box center [432, 265] width 14 height 14
click at [645, 368] on button "SUBMIT" at bounding box center [654, 368] width 122 height 29
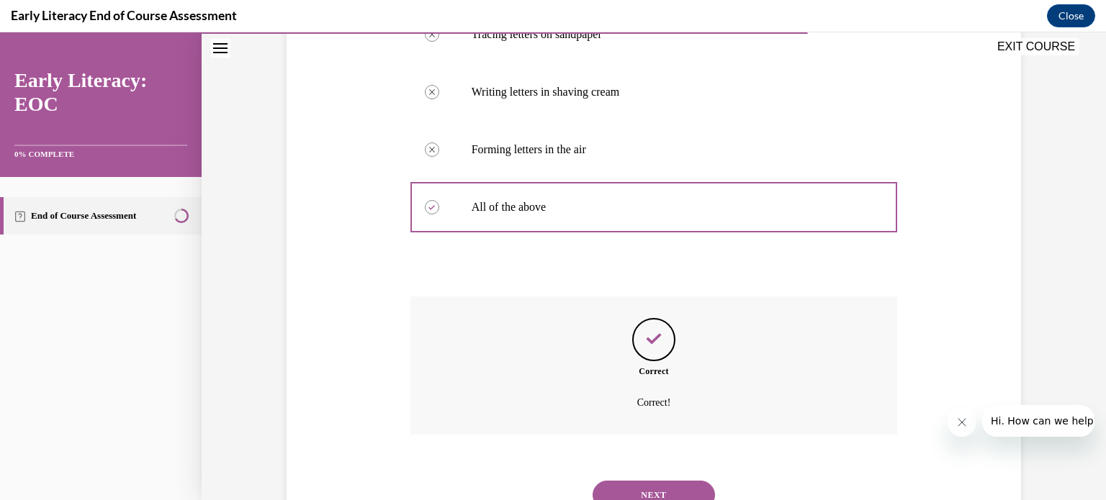
scroll to position [382, 0]
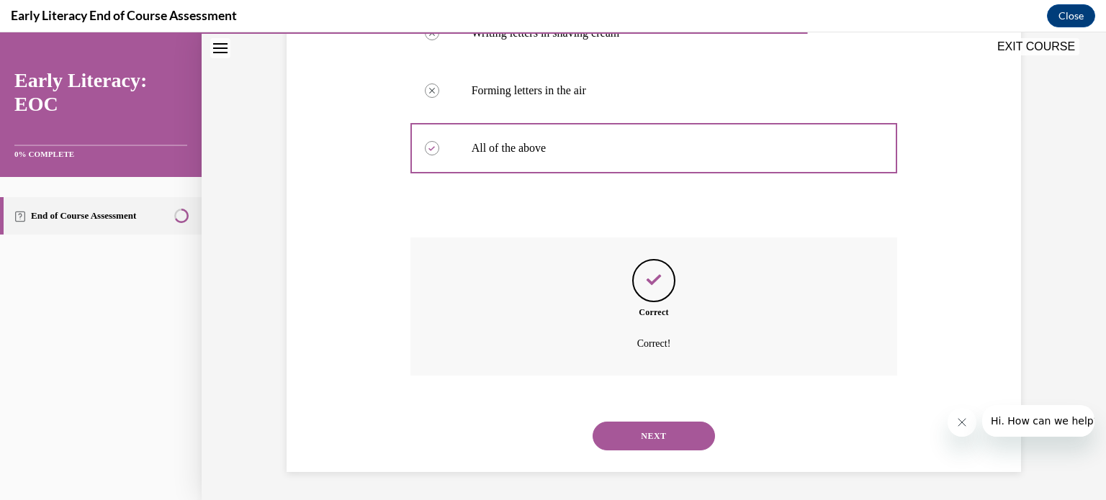
click at [659, 433] on button "NEXT" at bounding box center [654, 436] width 122 height 29
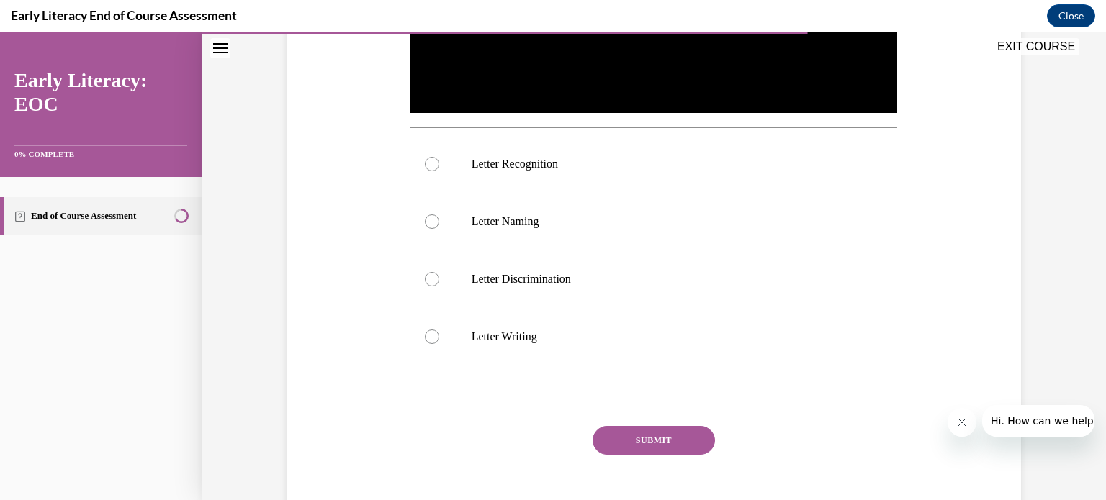
scroll to position [490, 0]
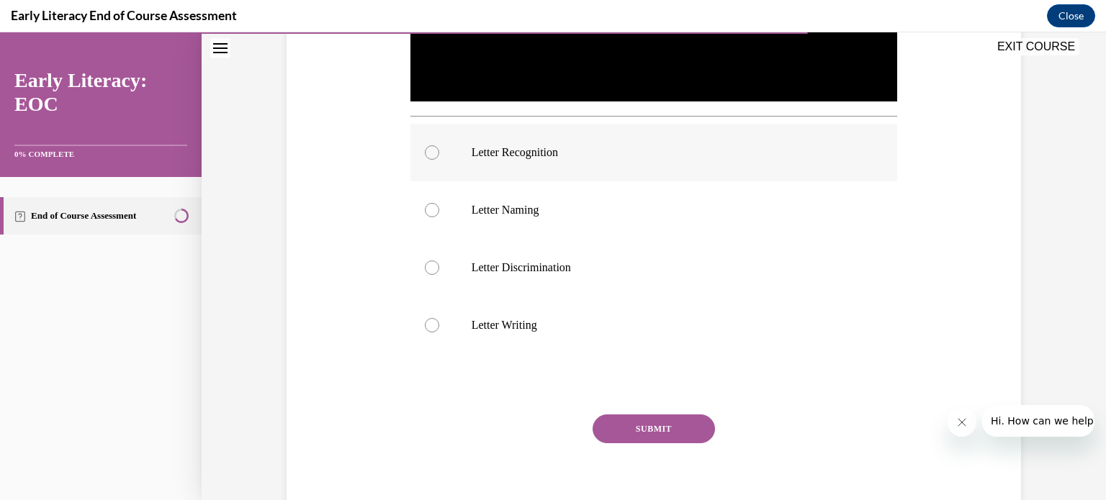
click at [428, 153] on div at bounding box center [432, 152] width 14 height 14
click at [637, 421] on button "SUBMIT" at bounding box center [654, 429] width 122 height 29
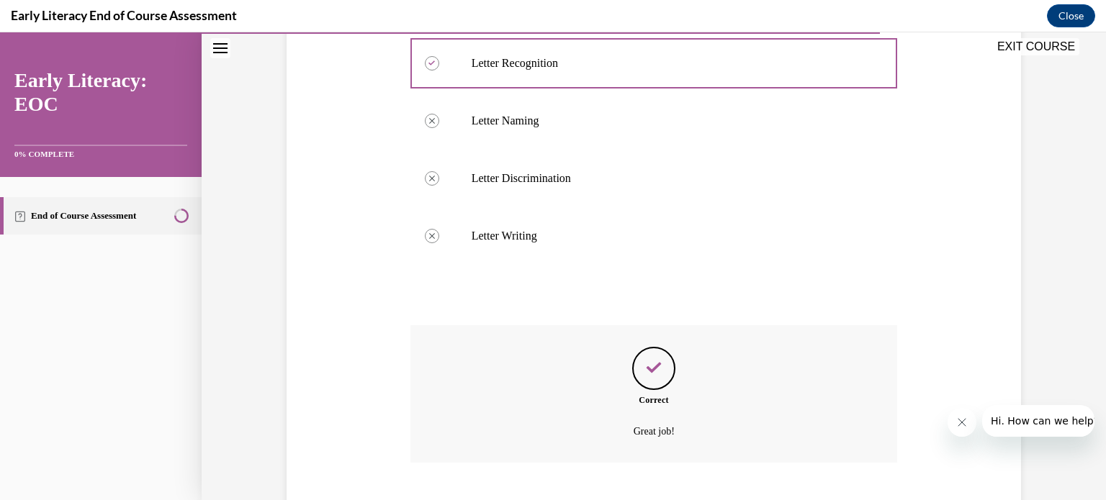
scroll to position [666, 0]
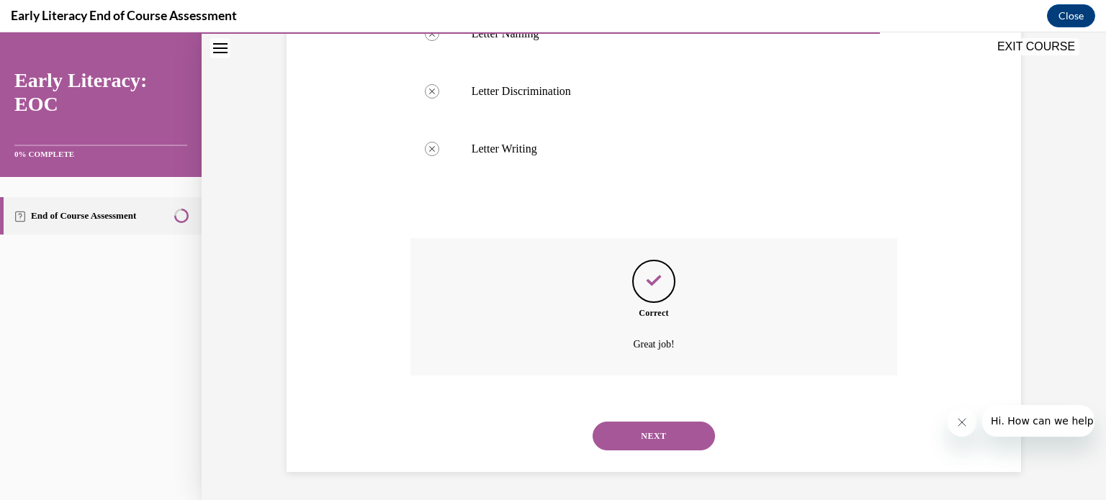
click at [639, 433] on button "NEXT" at bounding box center [654, 436] width 122 height 29
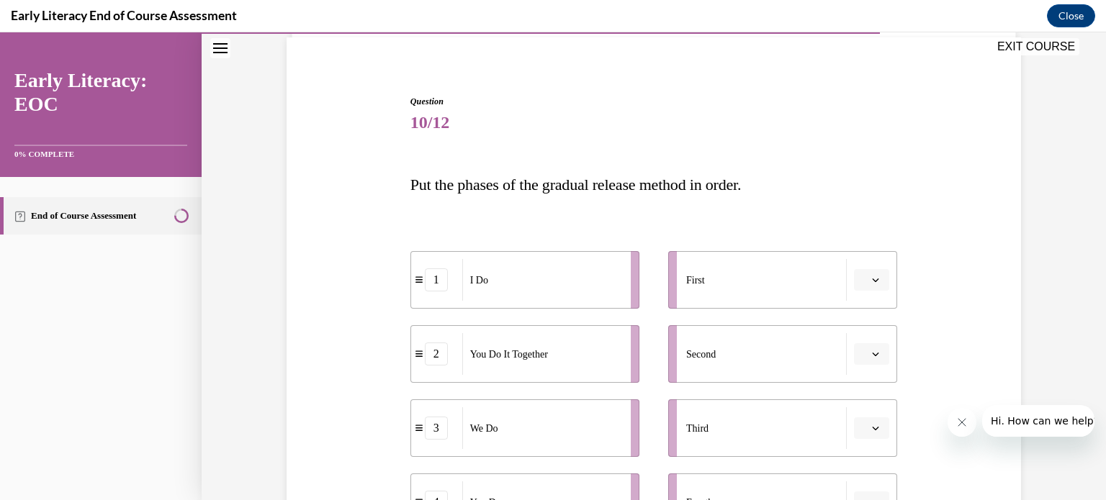
scroll to position [173, 0]
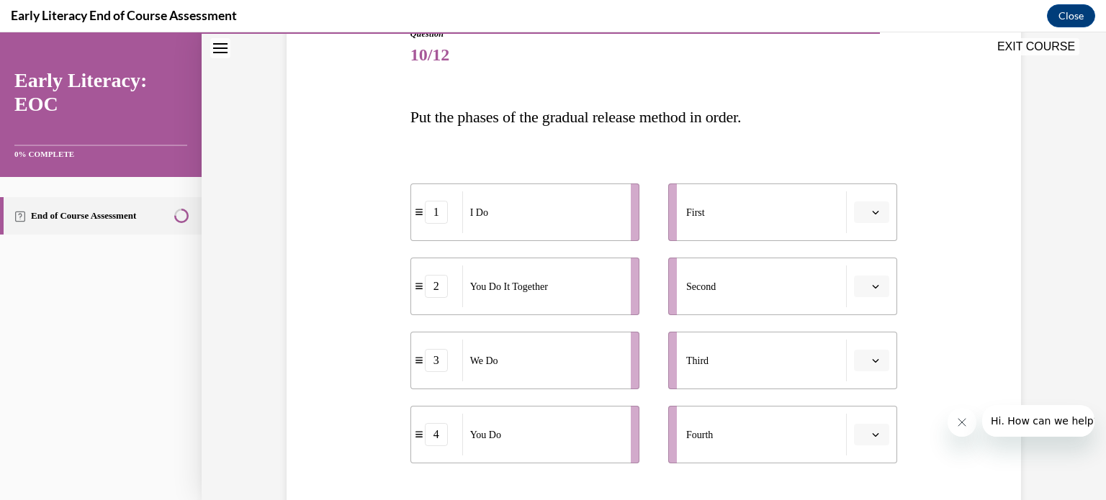
click at [873, 213] on icon "button" at bounding box center [875, 212] width 7 height 7
click at [864, 270] on div "1" at bounding box center [865, 273] width 36 height 29
click at [872, 359] on icon "button" at bounding box center [875, 360] width 7 height 7
click at [869, 273] on div "2" at bounding box center [865, 270] width 36 height 29
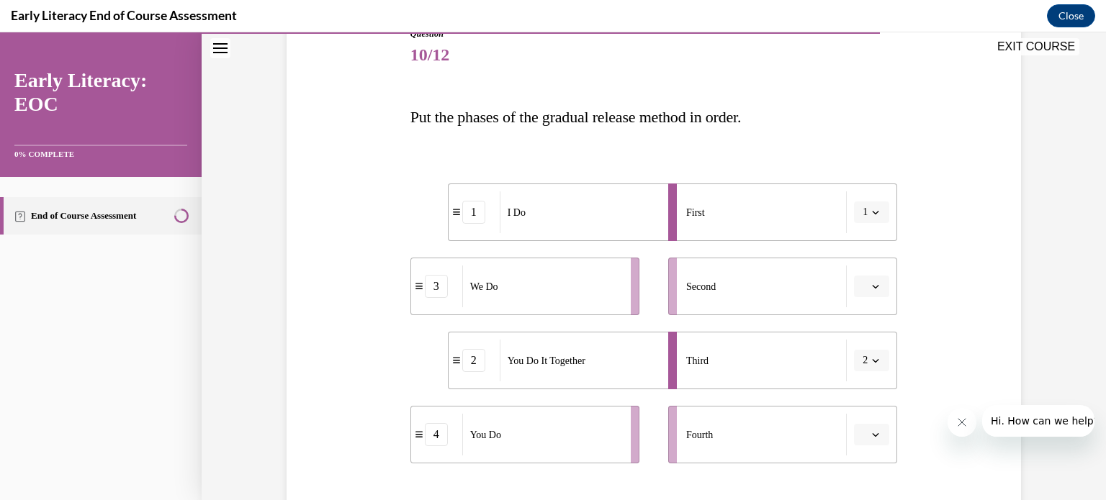
click at [872, 358] on icon "button" at bounding box center [875, 360] width 7 height 7
click at [937, 323] on div "Question 10/12 Put the phases of the gradual release method in order. 1 I Do 3 …" at bounding box center [654, 313] width 742 height 658
click at [873, 362] on icon "button" at bounding box center [875, 360] width 7 height 7
click at [861, 302] on div "3" at bounding box center [862, 299] width 36 height 29
click at [873, 287] on icon "button" at bounding box center [876, 287] width 6 height 4
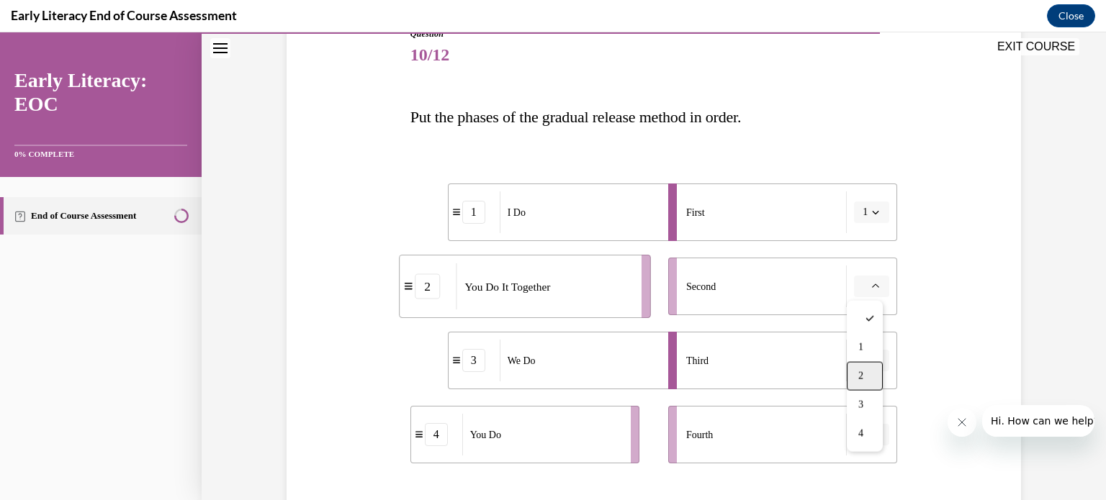
click at [866, 370] on div "2" at bounding box center [865, 376] width 36 height 29
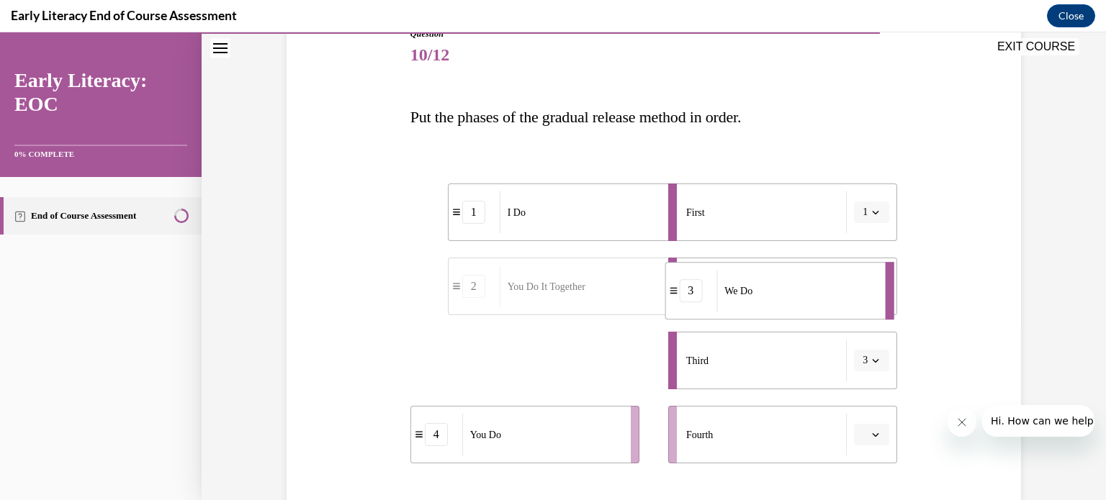
drag, startPoint x: 521, startPoint y: 367, endPoint x: 745, endPoint y: 296, distance: 235.0
click at [745, 296] on span "We Do" at bounding box center [738, 291] width 28 height 15
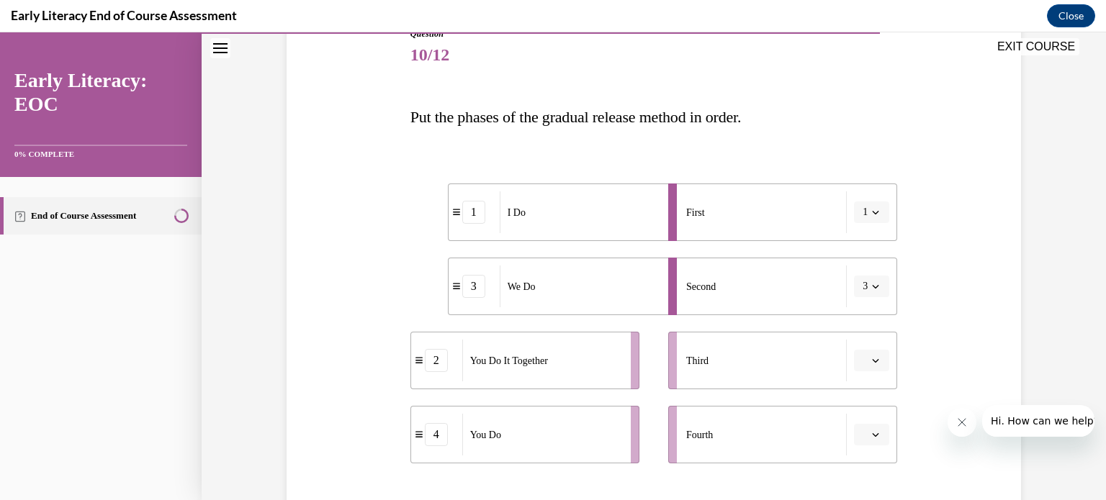
click at [872, 284] on icon "button" at bounding box center [875, 286] width 7 height 7
click at [858, 371] on span "2" at bounding box center [857, 377] width 5 height 12
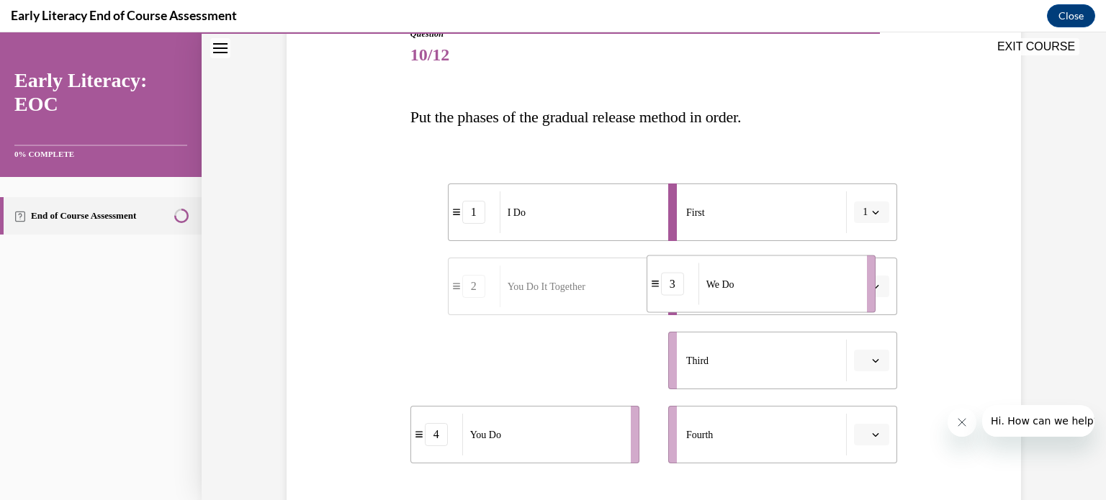
drag, startPoint x: 585, startPoint y: 348, endPoint x: 821, endPoint y: 272, distance: 248.2
click at [821, 272] on div "We Do" at bounding box center [777, 284] width 159 height 42
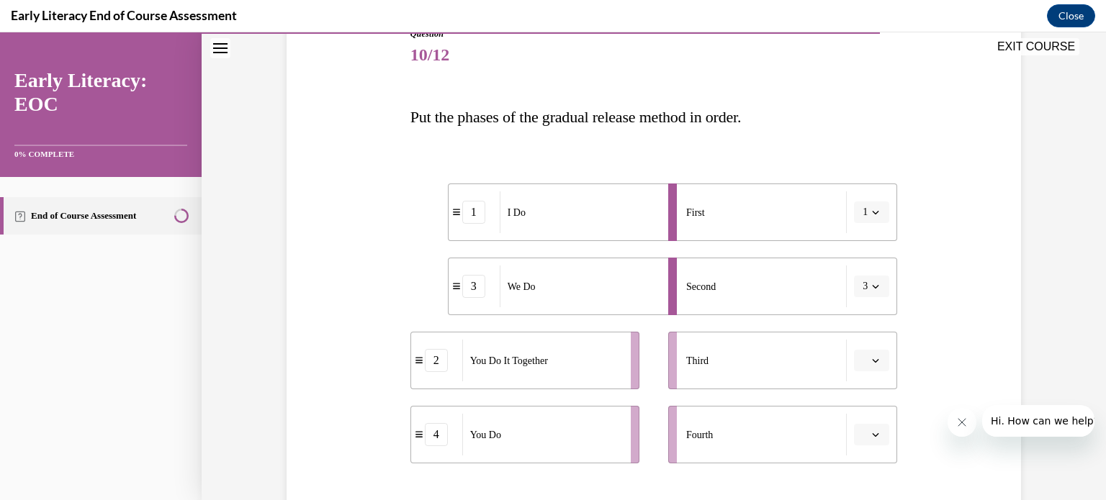
scroll to position [167, 0]
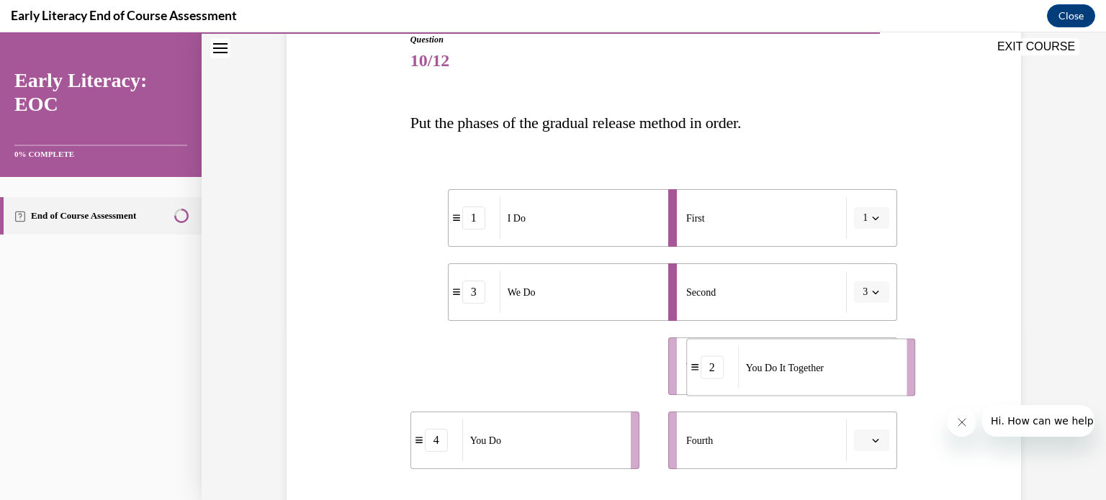
drag, startPoint x: 598, startPoint y: 353, endPoint x: 874, endPoint y: 355, distance: 275.7
click at [874, 355] on div "You Do It Together" at bounding box center [817, 368] width 159 height 42
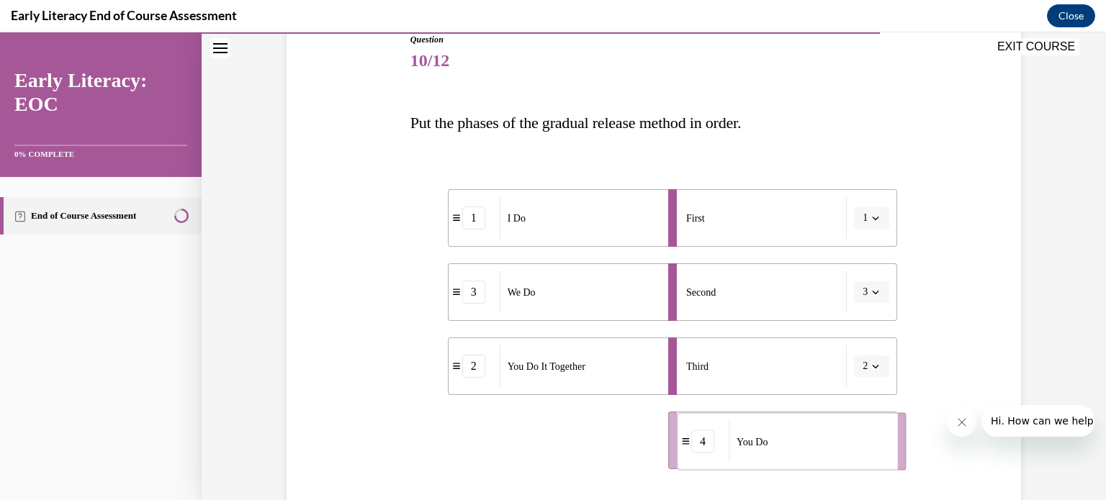
drag, startPoint x: 582, startPoint y: 431, endPoint x: 847, endPoint y: 431, distance: 264.9
click at [847, 431] on div "You Do" at bounding box center [808, 442] width 159 height 42
click at [872, 290] on icon "button" at bounding box center [875, 292] width 7 height 7
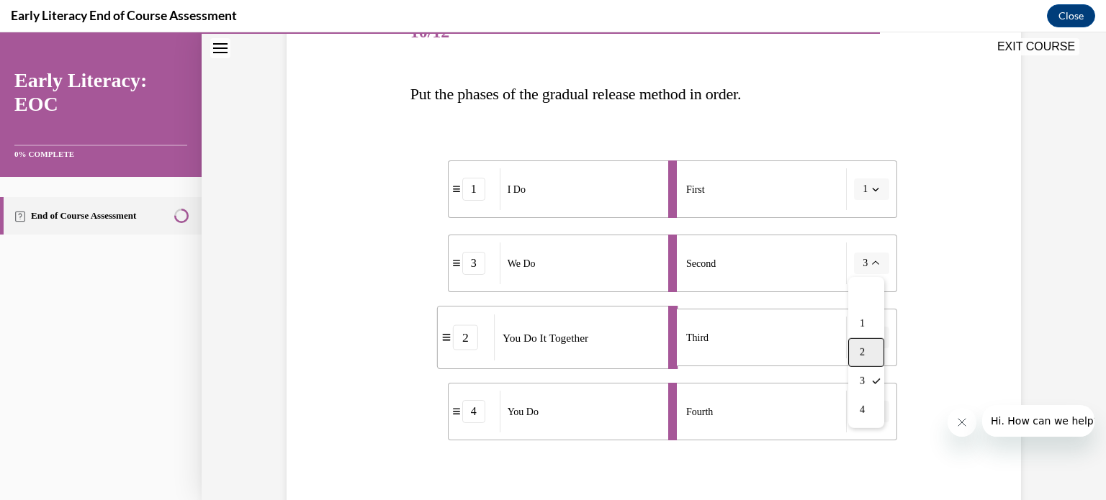
click at [863, 345] on div "2" at bounding box center [866, 352] width 36 height 29
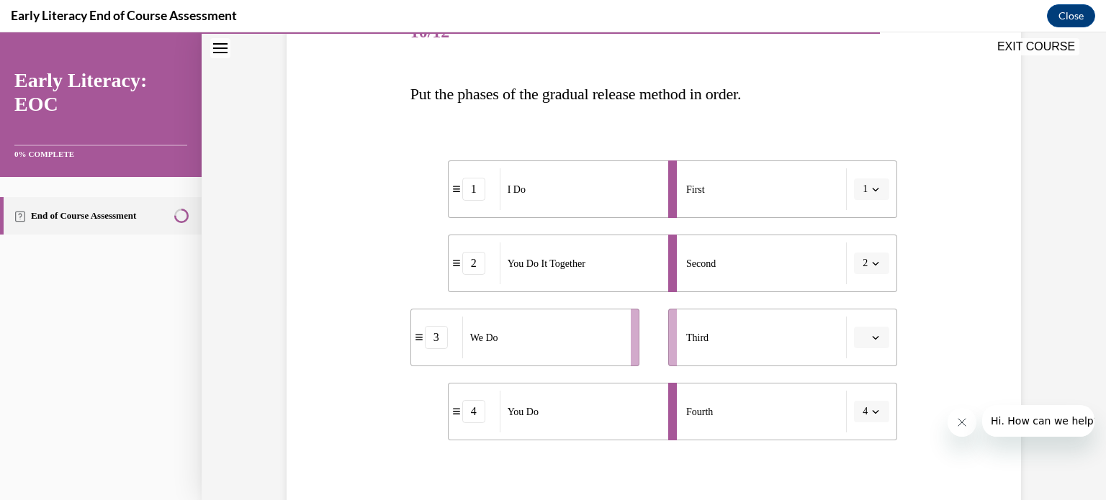
click at [872, 336] on icon "button" at bounding box center [875, 337] width 7 height 7
click at [863, 279] on span "3" at bounding box center [860, 277] width 5 height 12
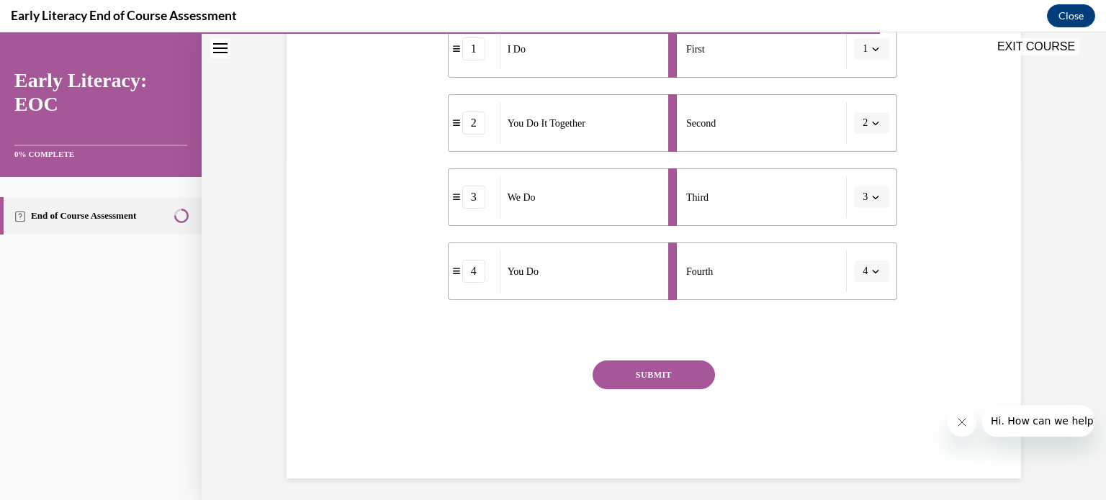
scroll to position [343, 0]
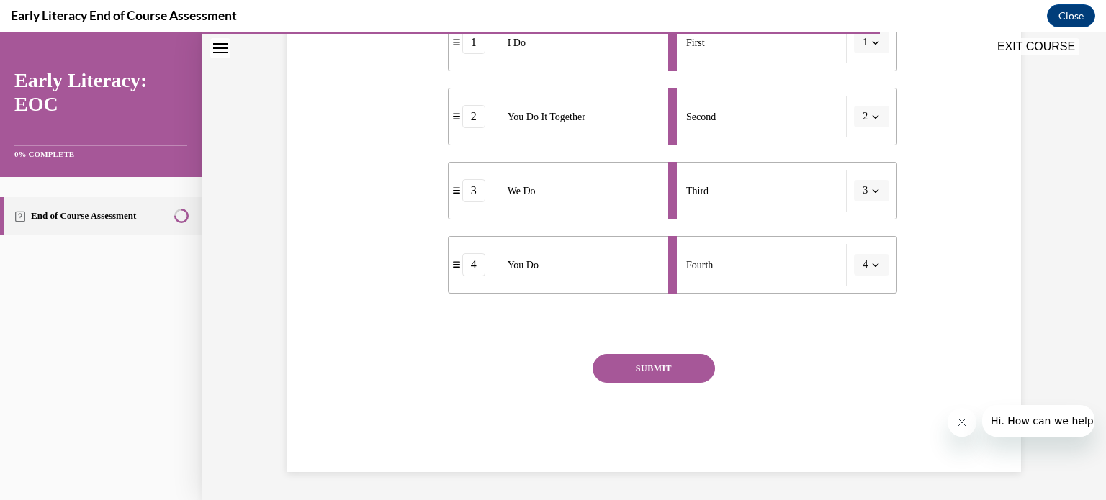
click at [692, 373] on button "SUBMIT" at bounding box center [654, 368] width 122 height 29
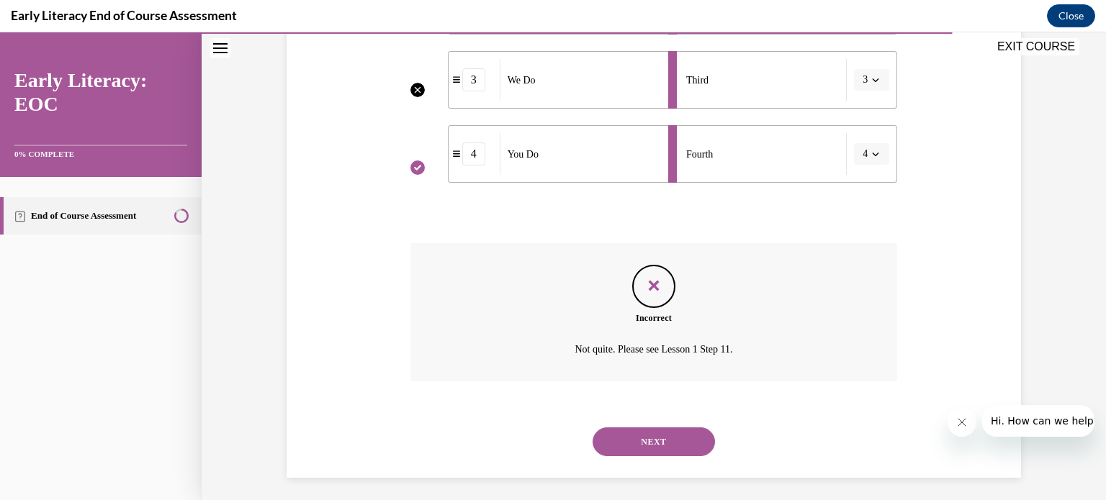
scroll to position [459, 0]
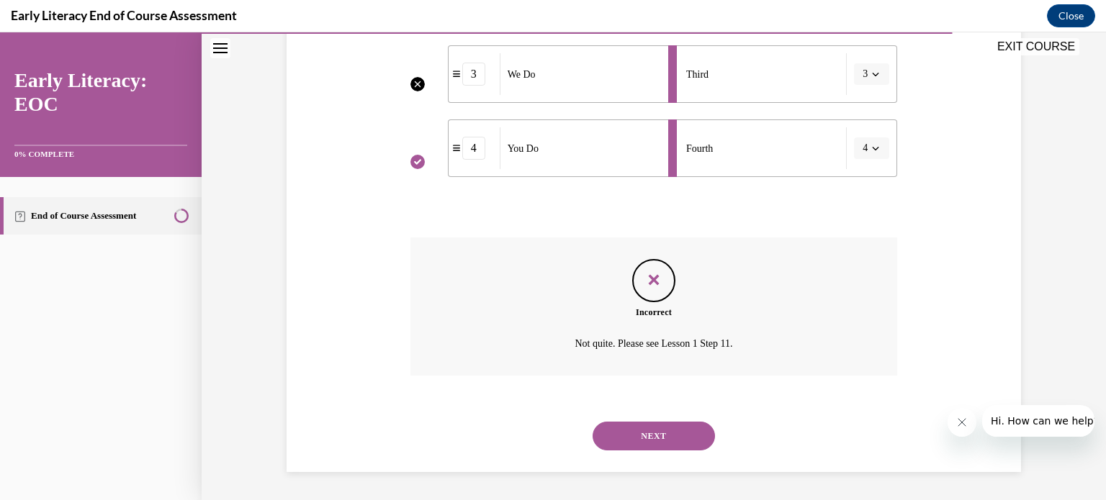
click at [652, 435] on button "NEXT" at bounding box center [654, 436] width 122 height 29
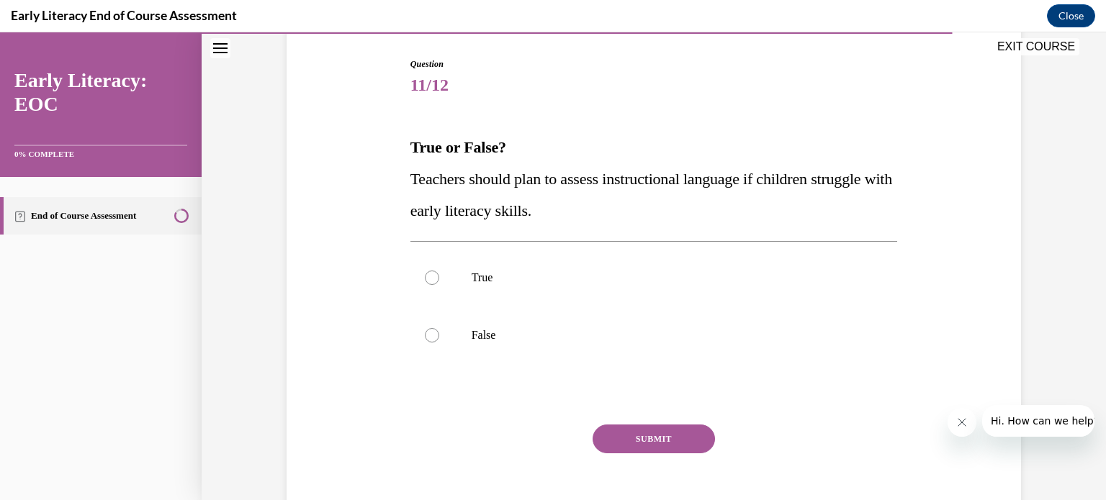
scroll to position [144, 0]
click at [425, 276] on div at bounding box center [432, 276] width 14 height 14
click at [646, 440] on button "SUBMIT" at bounding box center [654, 437] width 122 height 29
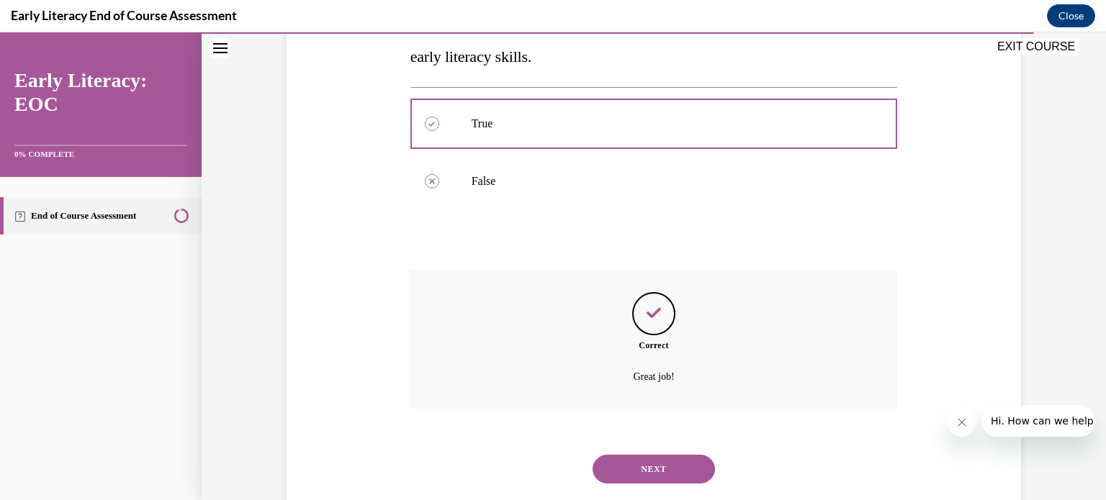
scroll to position [330, 0]
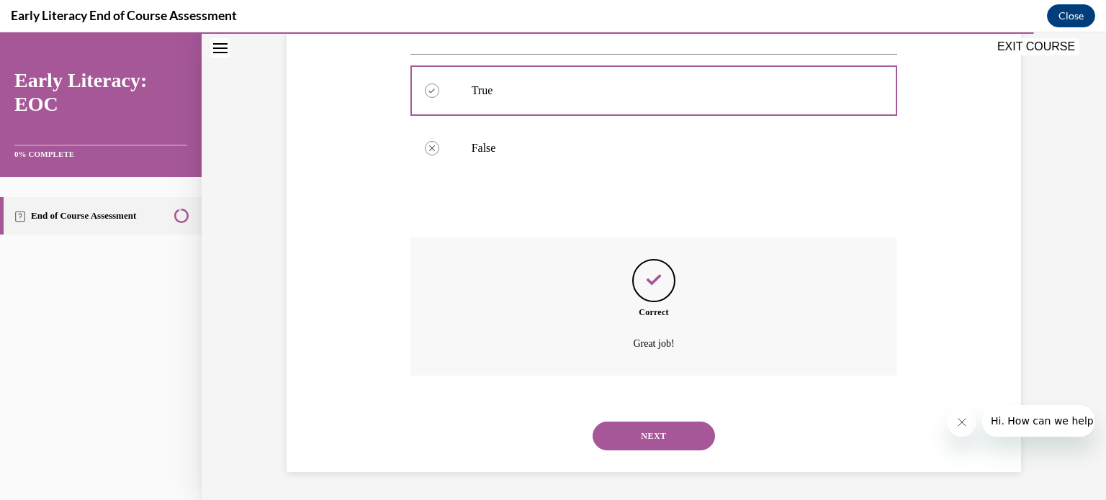
click at [647, 425] on button "NEXT" at bounding box center [654, 436] width 122 height 29
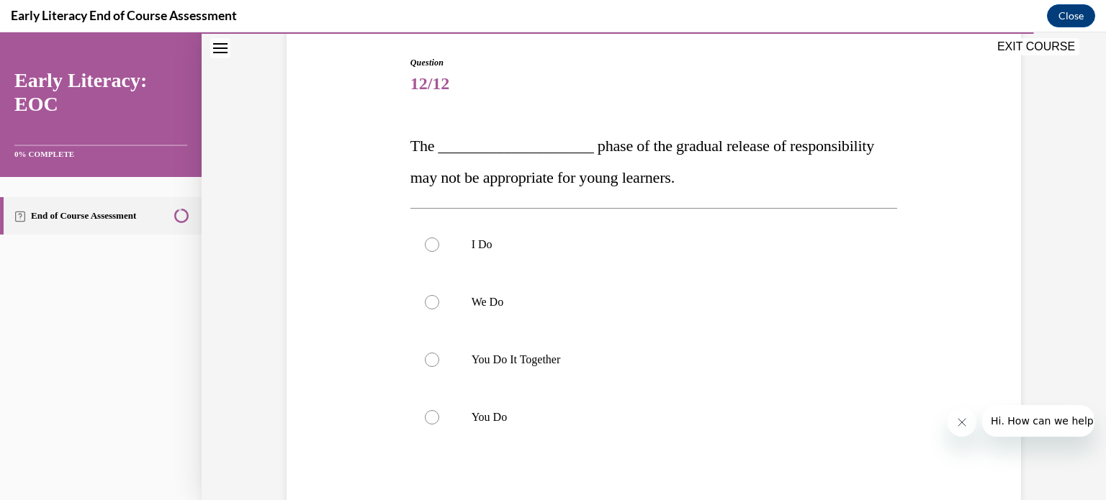
scroll to position [173, 0]
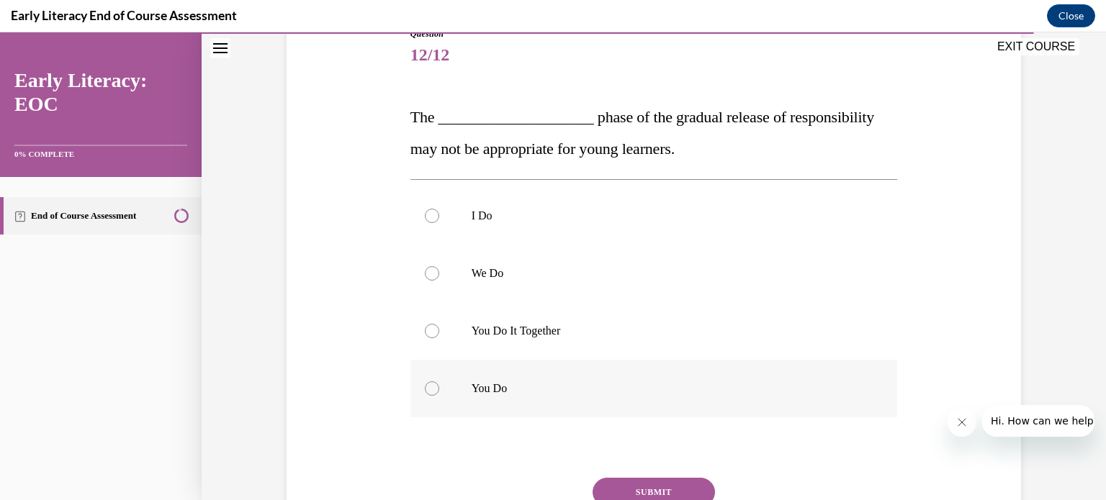
click at [425, 387] on div at bounding box center [432, 389] width 14 height 14
click at [646, 484] on button "SUBMIT" at bounding box center [654, 492] width 122 height 29
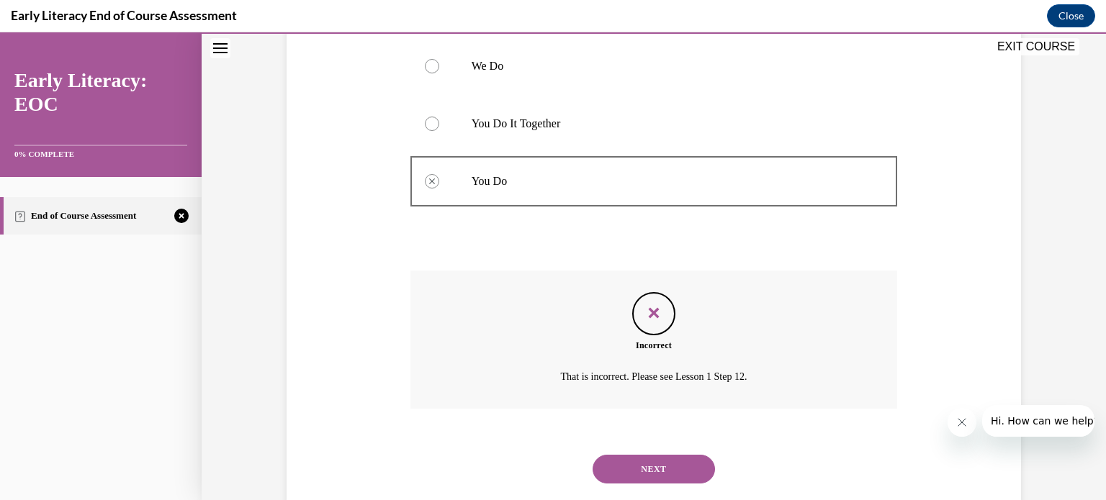
scroll to position [413, 0]
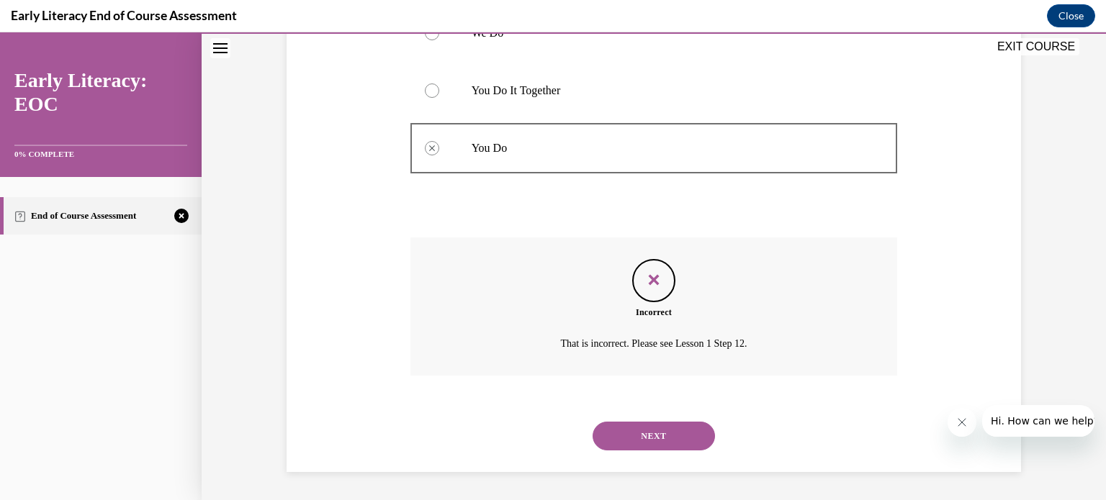
click at [651, 442] on button "NEXT" at bounding box center [654, 436] width 122 height 29
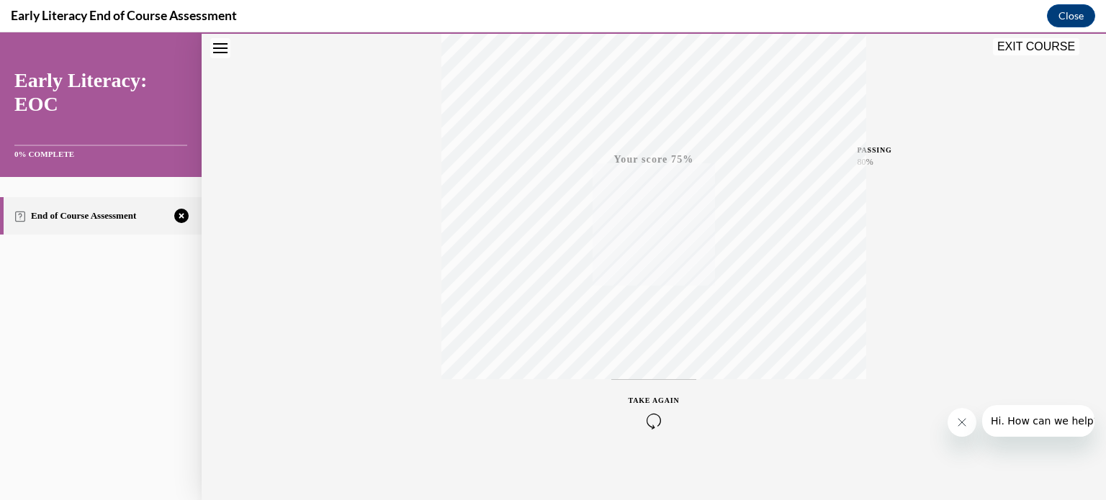
scroll to position [269, 0]
click at [648, 402] on div "TAKE AGAIN" at bounding box center [653, 404] width 51 height 34
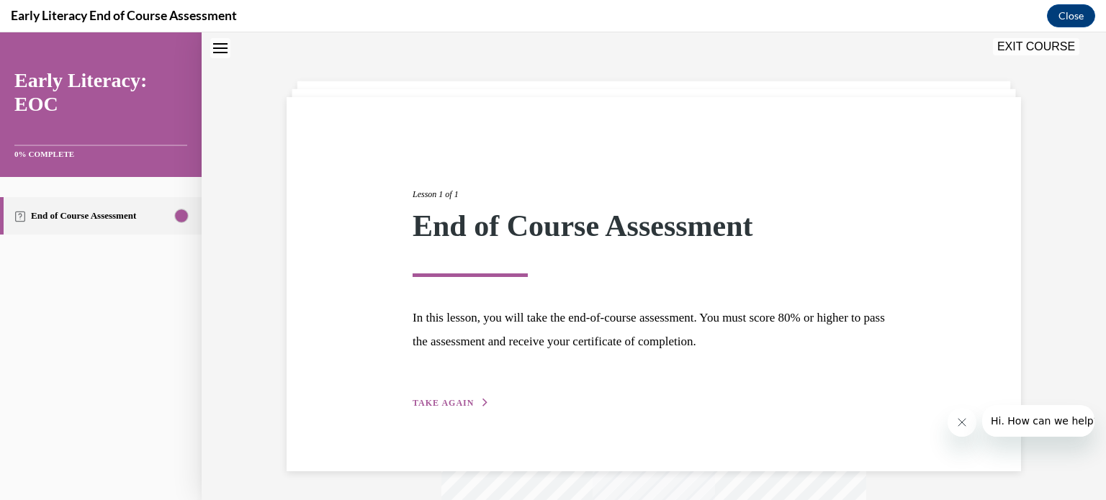
scroll to position [45, 0]
click at [456, 400] on span "TAKE AGAIN" at bounding box center [443, 403] width 61 height 10
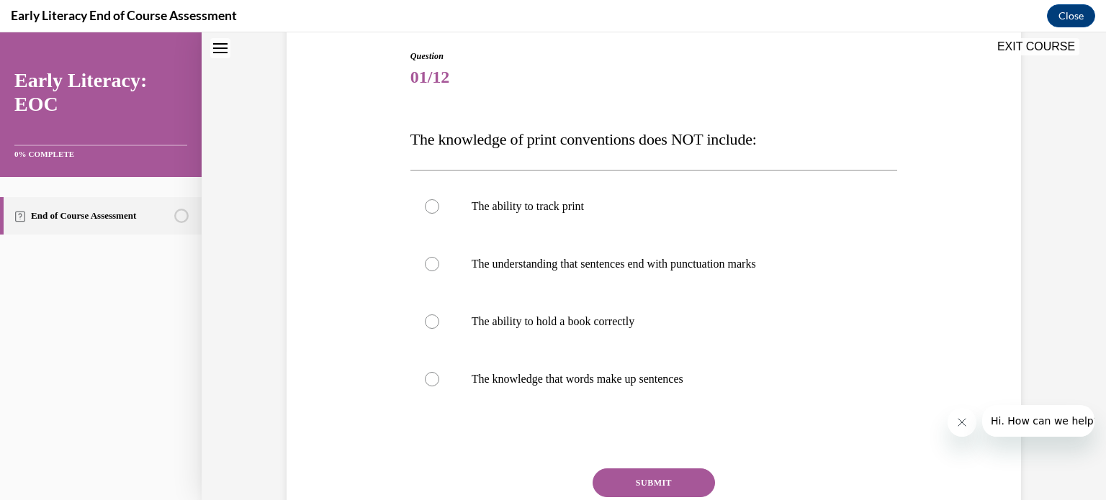
scroll to position [218, 0]
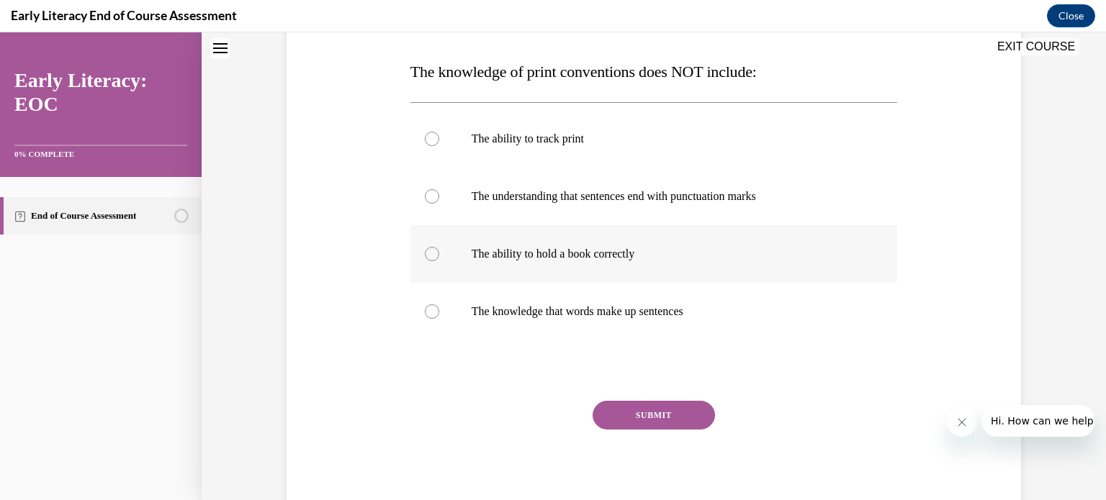
click at [427, 251] on div at bounding box center [432, 254] width 14 height 14
click at [657, 410] on button "SUBMIT" at bounding box center [654, 415] width 122 height 29
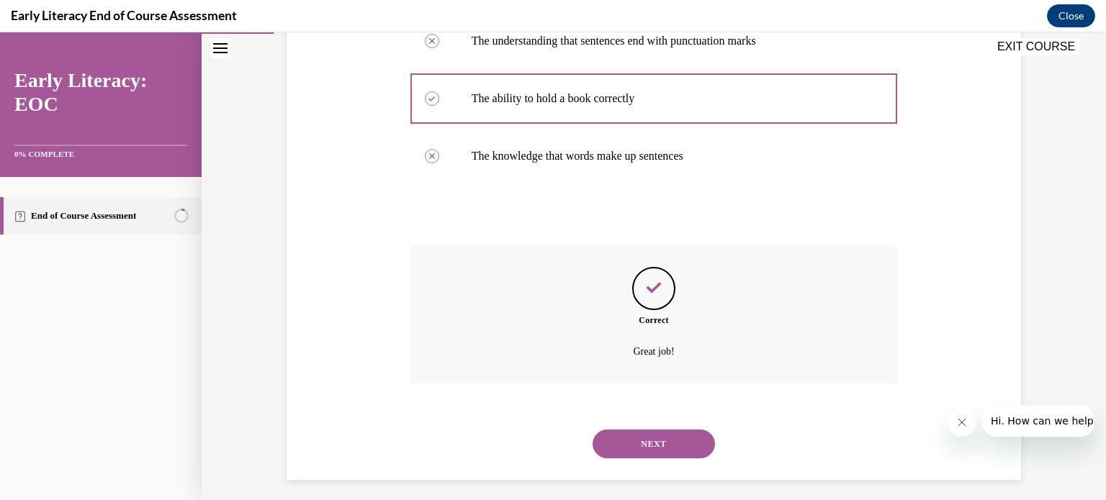
scroll to position [382, 0]
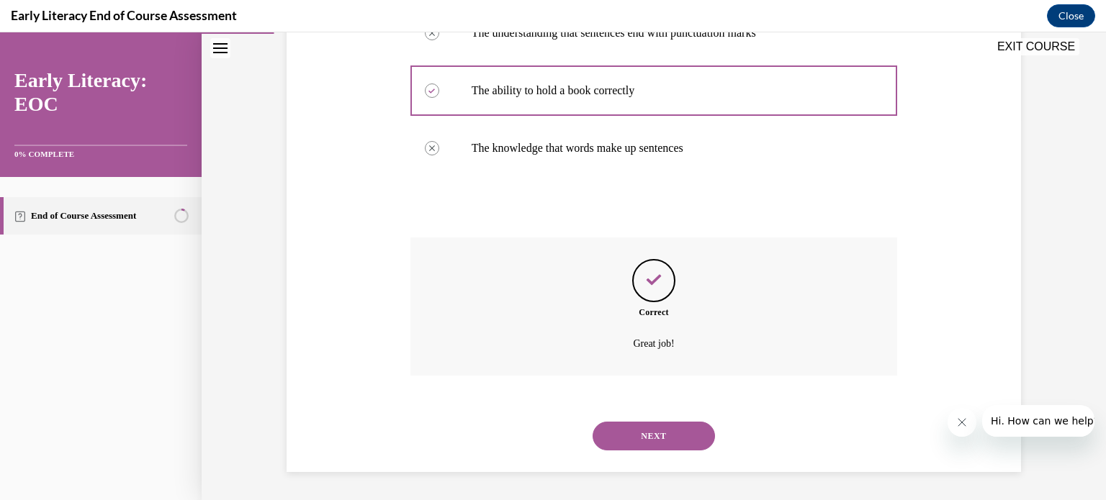
click at [653, 431] on button "NEXT" at bounding box center [654, 436] width 122 height 29
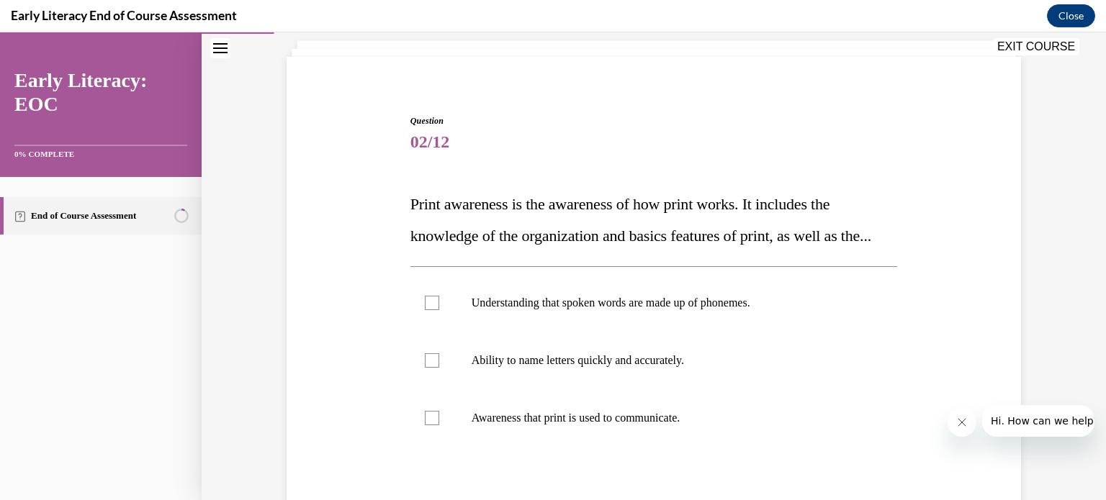
scroll to position [173, 0]
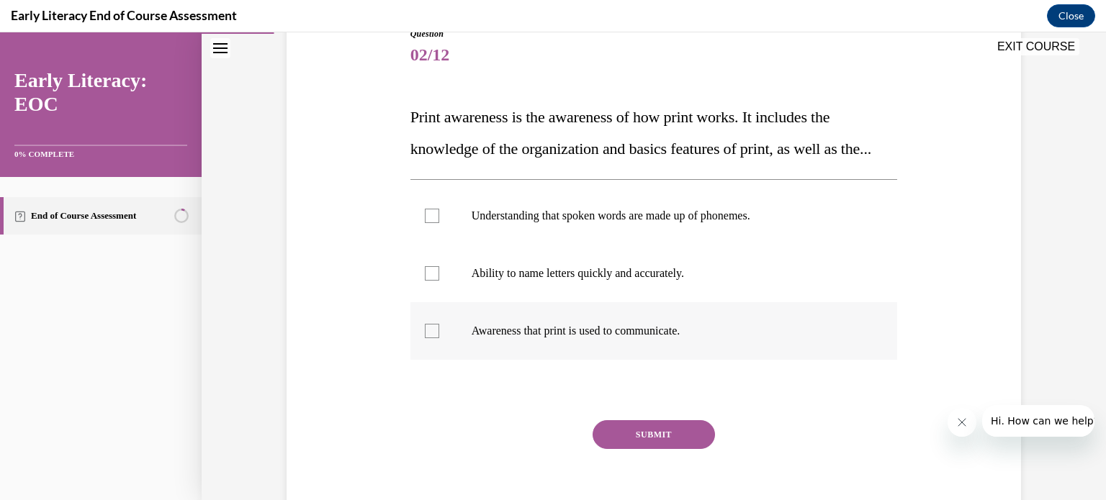
click at [428, 338] on div at bounding box center [432, 331] width 14 height 14
click at [644, 449] on button "SUBMIT" at bounding box center [654, 434] width 122 height 29
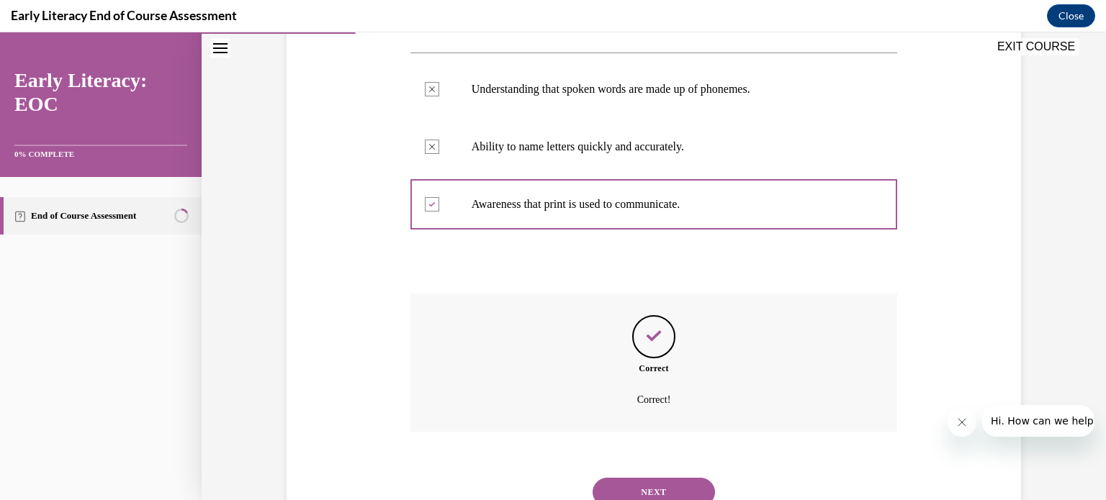
scroll to position [387, 0]
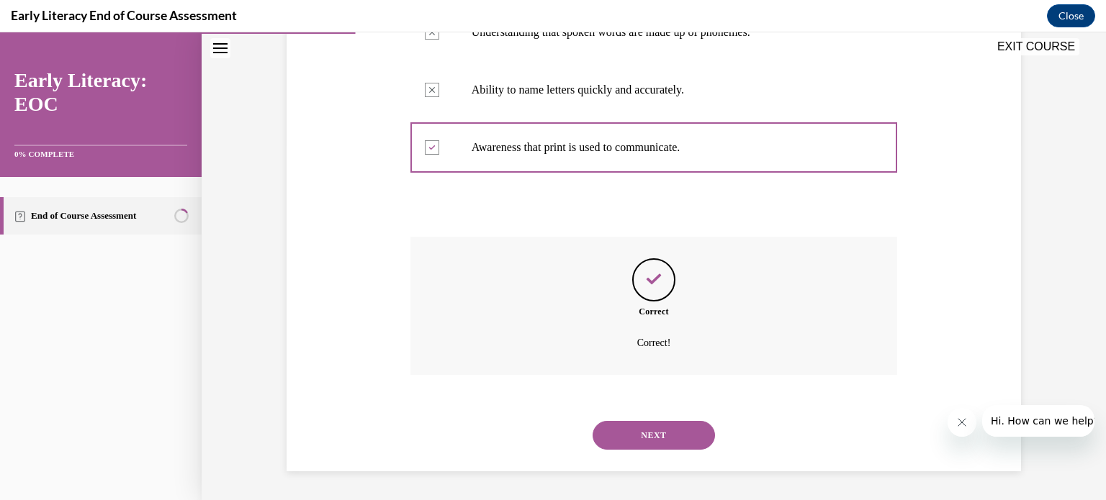
click at [645, 441] on button "NEXT" at bounding box center [654, 435] width 122 height 29
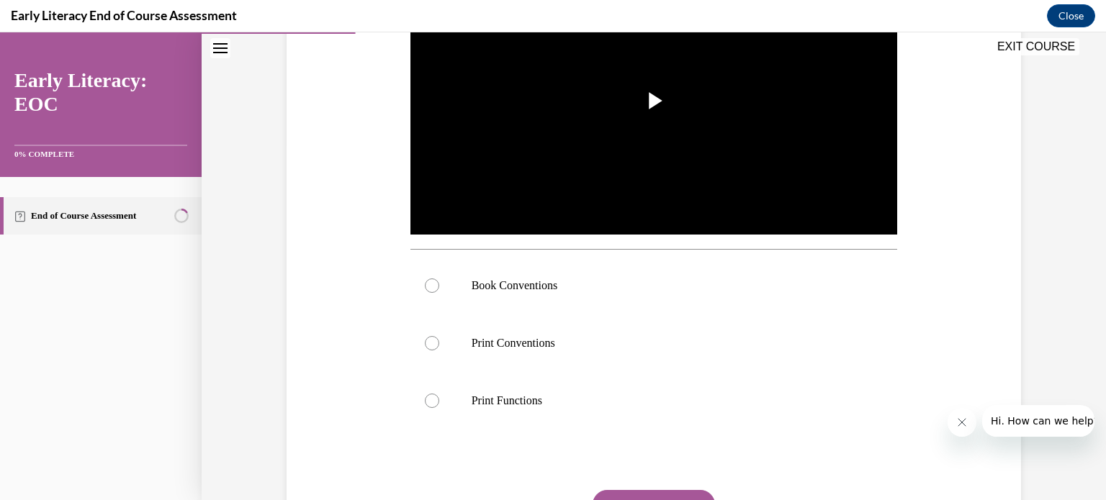
scroll to position [403, 0]
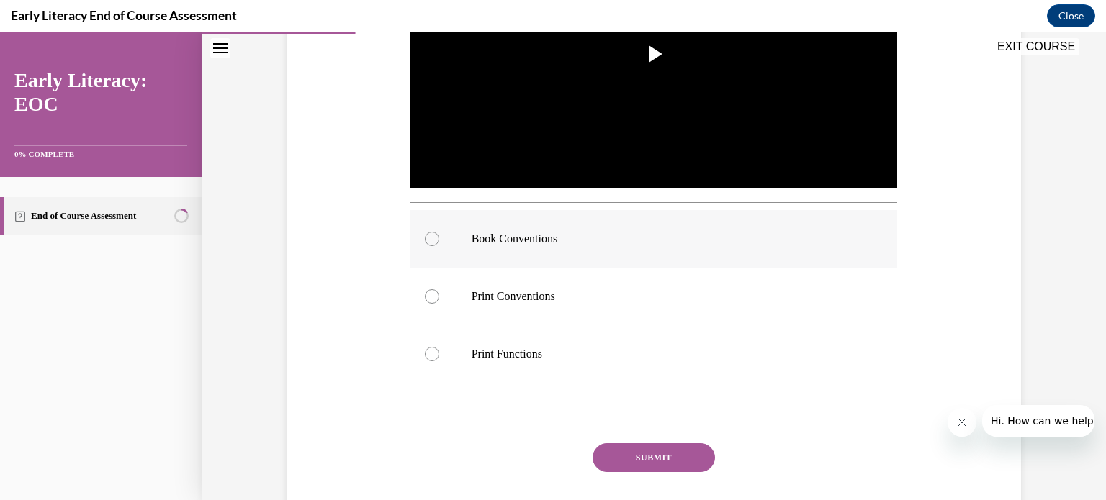
click at [425, 240] on div at bounding box center [432, 239] width 14 height 14
click at [634, 454] on button "SUBMIT" at bounding box center [654, 457] width 122 height 29
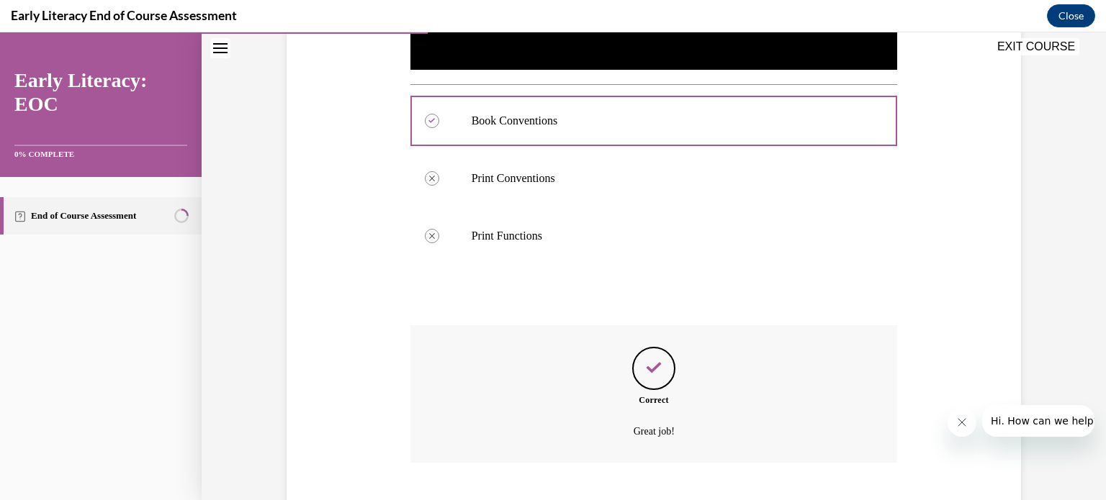
scroll to position [608, 0]
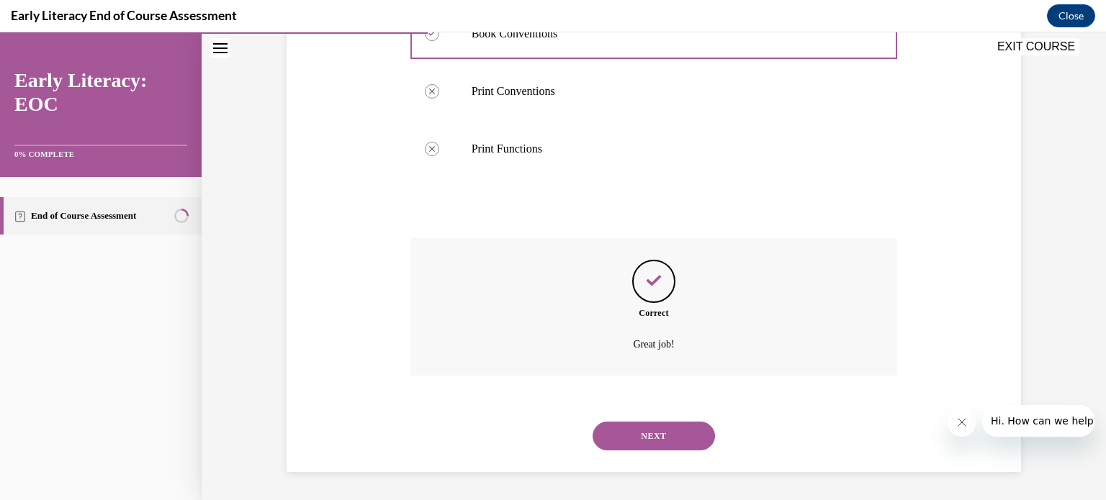
click at [646, 435] on button "NEXT" at bounding box center [654, 436] width 122 height 29
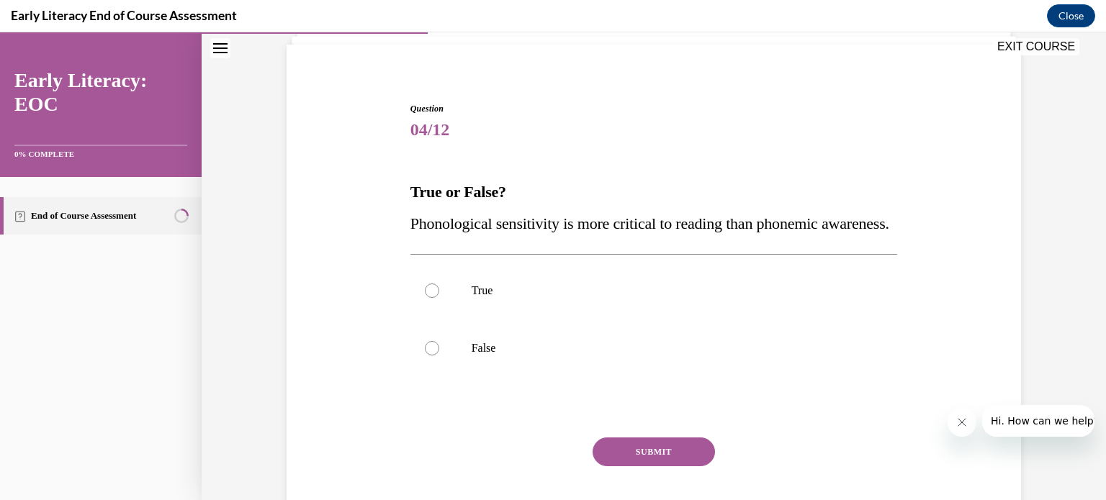
scroll to position [173, 0]
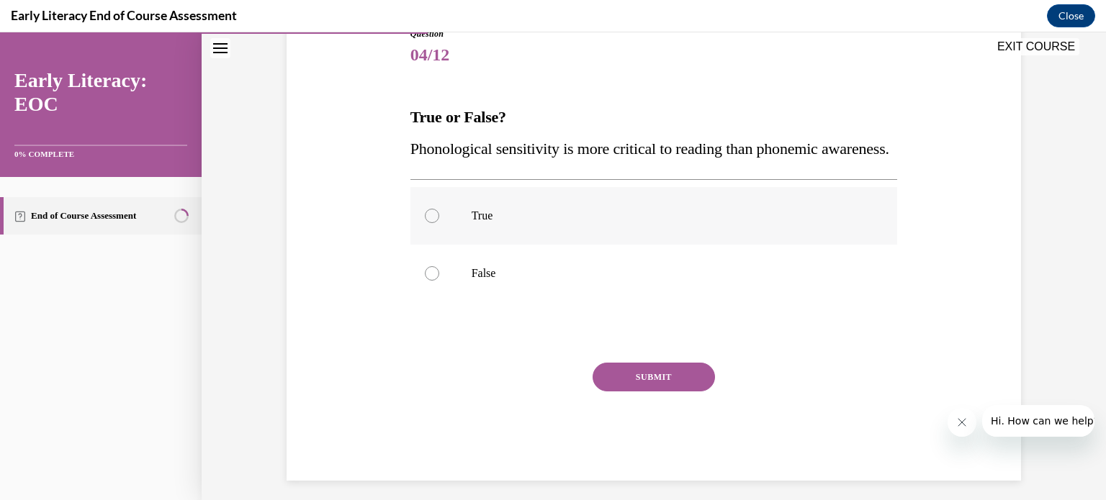
click at [427, 223] on div at bounding box center [432, 216] width 14 height 14
click at [644, 392] on button "SUBMIT" at bounding box center [654, 377] width 122 height 29
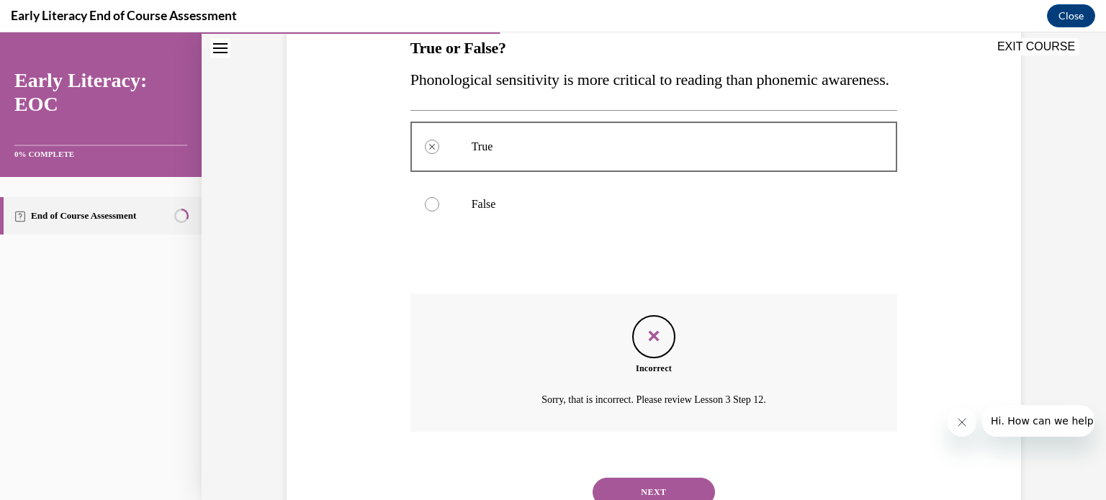
scroll to position [330, 0]
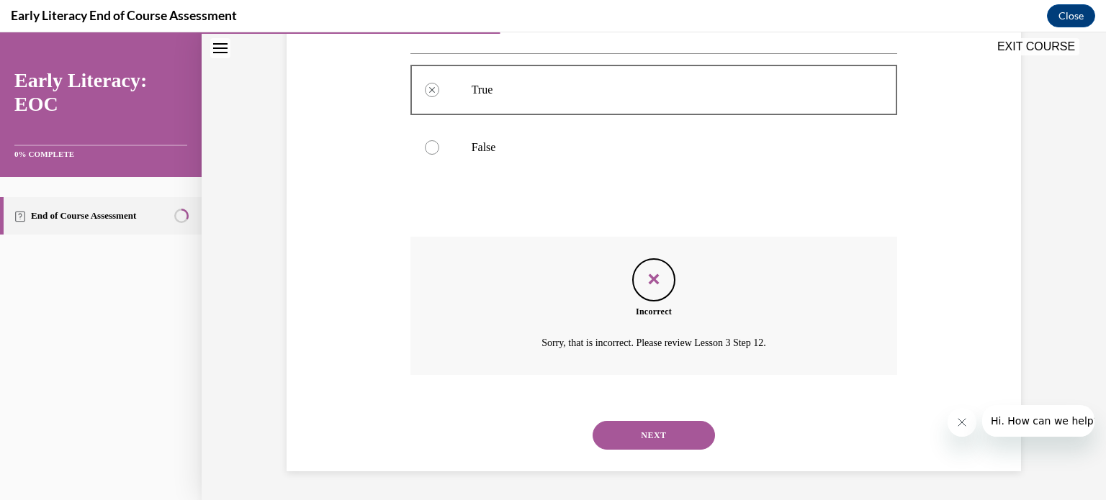
click at [659, 438] on button "NEXT" at bounding box center [654, 435] width 122 height 29
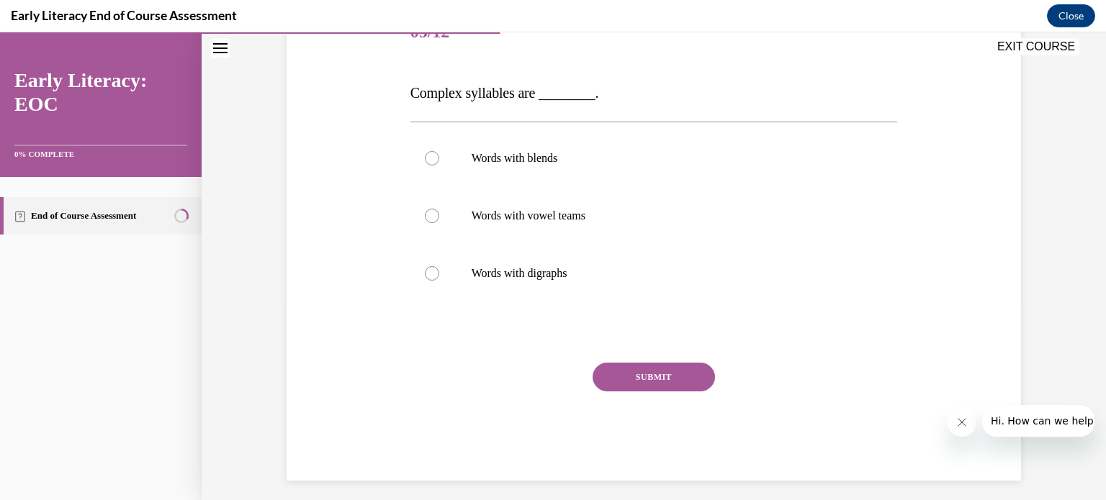
scroll to position [202, 0]
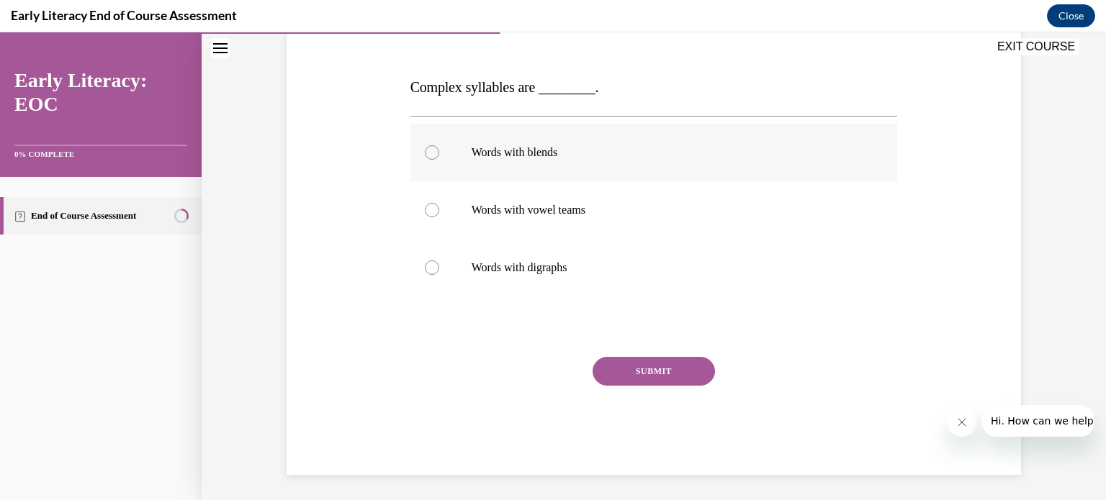
click at [430, 152] on div at bounding box center [432, 152] width 14 height 14
click at [671, 365] on button "SUBMIT" at bounding box center [654, 371] width 122 height 29
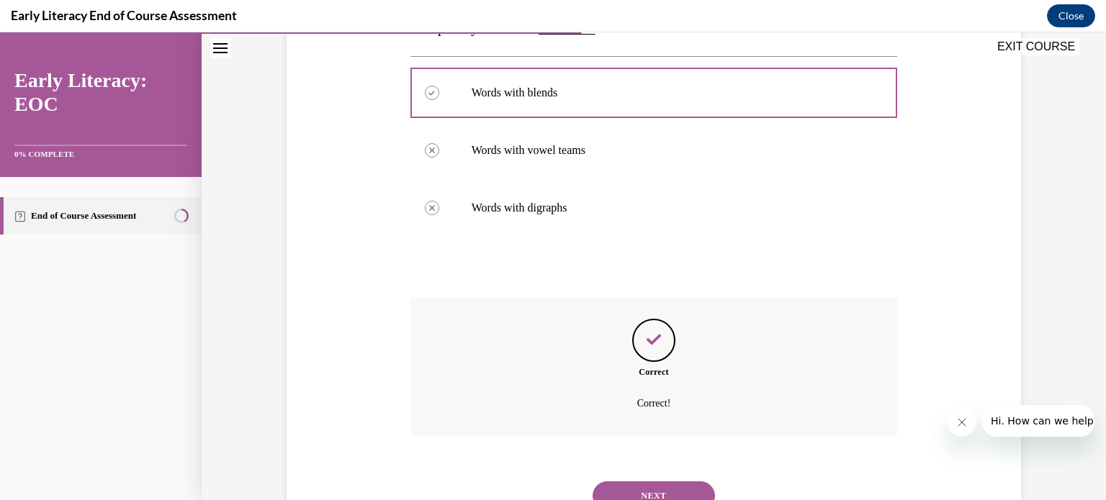
scroll to position [321, 0]
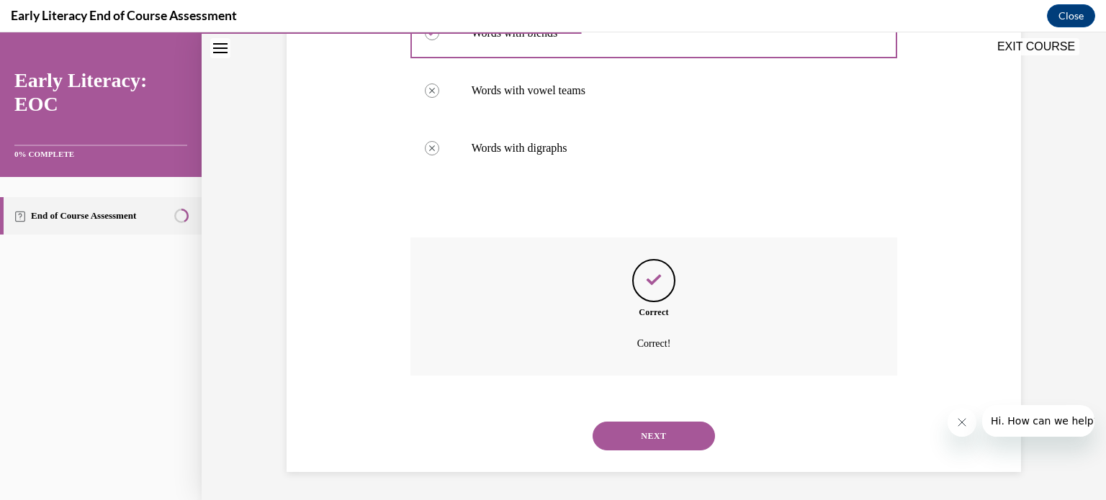
click at [651, 430] on button "NEXT" at bounding box center [654, 436] width 122 height 29
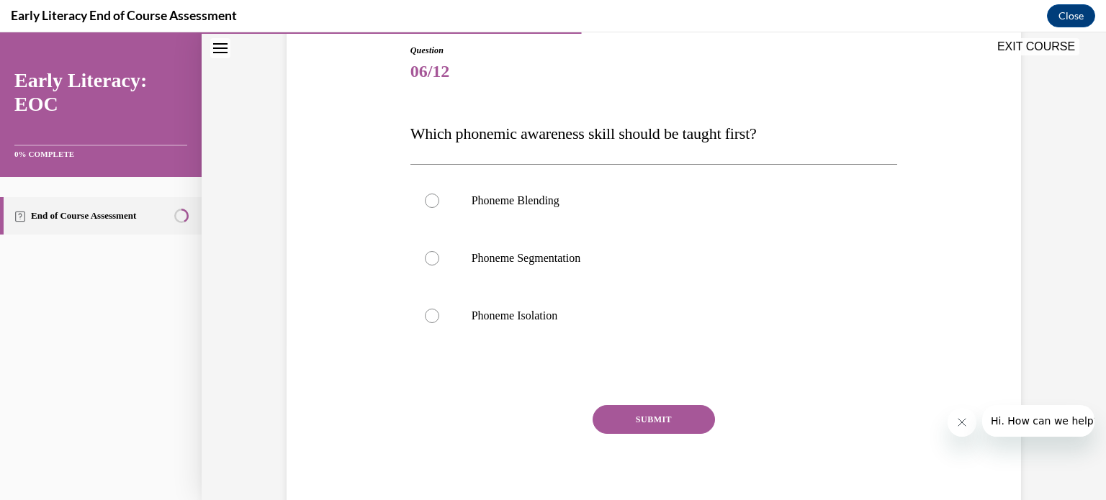
scroll to position [173, 0]
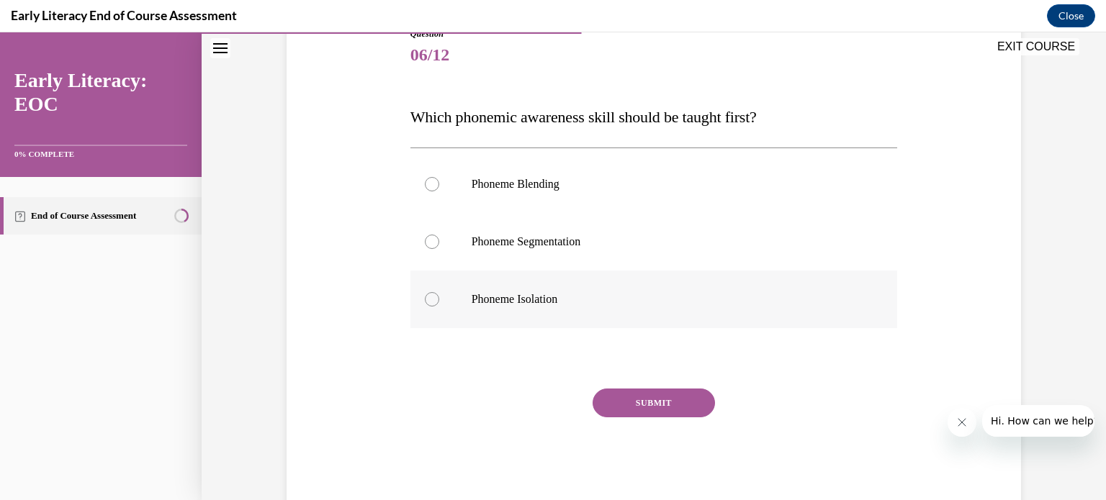
click at [426, 297] on div at bounding box center [432, 299] width 14 height 14
click at [639, 402] on button "SUBMIT" at bounding box center [654, 403] width 122 height 29
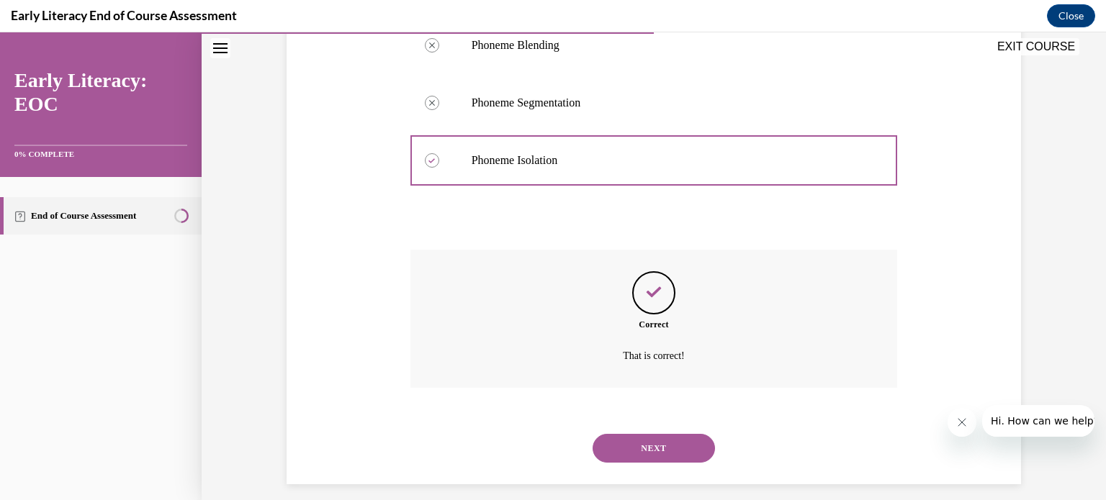
scroll to position [324, 0]
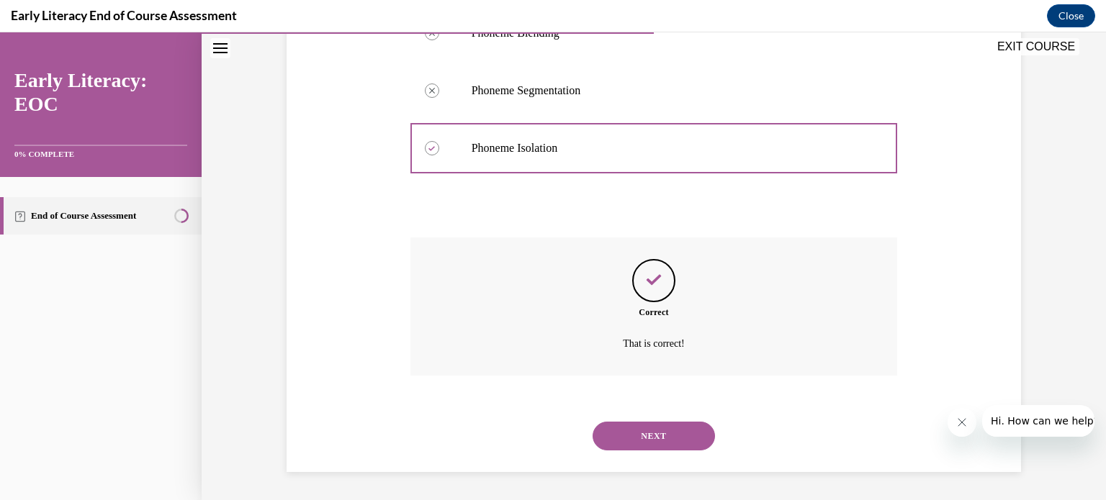
click at [644, 437] on button "NEXT" at bounding box center [654, 436] width 122 height 29
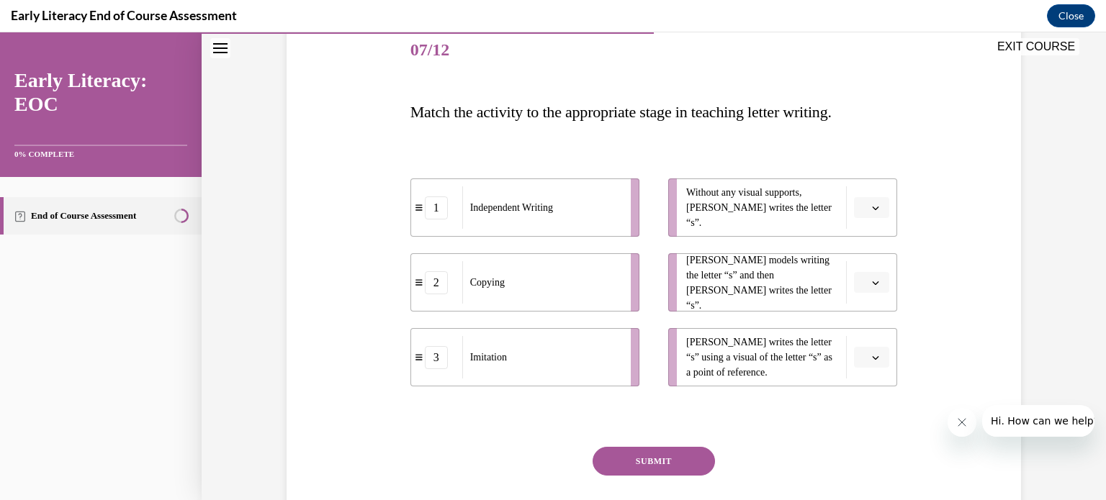
scroll to position [202, 0]
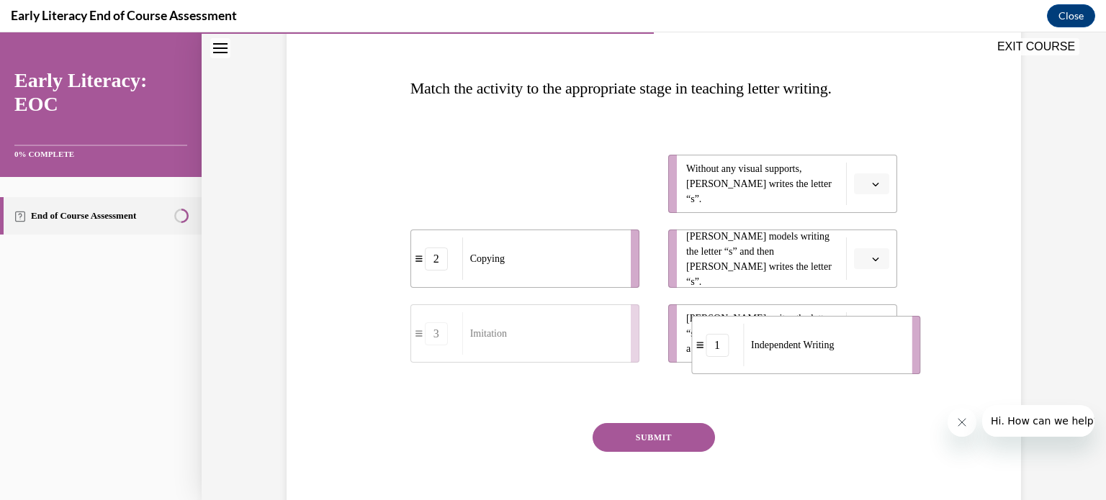
drag, startPoint x: 569, startPoint y: 178, endPoint x: 850, endPoint y: 339, distance: 323.8
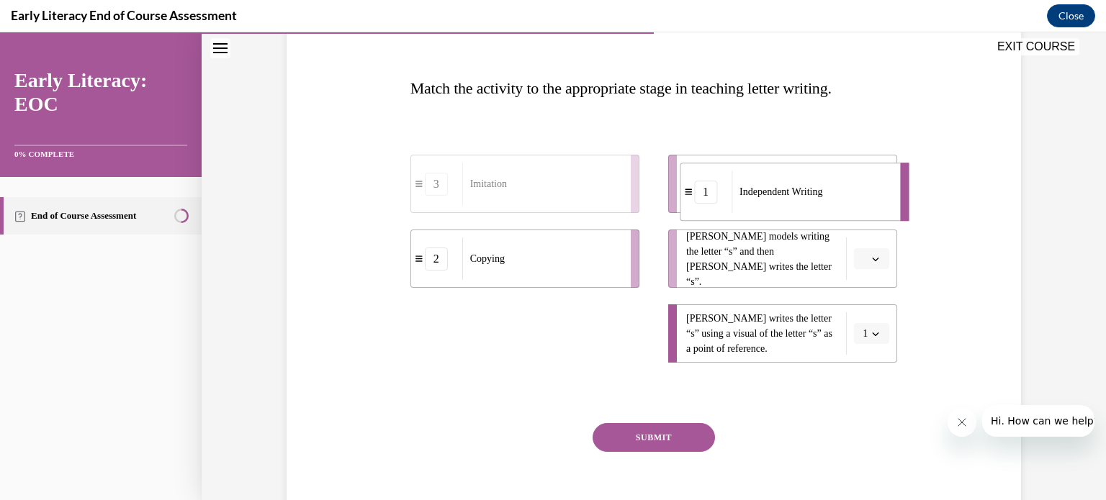
drag, startPoint x: 583, startPoint y: 353, endPoint x: 815, endPoint y: 211, distance: 271.8
click at [815, 211] on div "Independent Writing" at bounding box center [810, 192] width 159 height 42
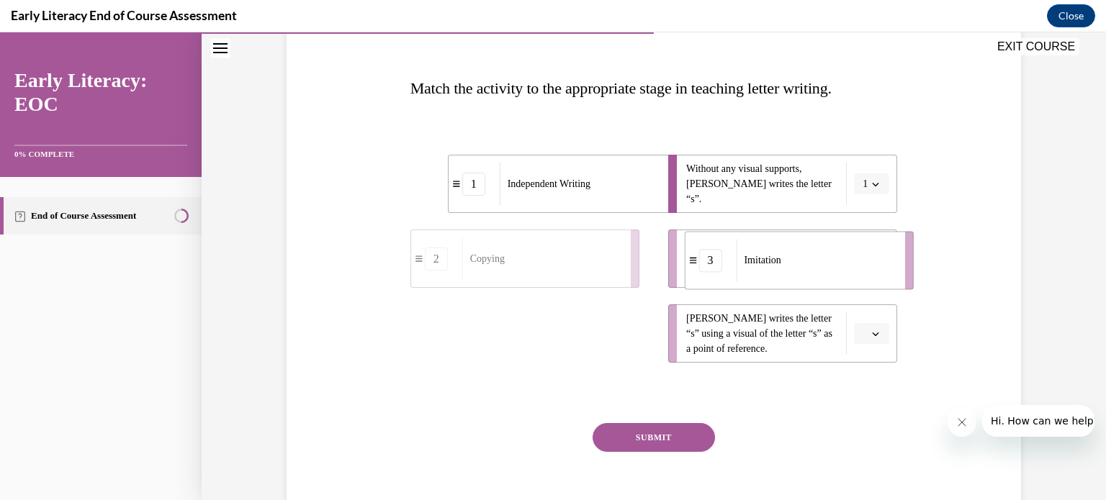
drag, startPoint x: 585, startPoint y: 345, endPoint x: 860, endPoint y: 272, distance: 283.8
click at [860, 272] on div "Imitation" at bounding box center [815, 260] width 159 height 42
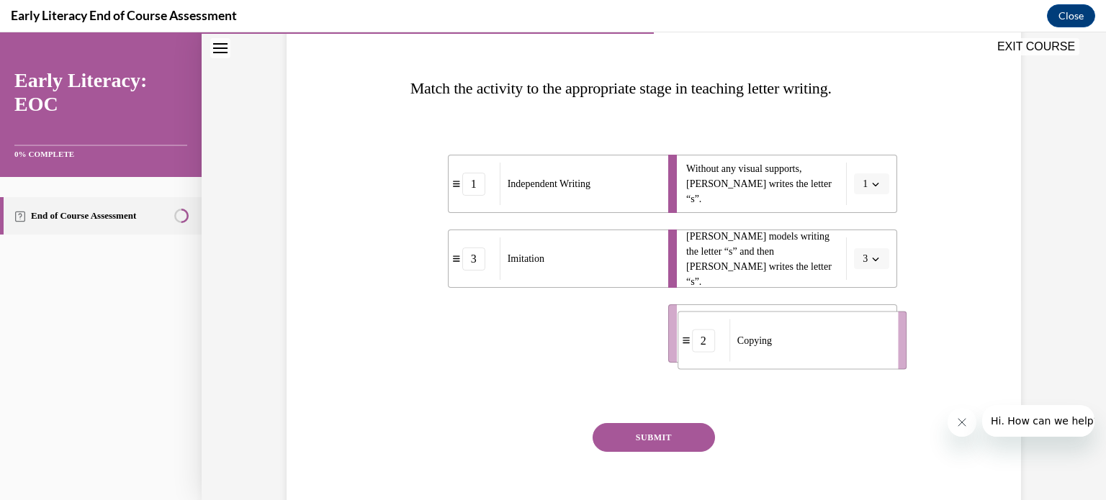
drag, startPoint x: 599, startPoint y: 346, endPoint x: 867, endPoint y: 351, distance: 267.9
click at [867, 351] on div "Copying" at bounding box center [808, 341] width 159 height 42
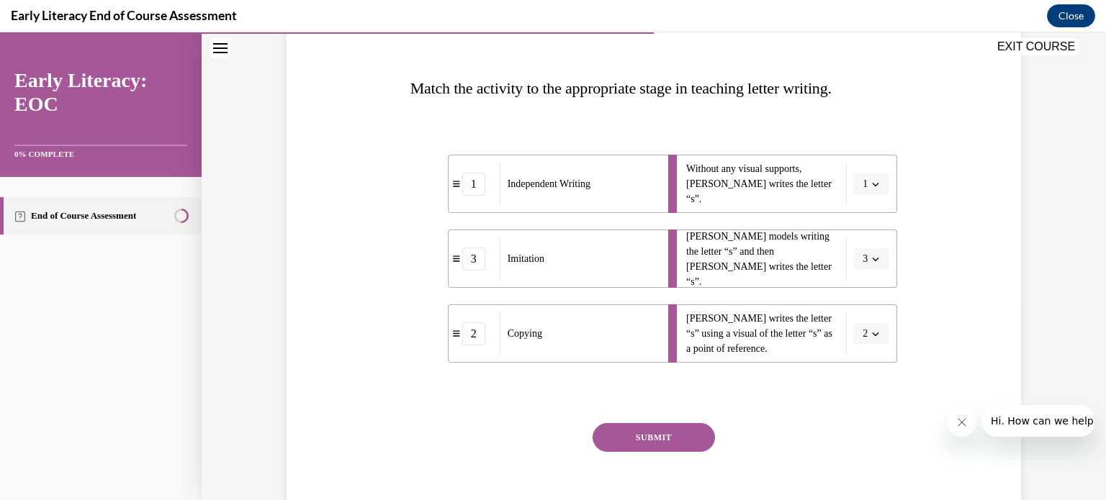
click at [872, 256] on icon "button" at bounding box center [875, 259] width 7 height 7
click at [861, 340] on div "2" at bounding box center [862, 348] width 36 height 29
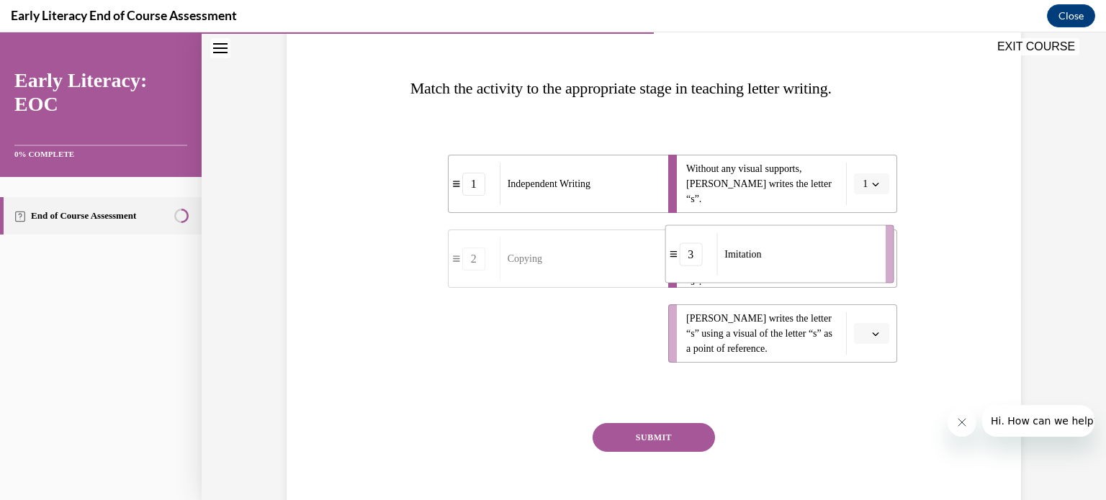
drag, startPoint x: 545, startPoint y: 323, endPoint x: 800, endPoint y: 243, distance: 266.9
click at [800, 243] on div "Imitation" at bounding box center [795, 254] width 159 height 42
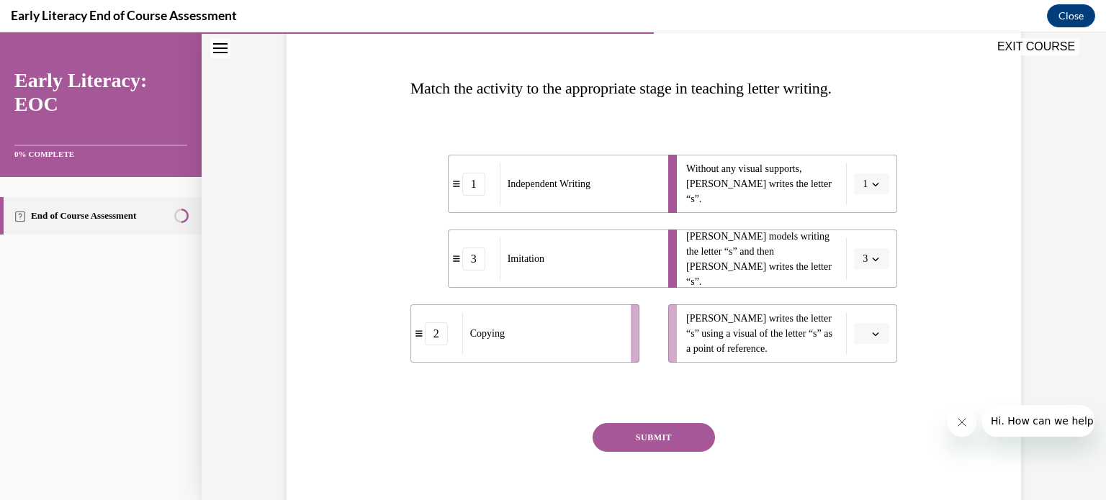
click at [872, 256] on icon "button" at bounding box center [875, 259] width 7 height 7
click at [866, 340] on div "2" at bounding box center [862, 348] width 36 height 29
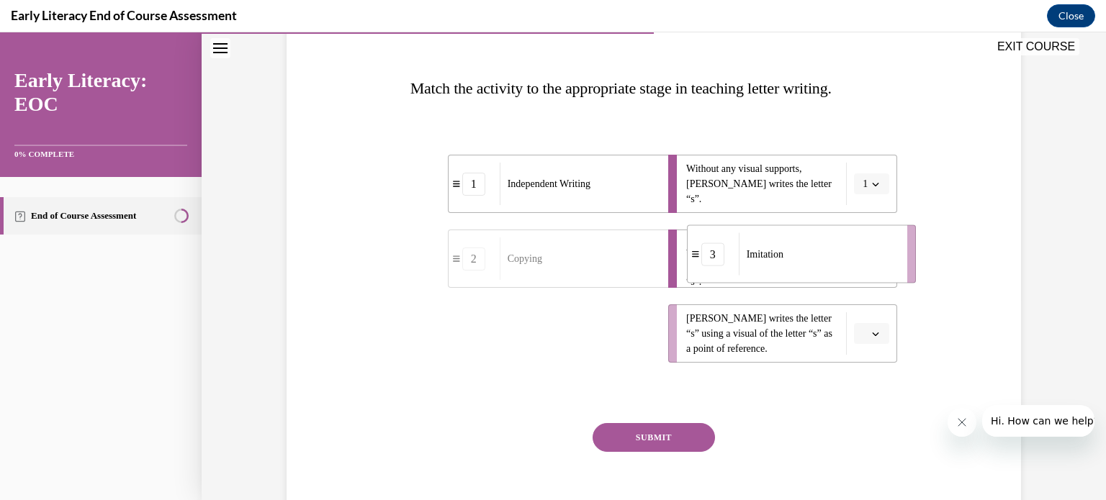
drag, startPoint x: 609, startPoint y: 338, endPoint x: 886, endPoint y: 258, distance: 287.8
click at [886, 258] on div "Imitation" at bounding box center [818, 254] width 159 height 42
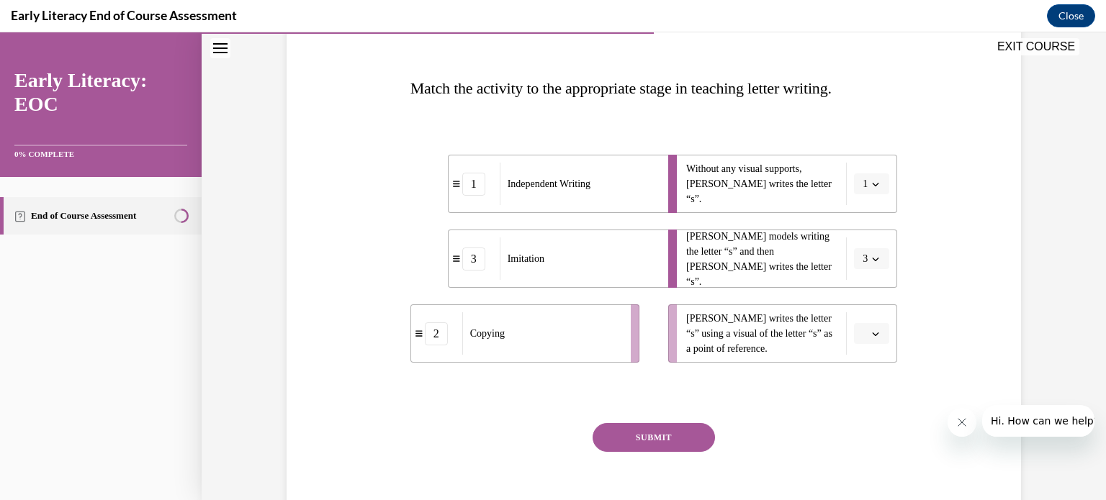
click at [870, 327] on button "button" at bounding box center [871, 334] width 35 height 22
click at [862, 413] on div "2" at bounding box center [865, 423] width 36 height 29
click at [872, 258] on icon "button" at bounding box center [875, 259] width 7 height 7
click at [862, 317] on div "1" at bounding box center [862, 319] width 36 height 29
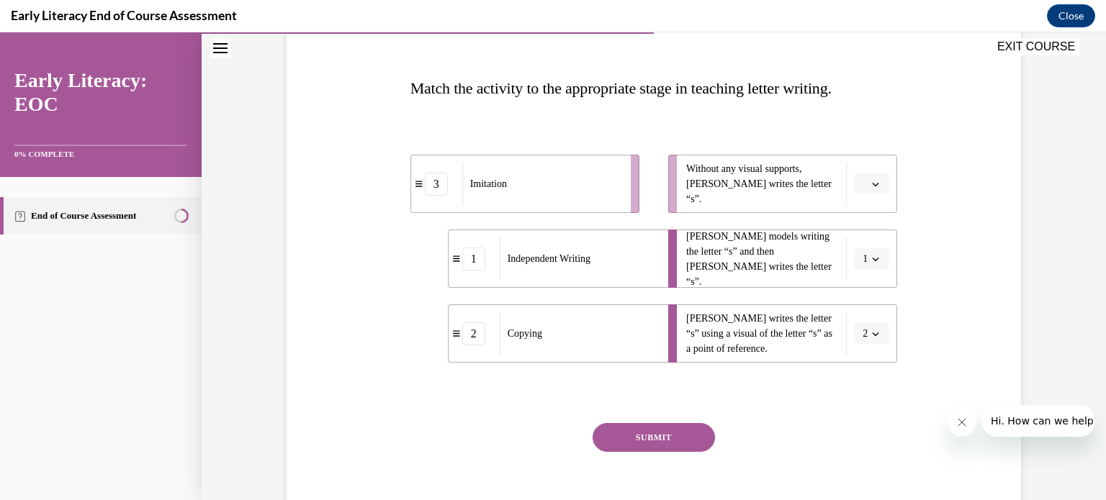
click at [872, 184] on icon "button" at bounding box center [875, 184] width 7 height 7
click at [863, 298] on span "3" at bounding box center [860, 303] width 5 height 12
drag, startPoint x: 454, startPoint y: 186, endPoint x: 446, endPoint y: 188, distance: 7.5
click at [446, 188] on div "3" at bounding box center [466, 182] width 51 height 23
click at [556, 260] on span "Independent Writing" at bounding box center [549, 258] width 83 height 15
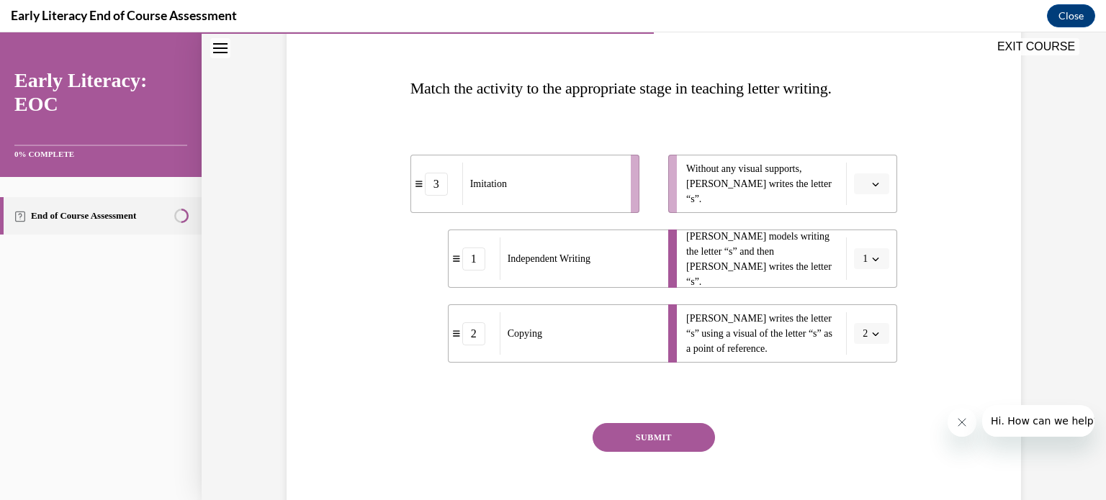
drag, startPoint x: 556, startPoint y: 260, endPoint x: 598, endPoint y: 241, distance: 45.8
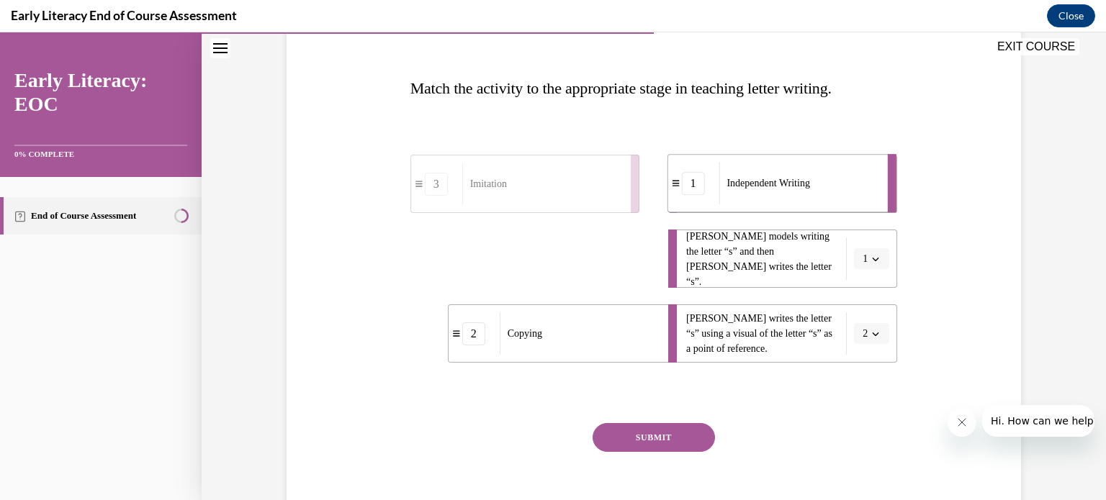
drag, startPoint x: 598, startPoint y: 241, endPoint x: 788, endPoint y: 179, distance: 200.8
click at [788, 179] on span "Independent Writing" at bounding box center [767, 183] width 83 height 15
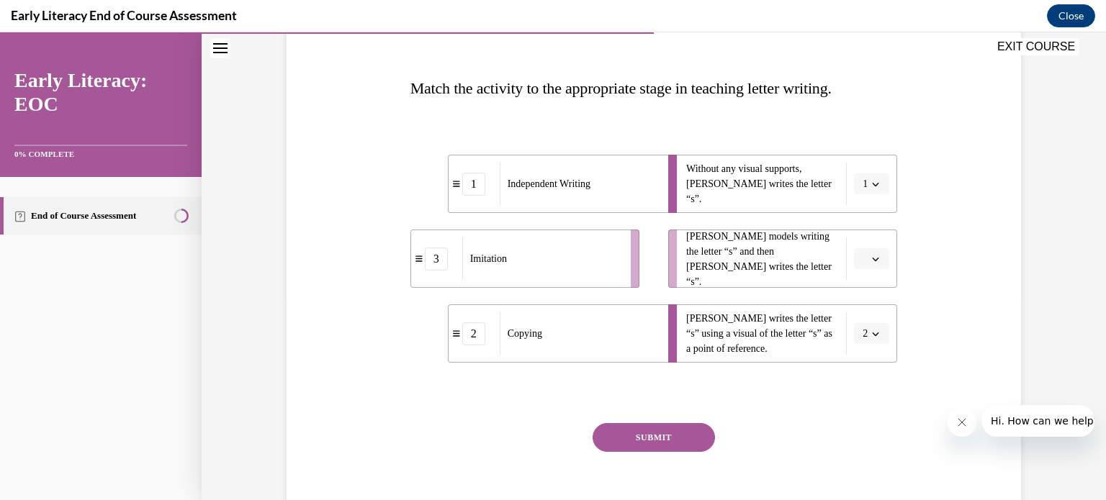
click at [872, 256] on icon "button" at bounding box center [875, 259] width 7 height 7
click at [863, 316] on span "1" at bounding box center [860, 320] width 5 height 12
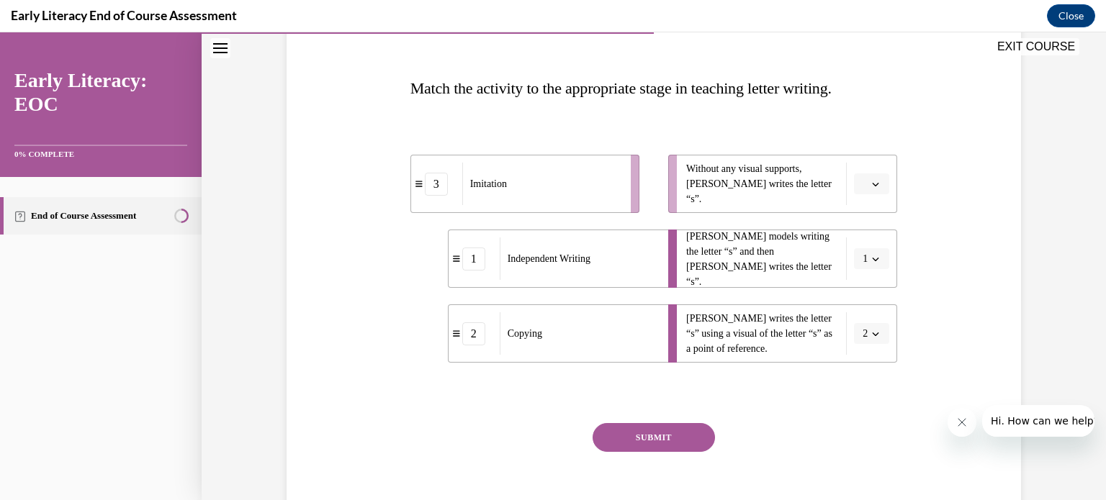
click at [872, 183] on icon "button" at bounding box center [875, 184] width 7 height 7
click at [868, 291] on div "3" at bounding box center [865, 302] width 36 height 29
click at [872, 257] on icon "button" at bounding box center [875, 259] width 7 height 7
click at [864, 369] on div "3" at bounding box center [862, 377] width 36 height 29
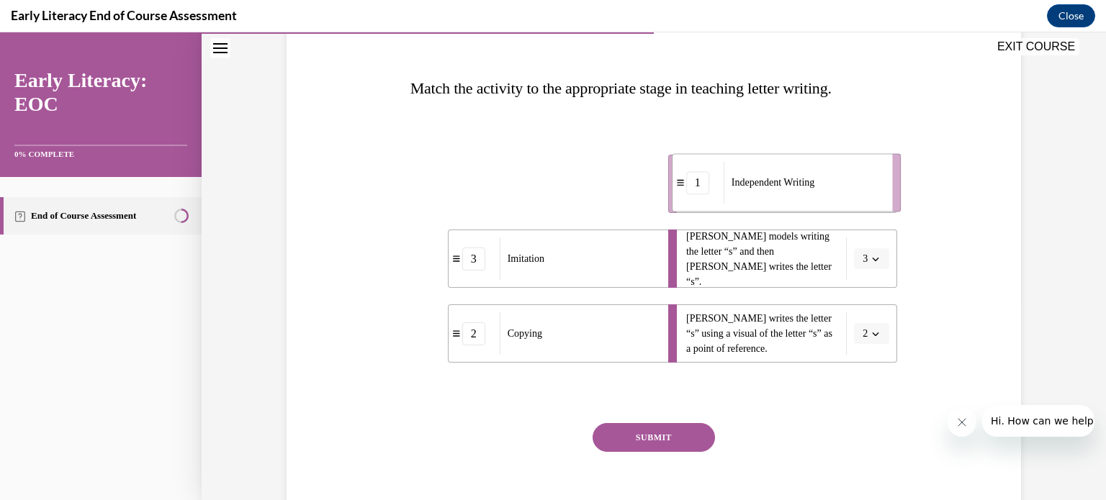
drag, startPoint x: 433, startPoint y: 181, endPoint x: 694, endPoint y: 180, distance: 260.6
click at [694, 180] on div "1" at bounding box center [697, 182] width 23 height 23
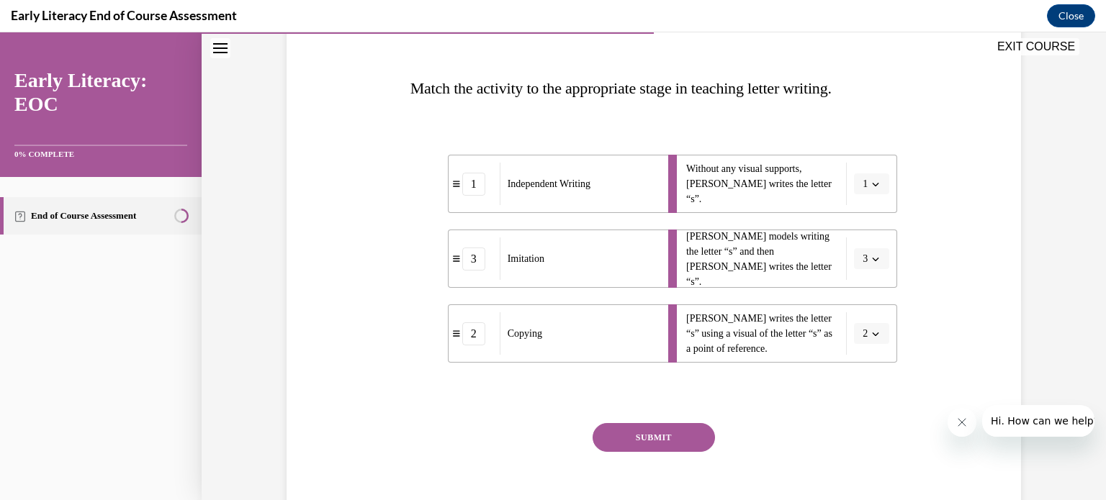
click at [872, 258] on icon "button" at bounding box center [875, 259] width 7 height 7
click at [855, 343] on span "2" at bounding box center [857, 349] width 5 height 12
drag, startPoint x: 592, startPoint y: 328, endPoint x: 636, endPoint y: 258, distance: 82.5
click at [636, 258] on div "Imitation" at bounding box center [584, 264] width 159 height 42
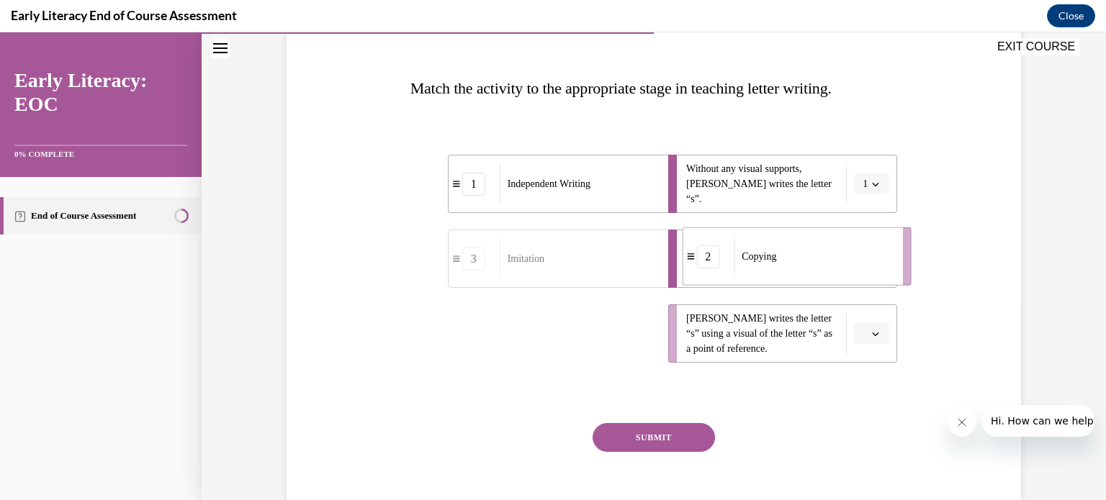
drag, startPoint x: 551, startPoint y: 341, endPoint x: 821, endPoint y: 264, distance: 281.4
click at [821, 264] on div "Copying" at bounding box center [813, 256] width 159 height 42
drag, startPoint x: 594, startPoint y: 320, endPoint x: 882, endPoint y: 246, distance: 297.4
click at [882, 246] on div "Imitation" at bounding box center [829, 259] width 159 height 42
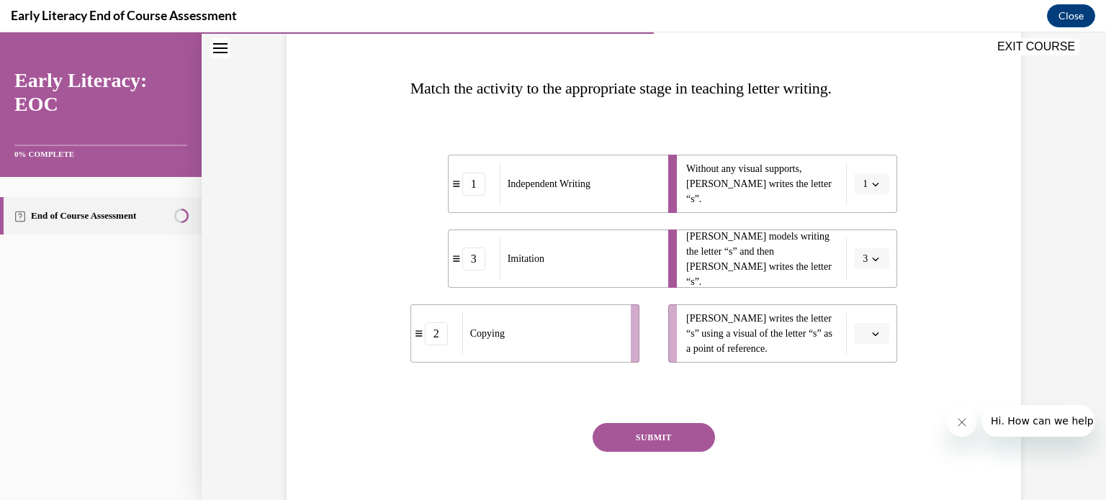
click at [872, 256] on icon "button" at bounding box center [875, 259] width 7 height 7
click at [865, 307] on div "1" at bounding box center [862, 319] width 36 height 29
click at [472, 270] on div "1" at bounding box center [473, 259] width 23 height 23
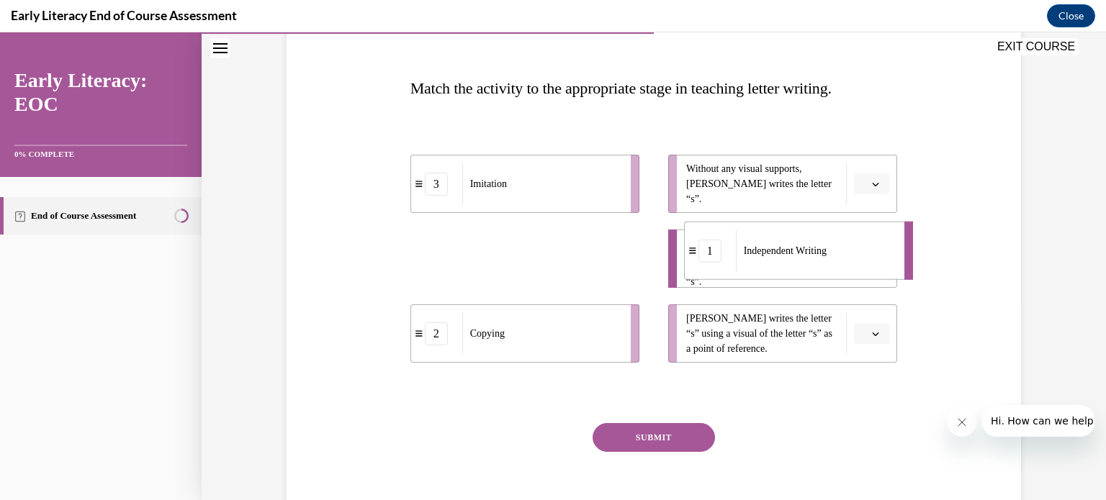
drag, startPoint x: 452, startPoint y: 264, endPoint x: 685, endPoint y: 251, distance: 233.7
click at [685, 251] on div "1" at bounding box center [710, 250] width 51 height 23
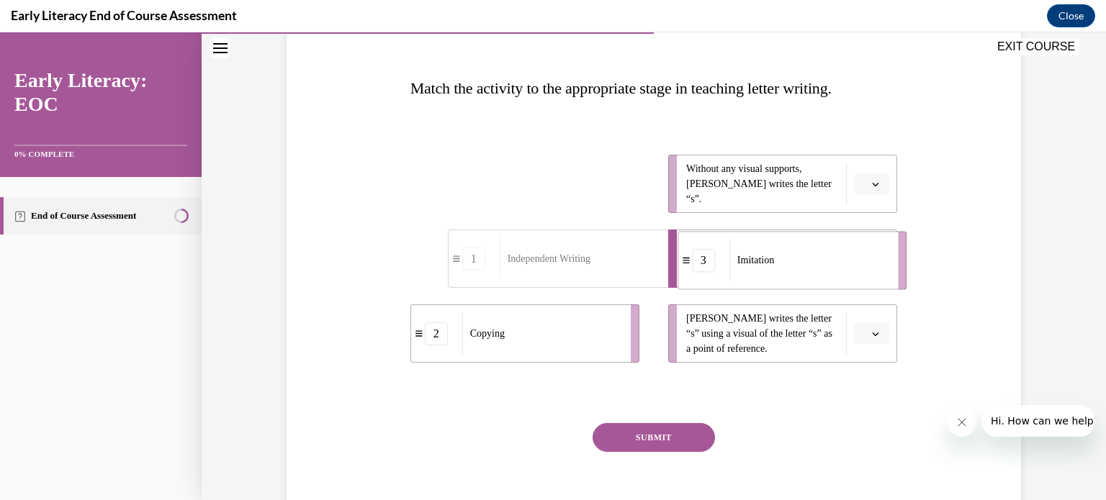
drag, startPoint x: 590, startPoint y: 172, endPoint x: 857, endPoint y: 248, distance: 277.8
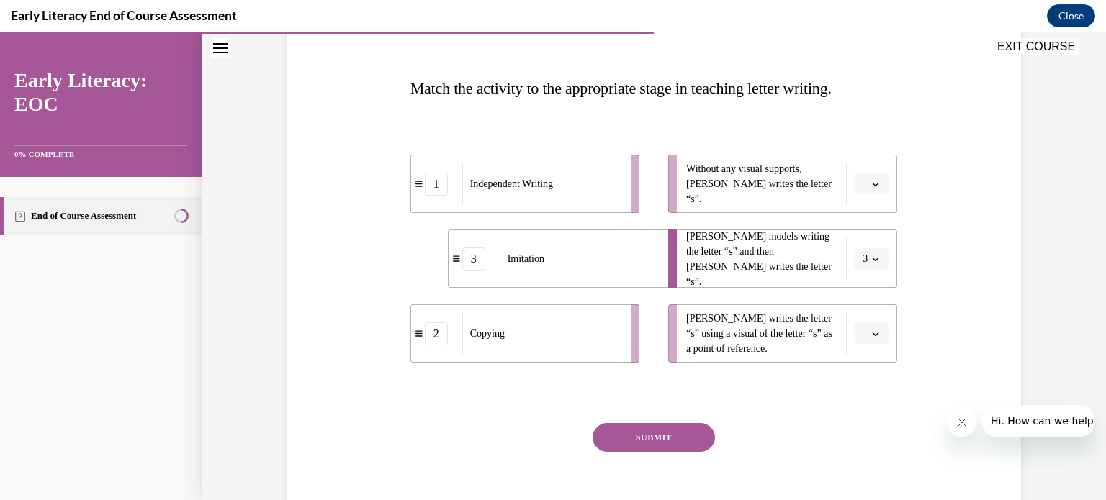
click at [873, 259] on icon "button" at bounding box center [875, 259] width 7 height 7
click at [863, 314] on div "1" at bounding box center [862, 319] width 36 height 29
click at [877, 342] on button "button" at bounding box center [871, 334] width 35 height 22
click at [871, 409] on div "2" at bounding box center [865, 423] width 36 height 29
click at [880, 185] on button "button" at bounding box center [871, 185] width 35 height 22
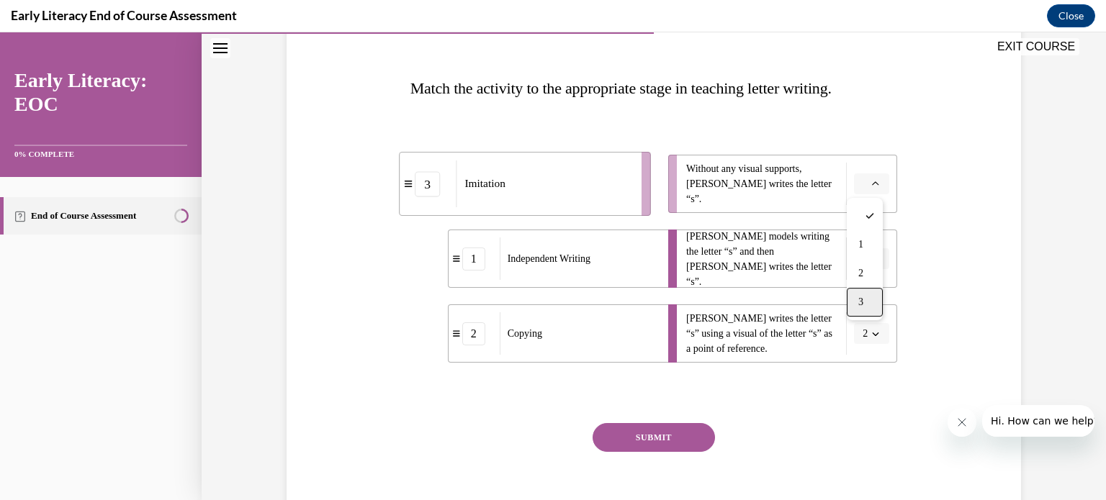
click at [873, 296] on div "3" at bounding box center [865, 302] width 36 height 29
click at [662, 433] on button "SUBMIT" at bounding box center [654, 437] width 122 height 29
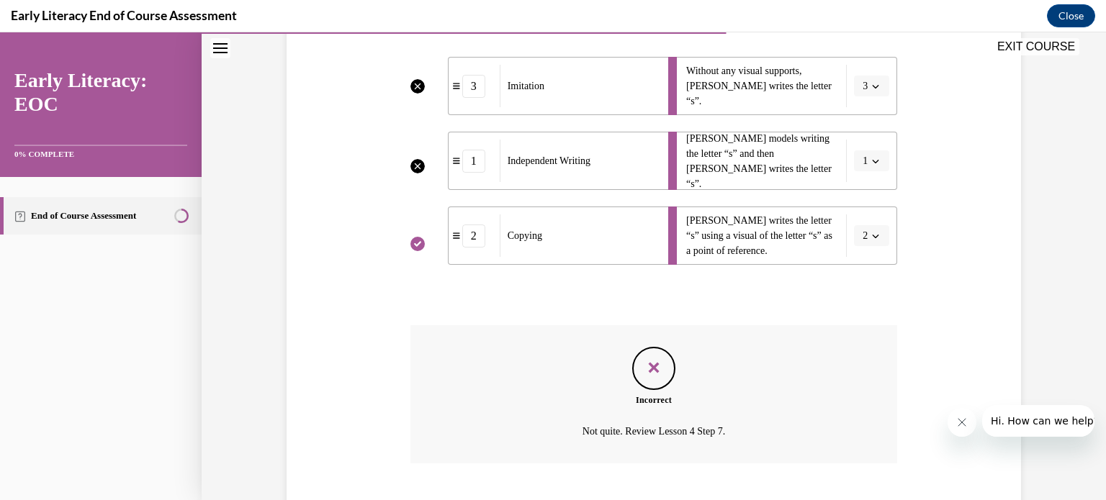
scroll to position [387, 0]
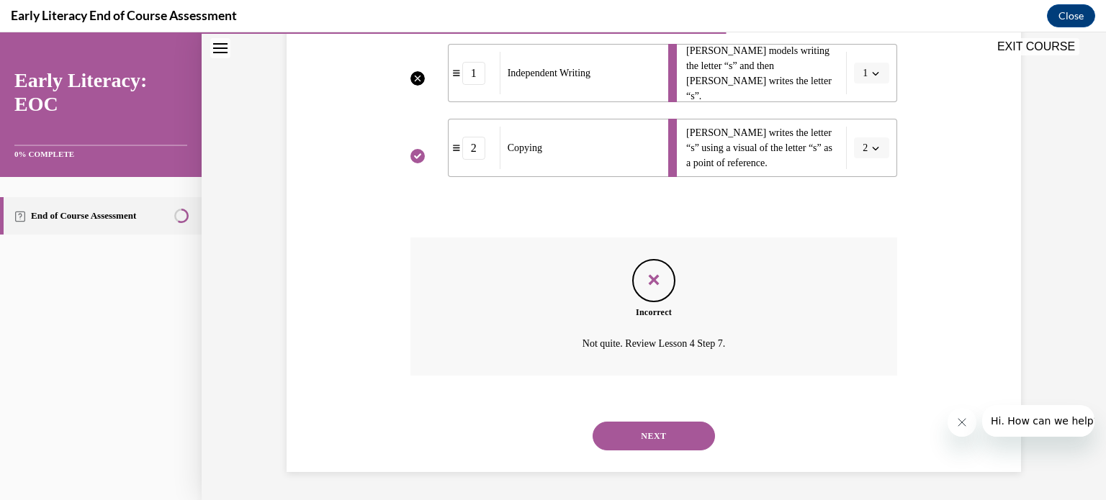
click at [680, 433] on button "NEXT" at bounding box center [654, 436] width 122 height 29
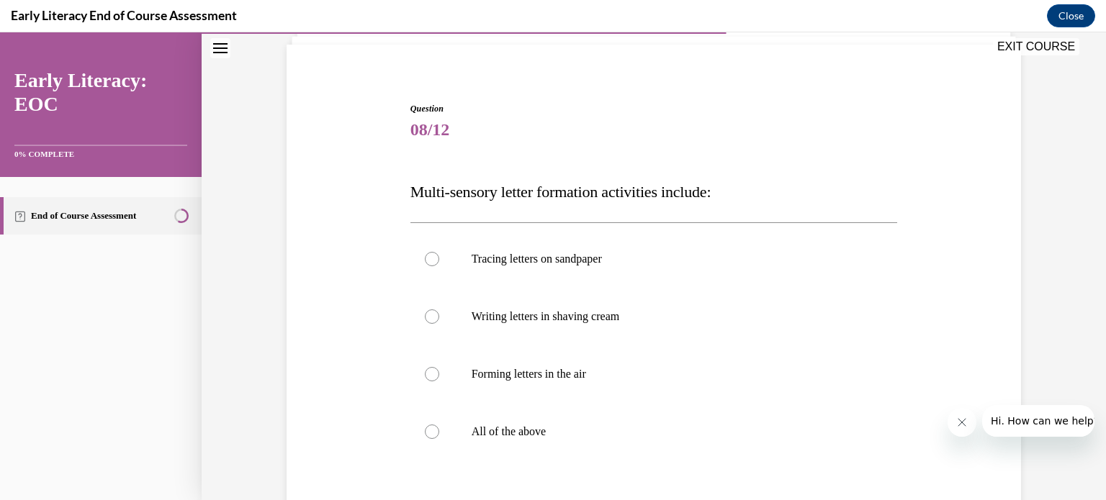
scroll to position [144, 0]
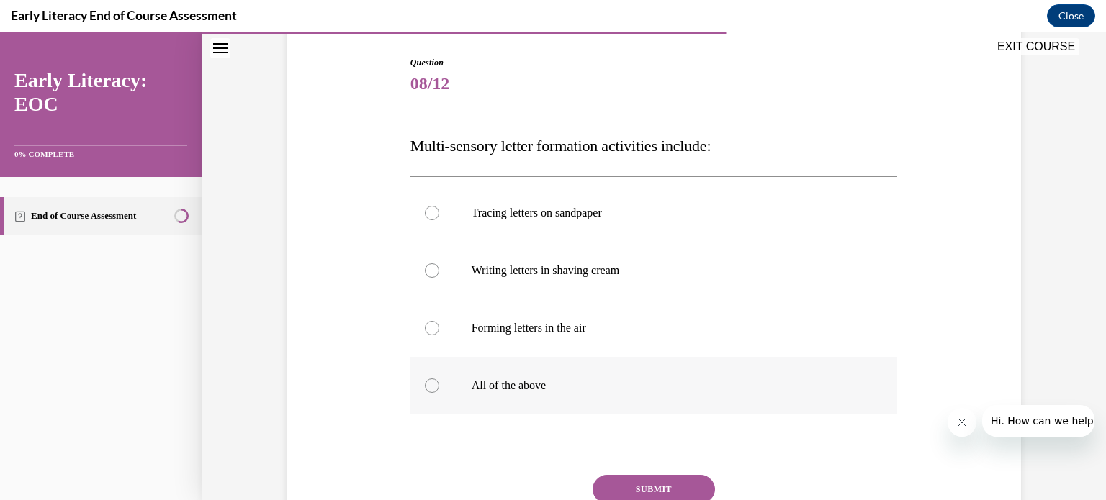
drag, startPoint x: 425, startPoint y: 382, endPoint x: 432, endPoint y: 413, distance: 30.9
drag, startPoint x: 432, startPoint y: 413, endPoint x: 426, endPoint y: 385, distance: 28.0
click at [426, 385] on div at bounding box center [432, 386] width 14 height 14
click at [650, 486] on button "SUBMIT" at bounding box center [654, 489] width 122 height 29
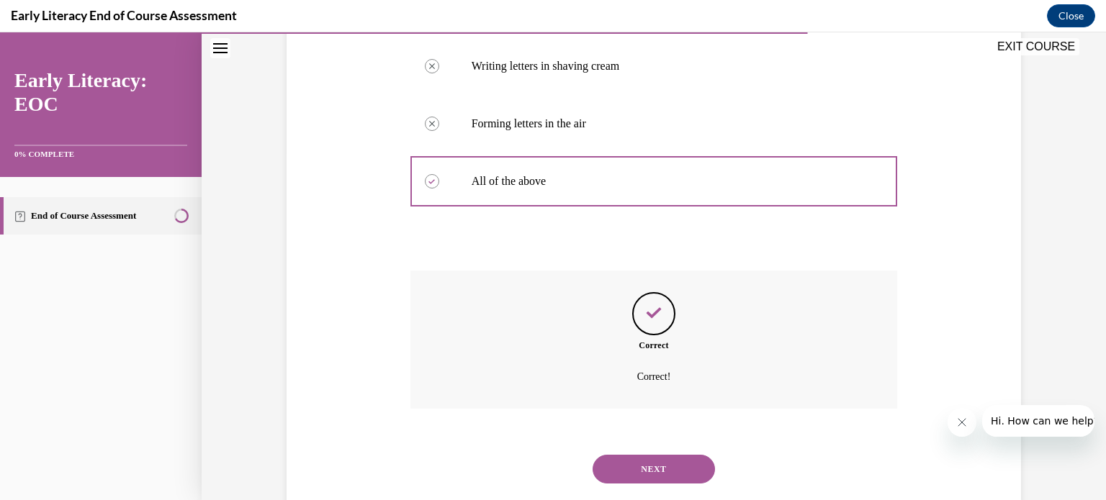
drag, startPoint x: 650, startPoint y: 486, endPoint x: 642, endPoint y: 368, distance: 118.3
click at [642, 368] on div "Question 08/12 Multi-sensory letter formation activities include: Tracing lette…" at bounding box center [653, 179] width 487 height 654
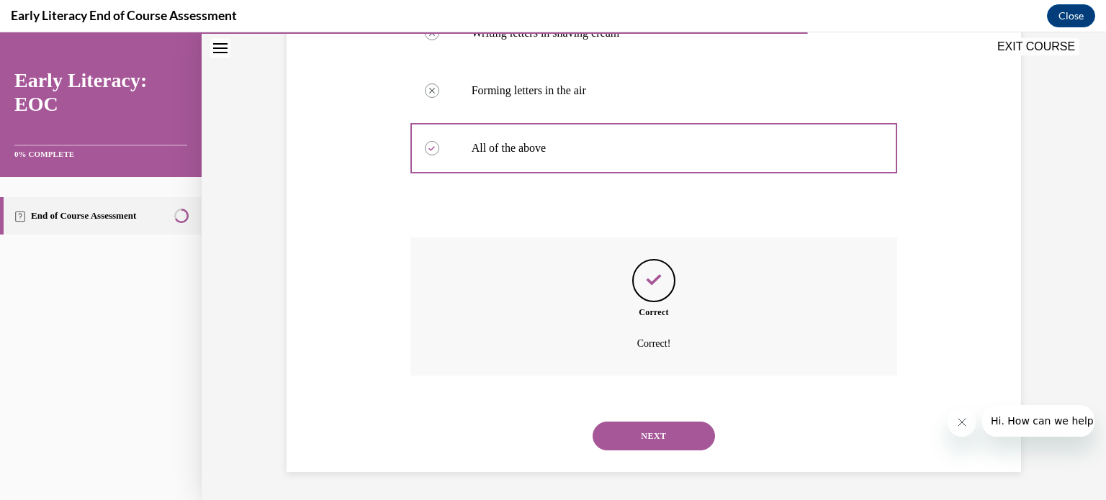
click at [649, 432] on button "NEXT" at bounding box center [654, 436] width 122 height 29
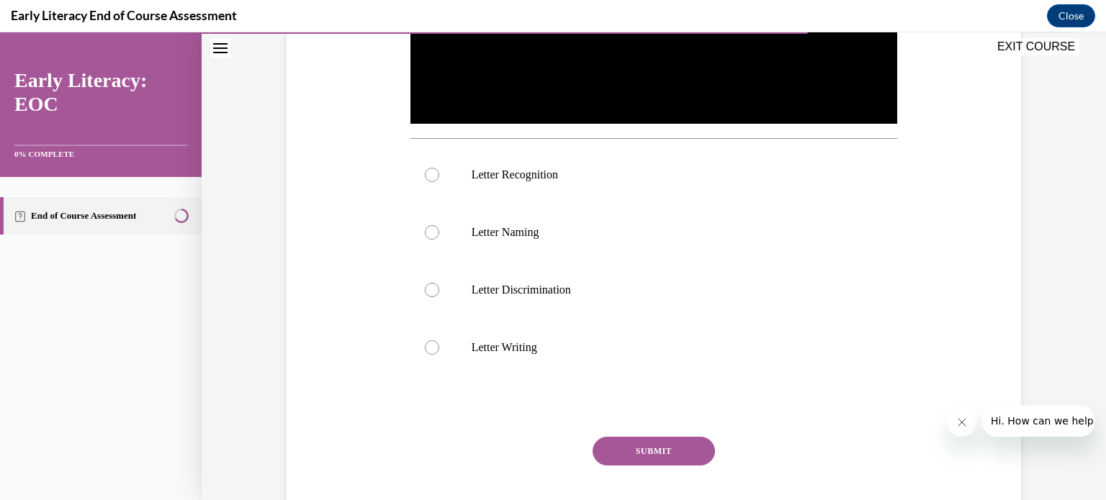
scroll to position [490, 0]
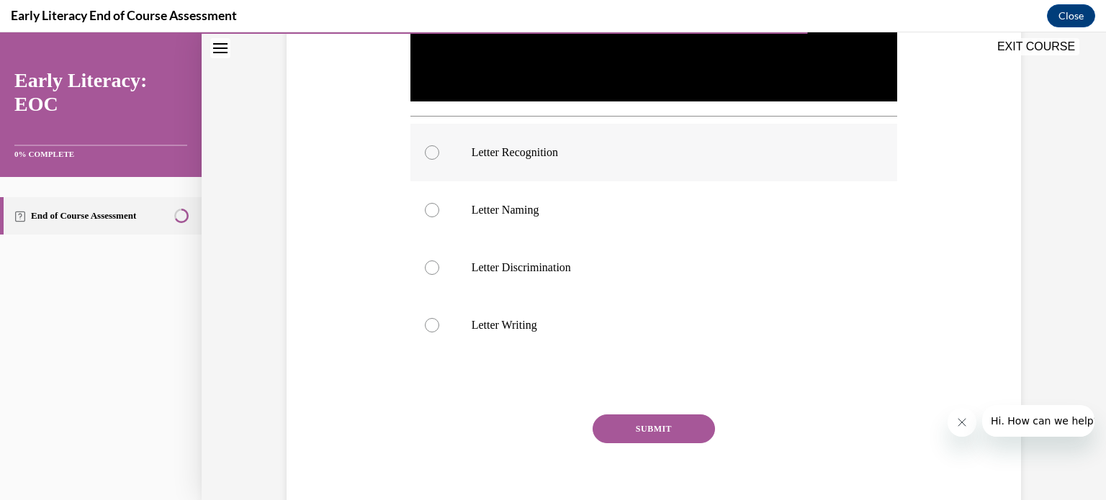
click at [425, 145] on div at bounding box center [432, 152] width 14 height 14
click at [671, 425] on button "SUBMIT" at bounding box center [654, 429] width 122 height 29
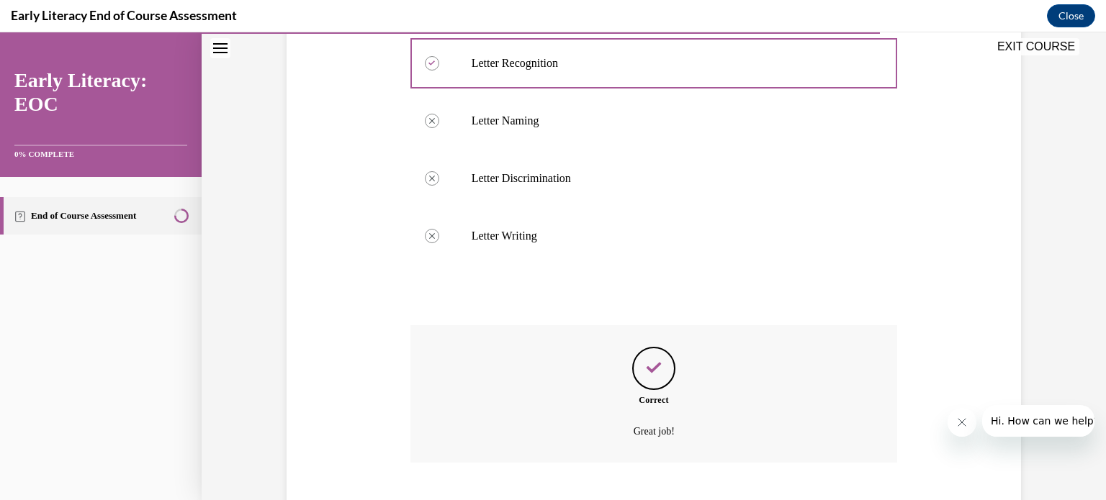
scroll to position [666, 0]
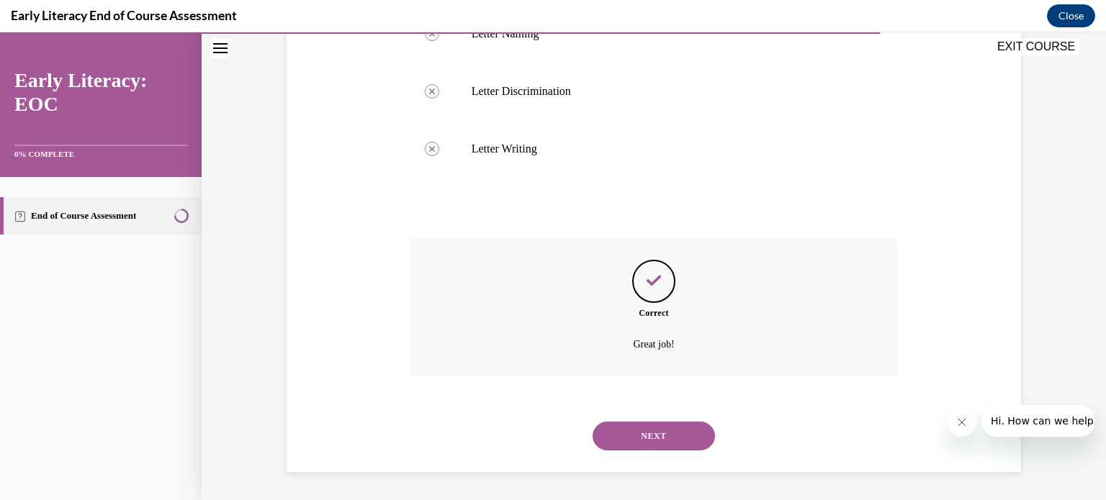
click at [662, 433] on button "NEXT" at bounding box center [654, 436] width 122 height 29
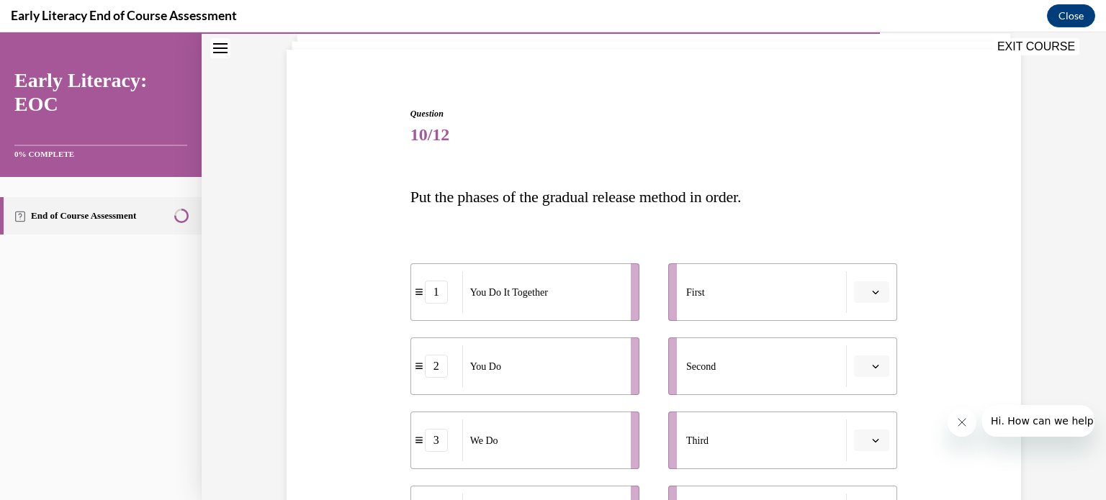
scroll to position [173, 0]
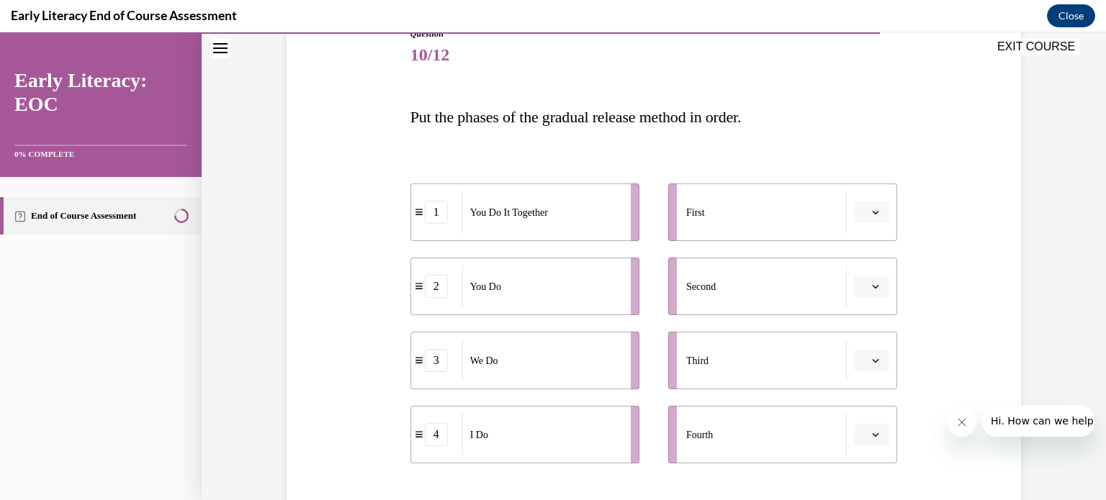
click at [872, 212] on icon "button" at bounding box center [875, 212] width 7 height 7
click at [868, 361] on div "4" at bounding box center [865, 360] width 36 height 29
click at [869, 293] on button "button" at bounding box center [871, 287] width 35 height 22
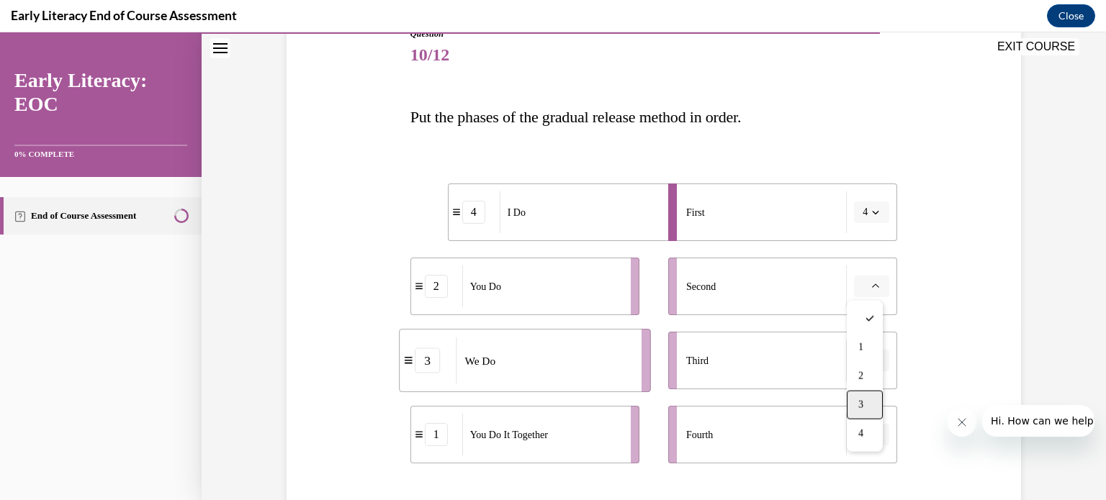
click at [865, 409] on div "3" at bounding box center [865, 405] width 36 height 29
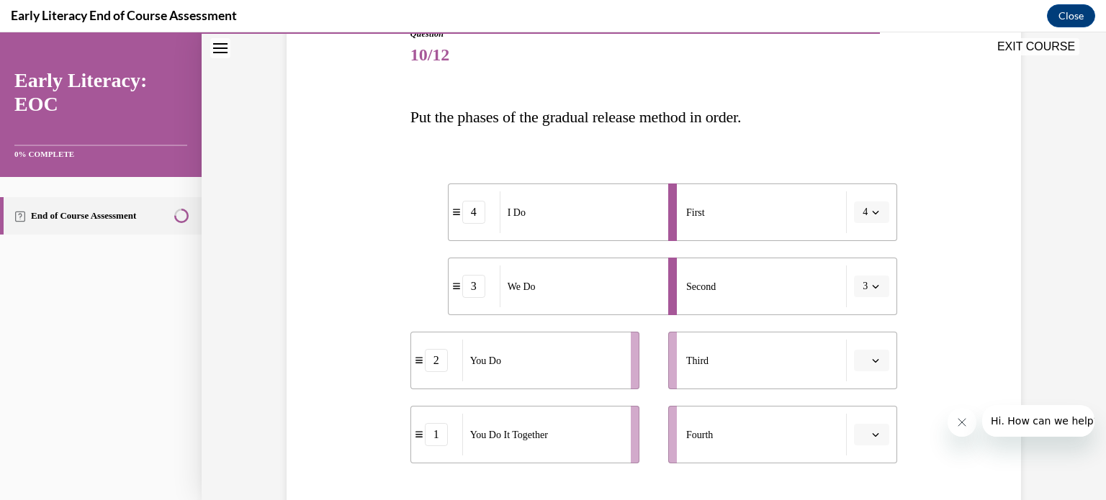
click at [870, 356] on span "button" at bounding box center [875, 361] width 10 height 10
click at [863, 242] on span "1" at bounding box center [860, 242] width 5 height 12
click at [872, 437] on icon "button" at bounding box center [875, 434] width 7 height 7
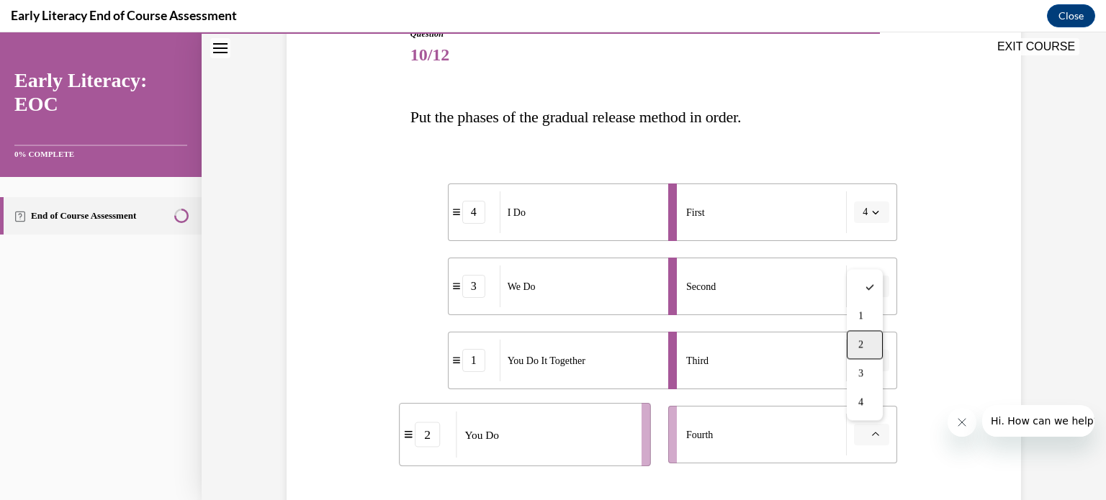
click at [867, 346] on div "2" at bounding box center [865, 344] width 36 height 29
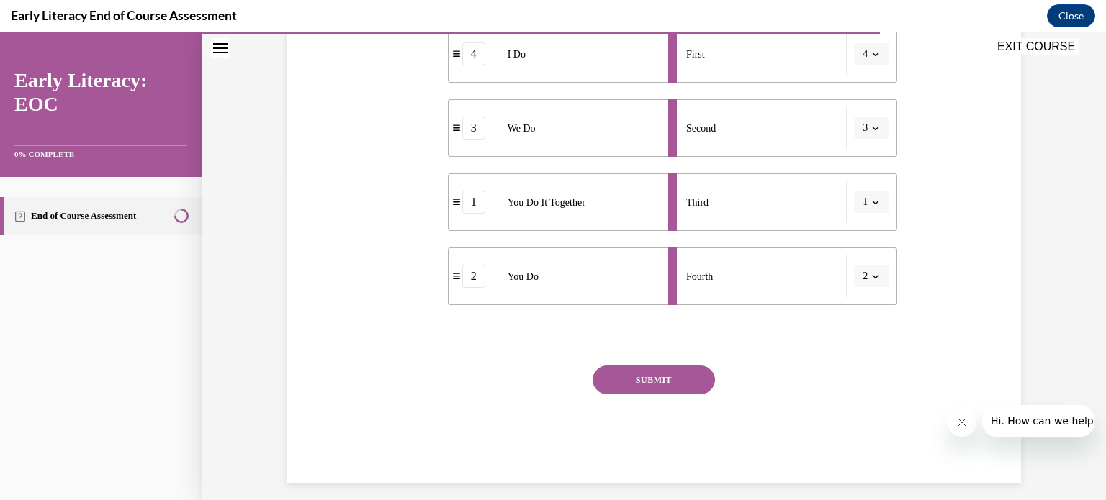
scroll to position [343, 0]
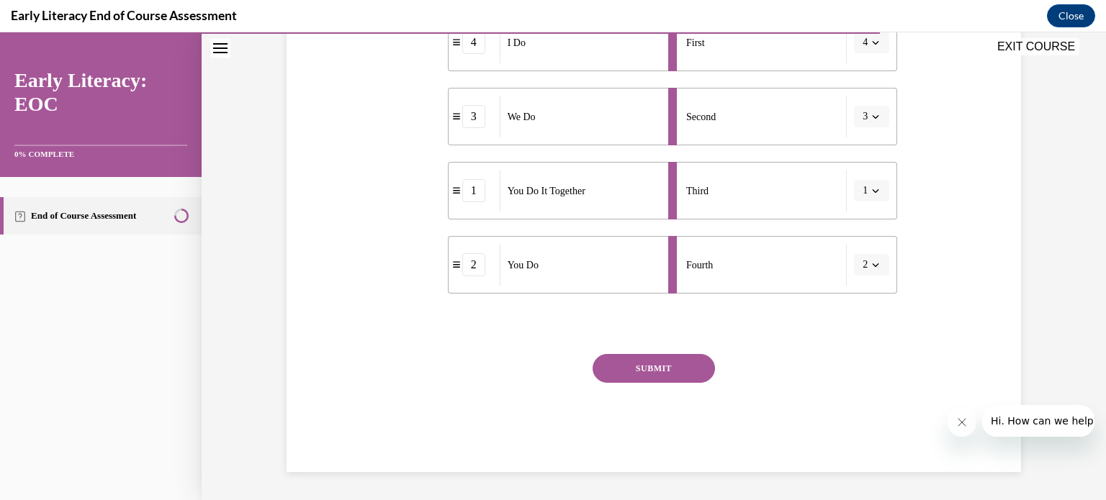
click at [659, 359] on button "SUBMIT" at bounding box center [654, 368] width 122 height 29
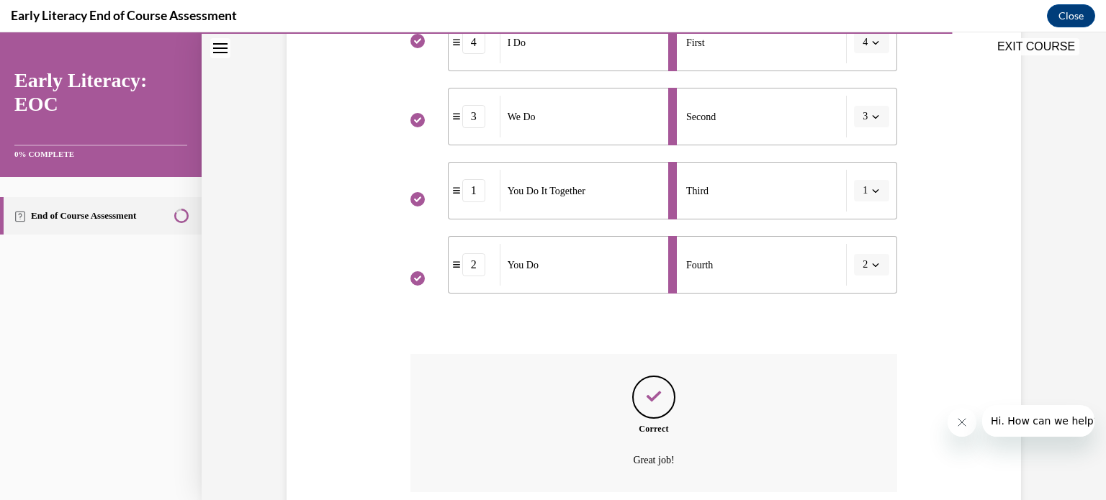
scroll to position [459, 0]
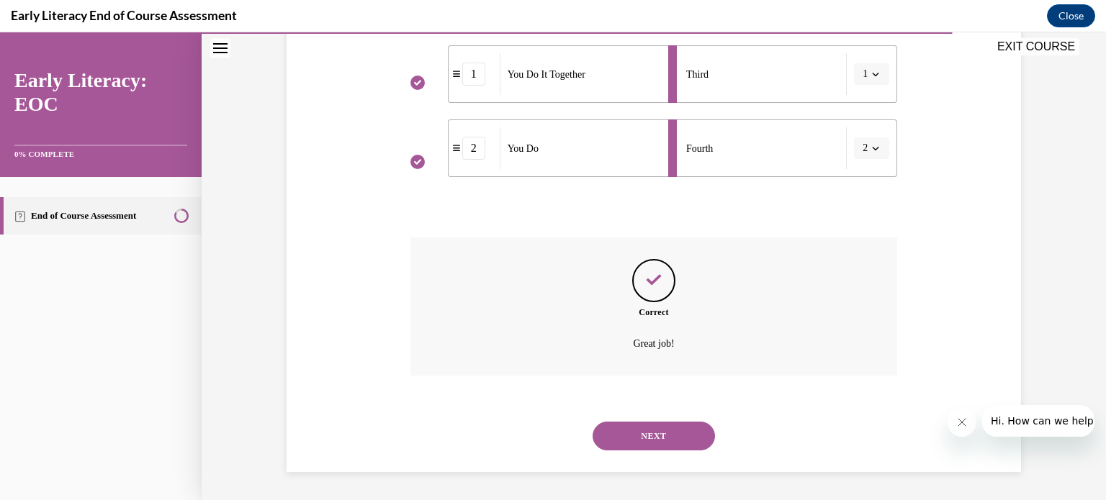
click at [653, 432] on button "NEXT" at bounding box center [654, 436] width 122 height 29
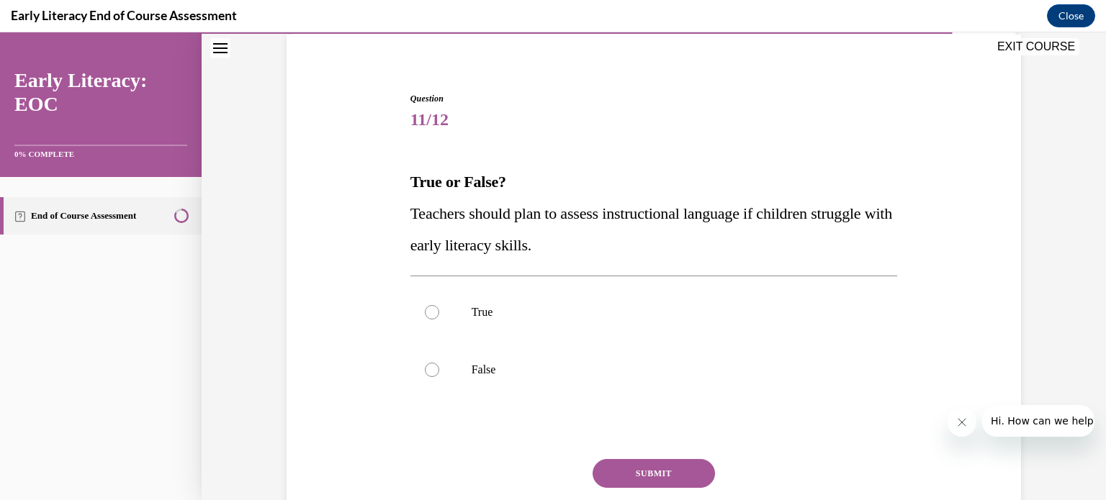
scroll to position [115, 0]
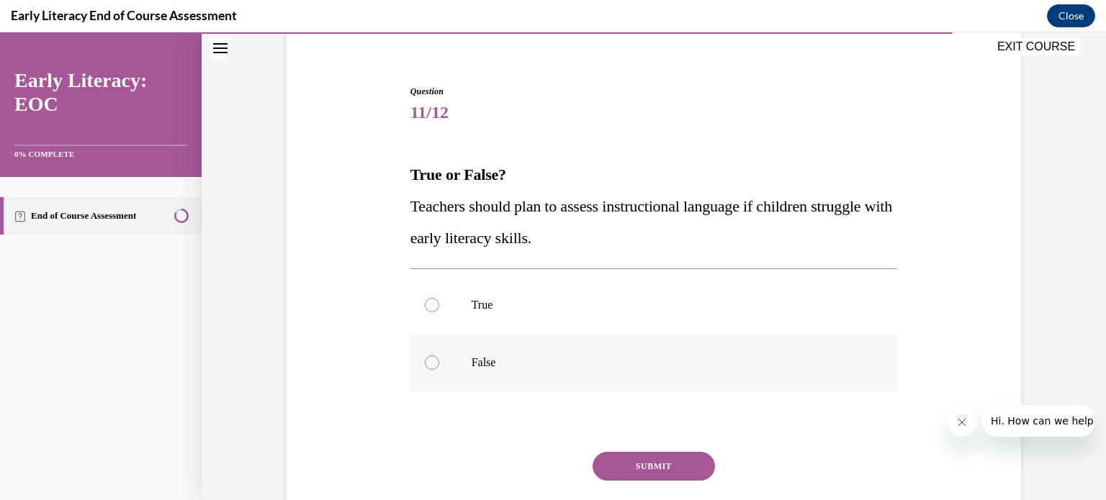
click at [426, 368] on div at bounding box center [432, 363] width 14 height 14
click at [626, 467] on button "SUBMIT" at bounding box center [654, 466] width 122 height 29
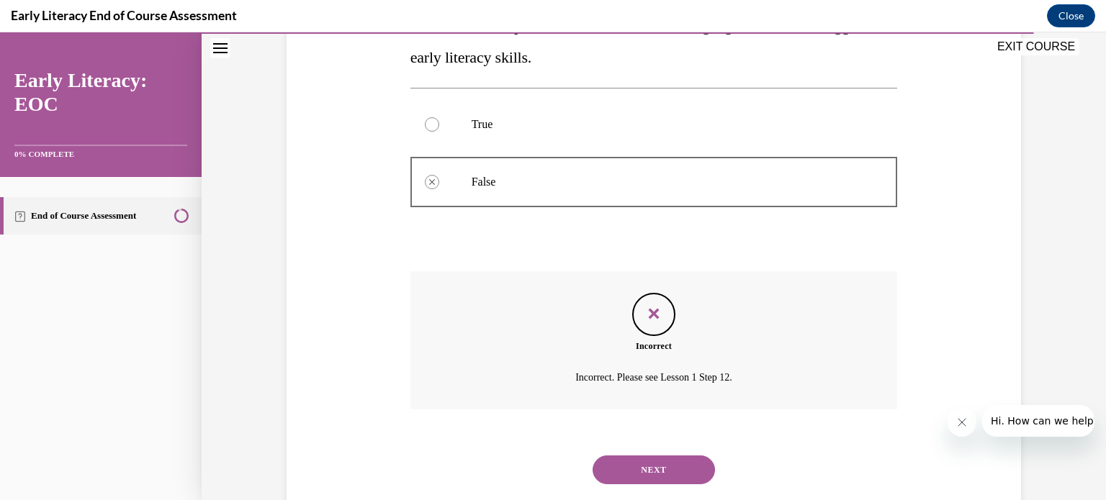
scroll to position [330, 0]
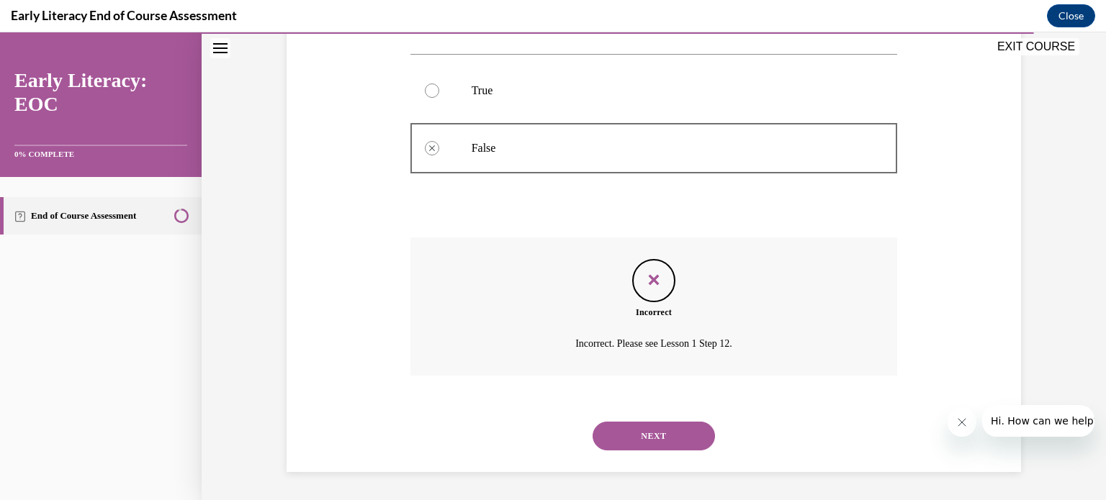
click at [648, 433] on button "NEXT" at bounding box center [654, 436] width 122 height 29
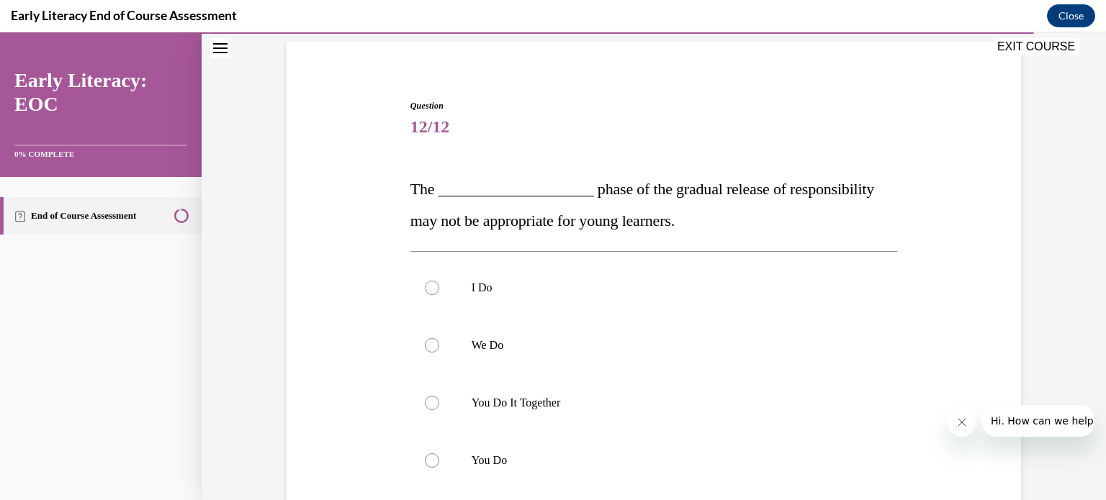
scroll to position [144, 0]
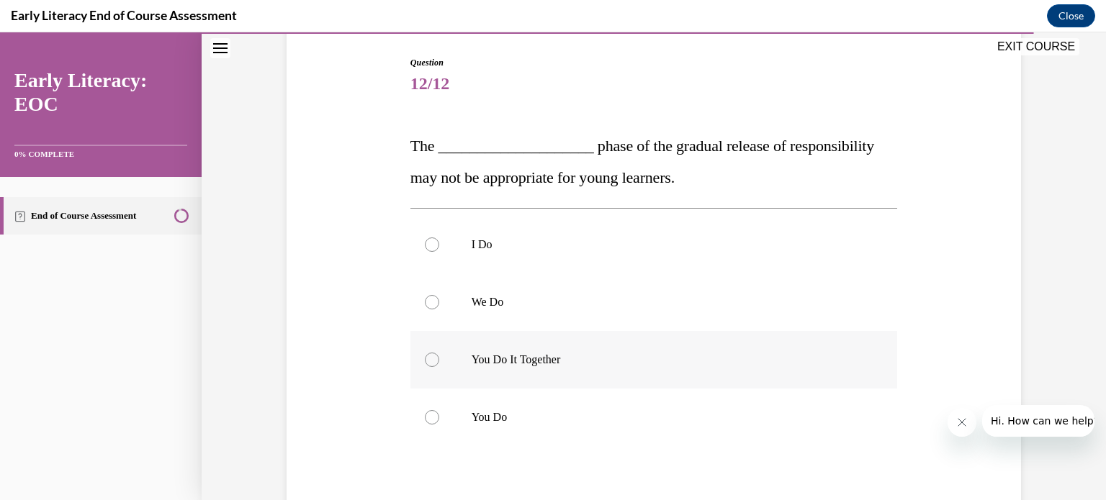
click at [428, 359] on div at bounding box center [432, 360] width 14 height 14
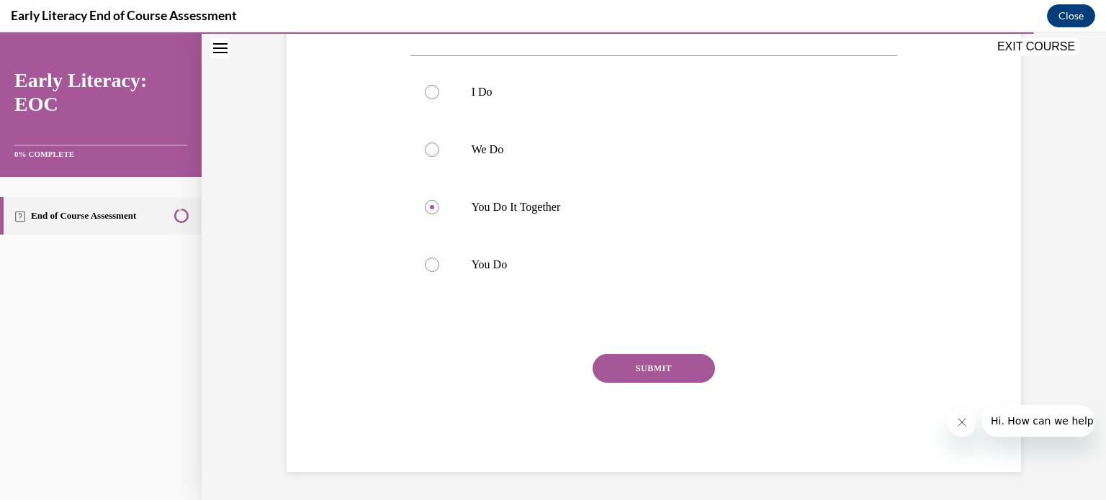
click at [670, 362] on button "SUBMIT" at bounding box center [654, 368] width 122 height 29
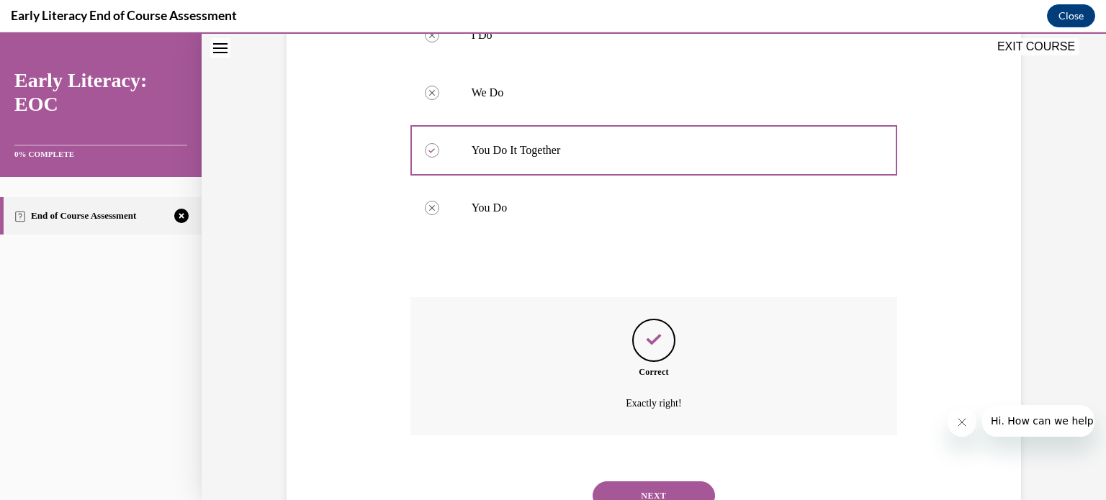
scroll to position [413, 0]
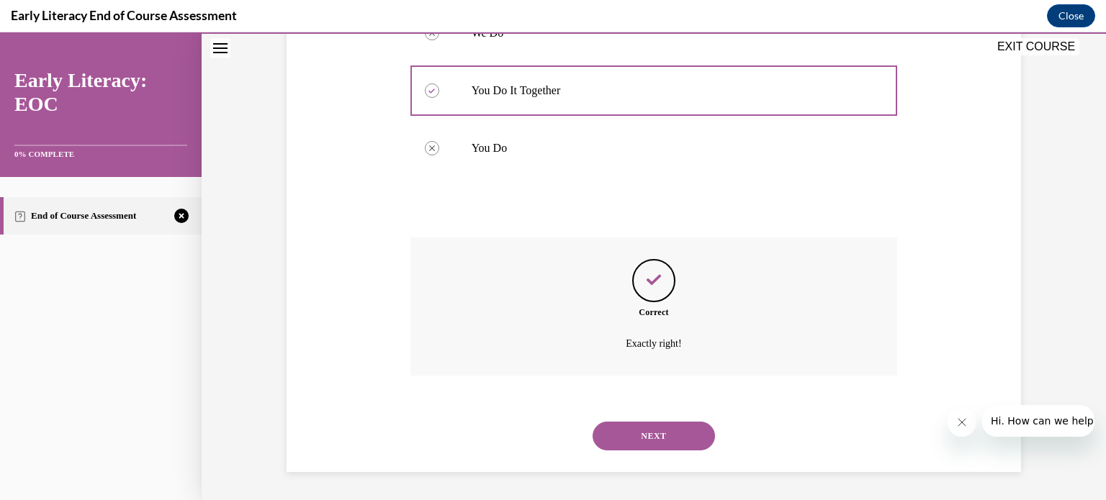
click at [648, 431] on button "NEXT" at bounding box center [654, 436] width 122 height 29
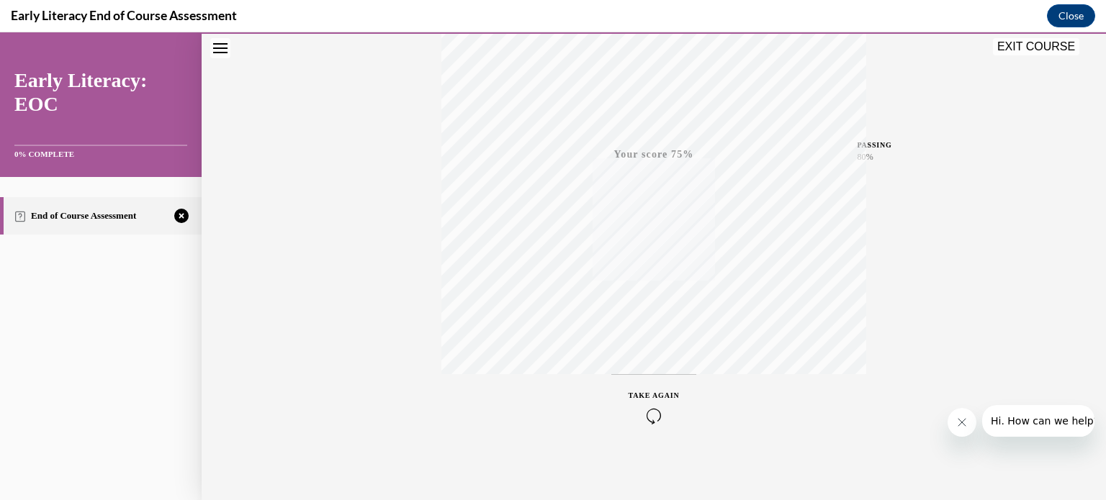
scroll to position [269, 0]
click at [651, 407] on icon "button" at bounding box center [653, 413] width 51 height 16
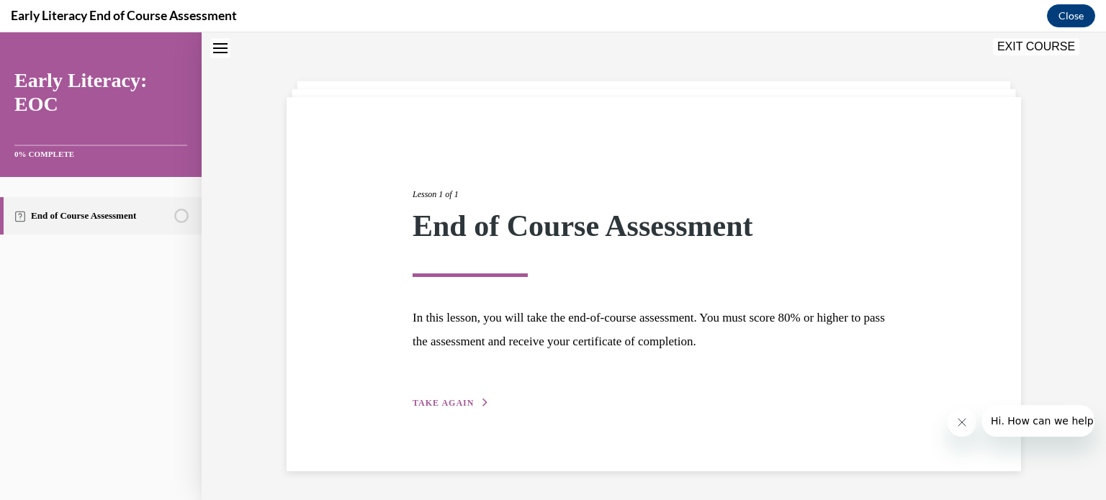
scroll to position [45, 0]
click at [466, 402] on button "TAKE AGAIN" at bounding box center [451, 403] width 77 height 13
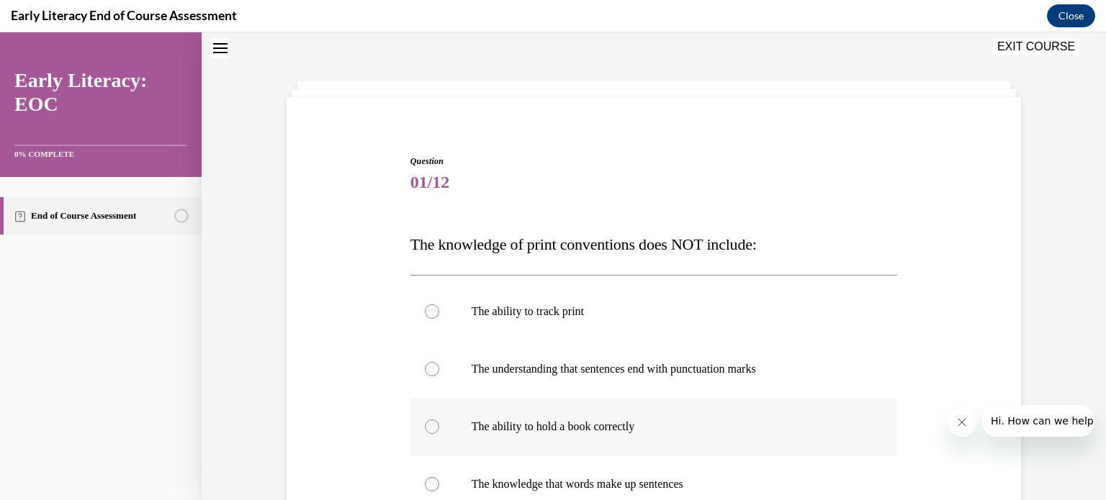
click at [428, 427] on div at bounding box center [432, 427] width 14 height 14
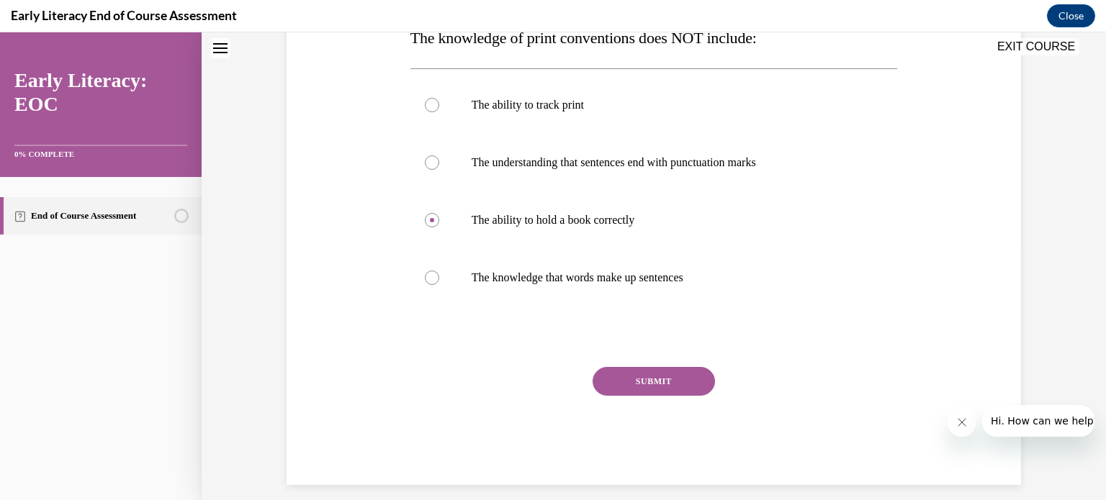
scroll to position [265, 0]
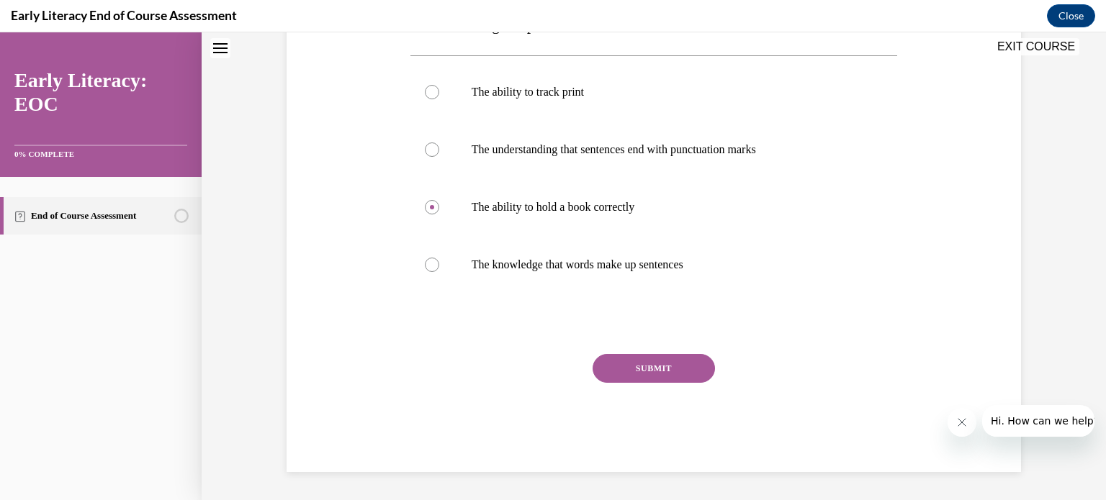
click at [659, 363] on button "SUBMIT" at bounding box center [654, 368] width 122 height 29
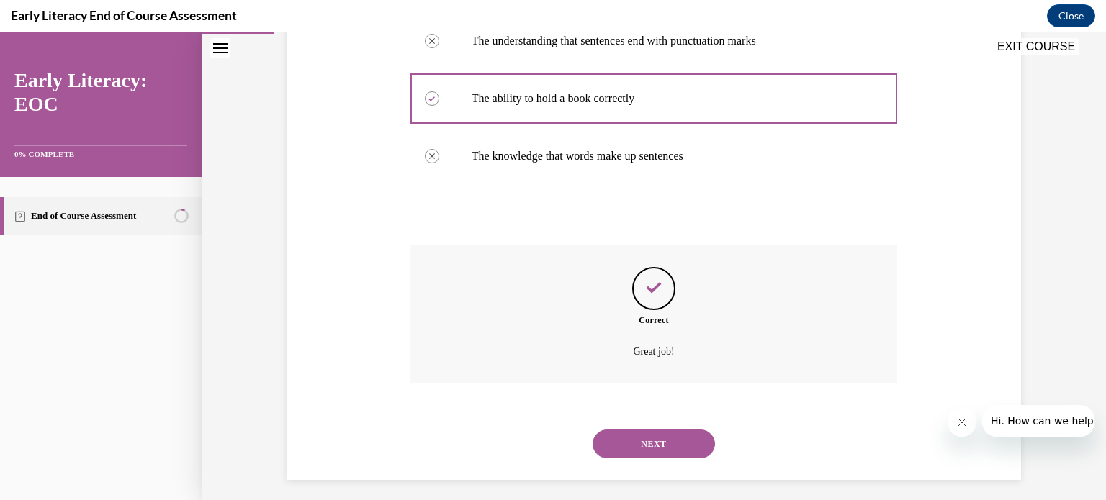
scroll to position [382, 0]
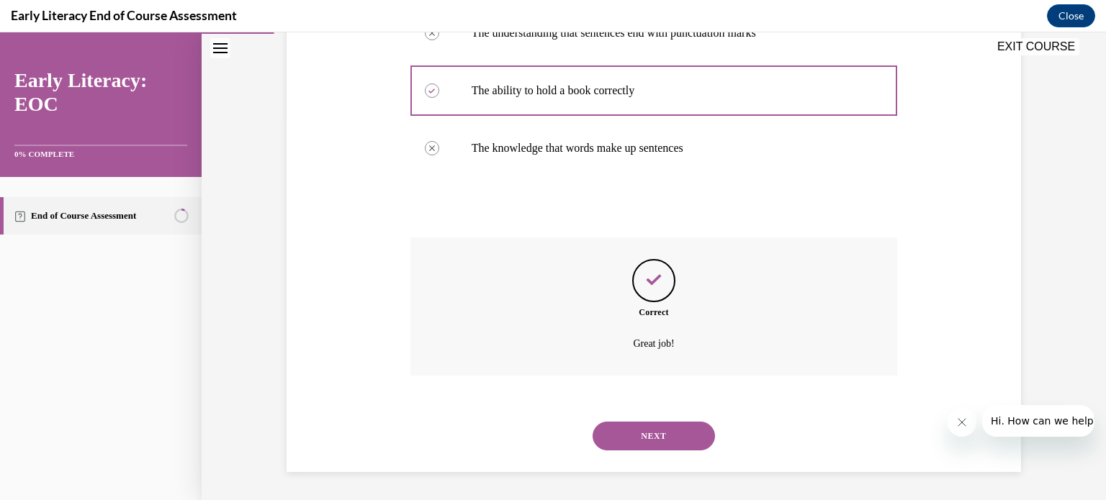
click at [652, 442] on button "NEXT" at bounding box center [654, 436] width 122 height 29
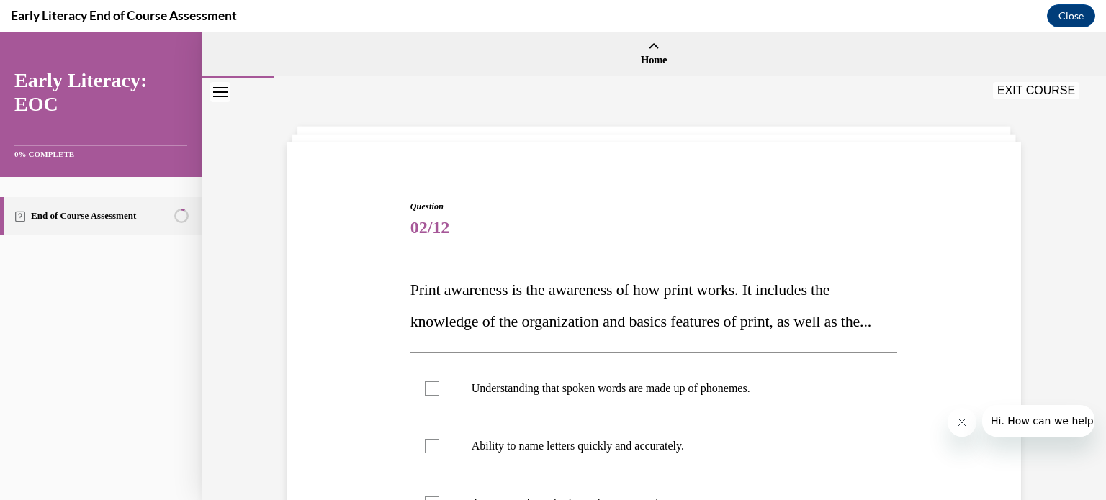
scroll to position [271, 0]
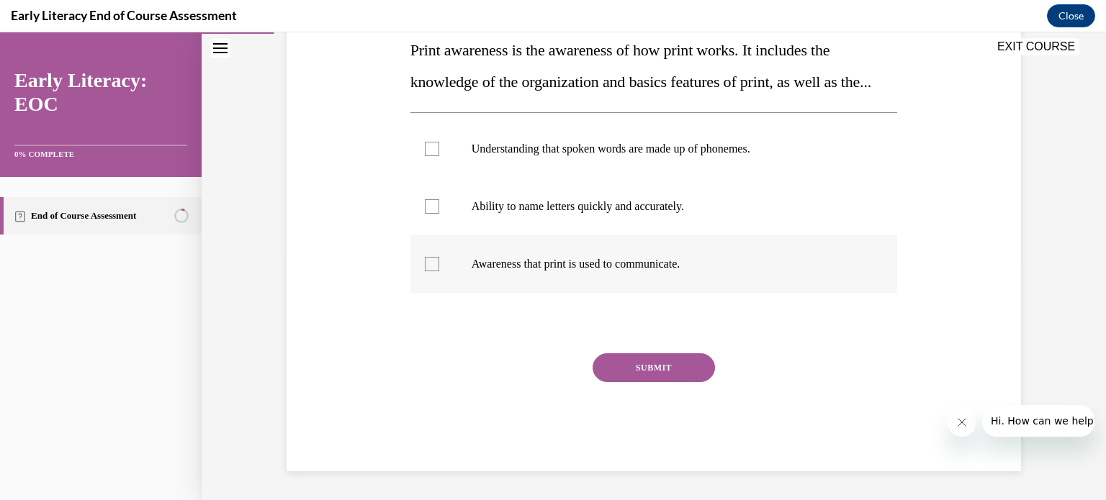
click at [425, 266] on div at bounding box center [432, 264] width 14 height 14
click at [657, 373] on button "SUBMIT" at bounding box center [654, 367] width 122 height 29
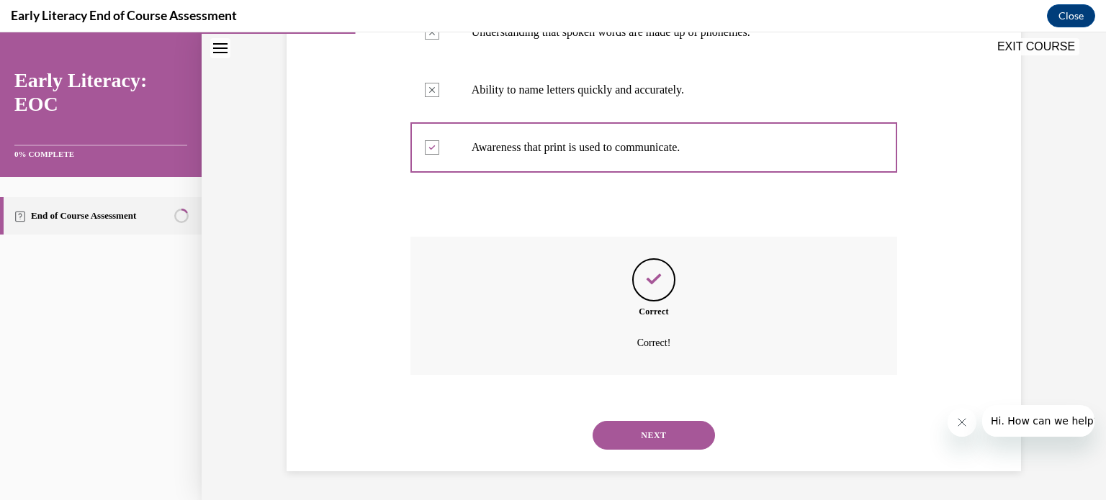
scroll to position [387, 0]
click at [655, 429] on button "NEXT" at bounding box center [654, 435] width 122 height 29
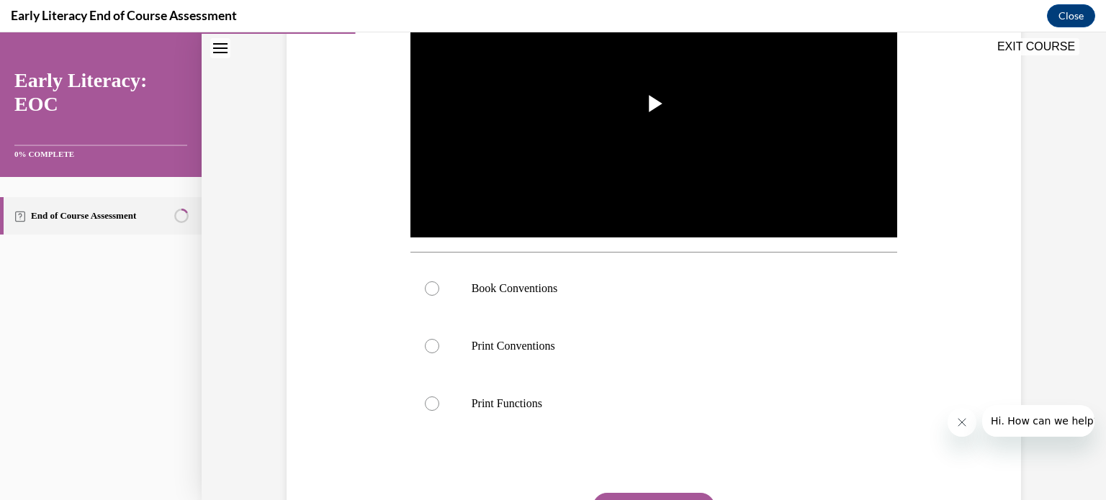
scroll to position [432, 0]
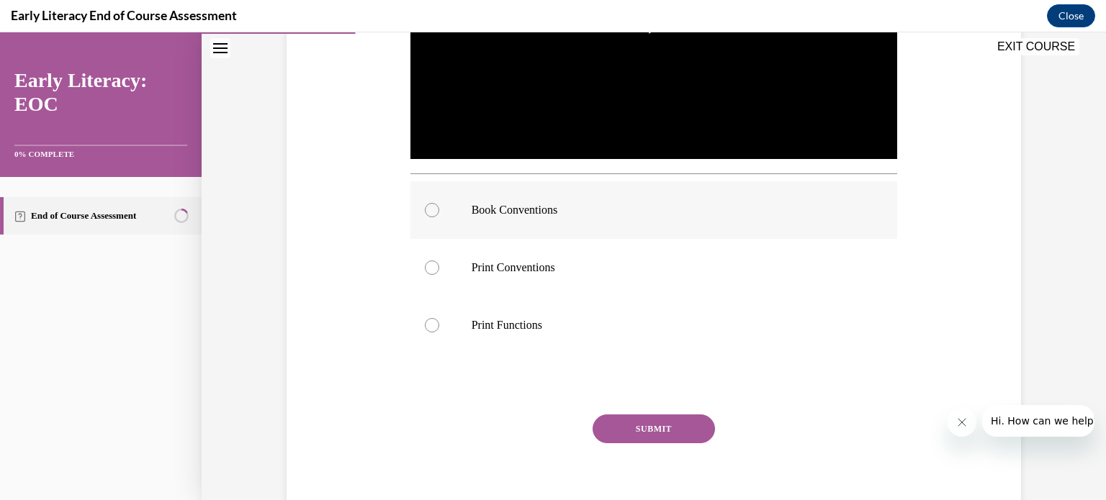
click at [426, 207] on div at bounding box center [432, 210] width 14 height 14
click at [657, 434] on button "SUBMIT" at bounding box center [654, 429] width 122 height 29
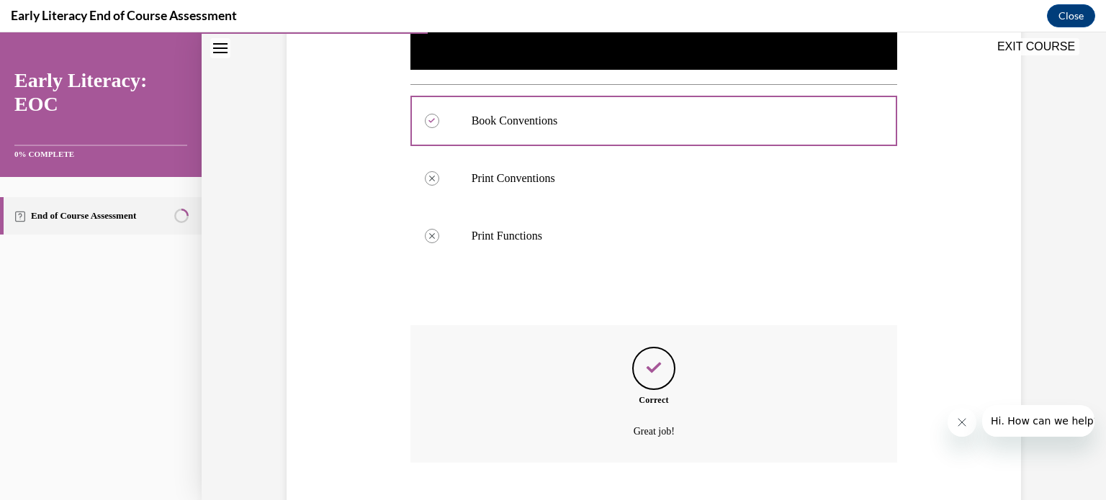
scroll to position [608, 0]
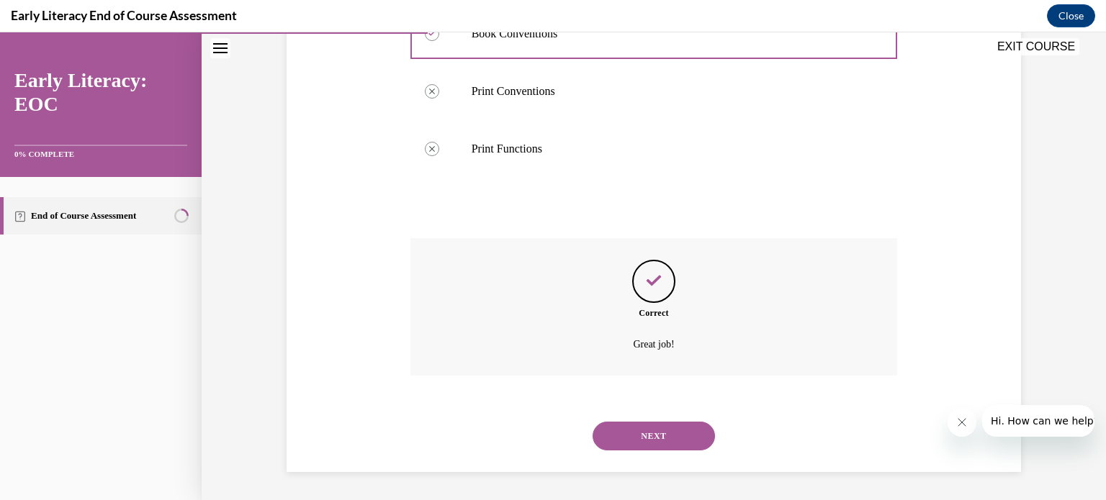
click at [648, 434] on button "NEXT" at bounding box center [654, 436] width 122 height 29
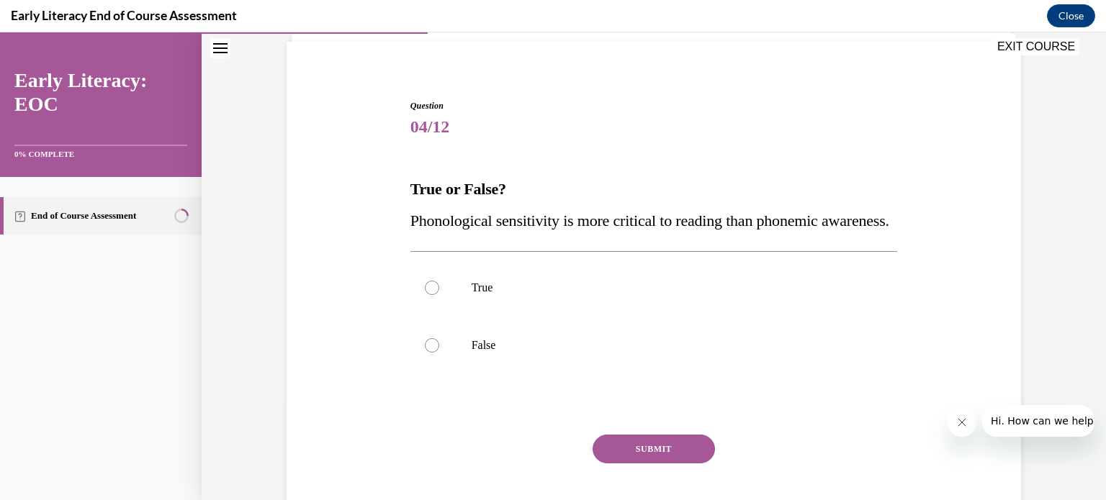
scroll to position [173, 0]
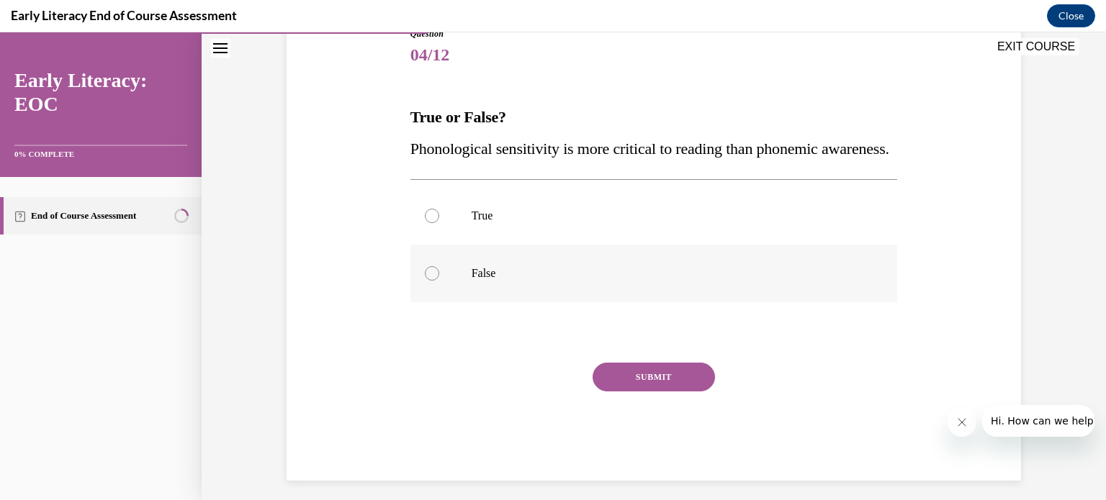
click at [429, 281] on div at bounding box center [432, 273] width 14 height 14
click at [648, 392] on button "SUBMIT" at bounding box center [654, 377] width 122 height 29
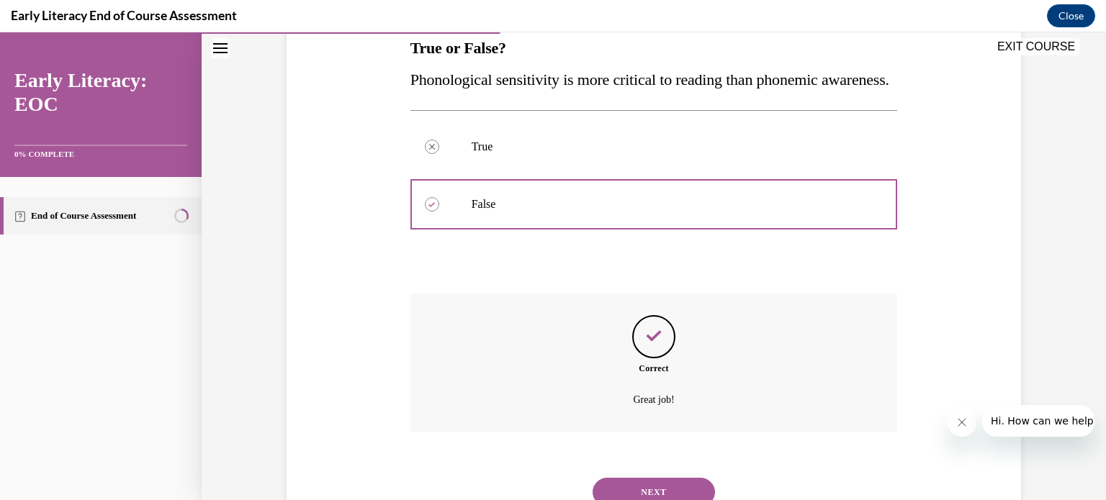
scroll to position [330, 0]
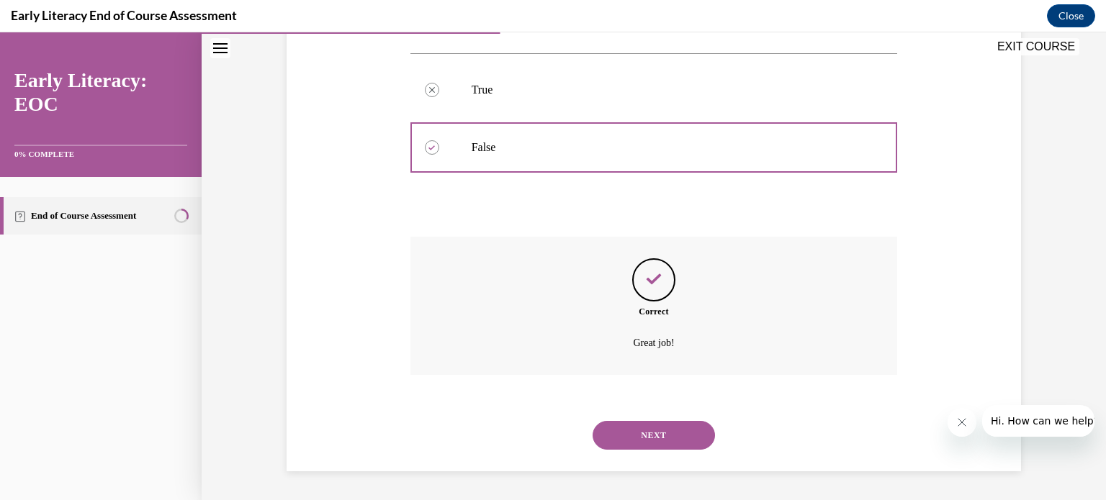
click at [652, 428] on button "NEXT" at bounding box center [654, 435] width 122 height 29
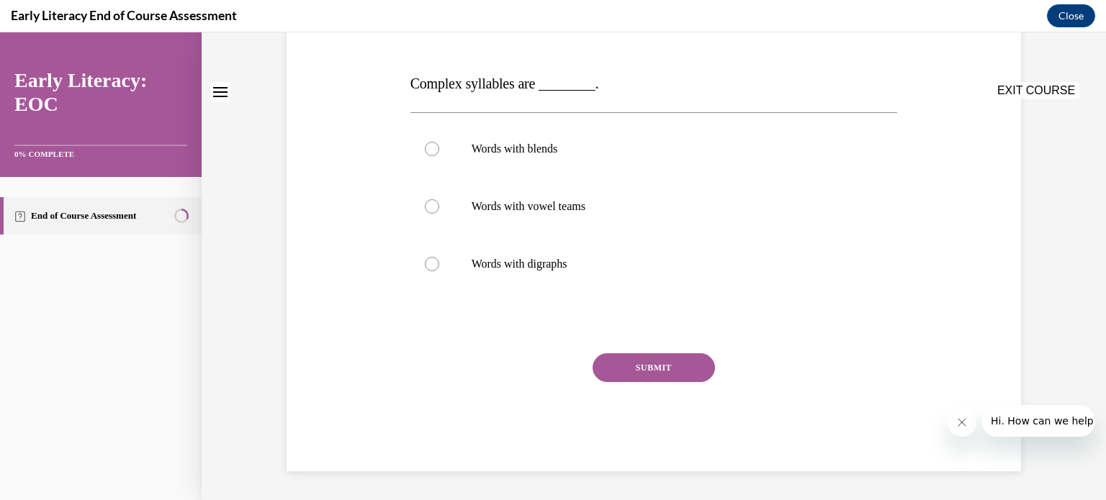
scroll to position [0, 0]
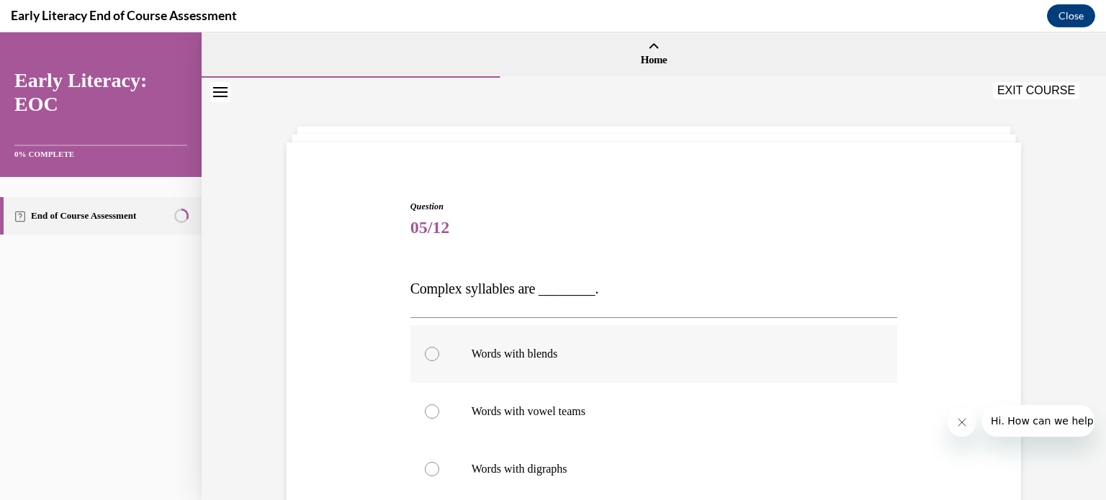
click at [429, 356] on div at bounding box center [432, 354] width 14 height 14
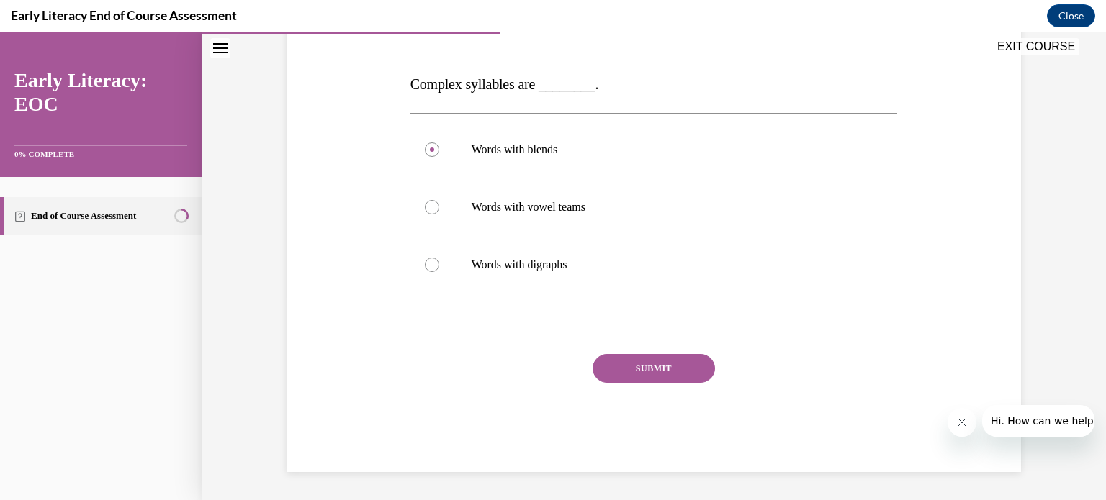
scroll to position [204, 0]
click at [655, 365] on button "SUBMIT" at bounding box center [654, 368] width 122 height 29
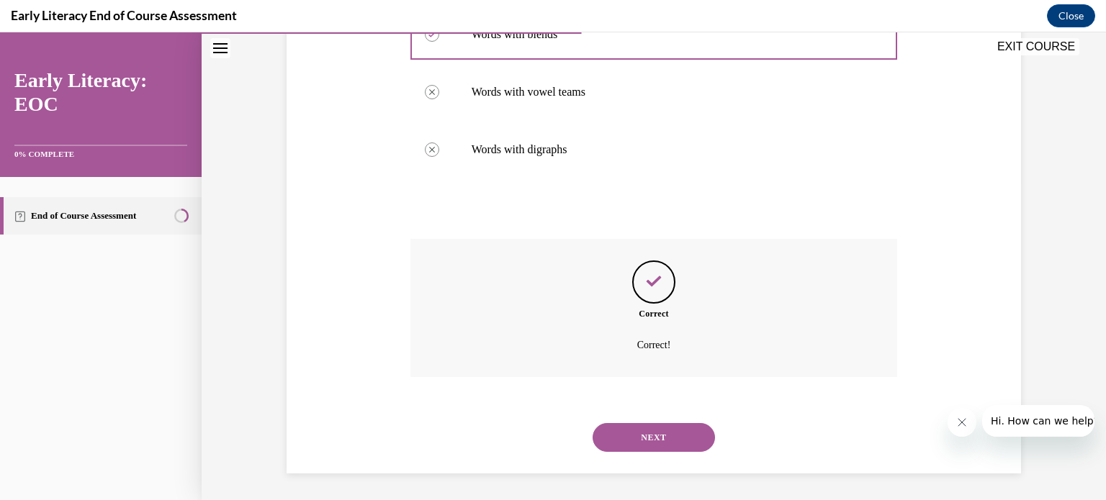
scroll to position [321, 0]
click at [657, 431] on button "NEXT" at bounding box center [654, 436] width 122 height 29
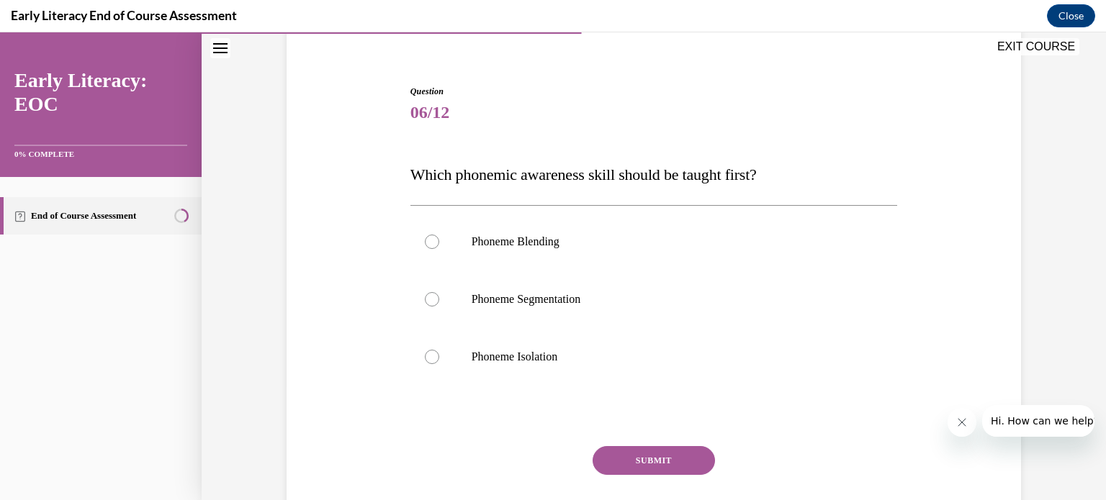
scroll to position [144, 0]
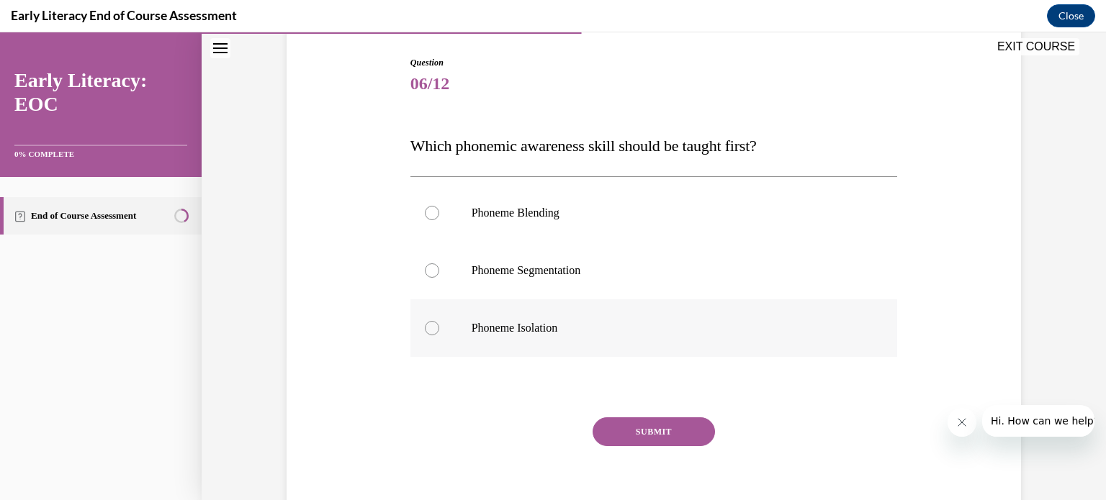
click at [426, 325] on div at bounding box center [432, 328] width 14 height 14
click at [649, 424] on button "SUBMIT" at bounding box center [654, 432] width 122 height 29
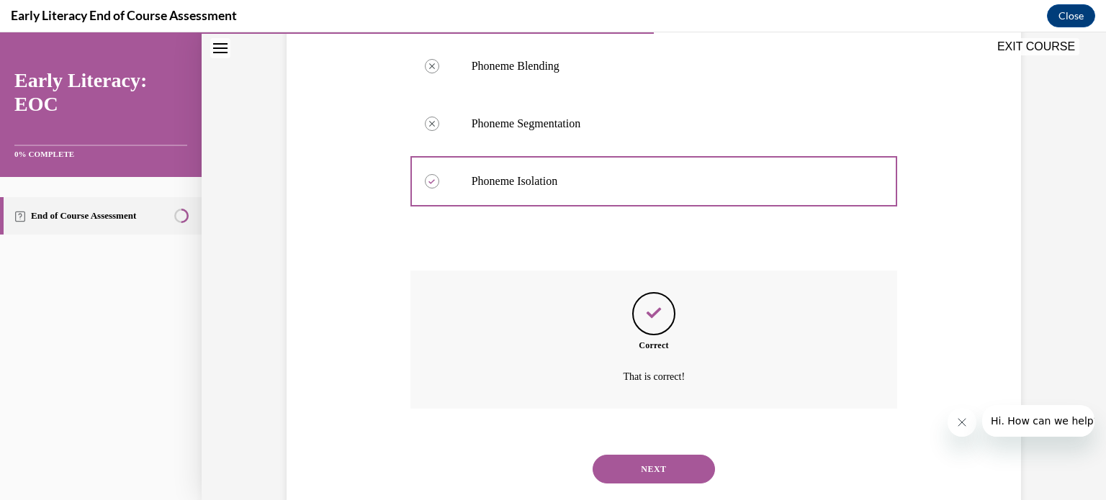
scroll to position [324, 0]
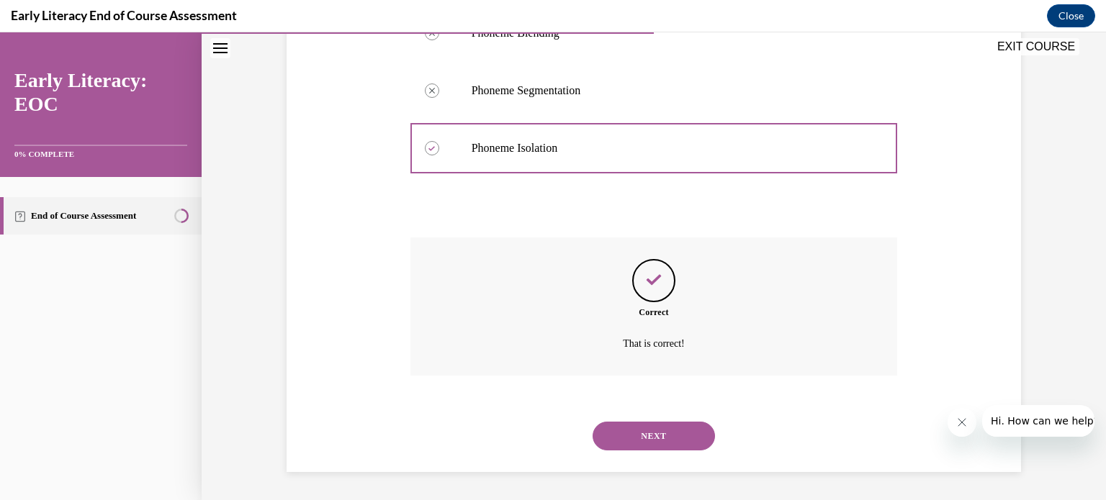
click at [657, 425] on button "NEXT" at bounding box center [654, 436] width 122 height 29
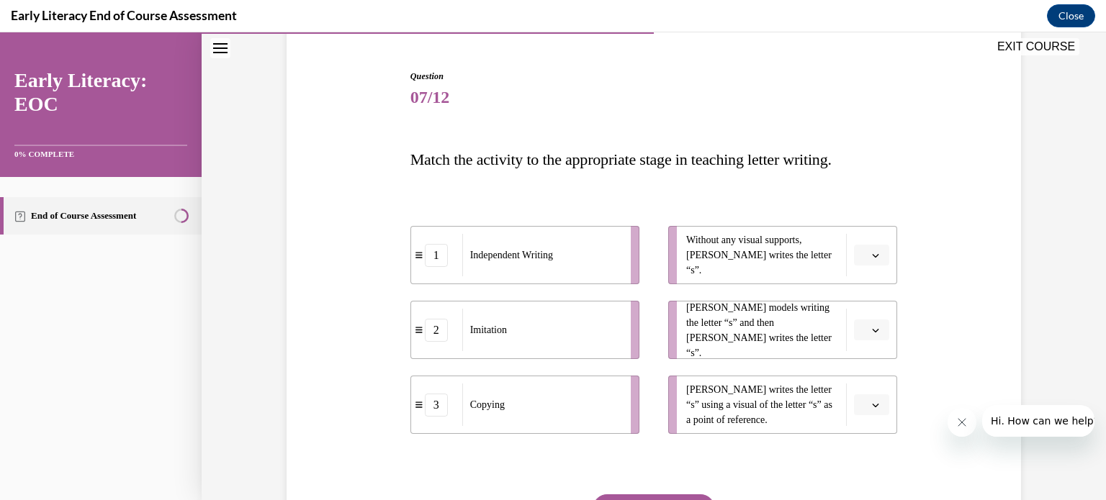
scroll to position [144, 0]
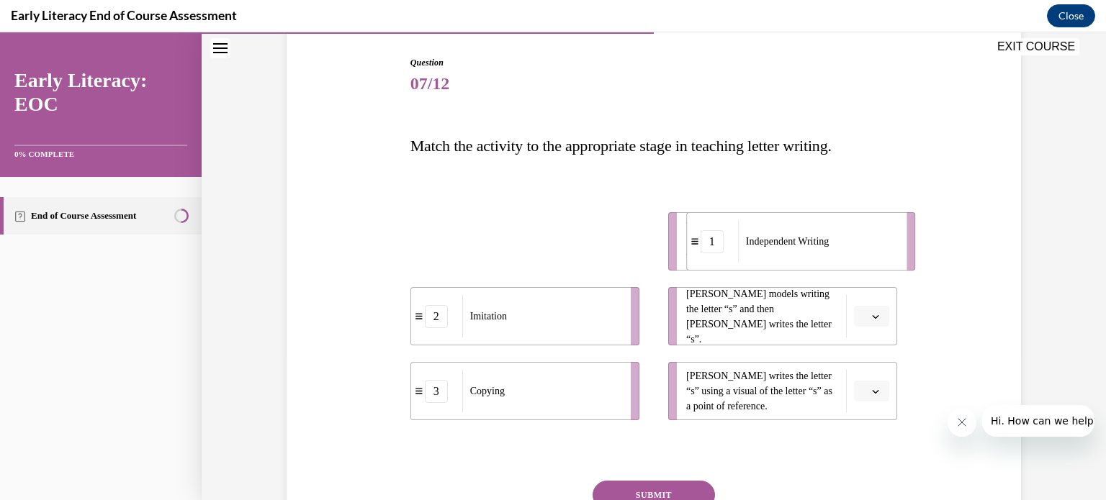
drag, startPoint x: 556, startPoint y: 248, endPoint x: 832, endPoint y: 248, distance: 276.5
click at [829, 248] on span "Independent Writing" at bounding box center [787, 241] width 83 height 15
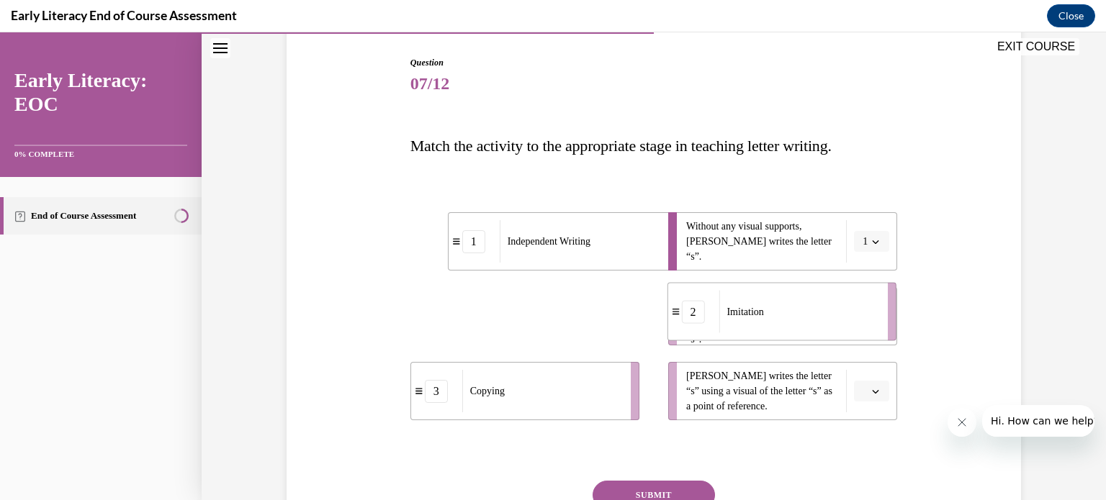
drag, startPoint x: 531, startPoint y: 319, endPoint x: 788, endPoint y: 315, distance: 257.1
click at [788, 315] on div "Imitation" at bounding box center [797, 312] width 159 height 42
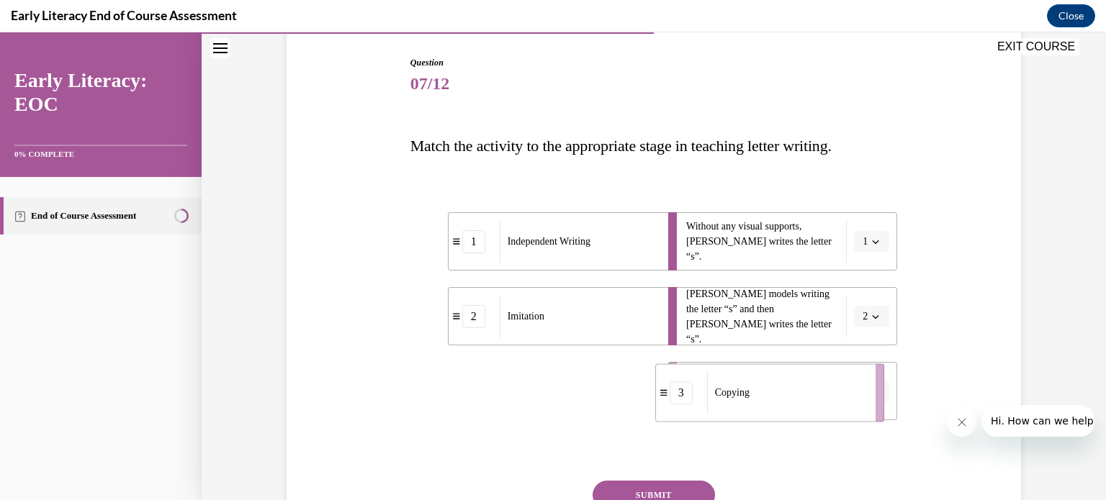
drag, startPoint x: 548, startPoint y: 391, endPoint x: 793, endPoint y: 391, distance: 245.5
click at [793, 391] on div "Copying" at bounding box center [786, 392] width 159 height 42
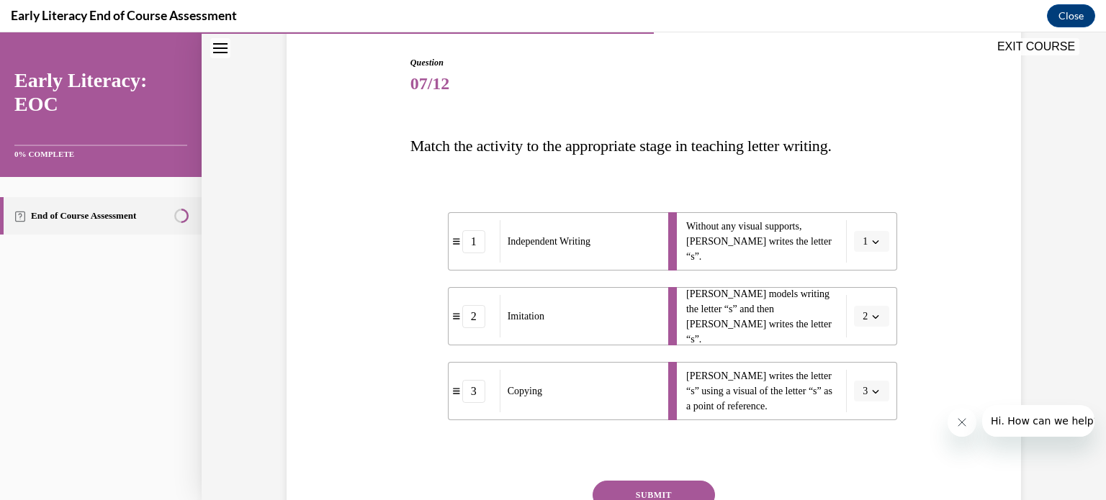
click at [674, 484] on button "SUBMIT" at bounding box center [654, 495] width 122 height 29
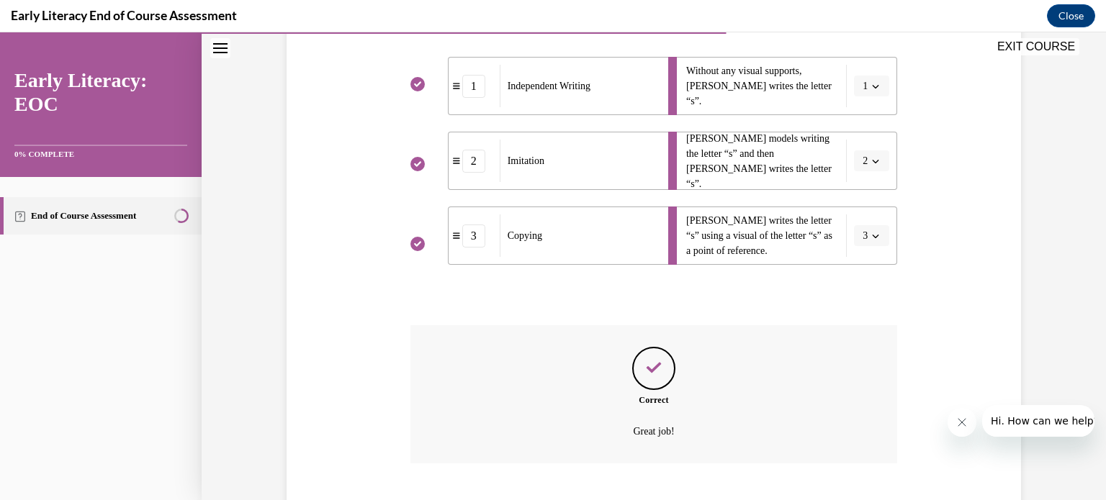
scroll to position [387, 0]
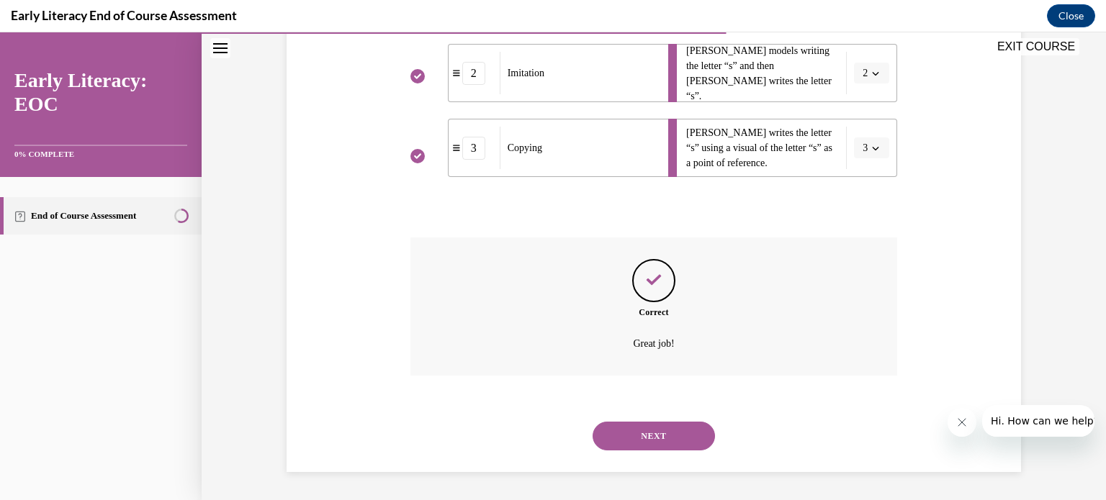
click at [650, 431] on button "NEXT" at bounding box center [654, 436] width 122 height 29
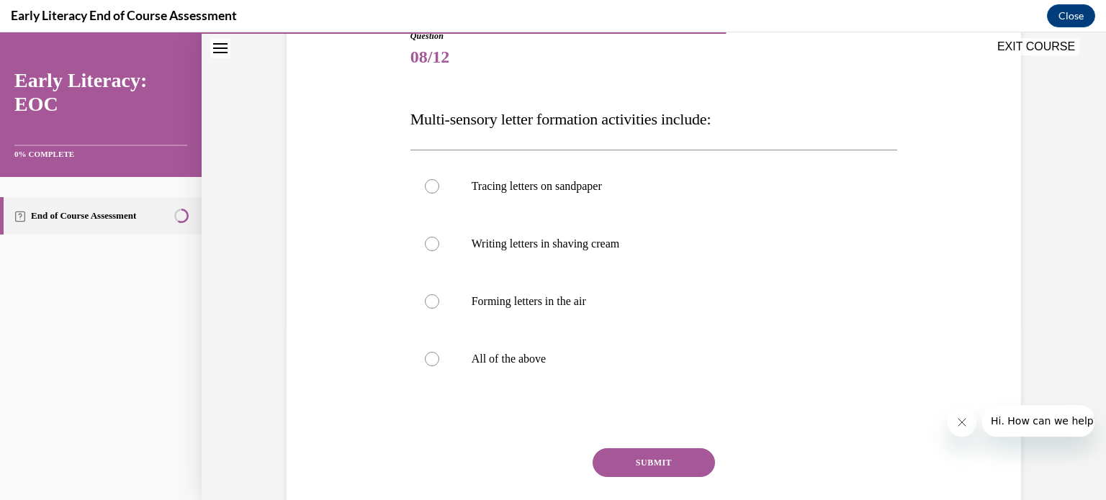
scroll to position [173, 0]
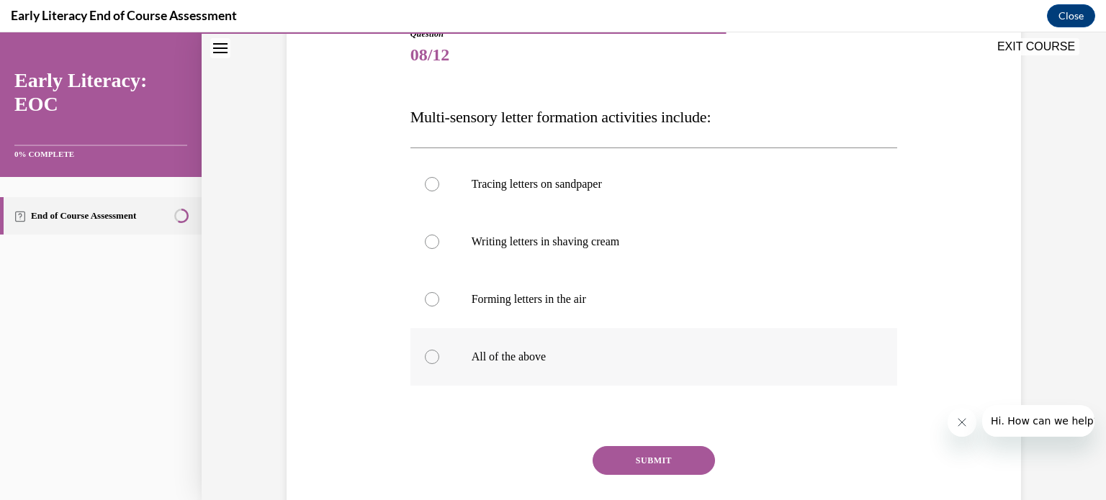
click at [425, 360] on div at bounding box center [432, 357] width 14 height 14
click at [638, 460] on button "SUBMIT" at bounding box center [654, 460] width 122 height 29
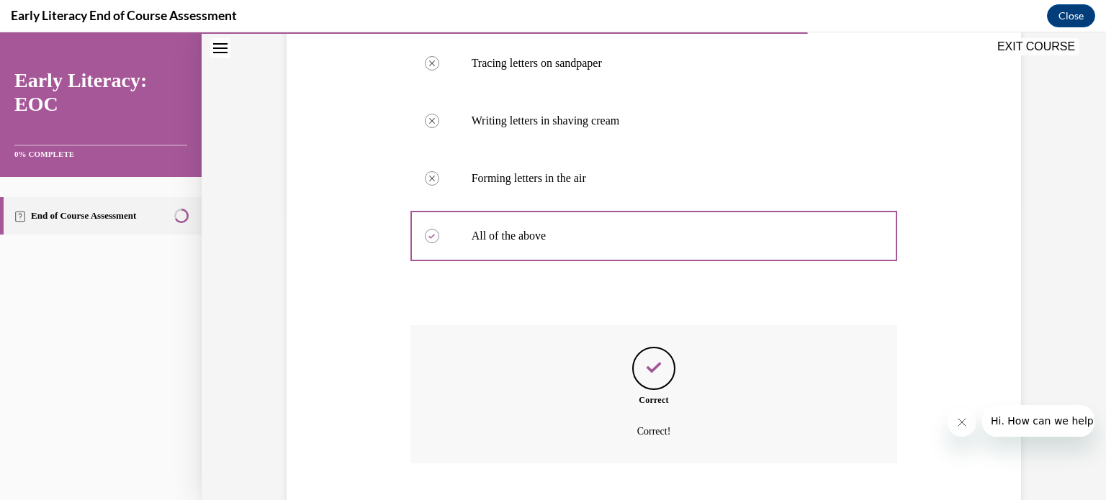
scroll to position [382, 0]
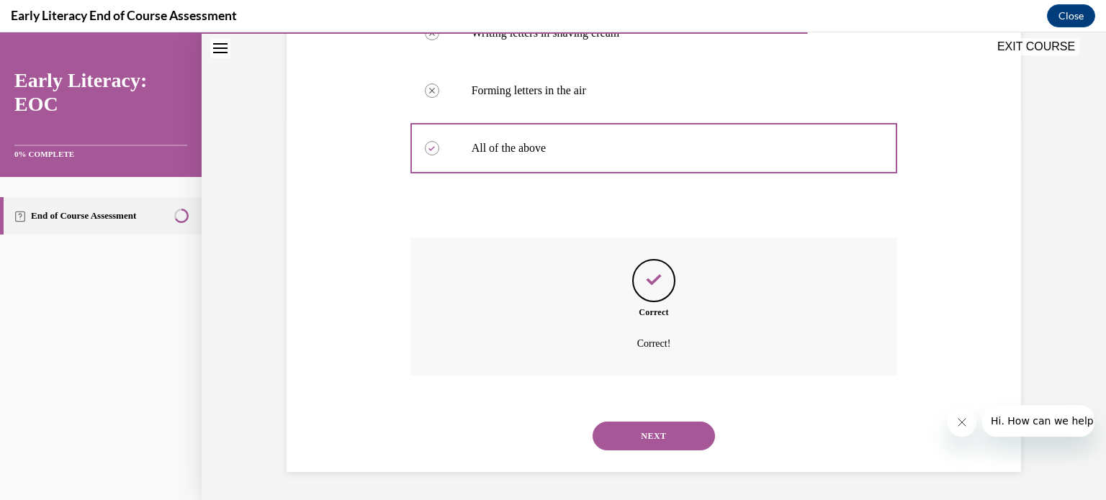
click at [639, 436] on button "NEXT" at bounding box center [654, 436] width 122 height 29
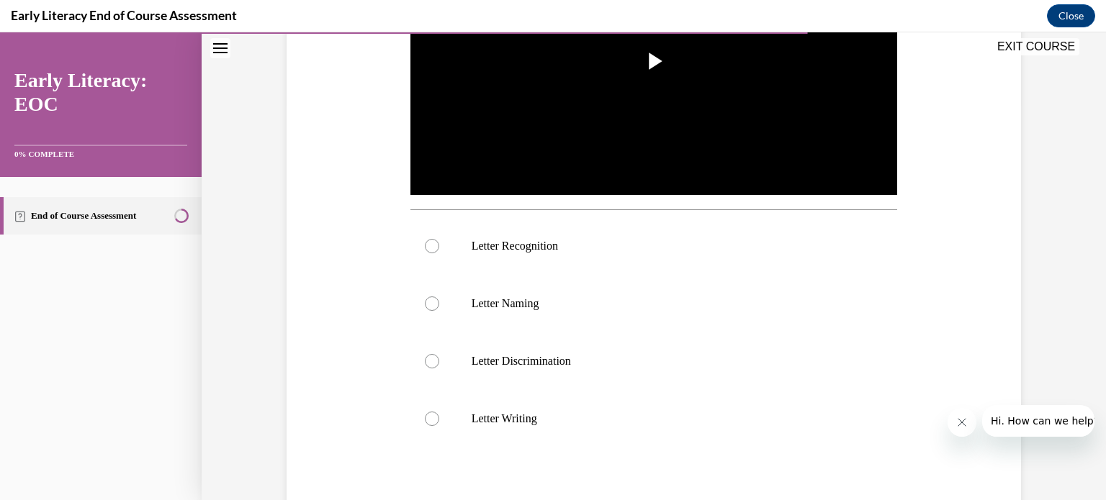
scroll to position [403, 0]
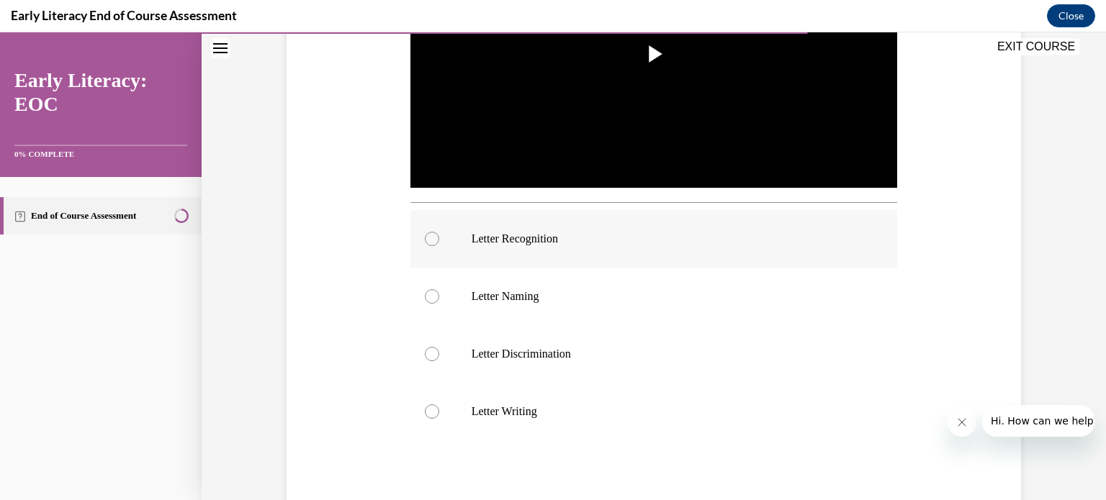
click at [431, 239] on div at bounding box center [432, 239] width 14 height 14
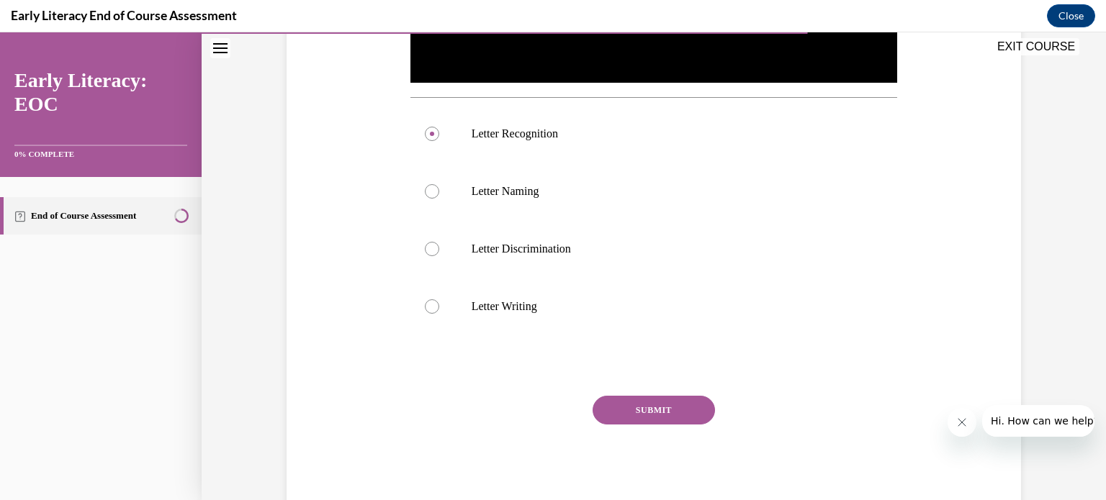
scroll to position [547, 0]
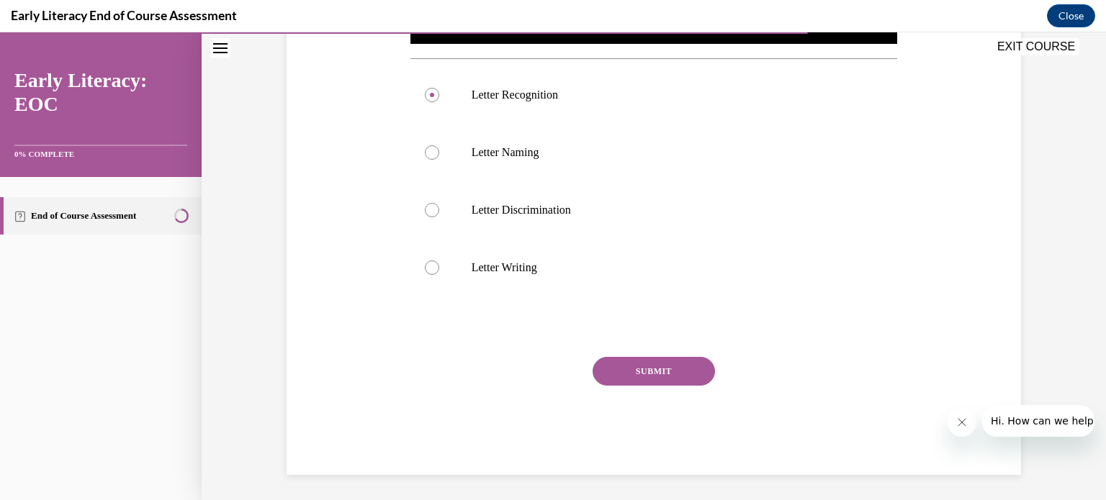
click at [657, 366] on button "SUBMIT" at bounding box center [654, 371] width 122 height 29
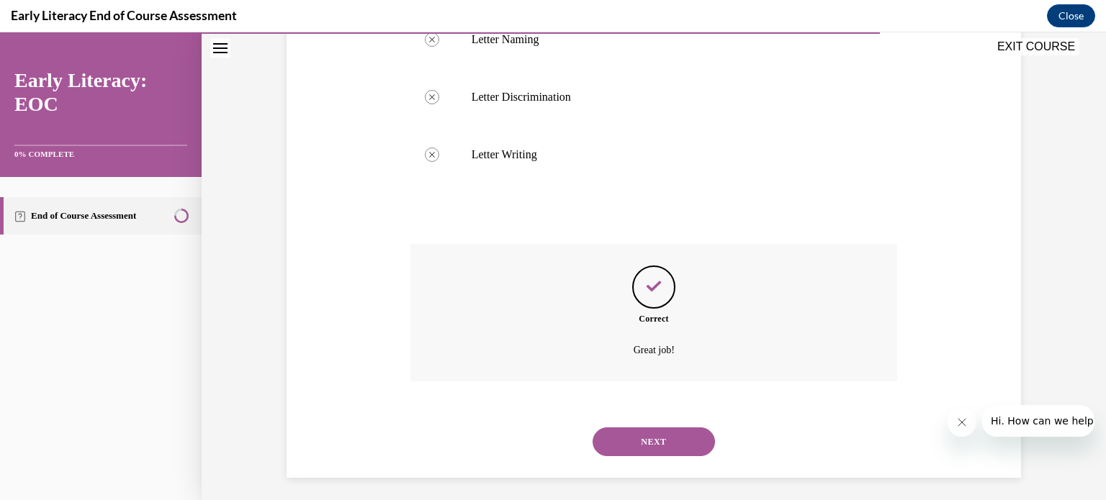
scroll to position [666, 0]
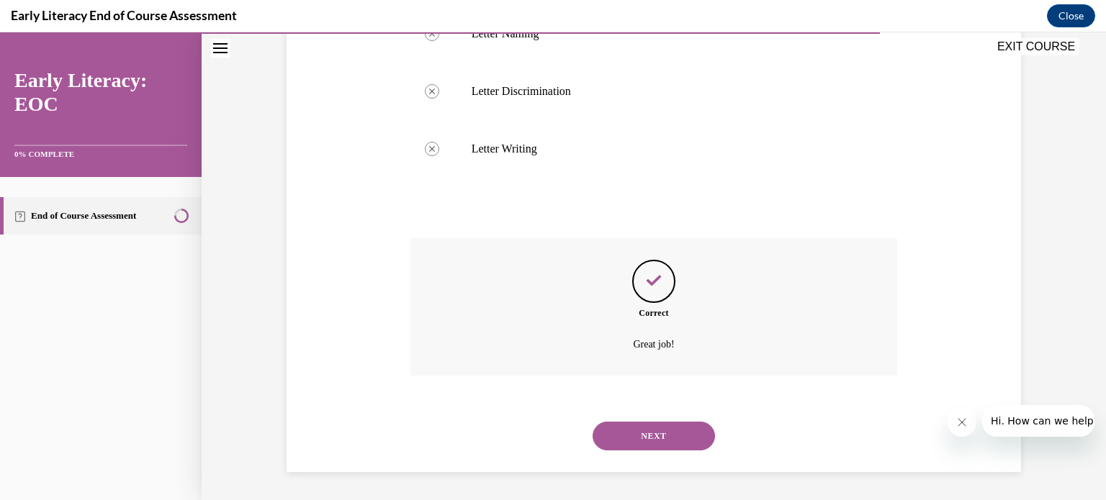
click at [654, 431] on button "NEXT" at bounding box center [654, 436] width 122 height 29
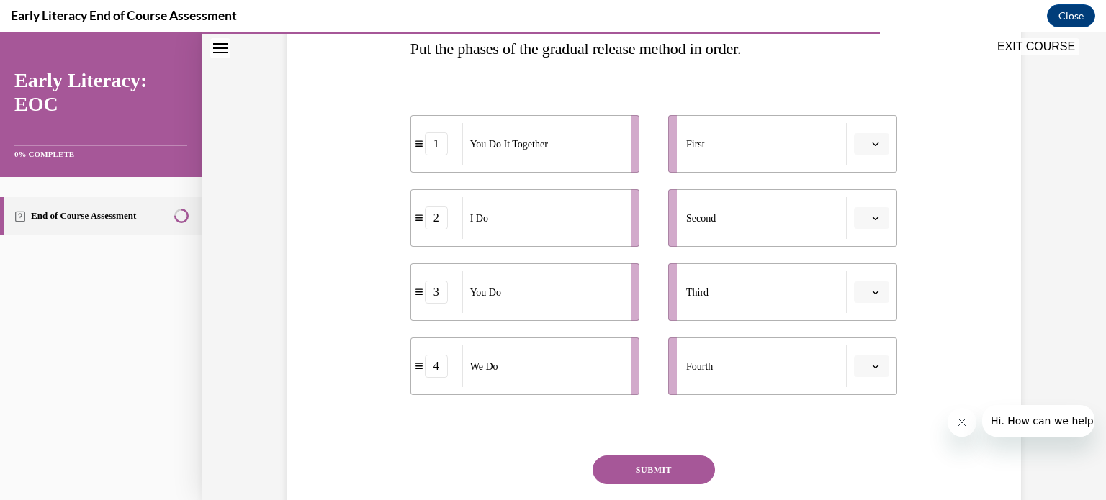
scroll to position [259, 0]
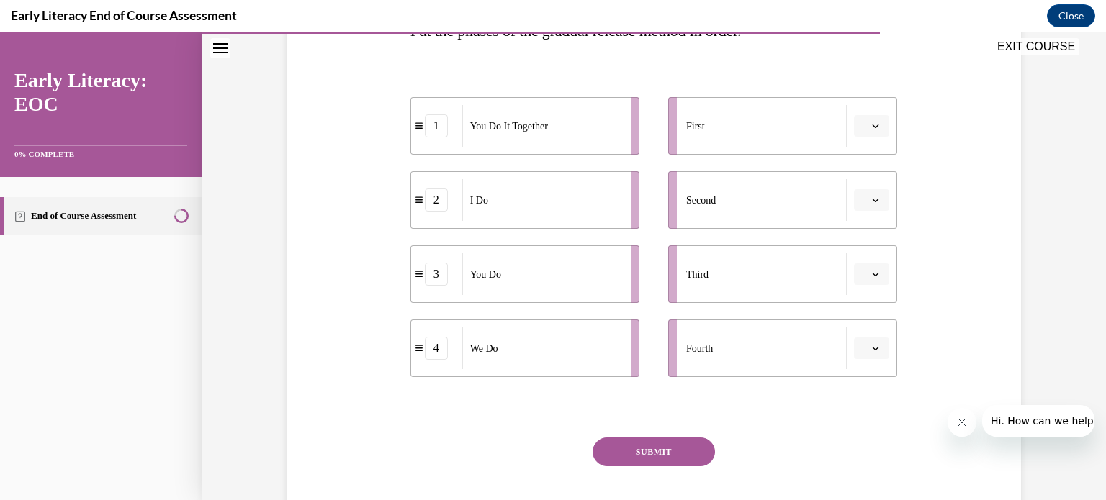
click at [528, 191] on div "I Do" at bounding box center [541, 200] width 159 height 42
drag, startPoint x: 423, startPoint y: 204, endPoint x: 695, endPoint y: 133, distance: 280.6
click at [695, 133] on div "2" at bounding box center [706, 128] width 23 height 23
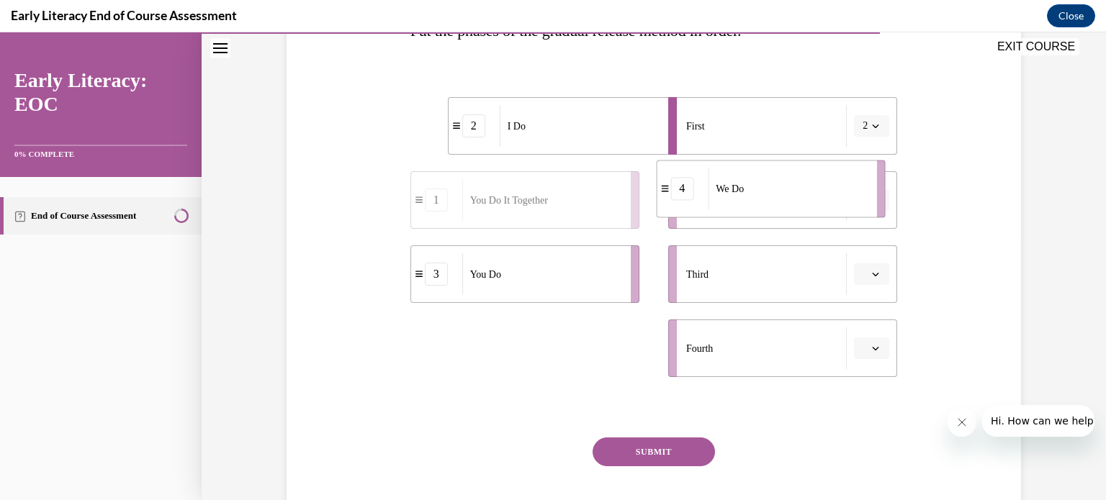
drag, startPoint x: 514, startPoint y: 359, endPoint x: 760, endPoint y: 199, distance: 293.5
click at [760, 199] on div "We Do" at bounding box center [787, 189] width 159 height 42
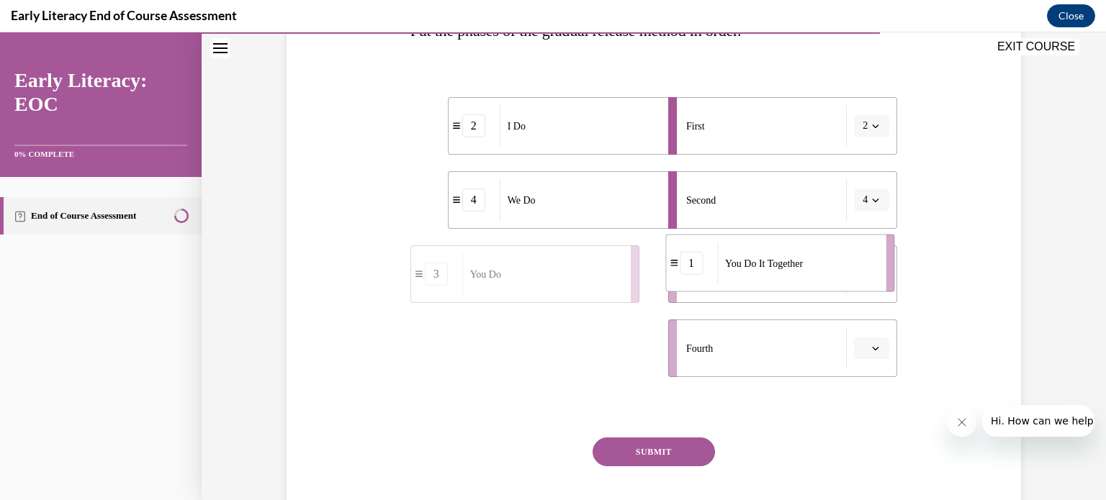
drag, startPoint x: 549, startPoint y: 357, endPoint x: 804, endPoint y: 272, distance: 268.6
click at [804, 272] on div "You Do It Together" at bounding box center [796, 264] width 159 height 42
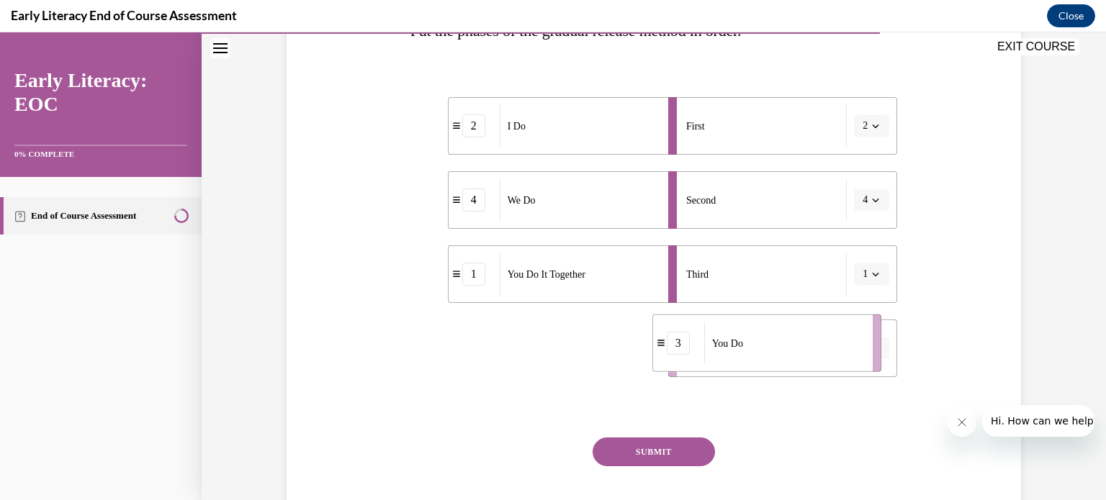
drag, startPoint x: 581, startPoint y: 336, endPoint x: 825, endPoint y: 329, distance: 244.2
click at [825, 329] on div "You Do" at bounding box center [783, 344] width 159 height 42
click at [659, 443] on button "SUBMIT" at bounding box center [654, 452] width 122 height 29
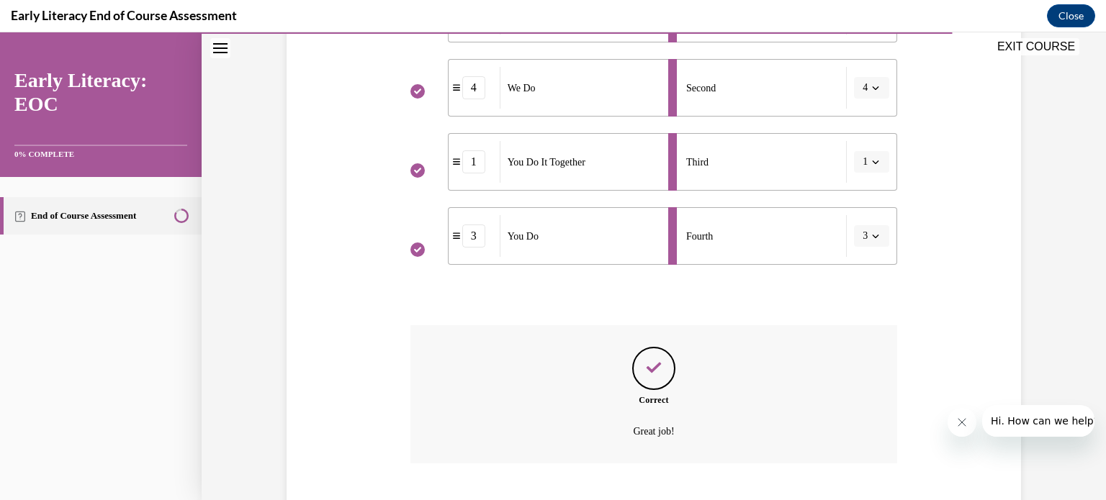
scroll to position [459, 0]
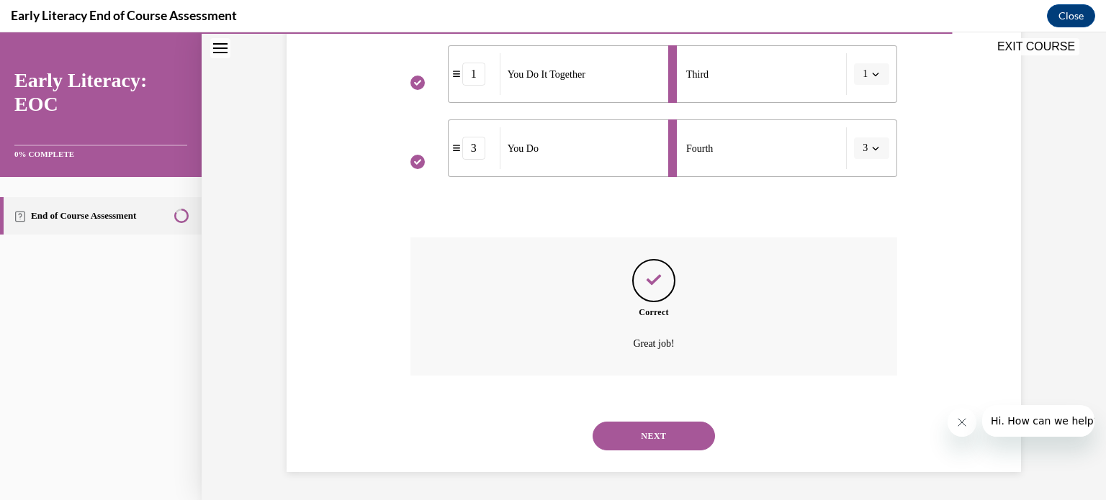
click at [663, 436] on button "NEXT" at bounding box center [654, 436] width 122 height 29
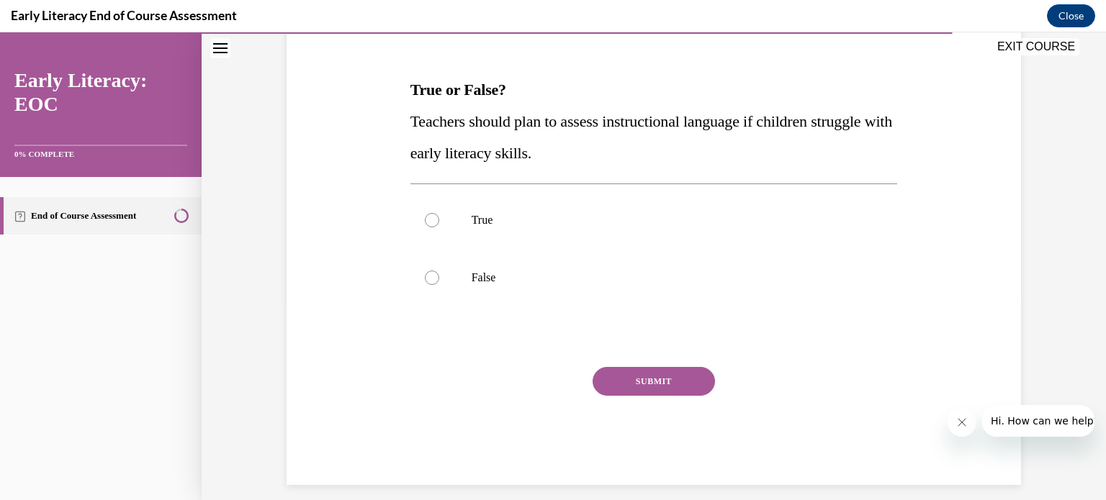
scroll to position [202, 0]
click at [431, 218] on div at bounding box center [432, 219] width 14 height 14
click at [649, 375] on button "SUBMIT" at bounding box center [654, 380] width 122 height 29
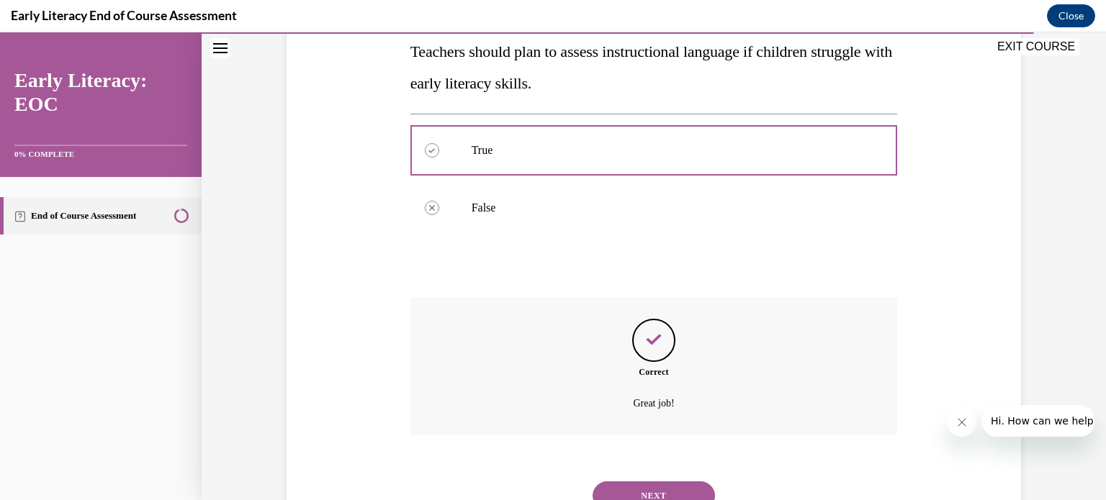
scroll to position [330, 0]
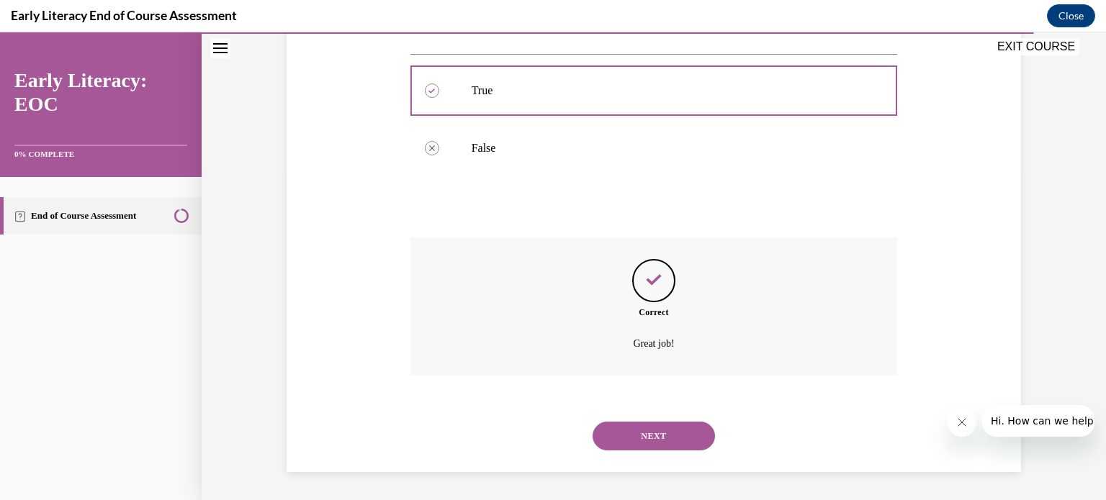
click at [650, 431] on button "NEXT" at bounding box center [654, 436] width 122 height 29
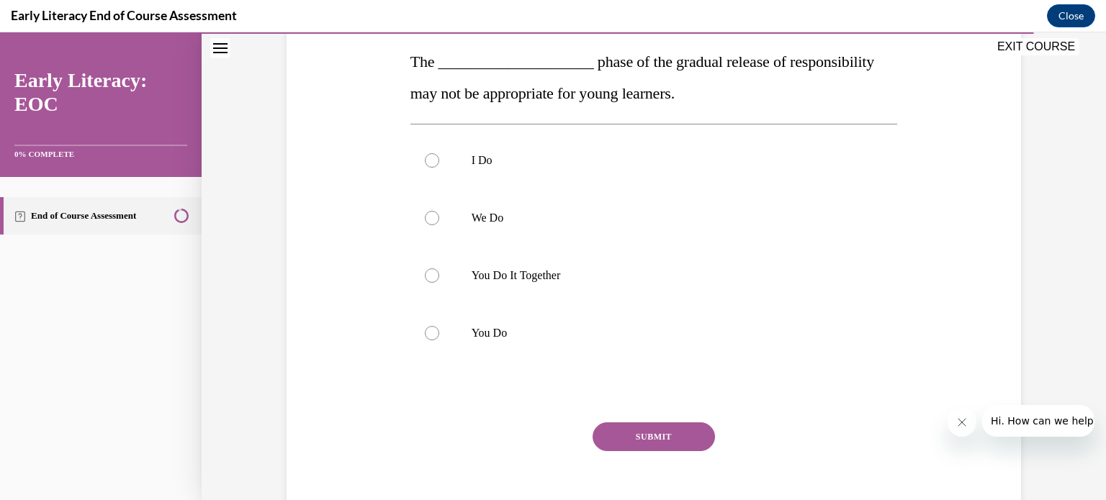
scroll to position [230, 0]
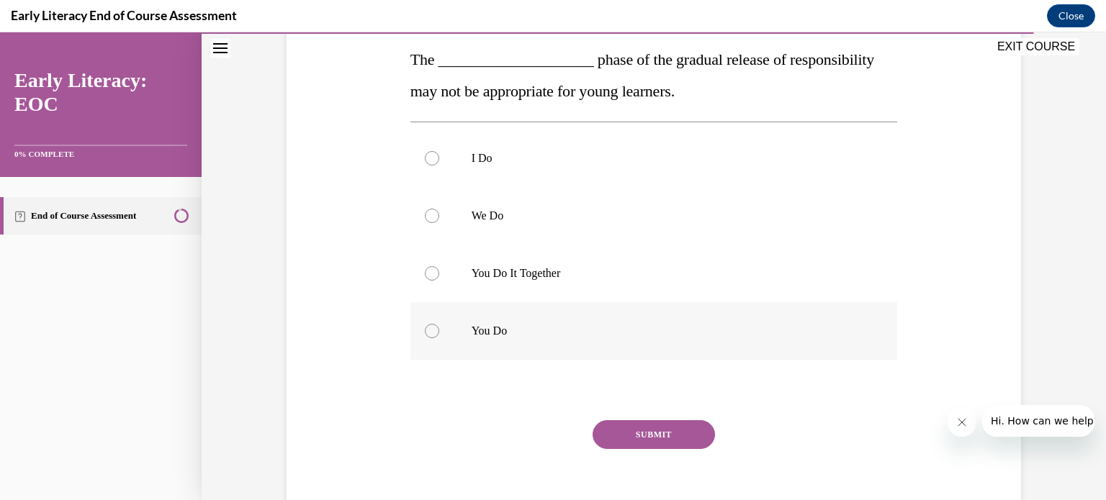
click at [431, 328] on div at bounding box center [432, 331] width 14 height 14
click at [646, 449] on button "SUBMIT" at bounding box center [654, 434] width 122 height 29
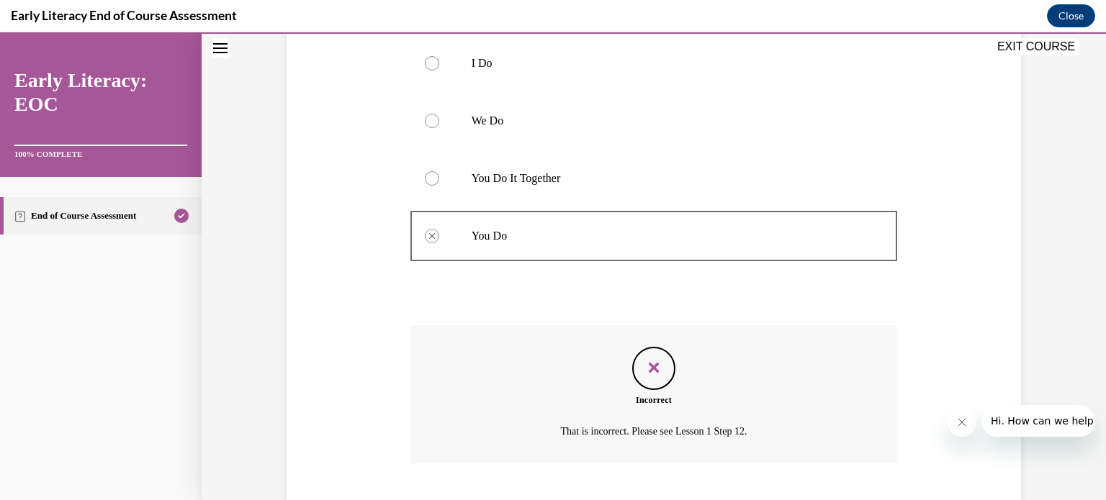
scroll to position [413, 0]
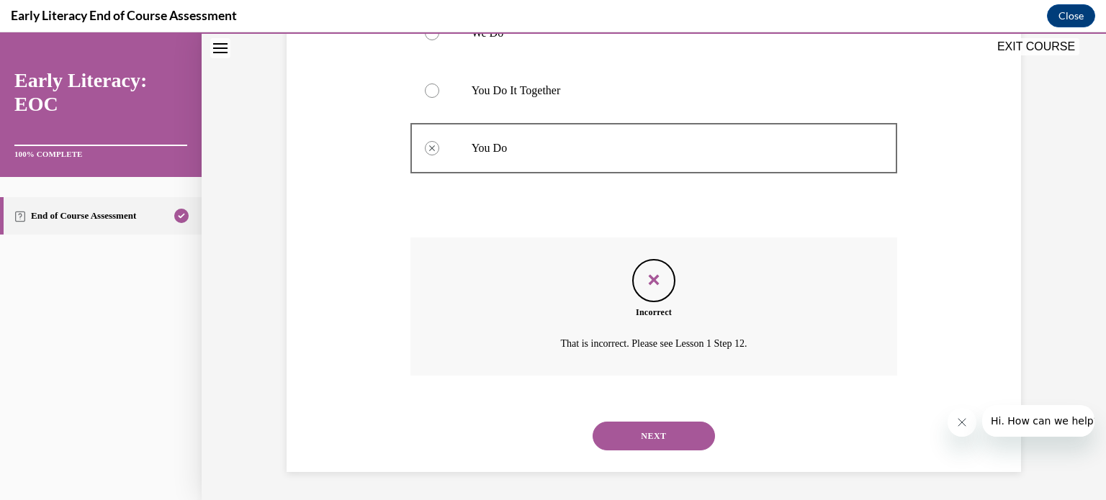
click at [650, 440] on button "NEXT" at bounding box center [654, 436] width 122 height 29
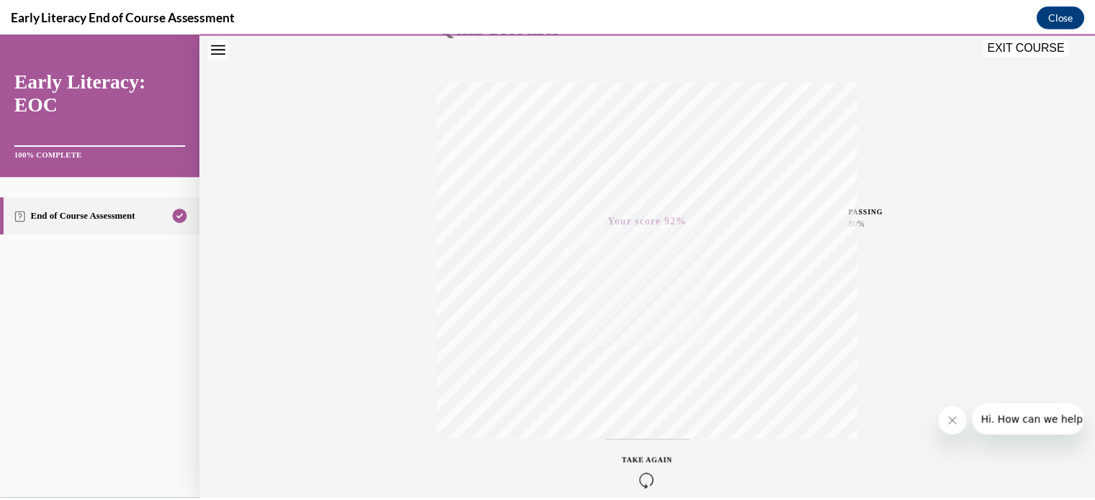
scroll to position [269, 0]
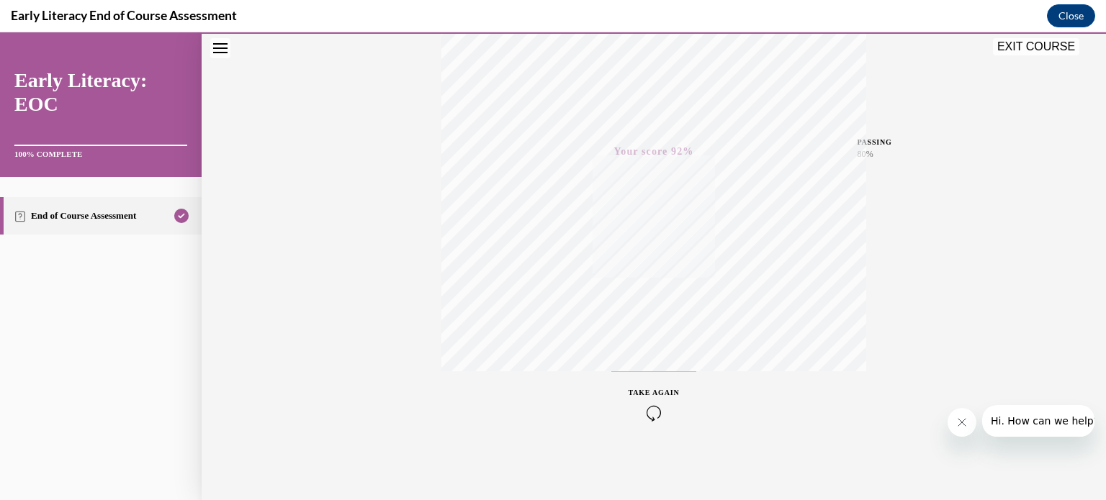
click at [1032, 48] on button "EXIT COURSE" at bounding box center [1036, 46] width 86 height 17
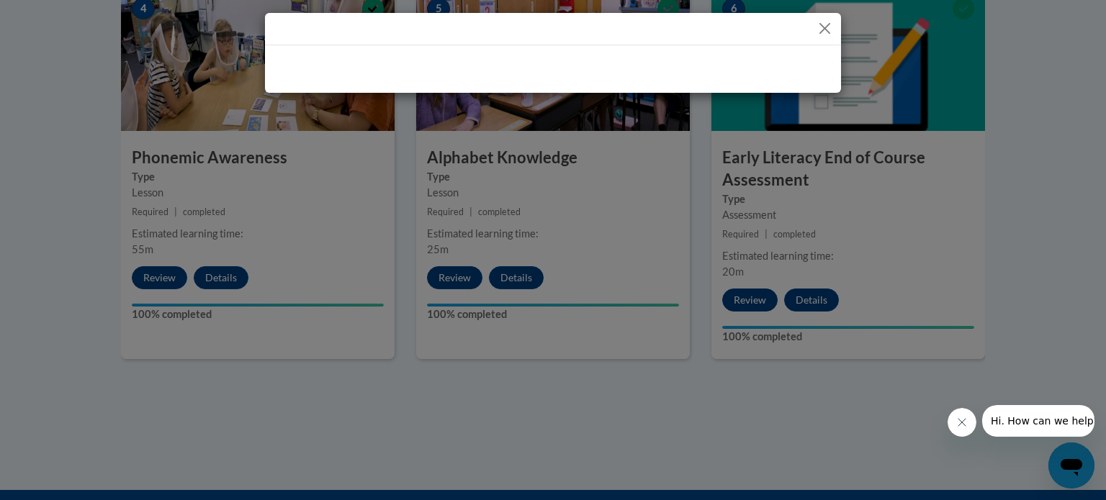
drag, startPoint x: 1101, startPoint y: 268, endPoint x: 1095, endPoint y: 199, distance: 69.4
click at [1094, 199] on div at bounding box center [553, 250] width 1106 height 500
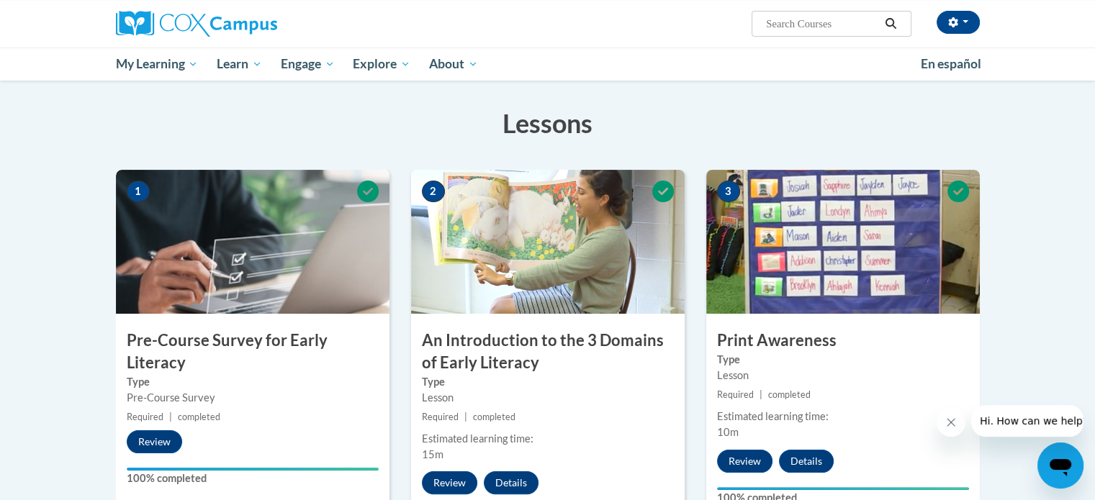
scroll to position [0, 0]
